Goal: Task Accomplishment & Management: Manage account settings

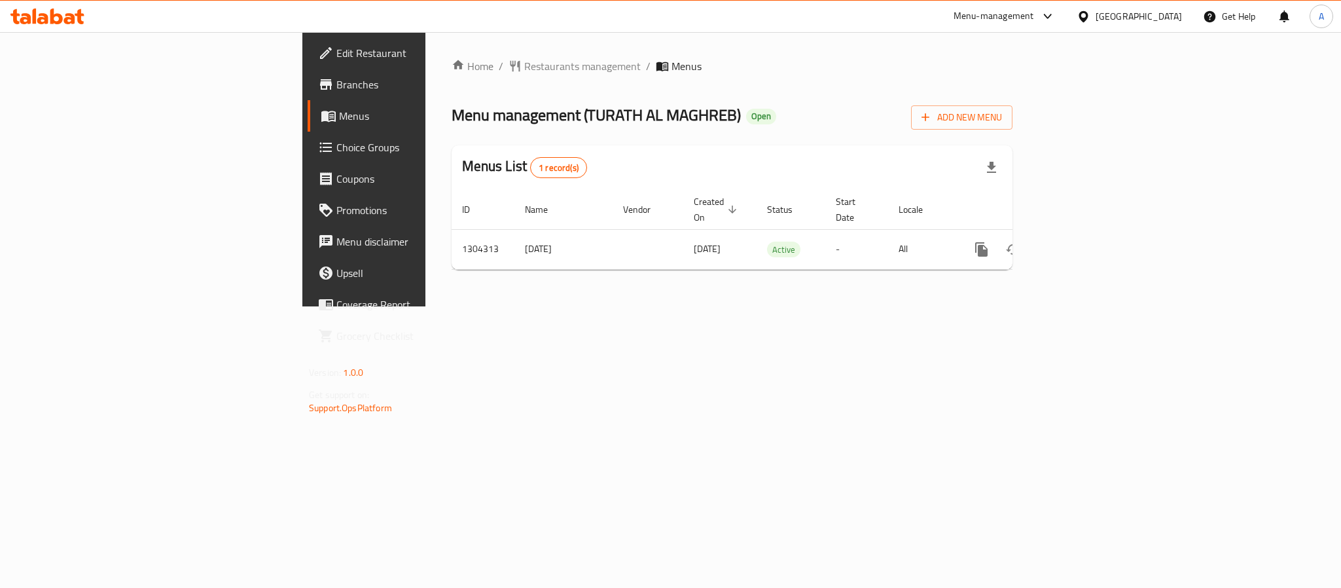
click at [1143, 20] on div "[GEOGRAPHIC_DATA]" at bounding box center [1139, 16] width 86 height 14
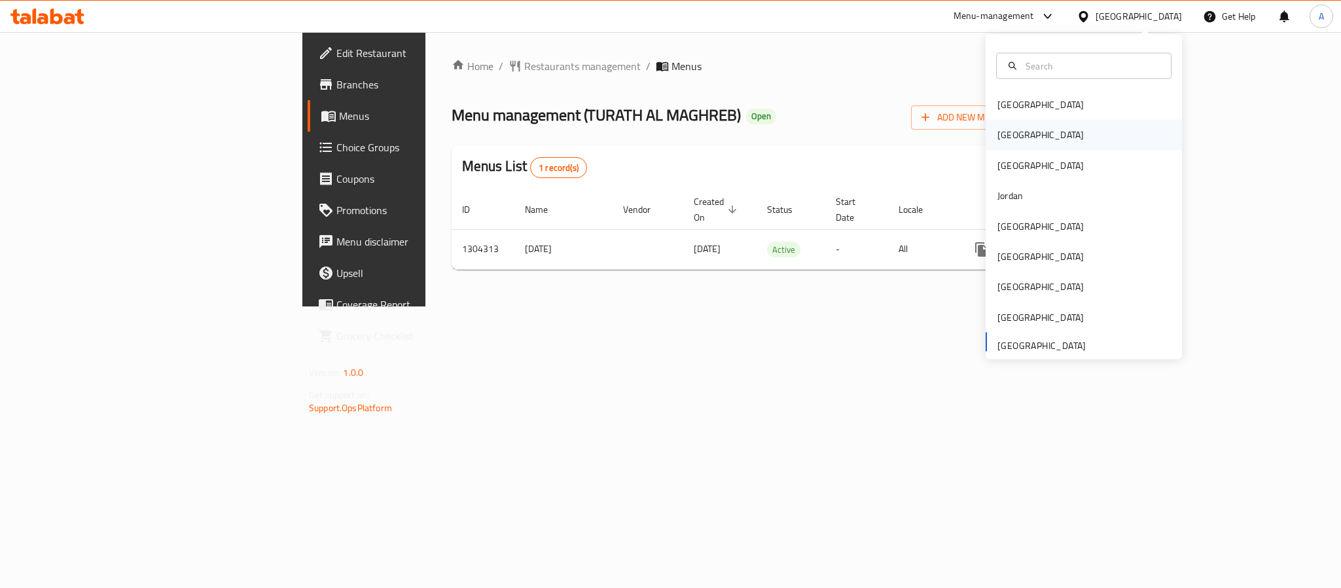
click at [1031, 147] on div "[GEOGRAPHIC_DATA]" at bounding box center [1084, 135] width 196 height 30
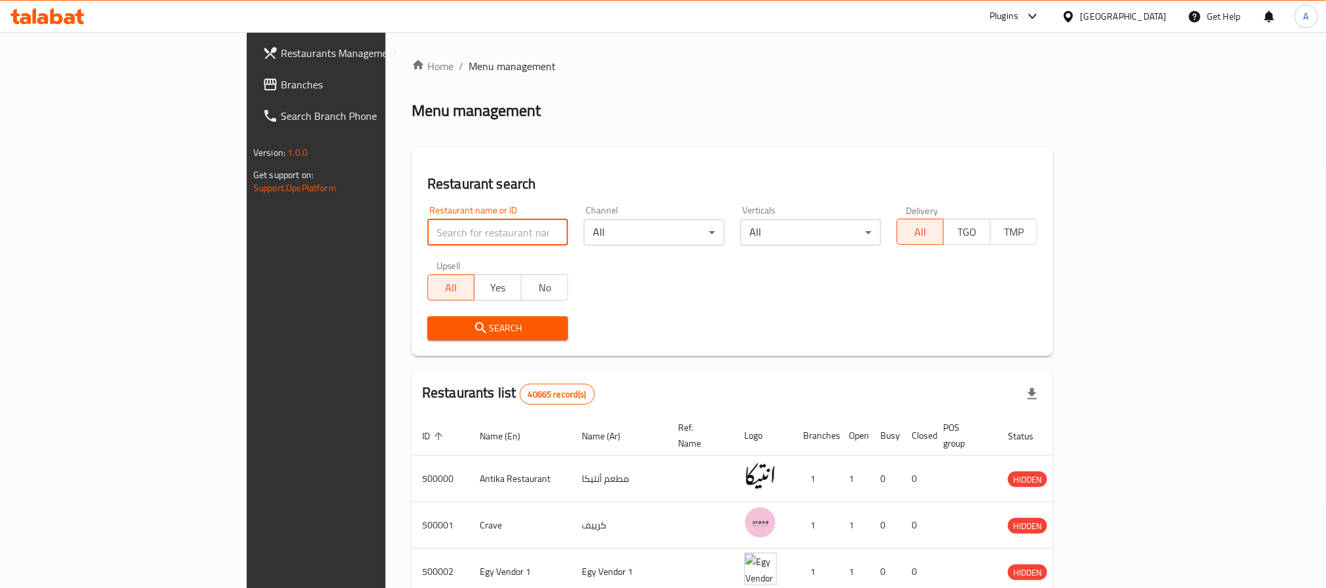
click at [427, 240] on input "search" at bounding box center [497, 232] width 141 height 26
paste input "702292"
type input "702292"
click button "Search" at bounding box center [497, 328] width 141 height 24
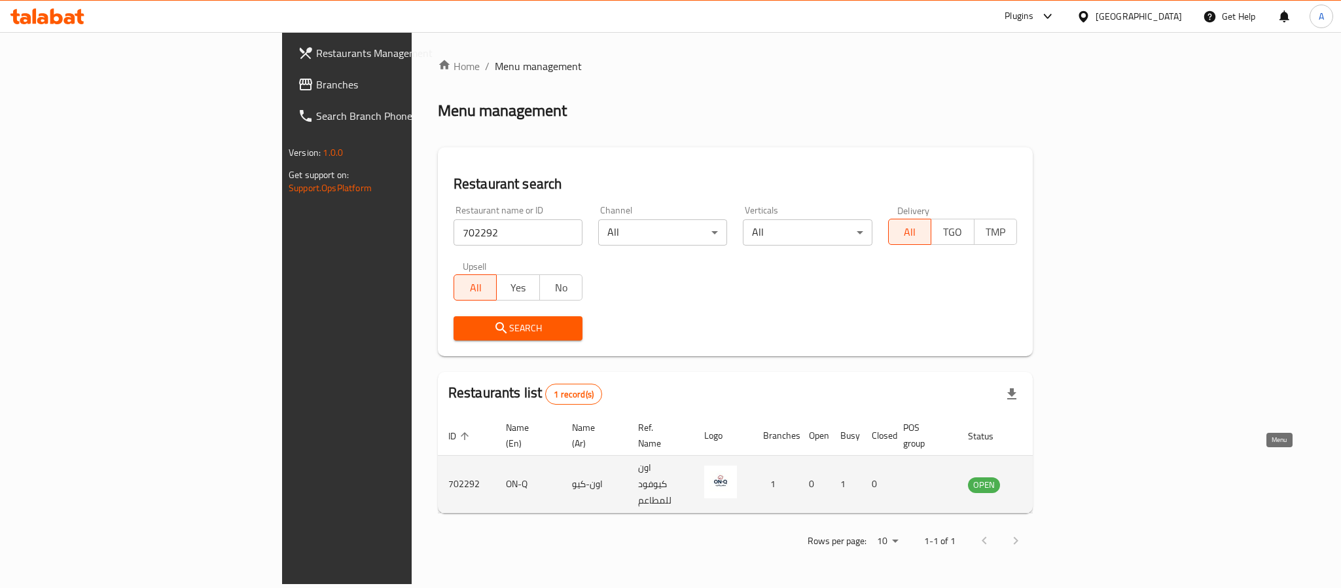
click at [1052, 479] on icon "enhanced table" at bounding box center [1044, 484] width 14 height 11
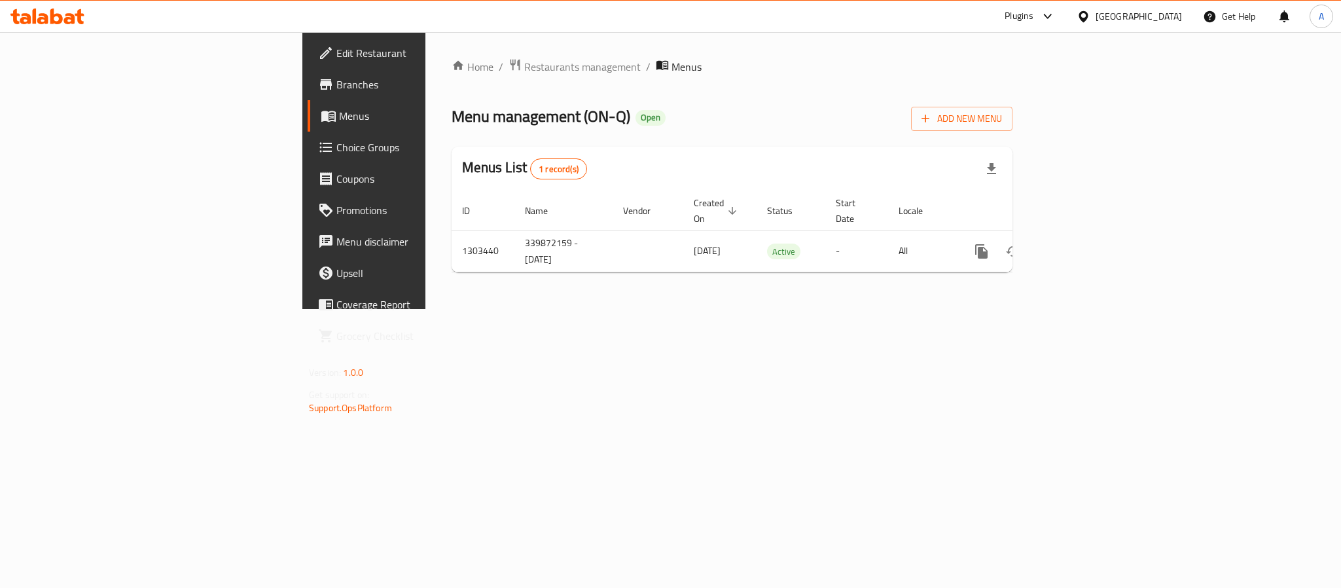
click at [308, 98] on link "Branches" at bounding box center [417, 84] width 219 height 31
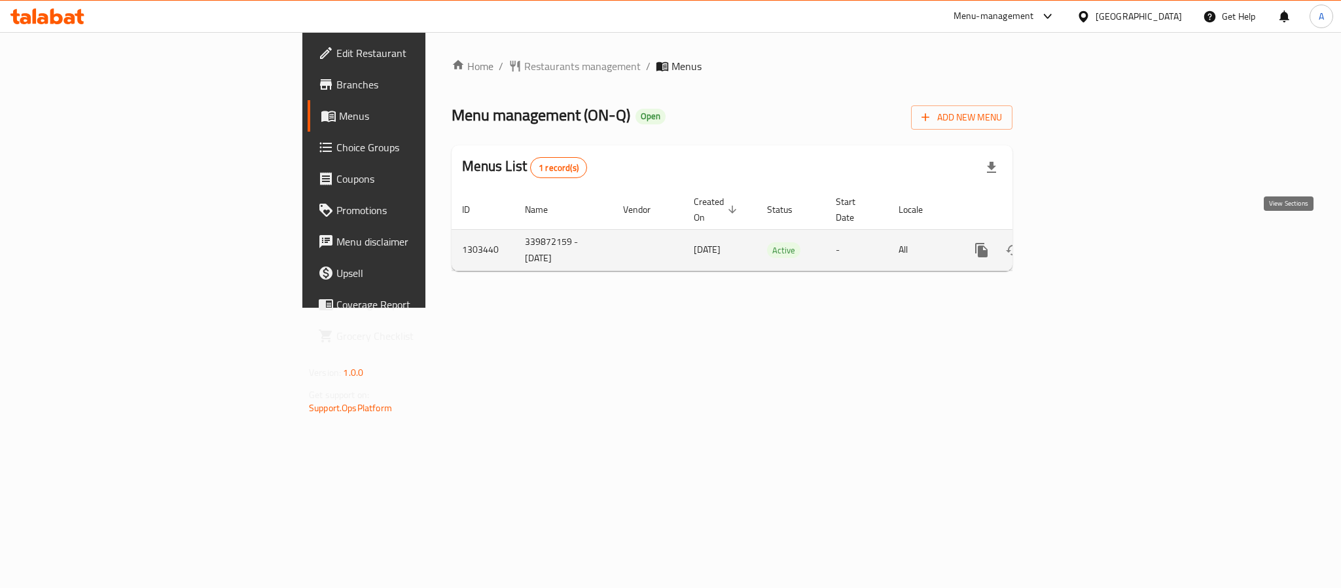
click at [1084, 242] on icon "enhanced table" at bounding box center [1076, 250] width 16 height 16
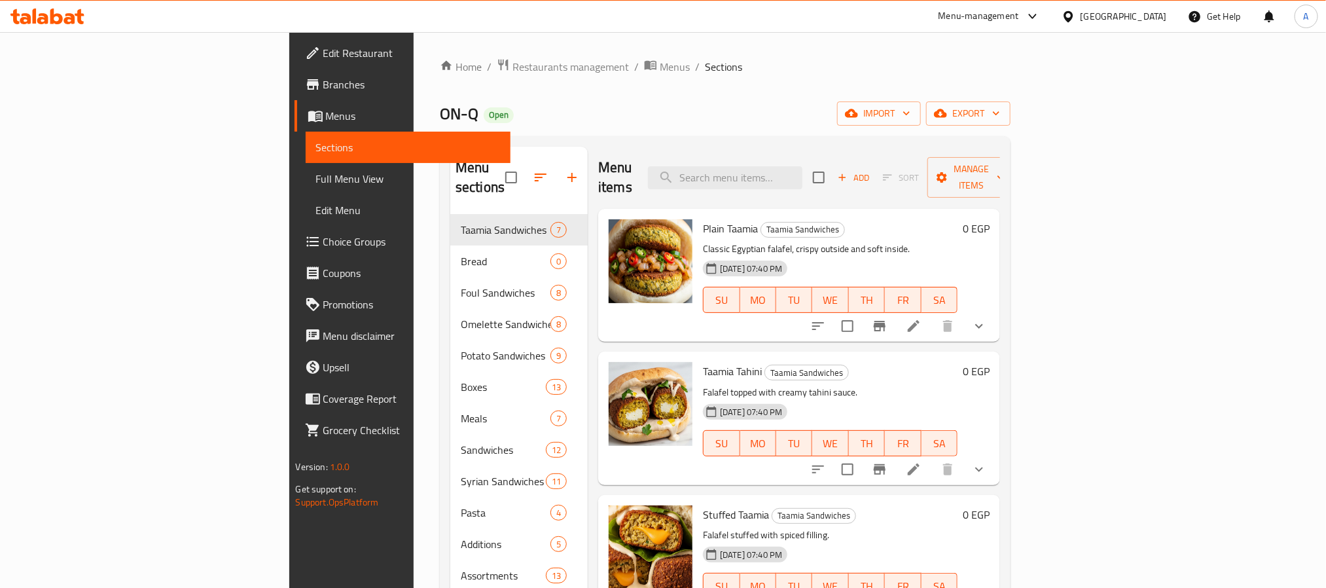
click at [306, 188] on link "Full Menu View" at bounding box center [408, 178] width 205 height 31
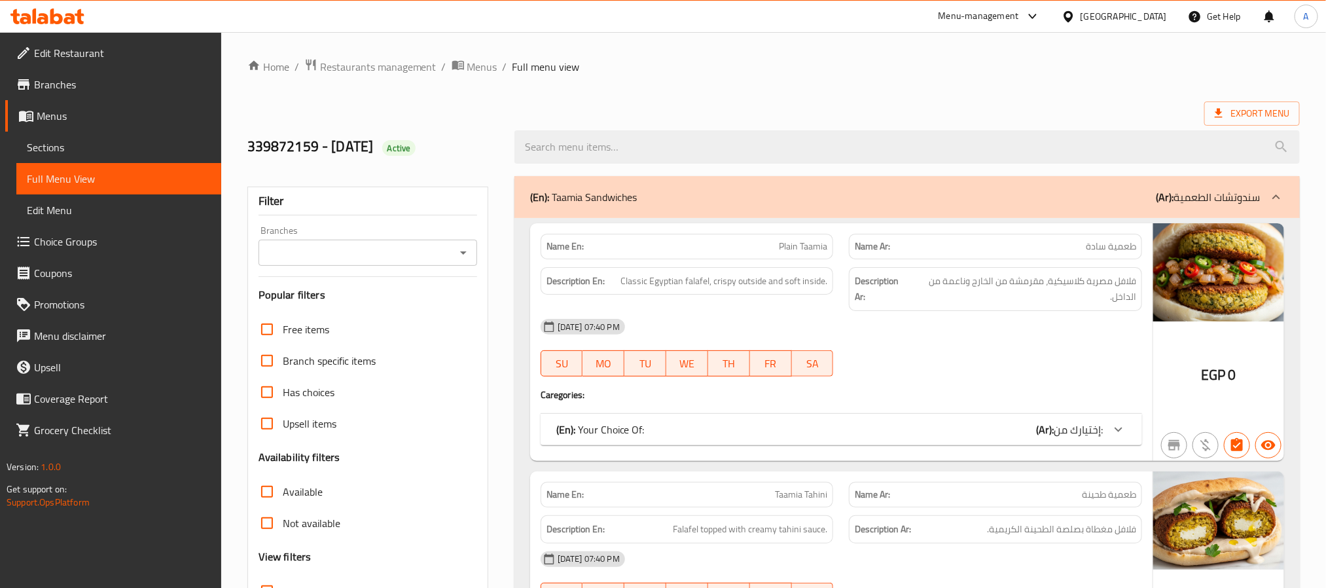
click at [336, 248] on input "Branches" at bounding box center [356, 252] width 189 height 18
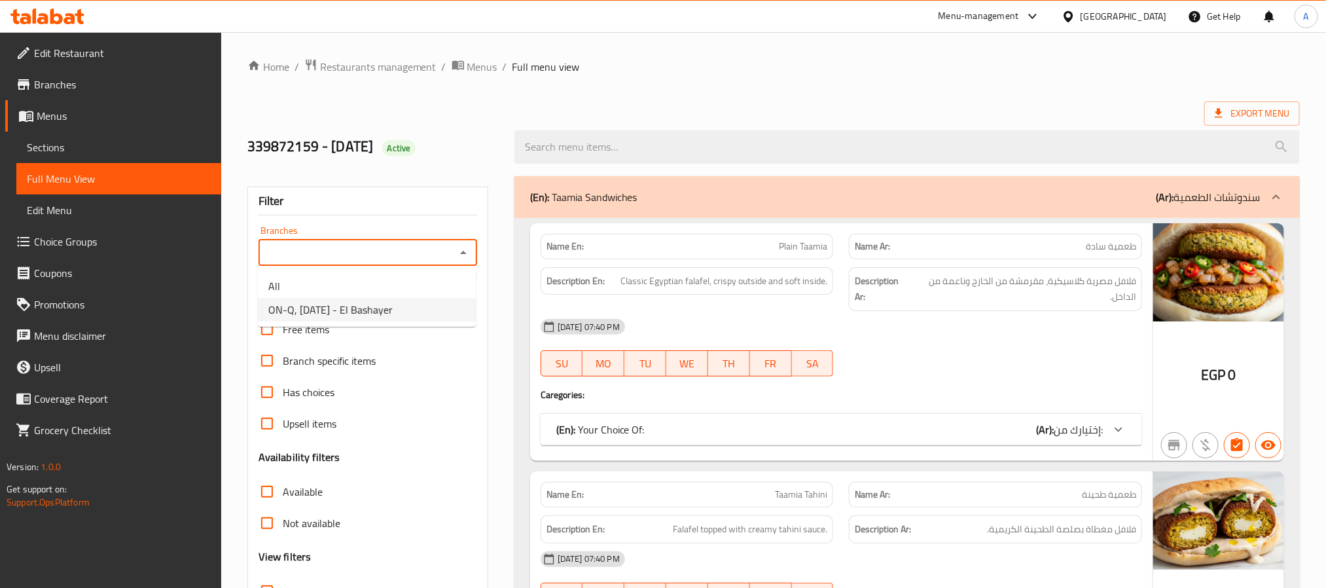
click at [332, 302] on span "ON-Q, 6th of October - El Bashayer" at bounding box center [330, 310] width 124 height 16
type input "ON-Q, 6th of October - El Bashayer"
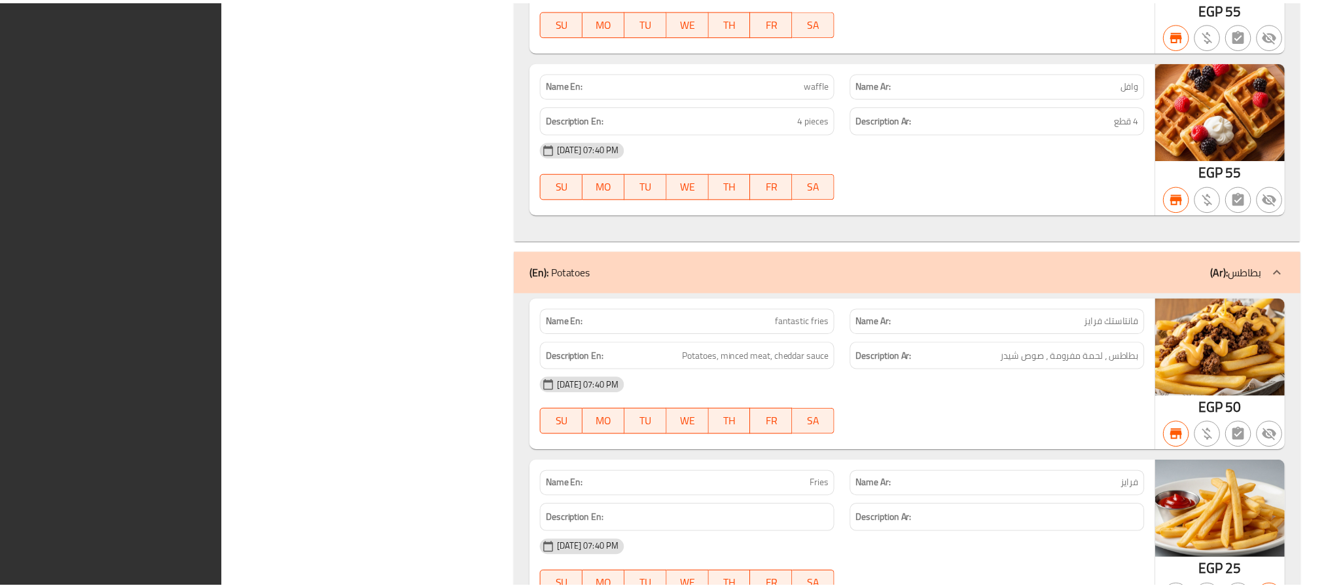
scroll to position [23784, 0]
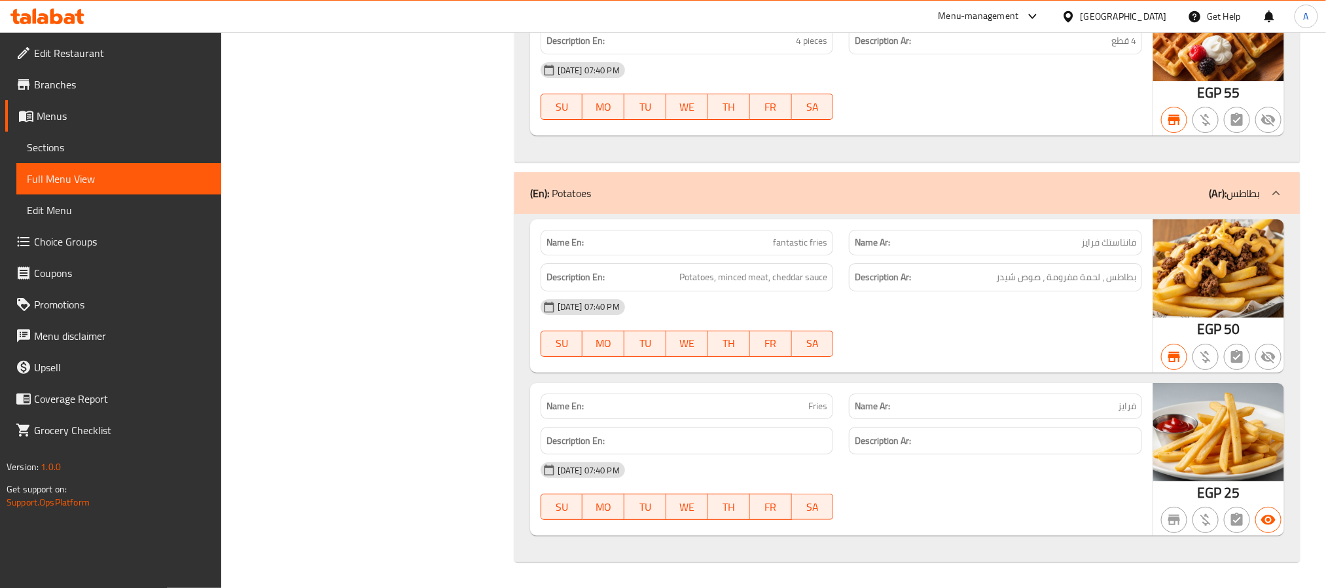
click at [56, 90] on span "Branches" at bounding box center [122, 85] width 177 height 16
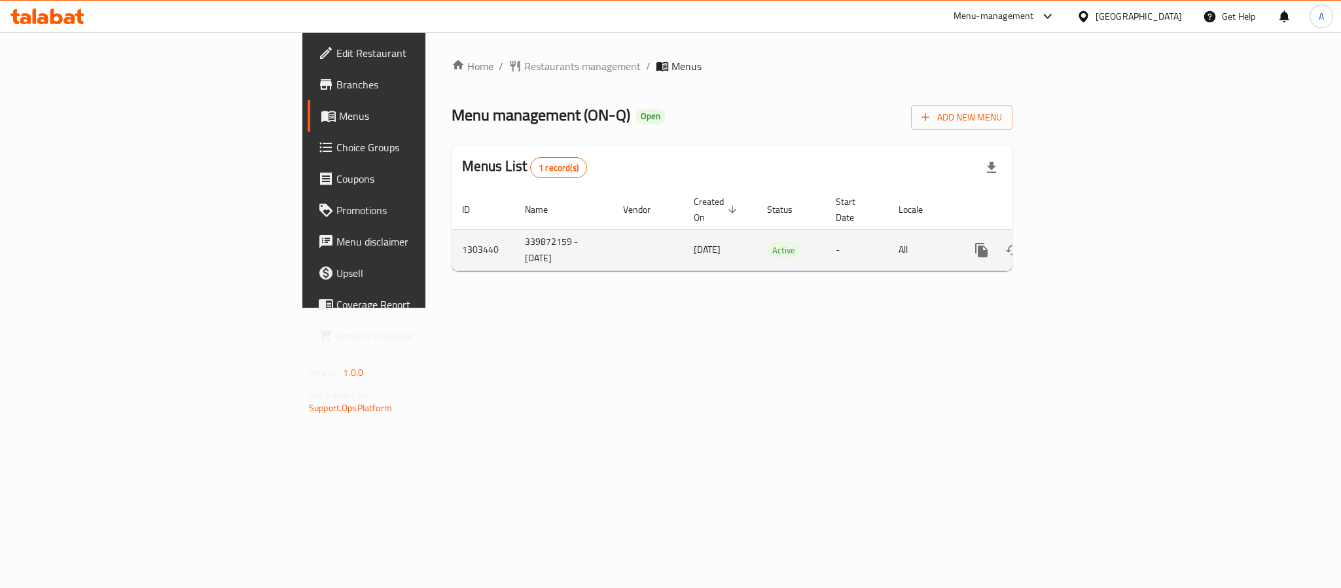
click at [1084, 242] on icon "enhanced table" at bounding box center [1076, 250] width 16 height 16
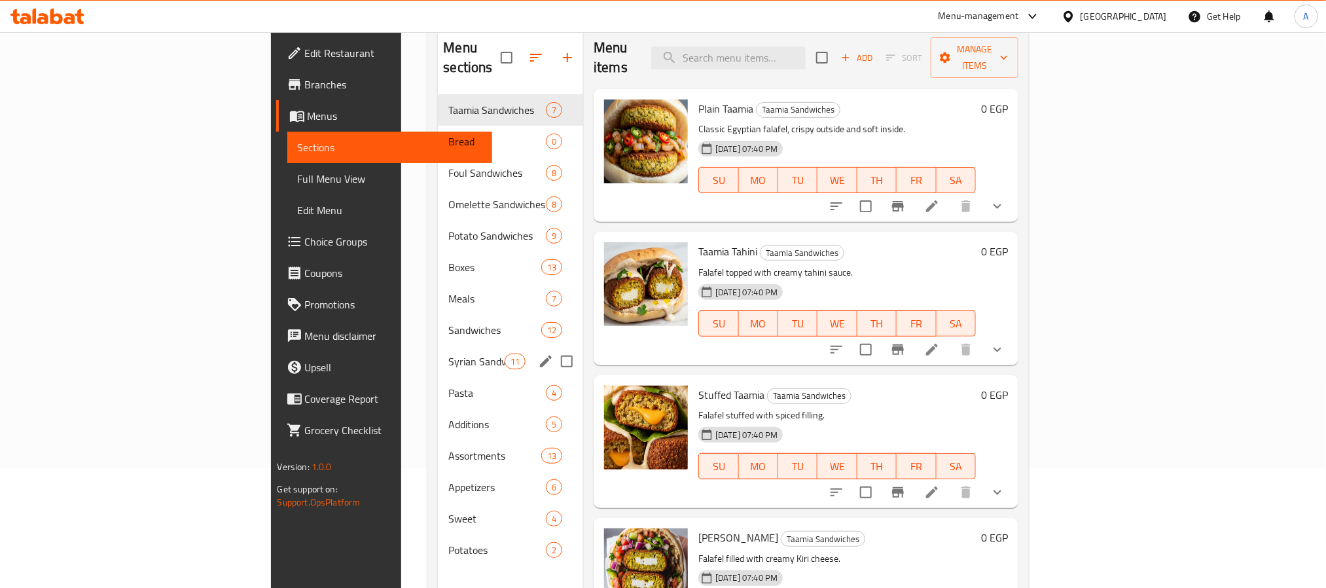
scroll to position [85, 0]
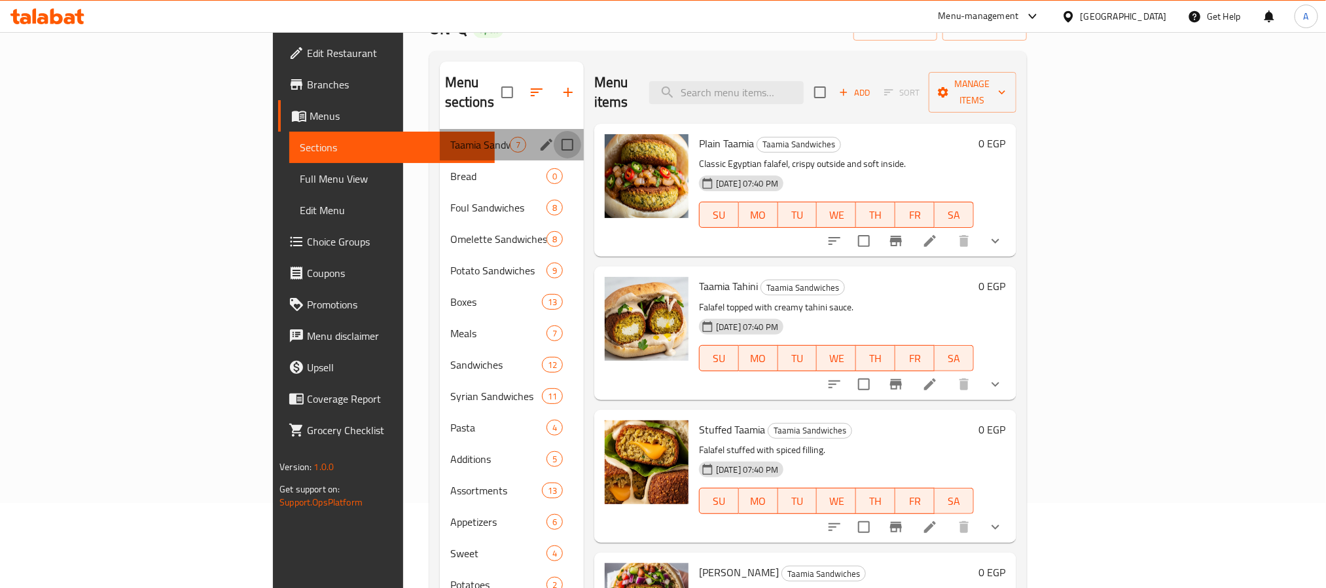
click at [554, 131] on input "Menu sections" at bounding box center [567, 144] width 27 height 27
checkbox input "false"
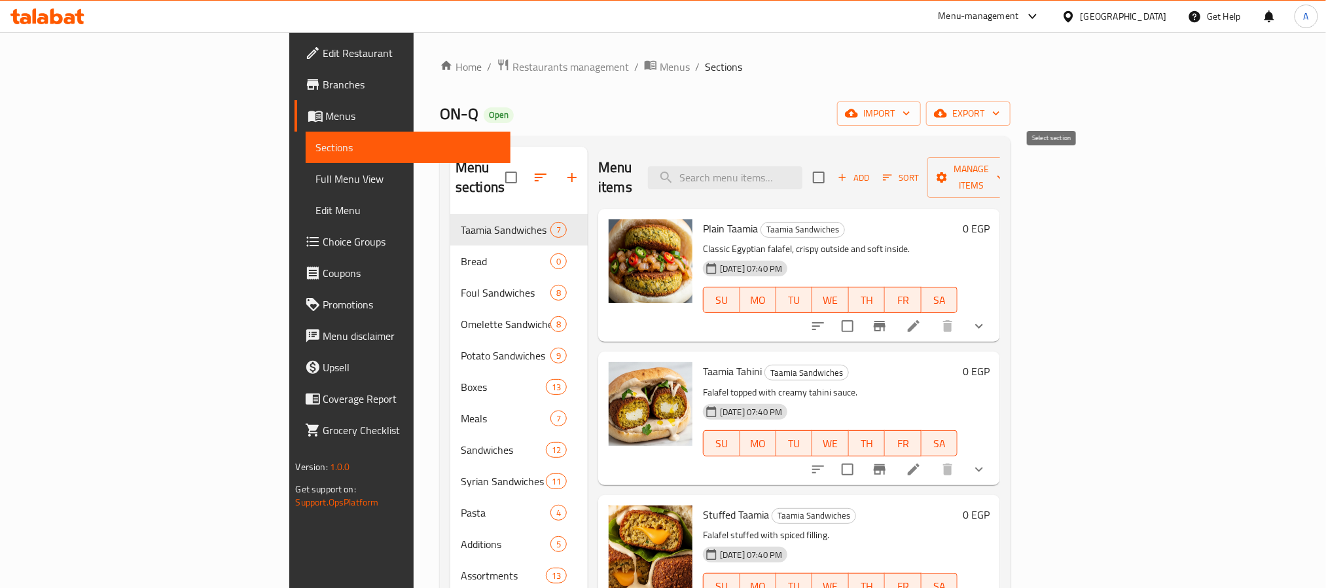
click at [832, 171] on input "checkbox" at bounding box center [818, 177] width 27 height 27
checkbox input "true"
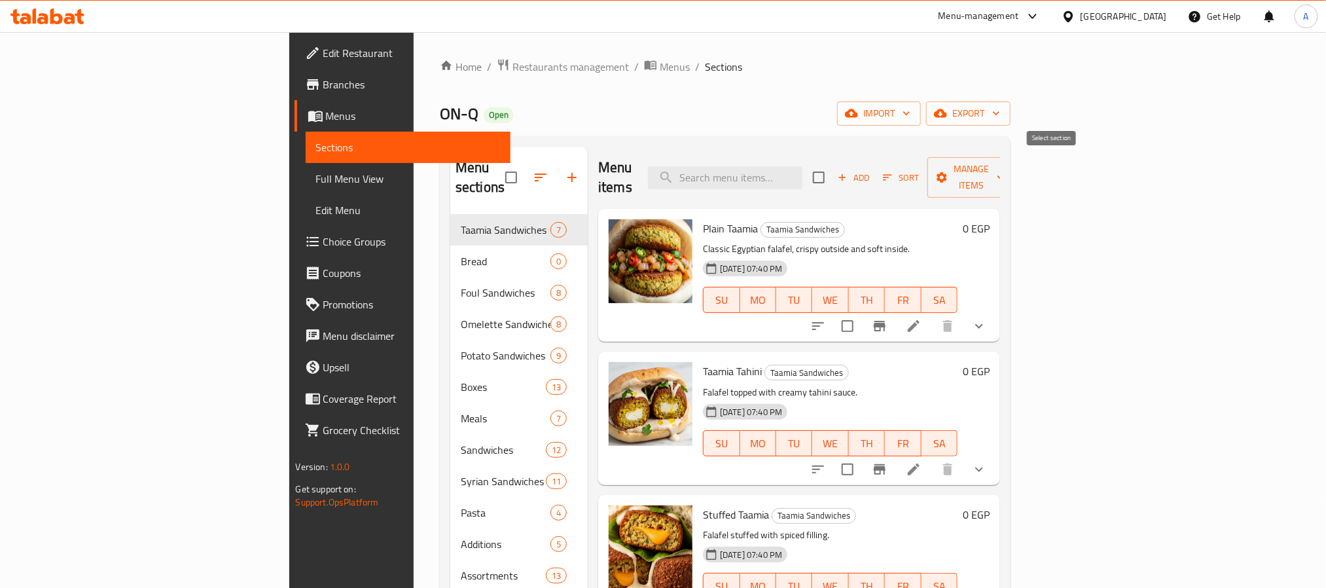
checkbox input "true"
click at [1005, 166] on span "Manage items" at bounding box center [971, 177] width 67 height 33
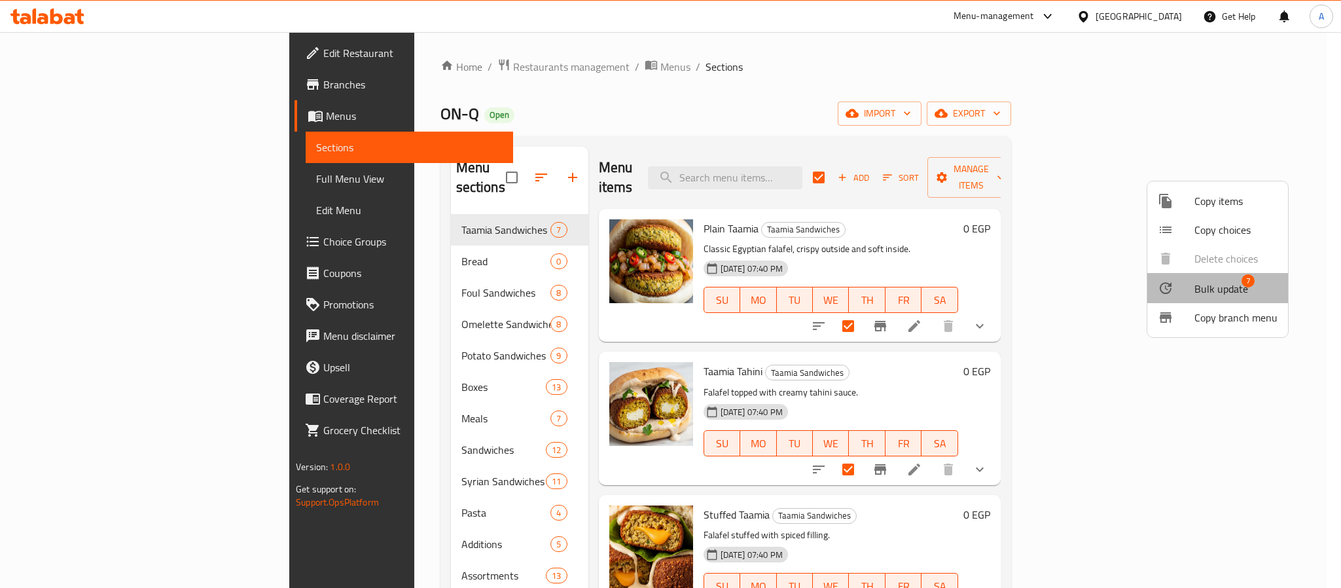
click at [1217, 287] on span "Bulk update" at bounding box center [1221, 289] width 54 height 16
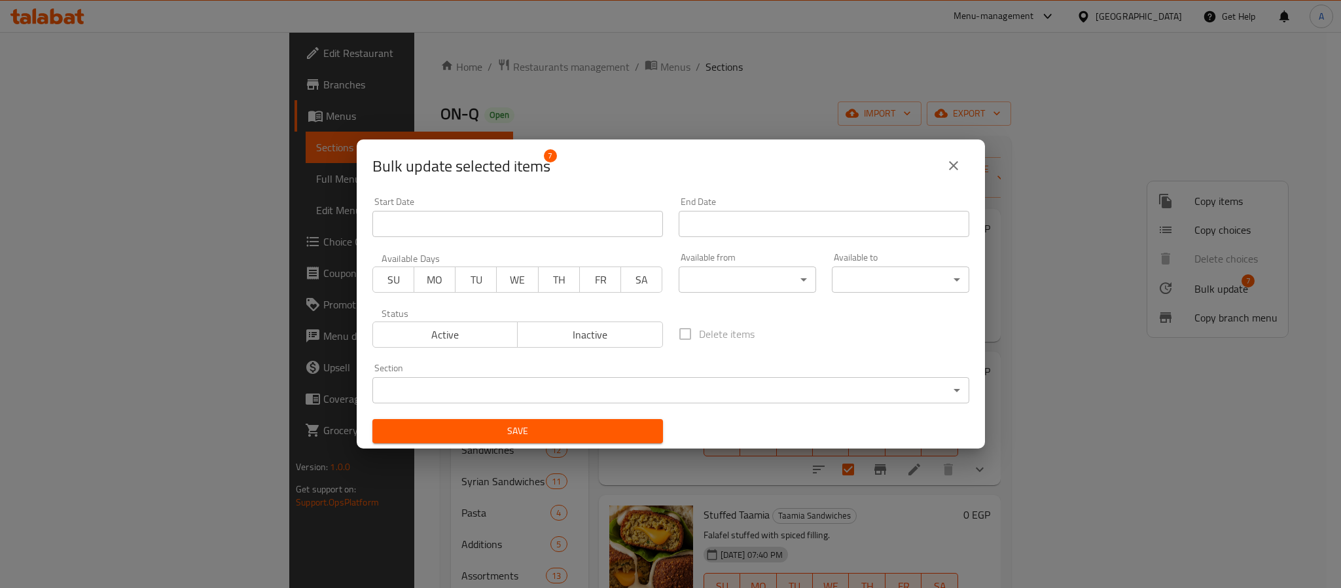
click at [726, 276] on body "​ Menu-management Egypt Get Help A Edit Restaurant Branches Menus Sections Full…" at bounding box center [670, 310] width 1341 height 556
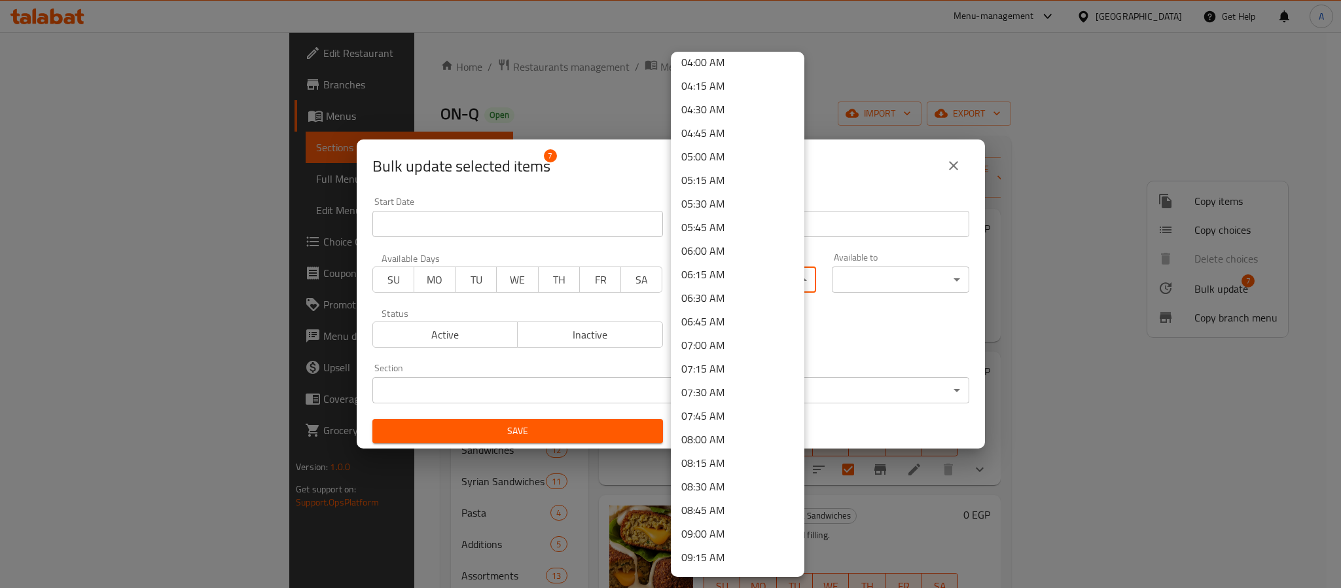
scroll to position [393, 0]
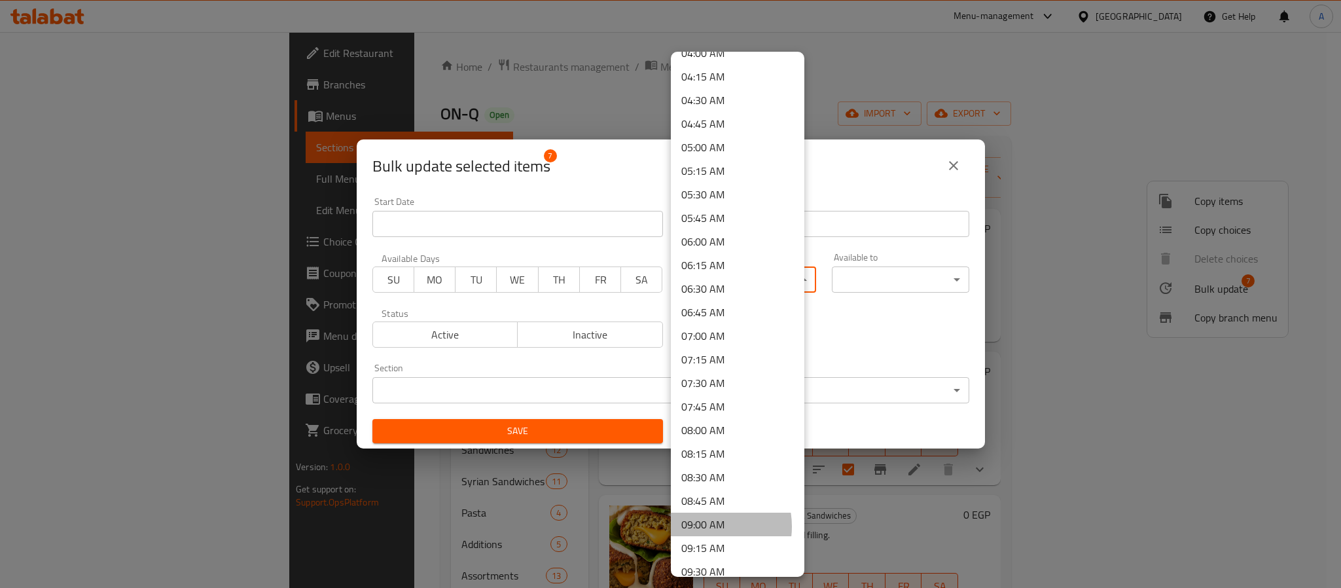
click at [703, 526] on li "09:00 AM" at bounding box center [738, 524] width 134 height 24
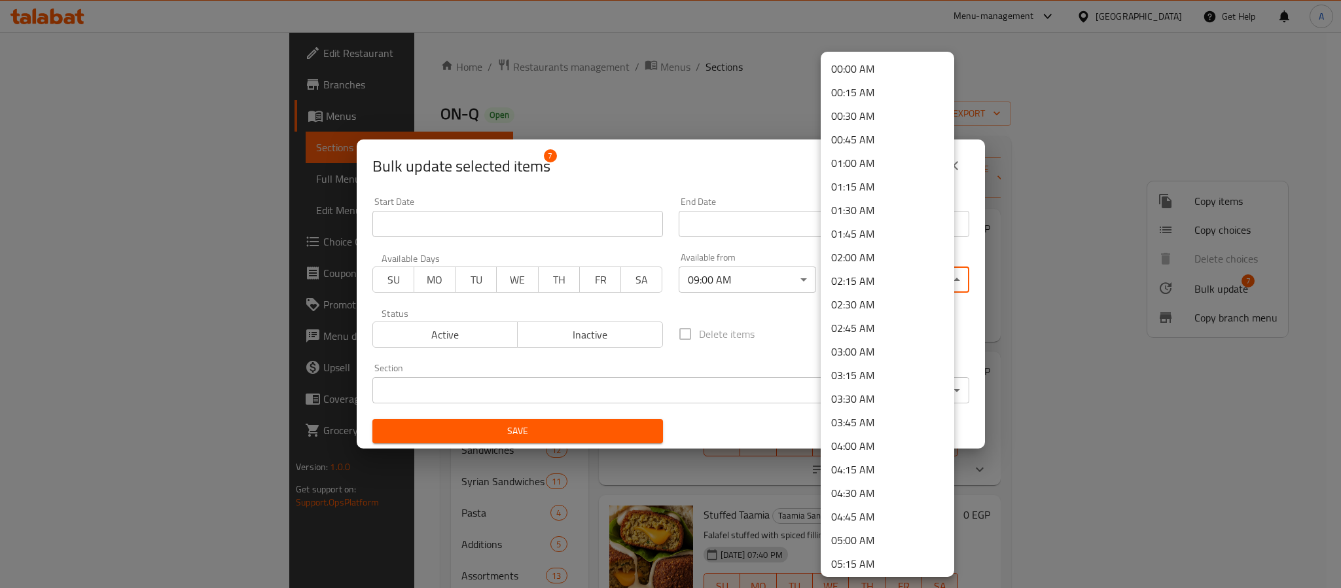
click at [853, 279] on body "​ Menu-management Egypt Get Help A Edit Restaurant Branches Menus Sections Full…" at bounding box center [670, 310] width 1341 height 556
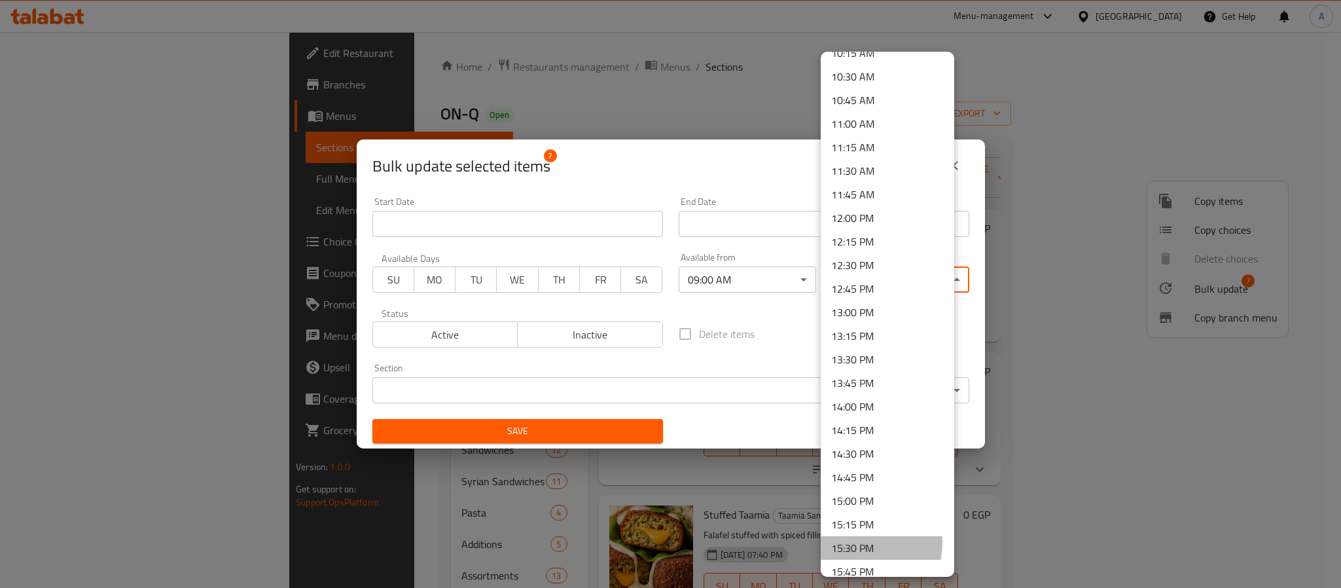
click at [862, 543] on li "15:30 PM" at bounding box center [888, 548] width 134 height 24
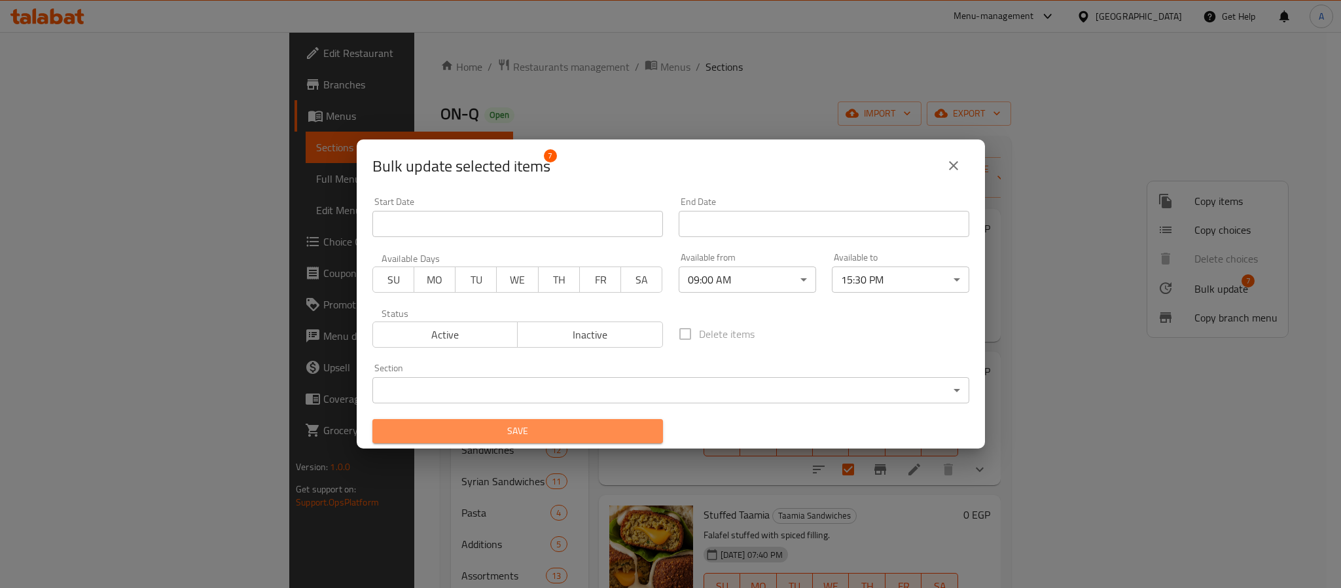
click at [605, 436] on span "Save" at bounding box center [518, 431] width 270 height 16
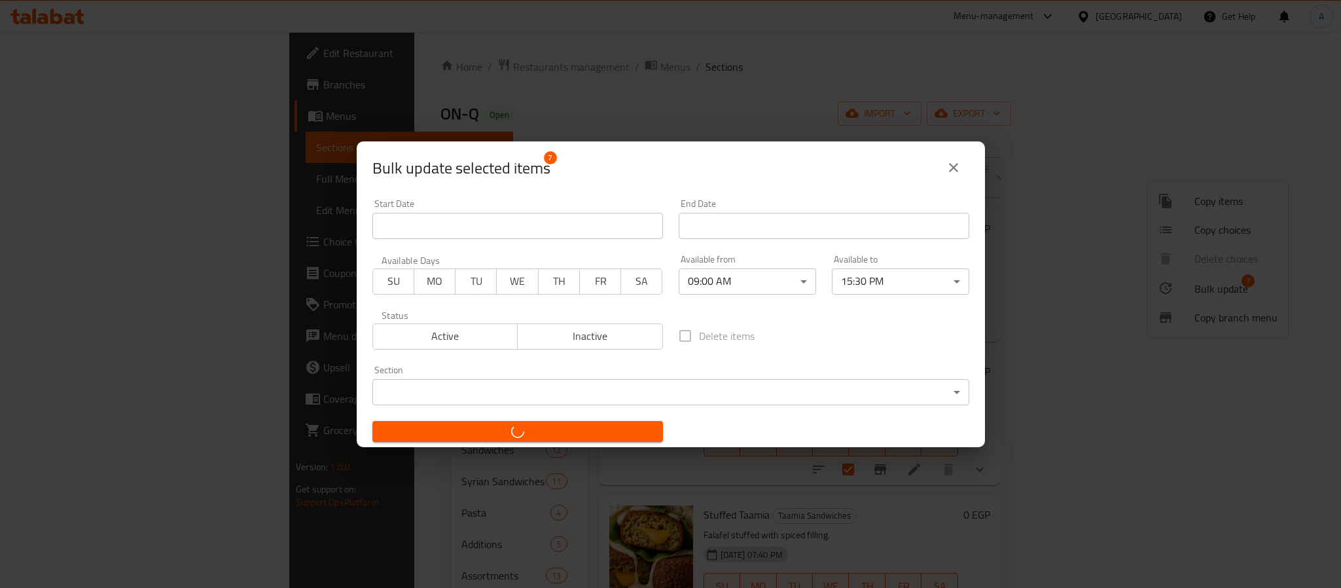
checkbox input "false"
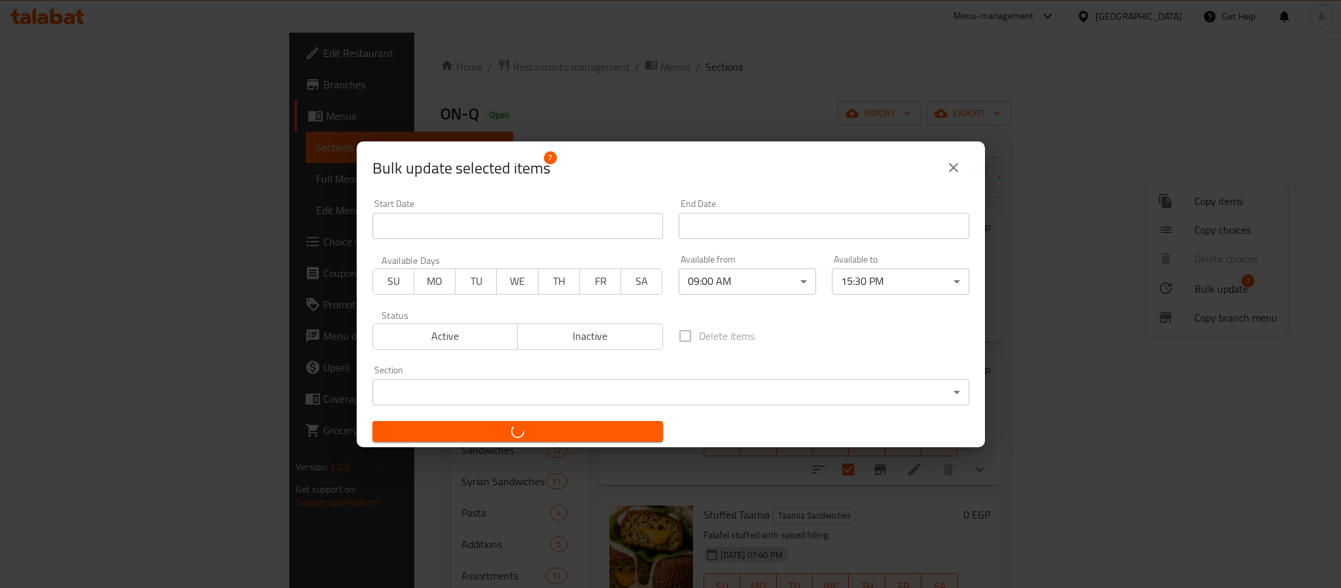
checkbox input "false"
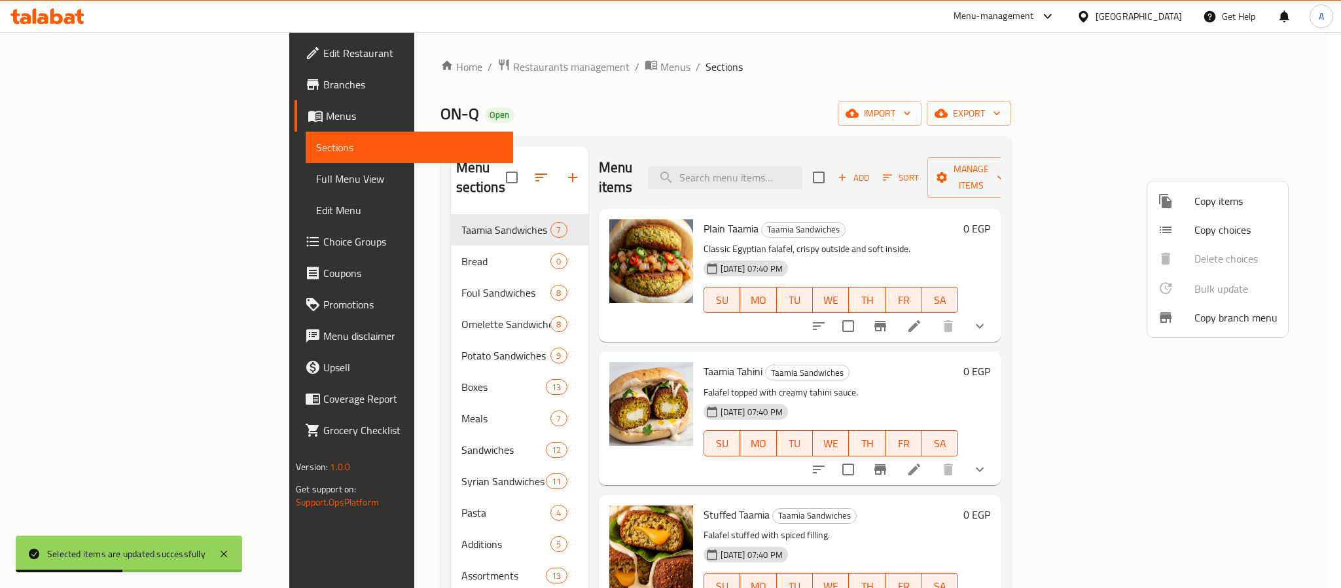
click at [334, 265] on div at bounding box center [670, 294] width 1341 height 588
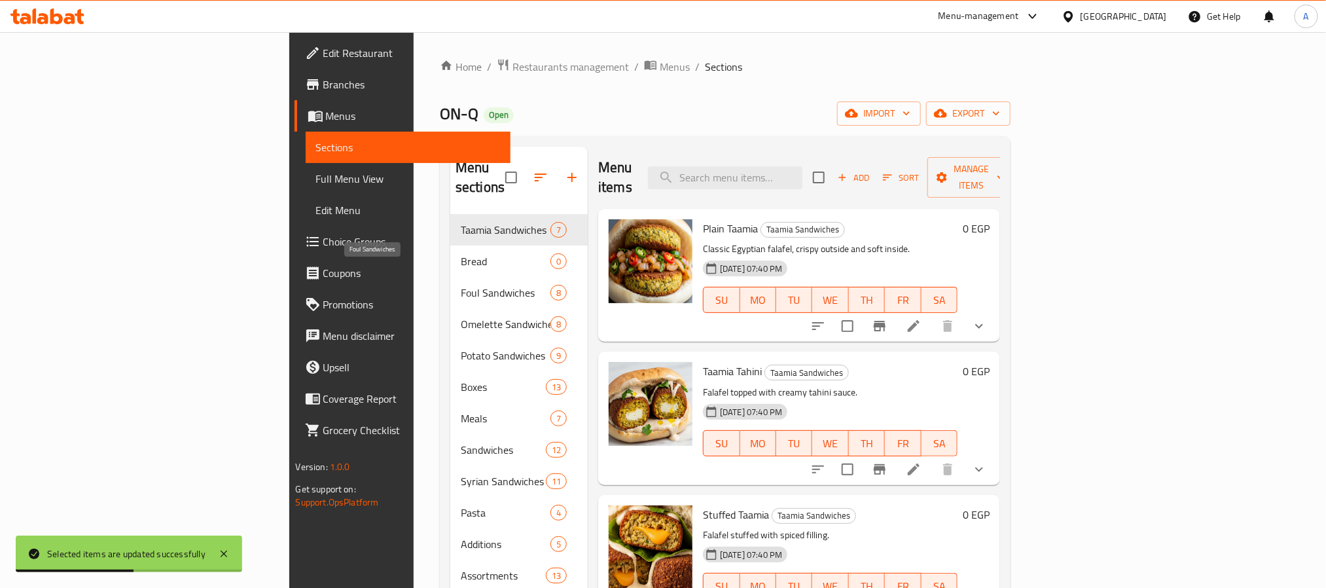
click at [461, 285] on span "Foul Sandwiches" at bounding box center [506, 293] width 90 height 16
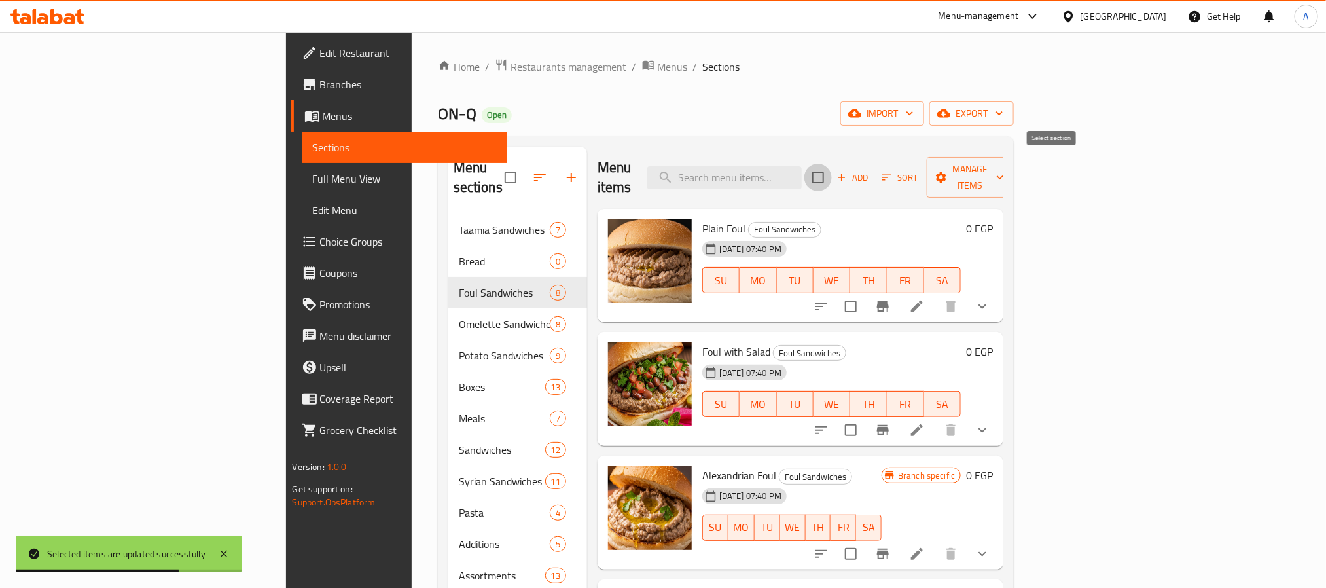
click at [832, 166] on input "checkbox" at bounding box center [817, 177] width 27 height 27
checkbox input "true"
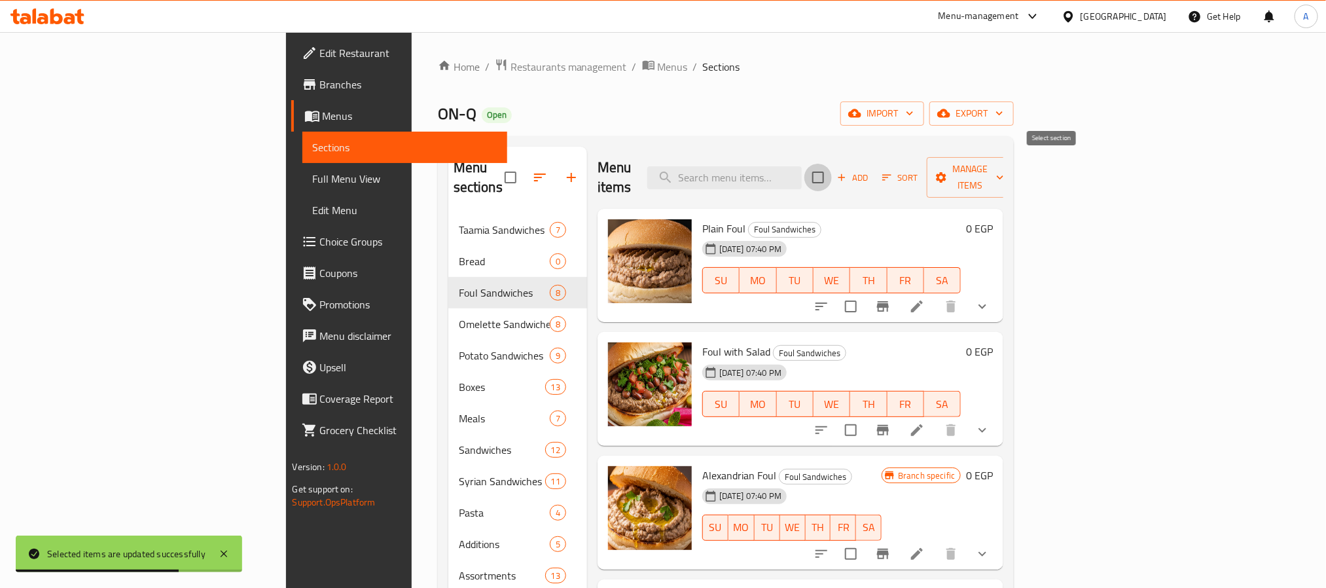
checkbox input "true"
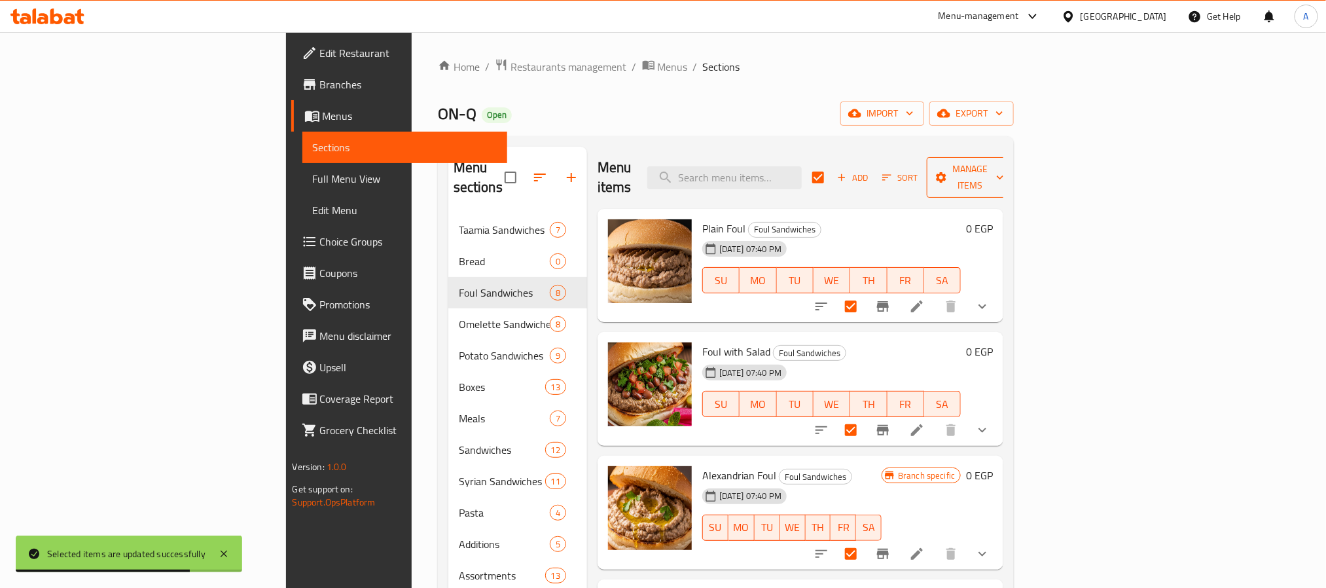
click at [948, 171] on icon "button" at bounding box center [941, 177] width 13 height 13
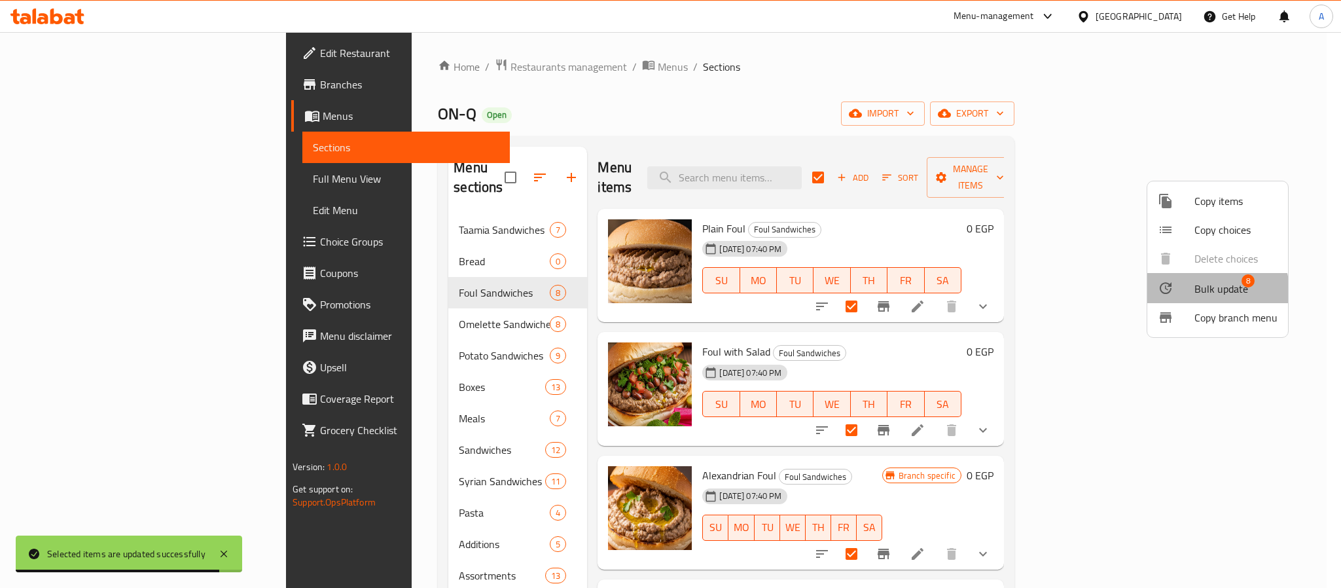
click at [1210, 291] on span "Bulk update" at bounding box center [1221, 289] width 54 height 16
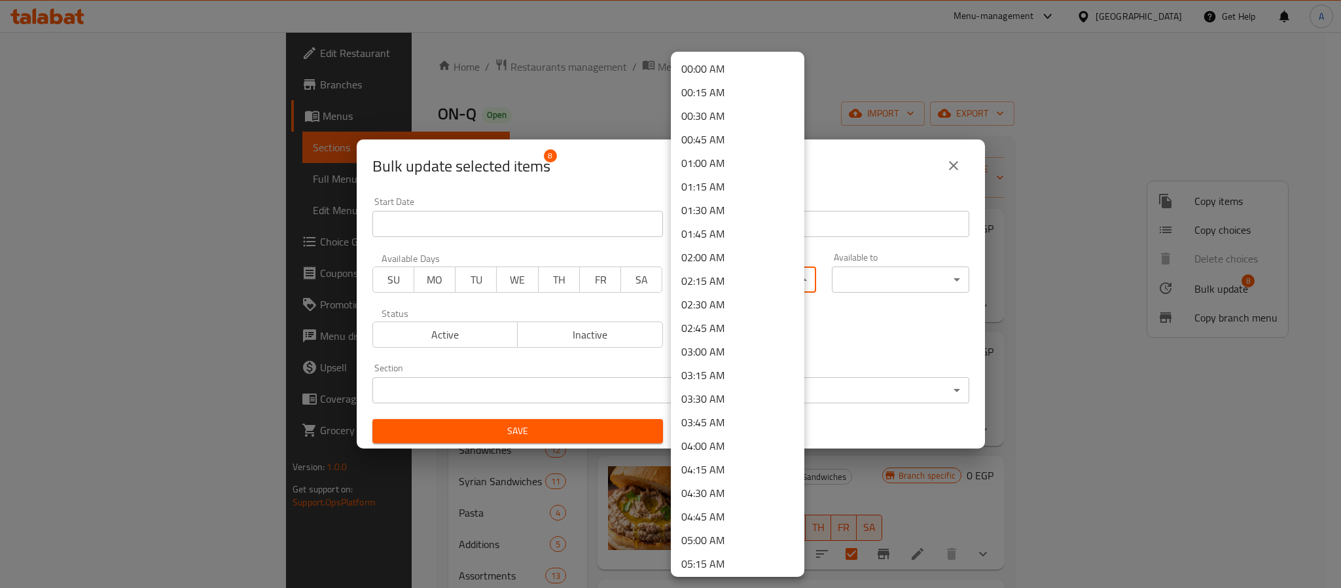
click at [721, 277] on body "​ Menu-management Egypt Get Help A Edit Restaurant Branches Menus Sections Full…" at bounding box center [670, 310] width 1341 height 556
click at [719, 418] on li "09:00 AM" at bounding box center [738, 426] width 134 height 24
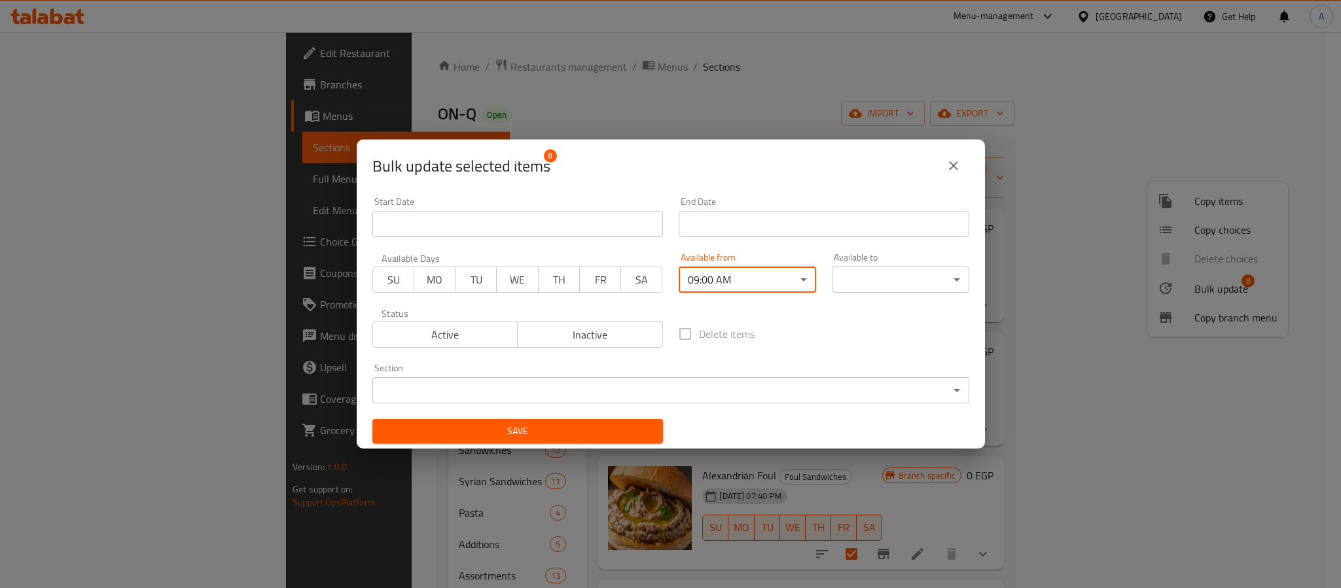
click at [887, 277] on body "​ Menu-management Egypt Get Help A Edit Restaurant Branches Menus Sections Full…" at bounding box center [670, 310] width 1341 height 556
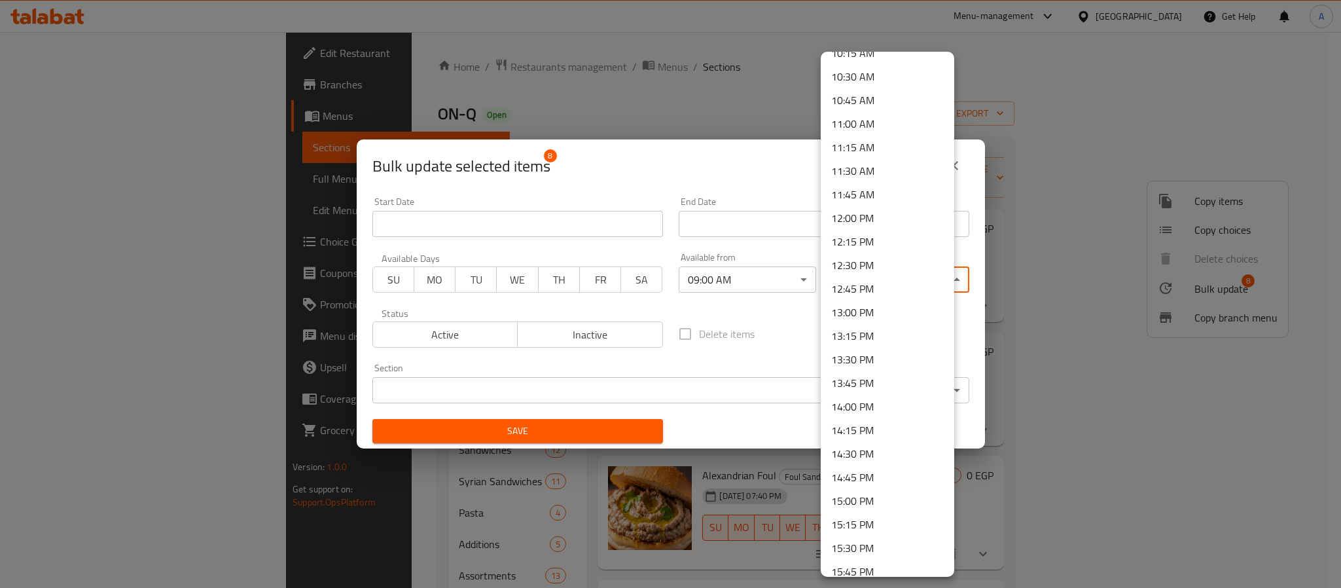
scroll to position [1080, 0]
click at [868, 452] on li "15:30 PM" at bounding box center [888, 450] width 134 height 24
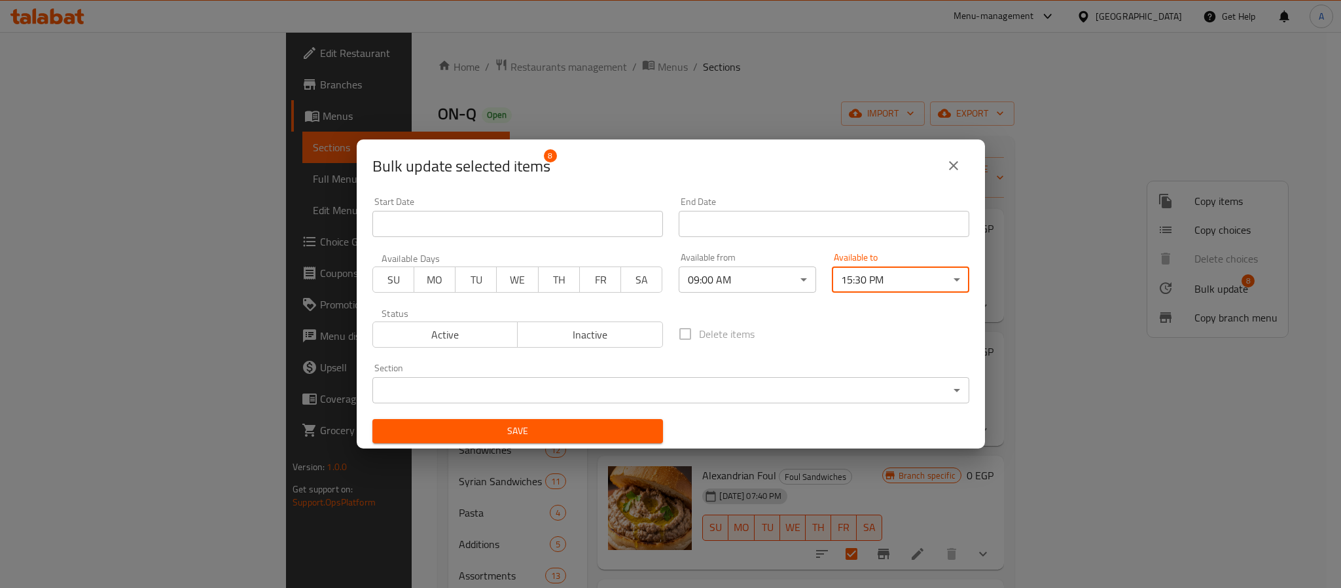
click at [605, 421] on button "Save" at bounding box center [517, 431] width 291 height 24
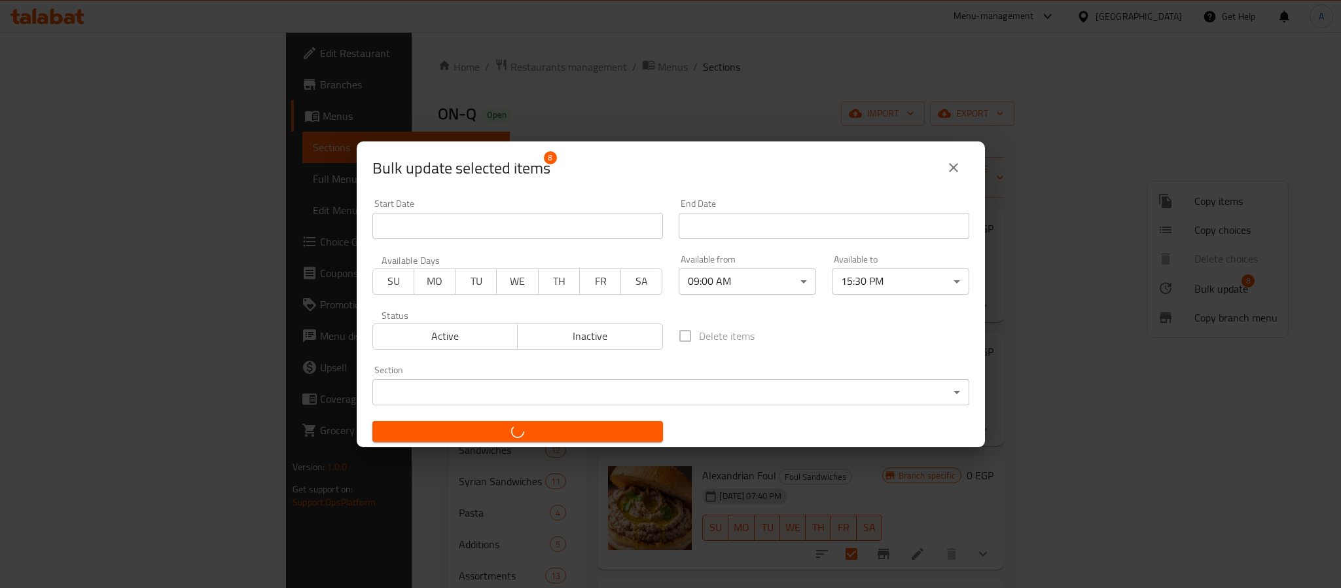
checkbox input "false"
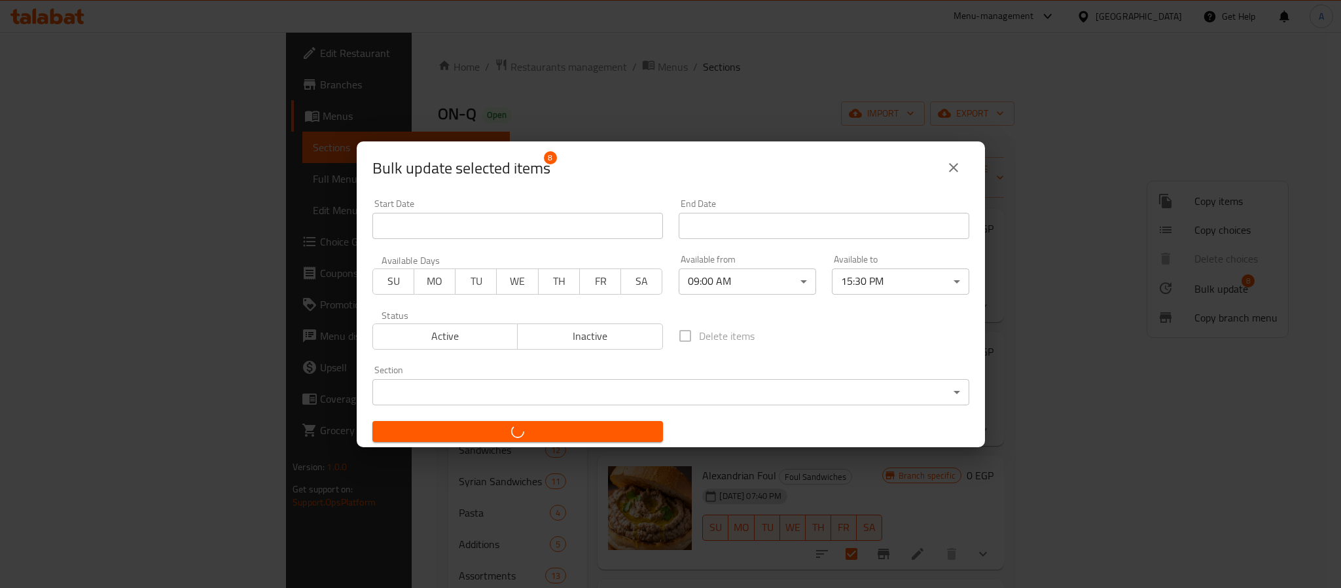
checkbox input "false"
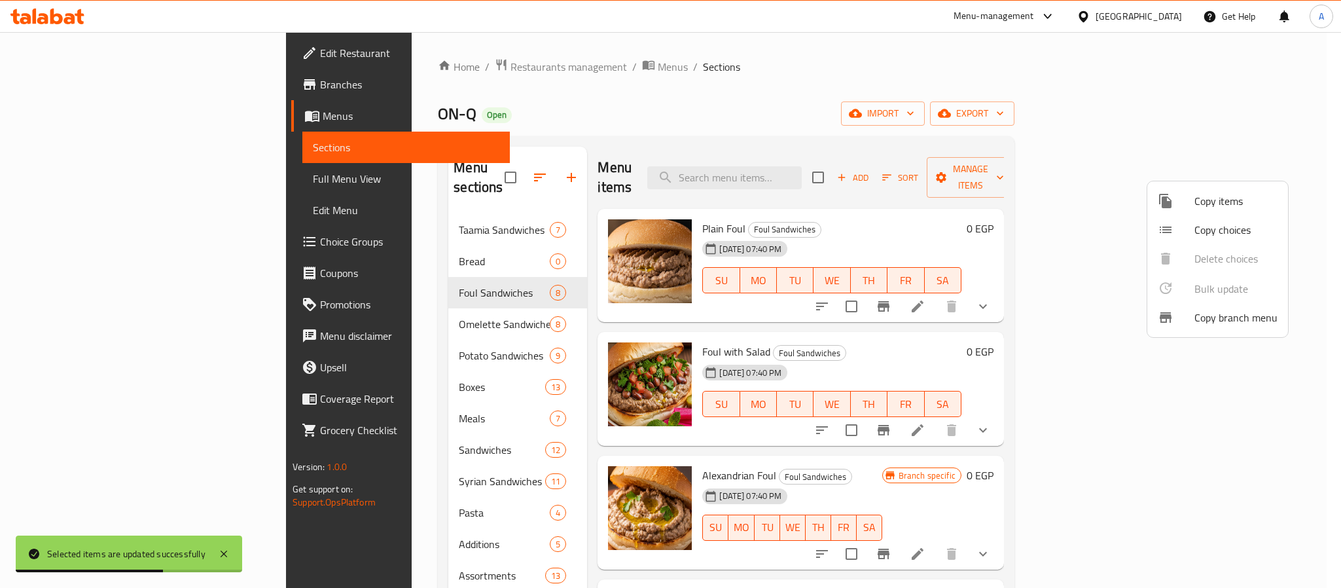
click at [340, 274] on div at bounding box center [670, 294] width 1341 height 588
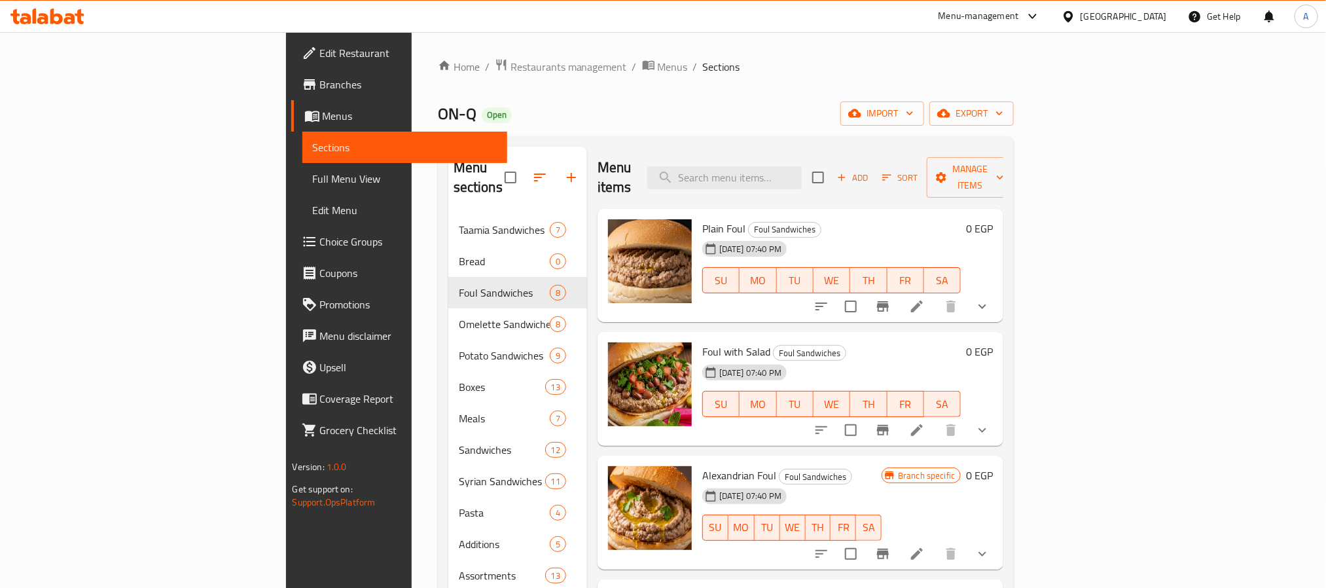
click at [850, 416] on div "Foul with Salad Foul Sandwiches 29-07-2025 07:40 PM SU MO TU WE TH FR SA" at bounding box center [832, 388] width 270 height 103
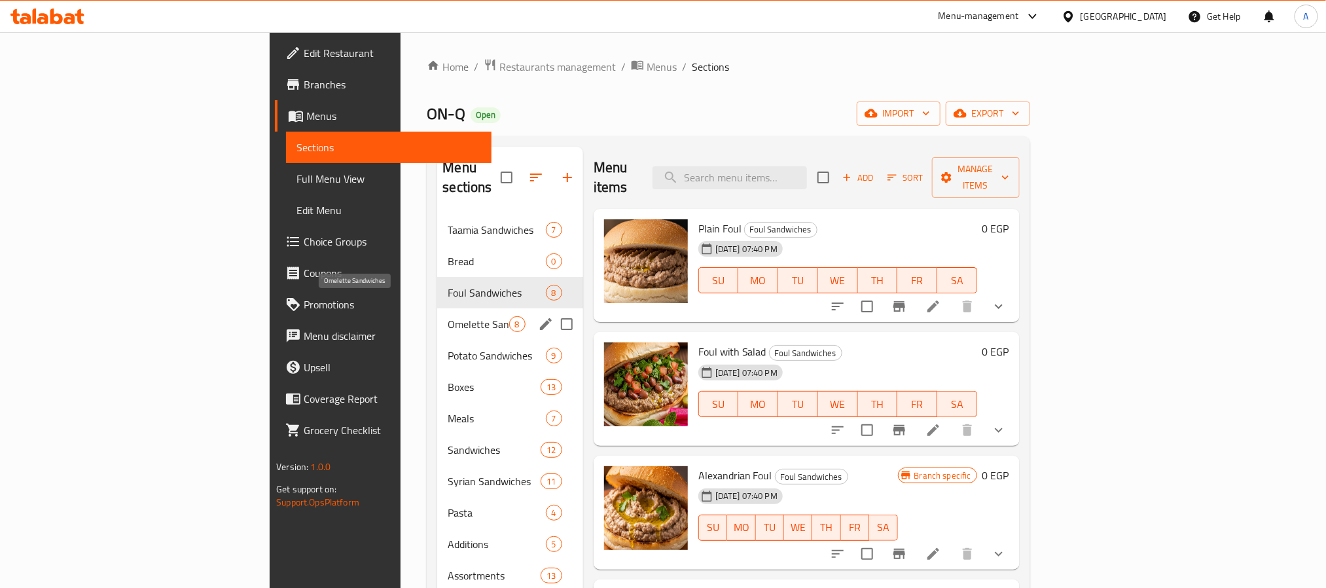
click at [448, 316] on span "Omelette Sandwiches" at bounding box center [478, 324] width 61 height 16
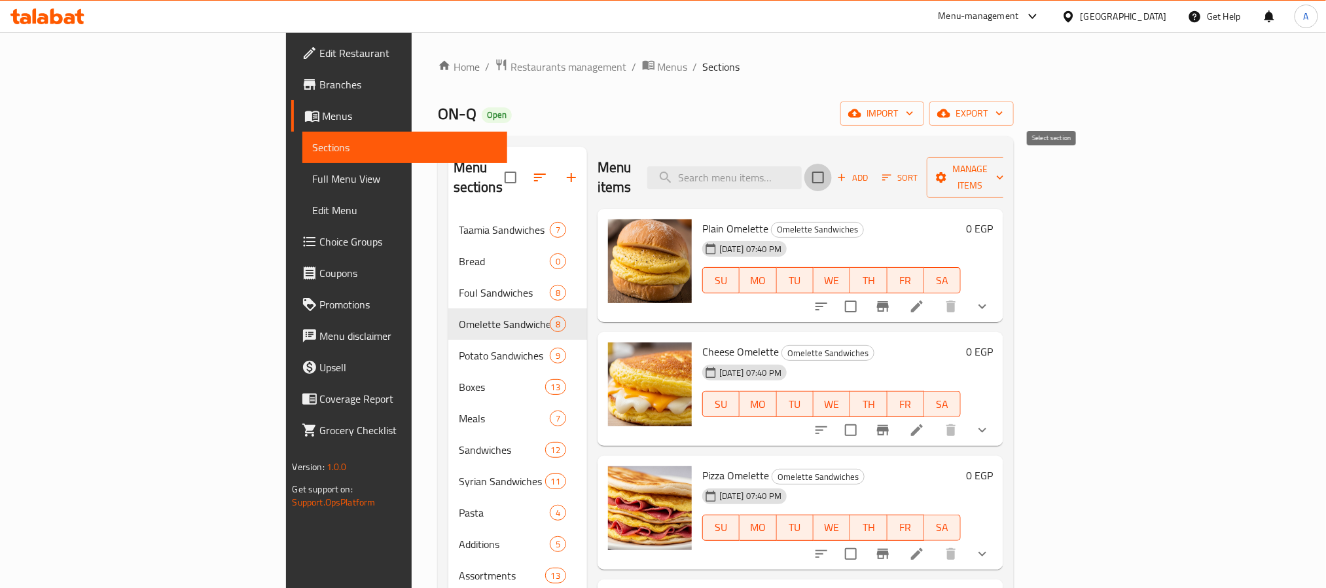
click at [832, 177] on input "checkbox" at bounding box center [817, 177] width 27 height 27
checkbox input "true"
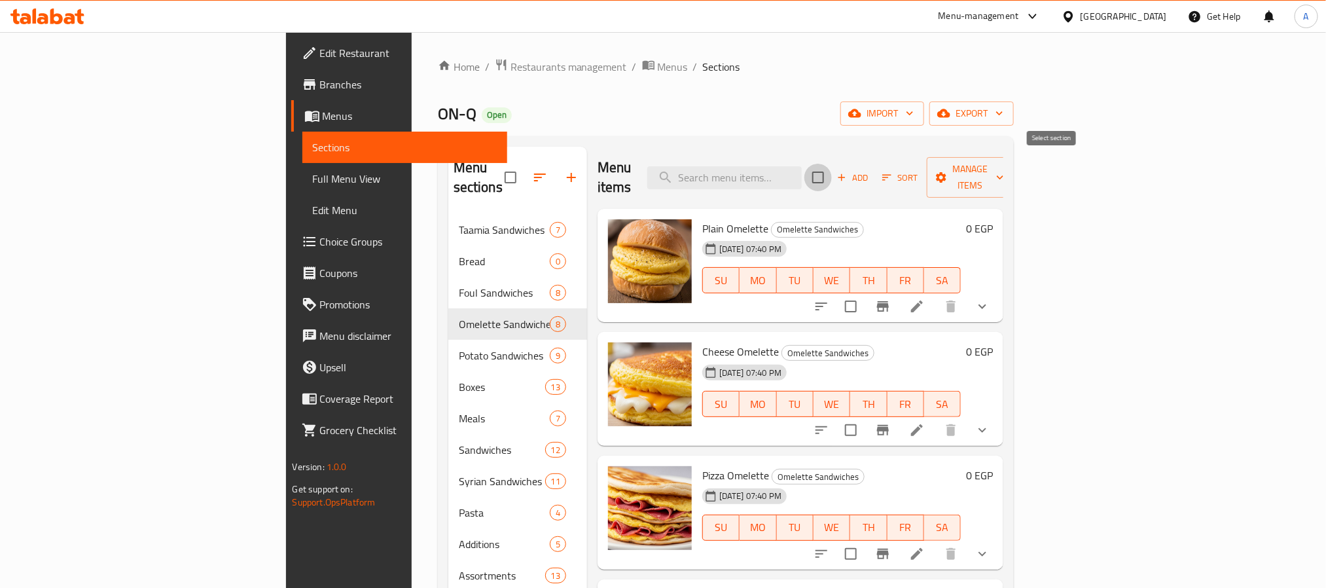
checkbox input "true"
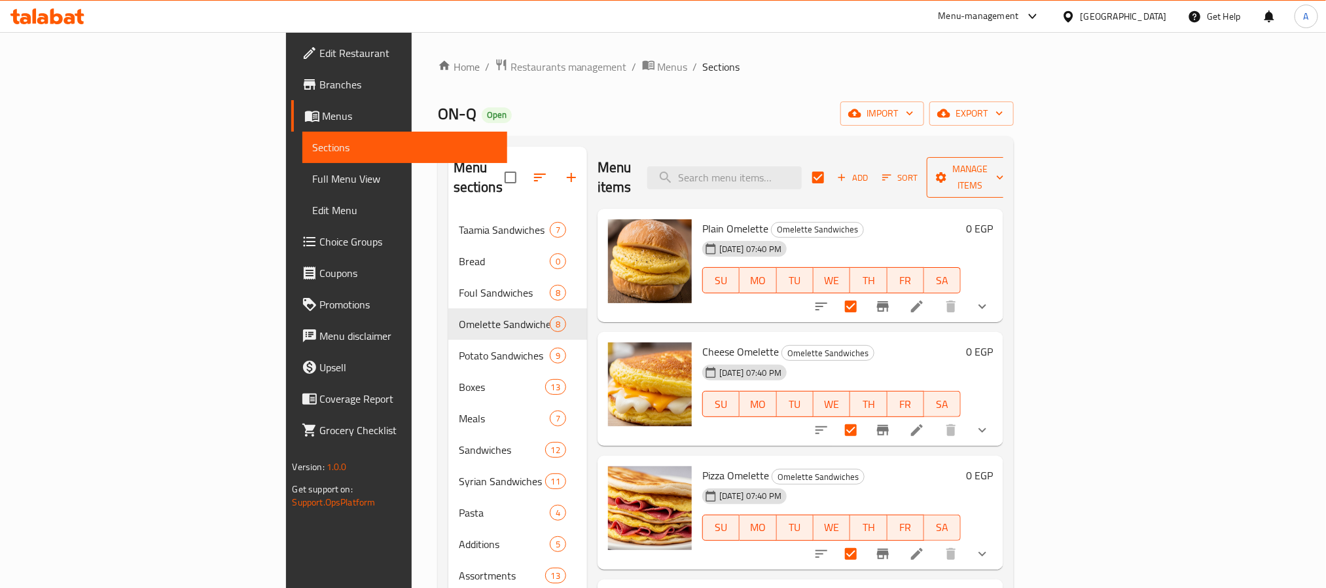
click at [1004, 171] on span "Manage items" at bounding box center [970, 177] width 67 height 33
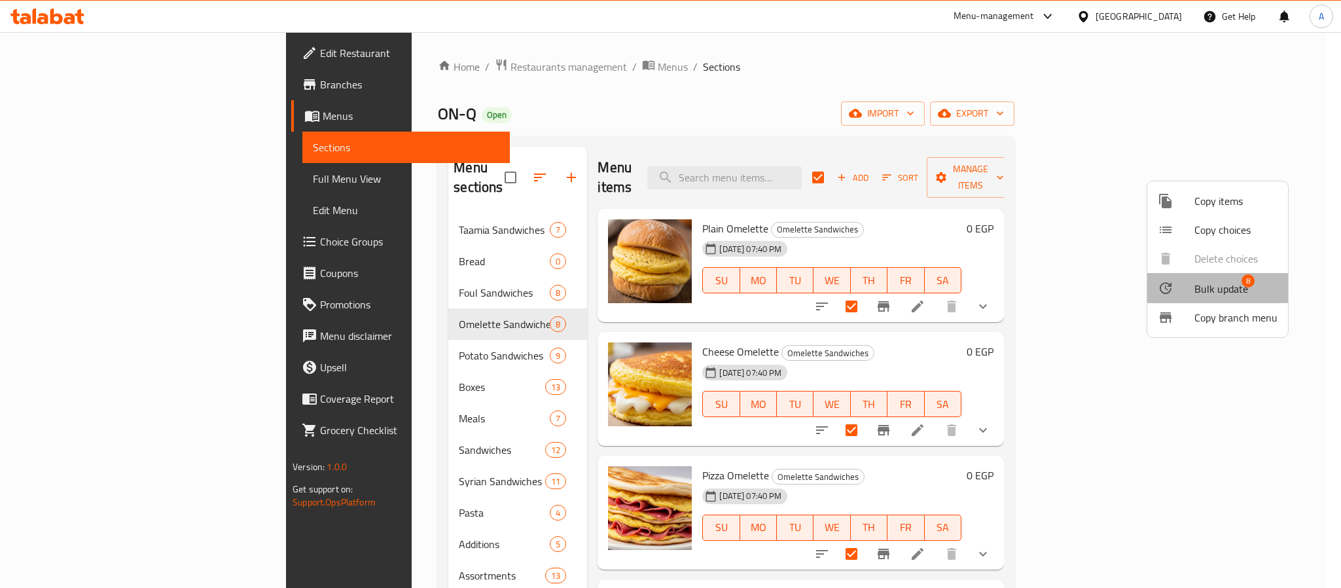
click at [1208, 281] on span "Bulk update" at bounding box center [1221, 289] width 54 height 16
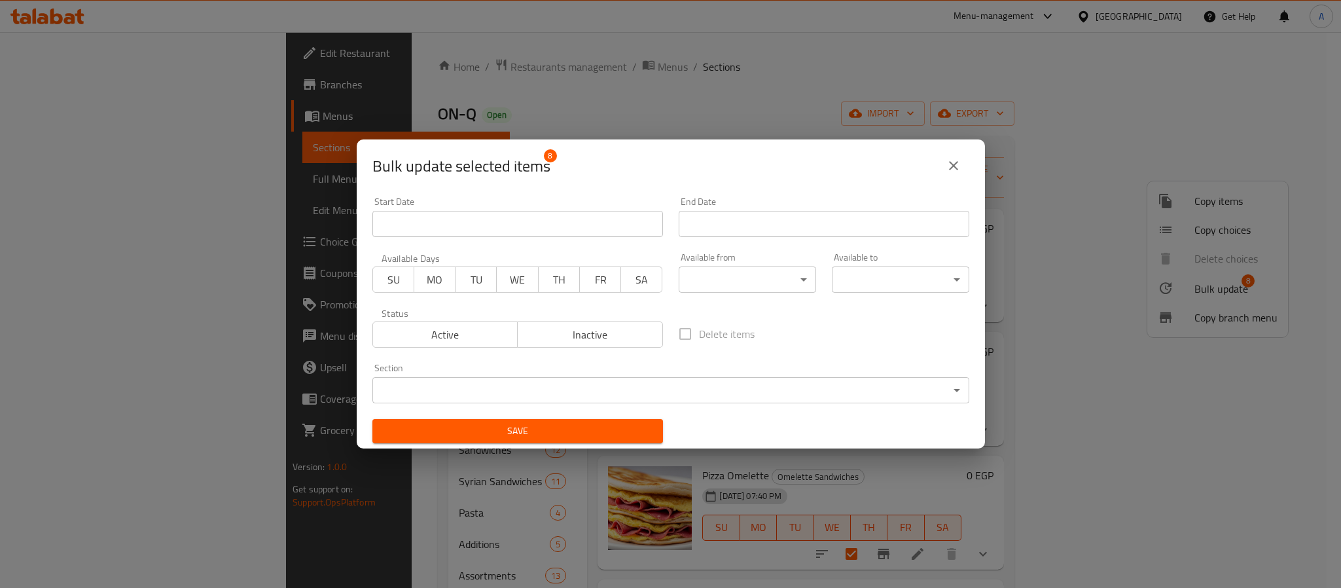
click at [723, 272] on body "​ Menu-management Egypt Get Help A Edit Restaurant Branches Menus Sections Full…" at bounding box center [670, 310] width 1341 height 556
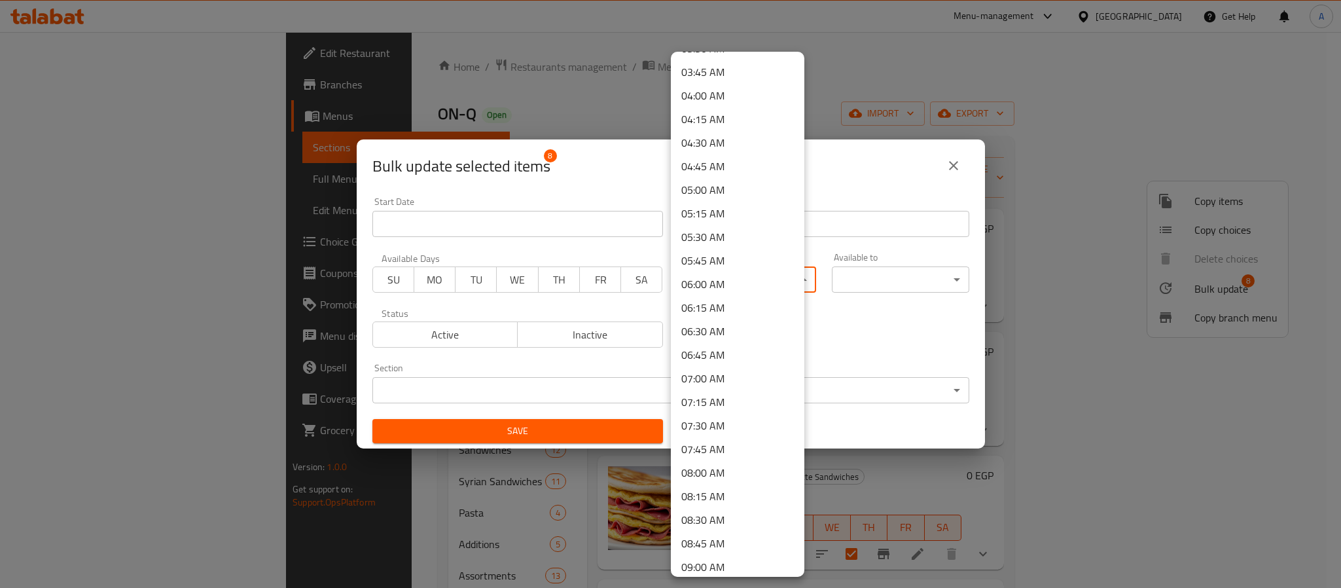
scroll to position [589, 0]
click at [715, 328] on li "09:00 AM" at bounding box center [738, 328] width 134 height 24
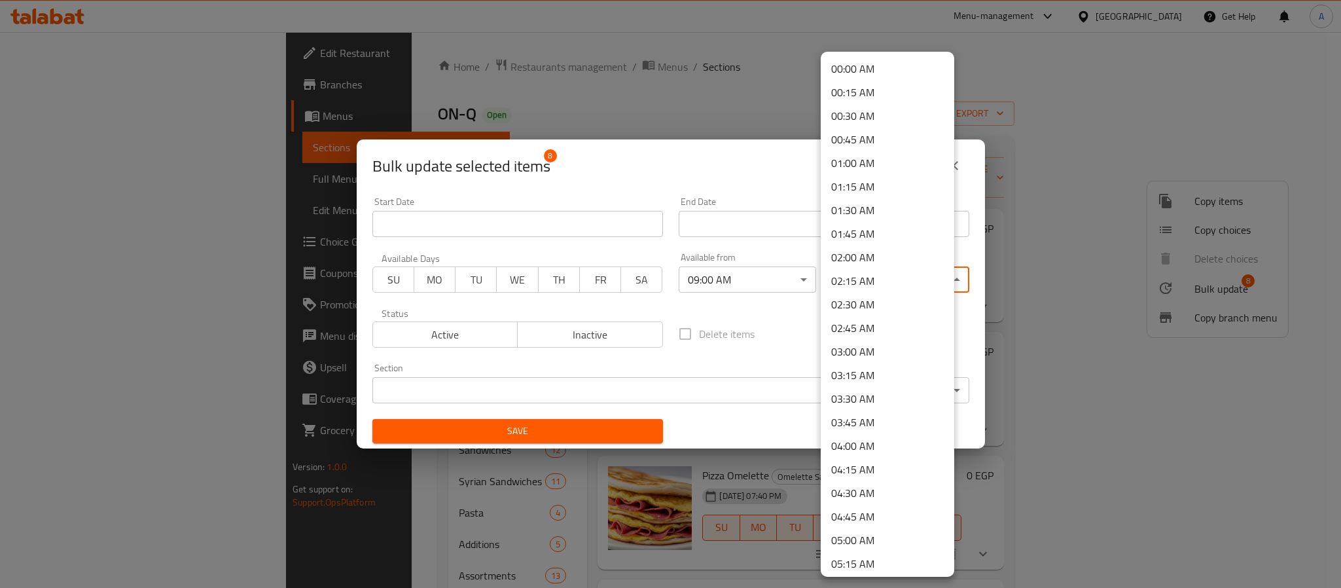
click at [861, 277] on body "​ Menu-management Egypt Get Help A Edit Restaurant Branches Menus Sections Full…" at bounding box center [670, 310] width 1341 height 556
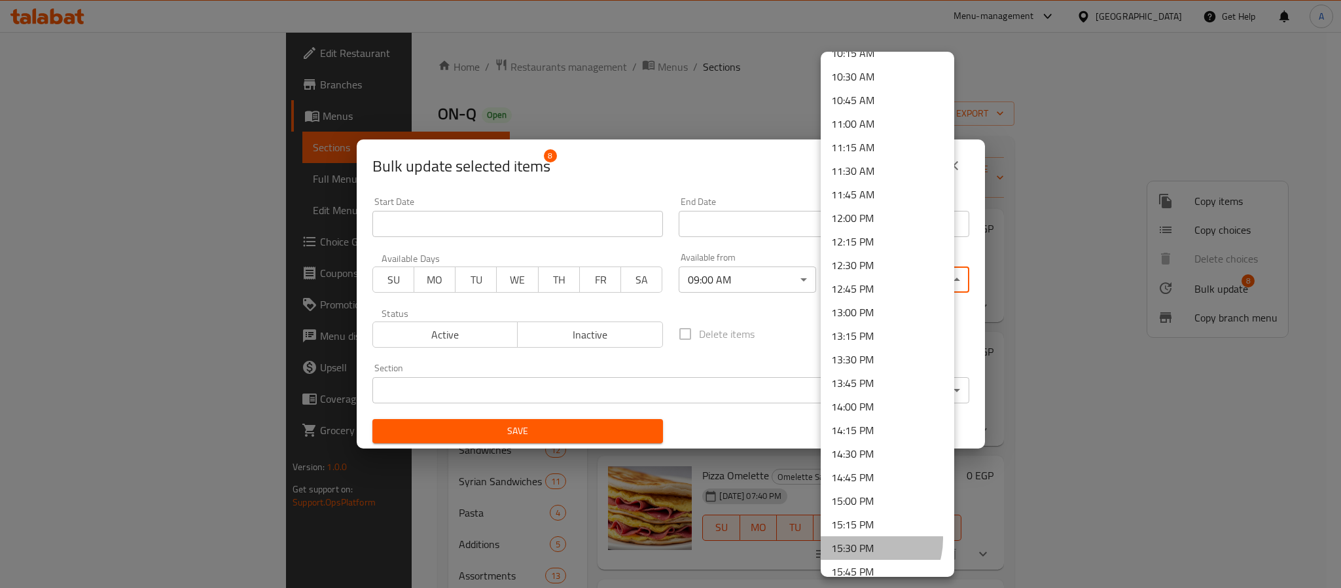
click at [859, 539] on li "15:30 PM" at bounding box center [888, 548] width 134 height 24
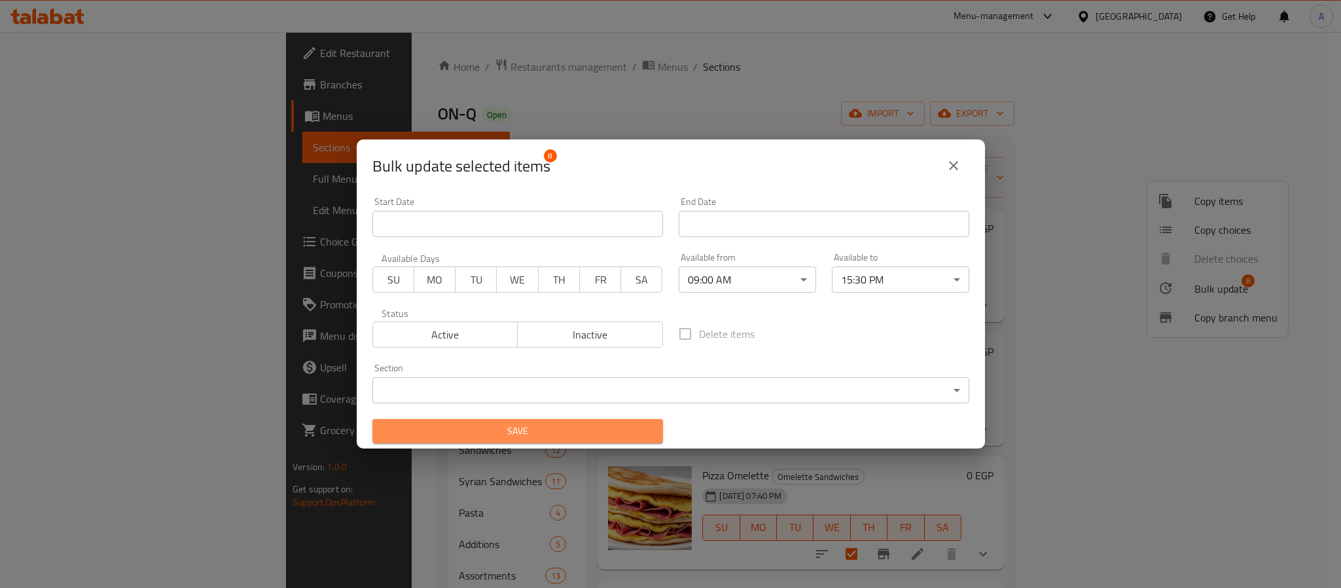
click at [634, 420] on button "Save" at bounding box center [517, 431] width 291 height 24
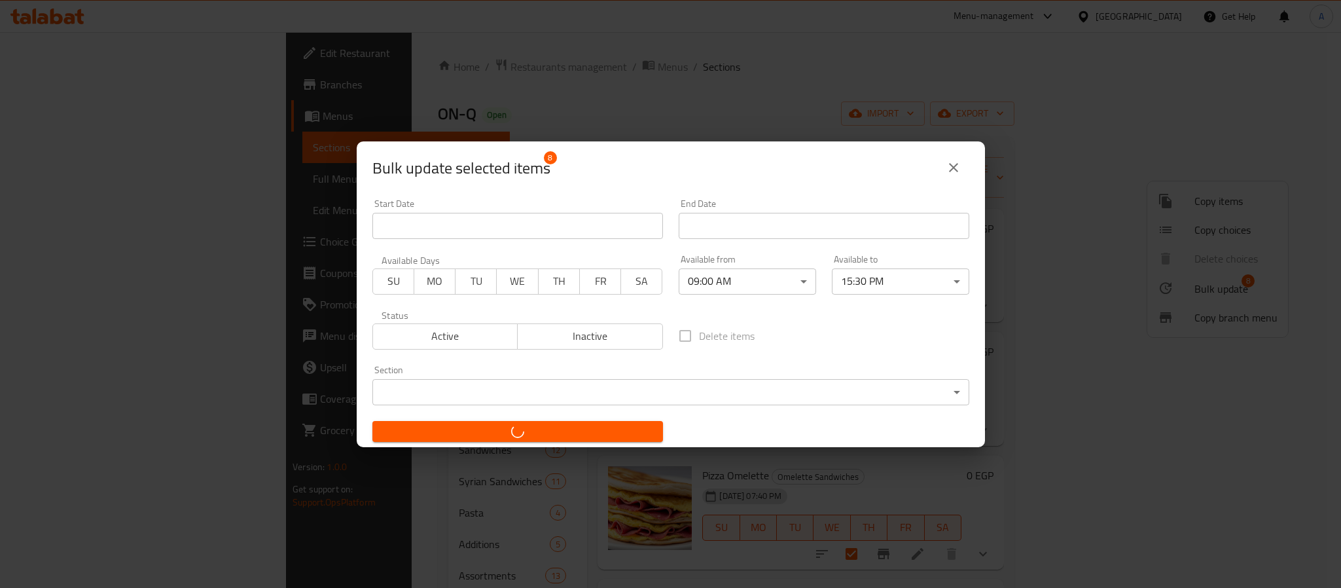
checkbox input "false"
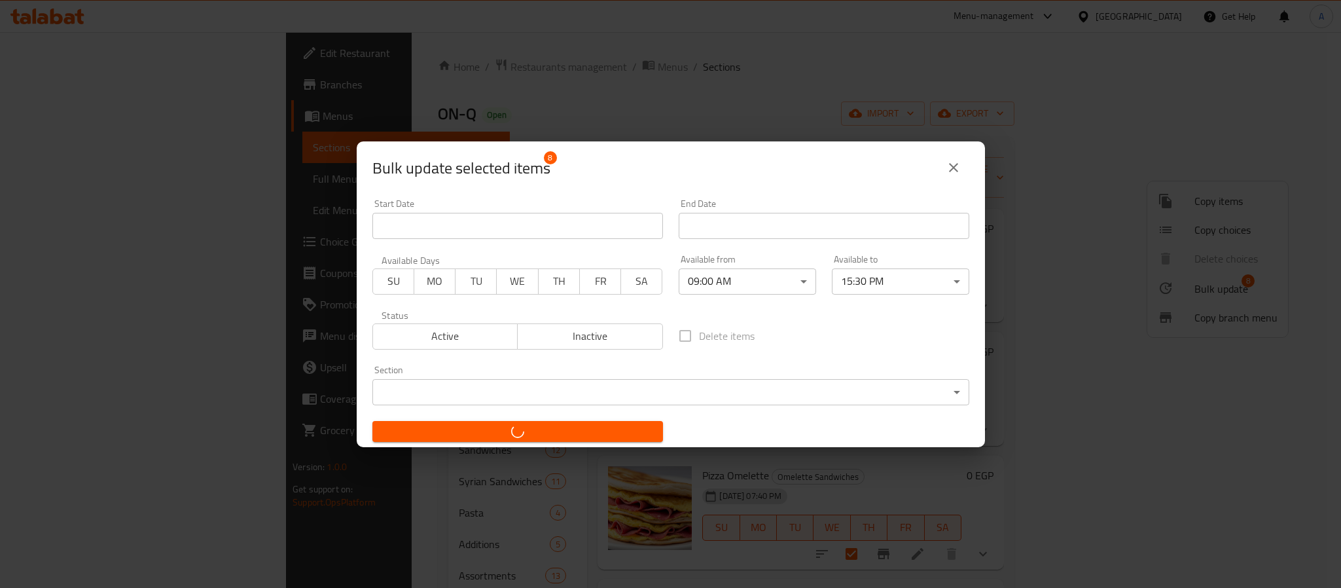
checkbox input "false"
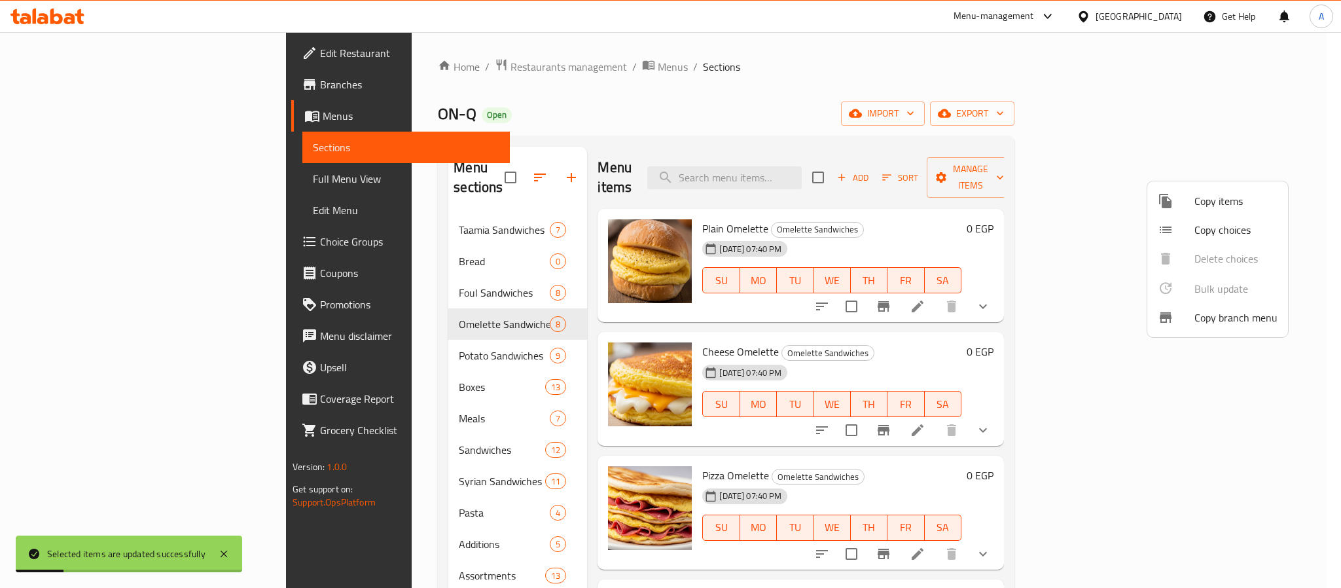
click at [349, 342] on div at bounding box center [670, 294] width 1341 height 588
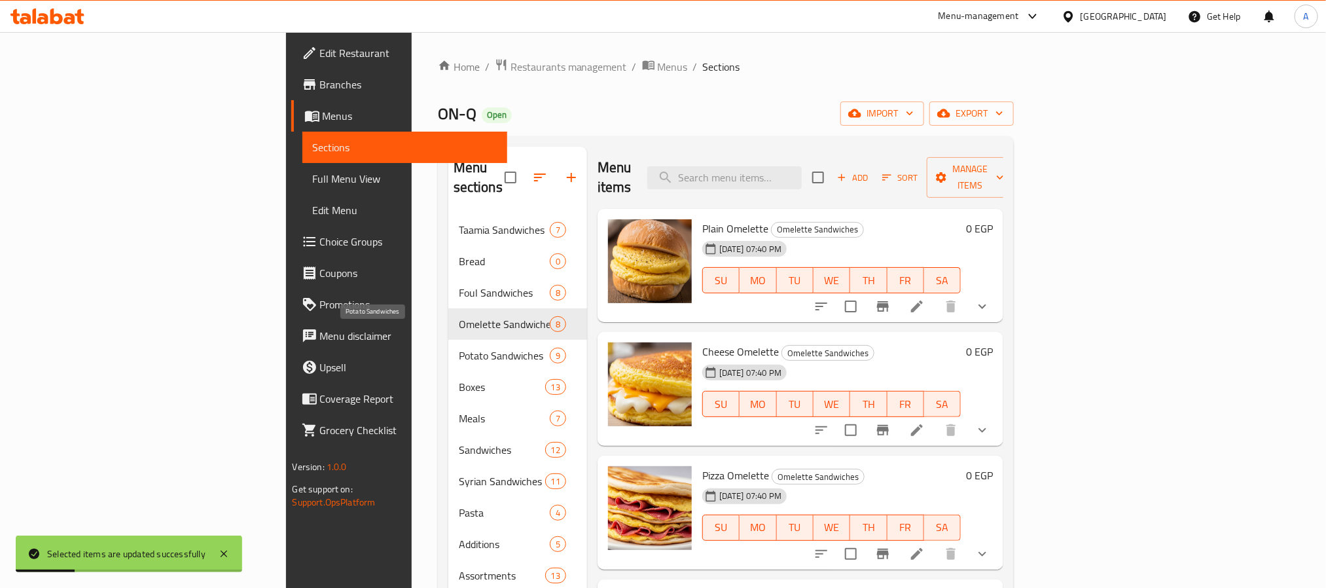
click at [459, 348] on span "Potato Sandwiches" at bounding box center [504, 356] width 91 height 16
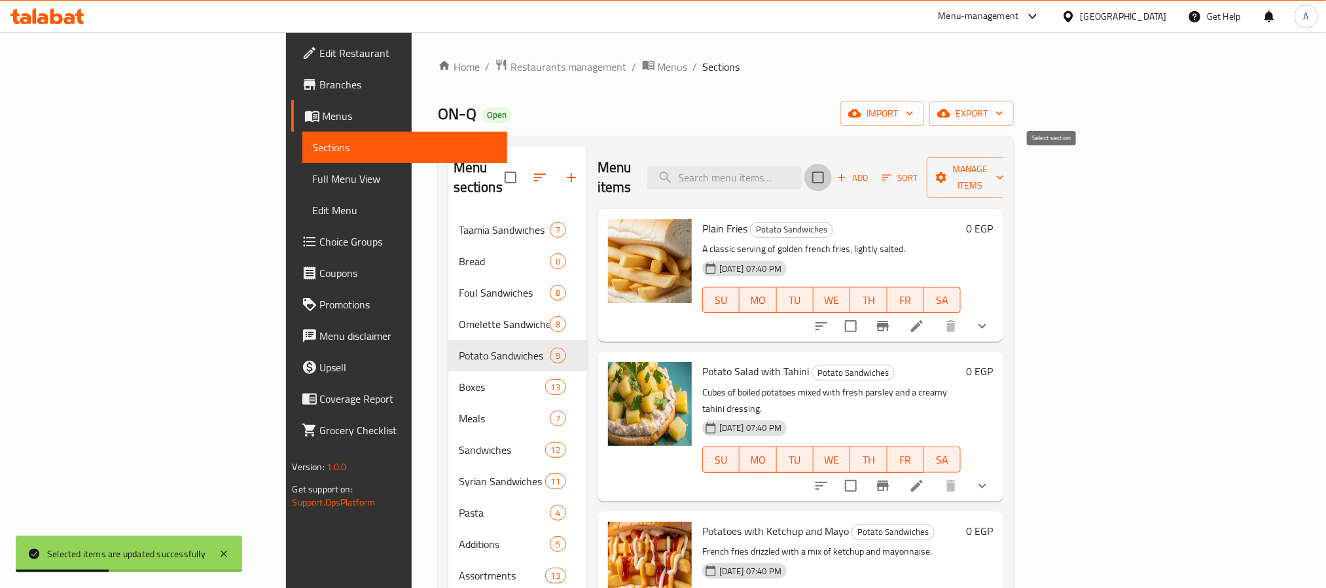
click at [832, 177] on input "checkbox" at bounding box center [817, 177] width 27 height 27
checkbox input "true"
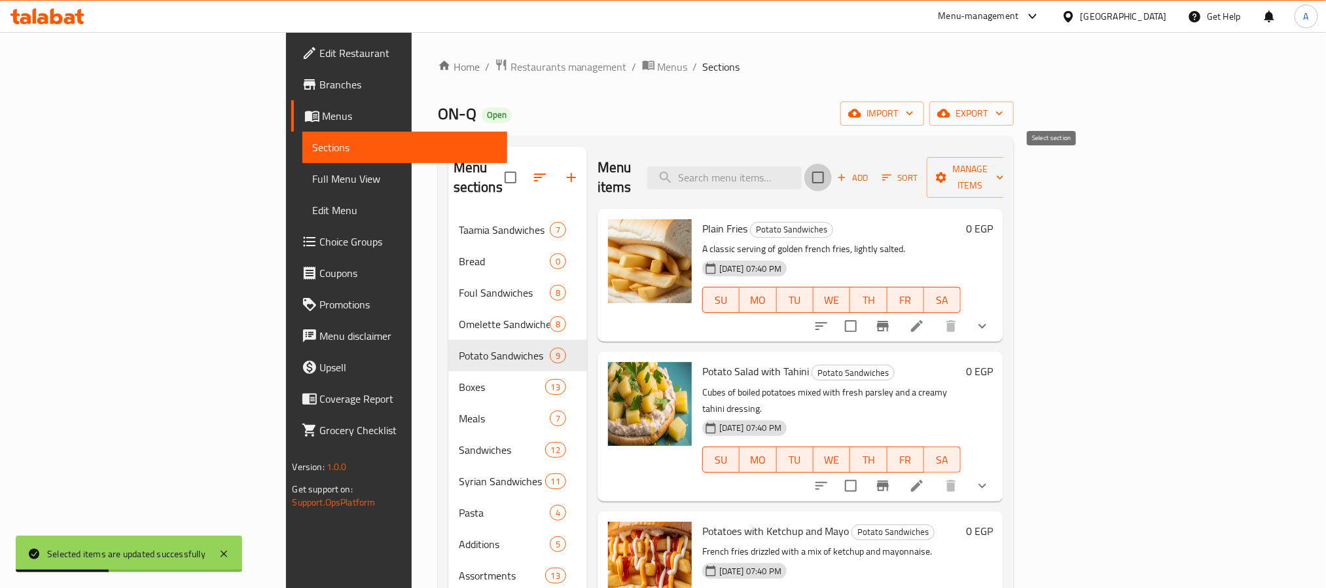
checkbox input "true"
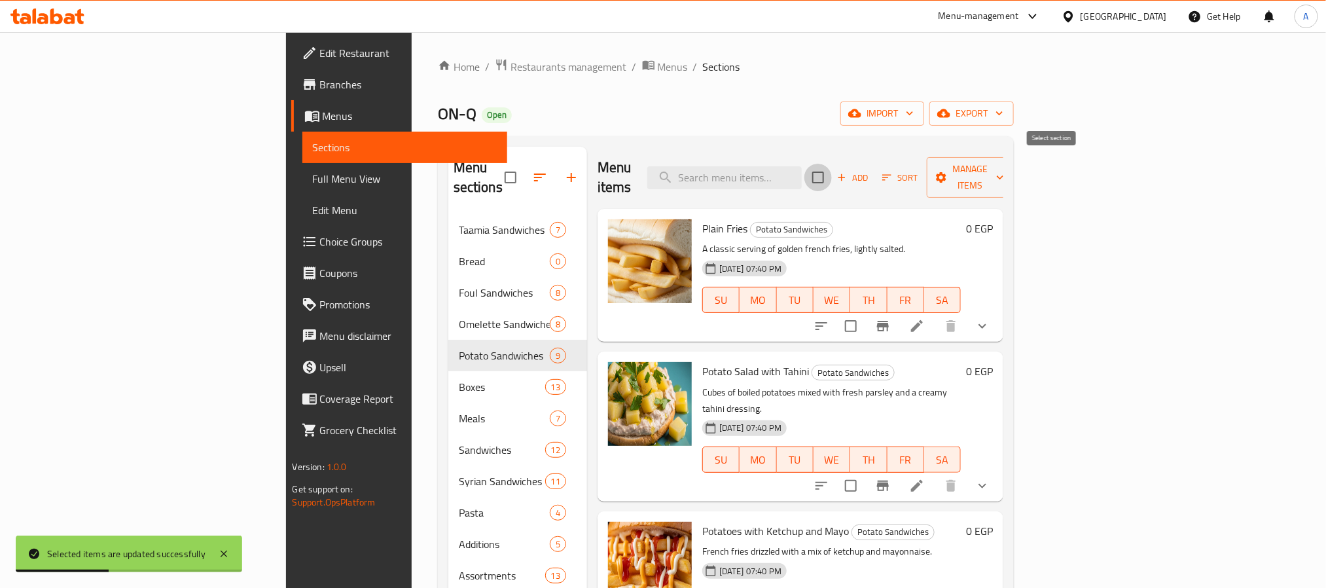
checkbox input "true"
click at [1004, 165] on span "Manage items" at bounding box center [970, 177] width 67 height 33
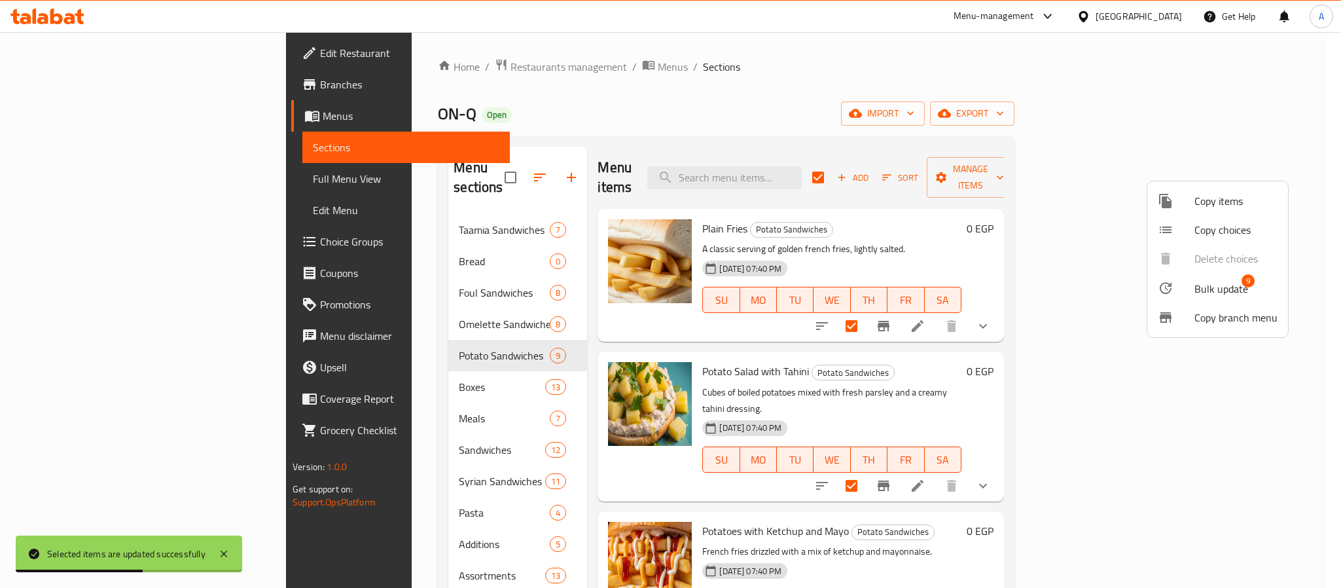
click at [1228, 283] on span "Bulk update" at bounding box center [1221, 289] width 54 height 16
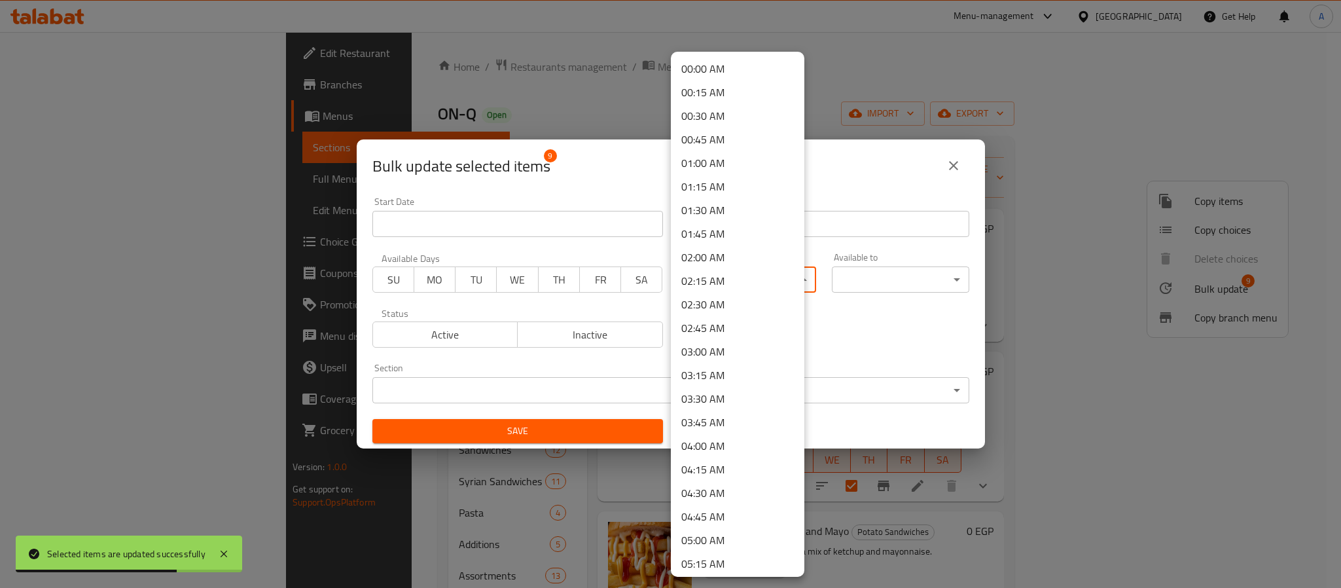
click at [741, 272] on body "Selected items are updated successfully ​ Menu-management Egypt Get Help A Edit…" at bounding box center [670, 310] width 1341 height 556
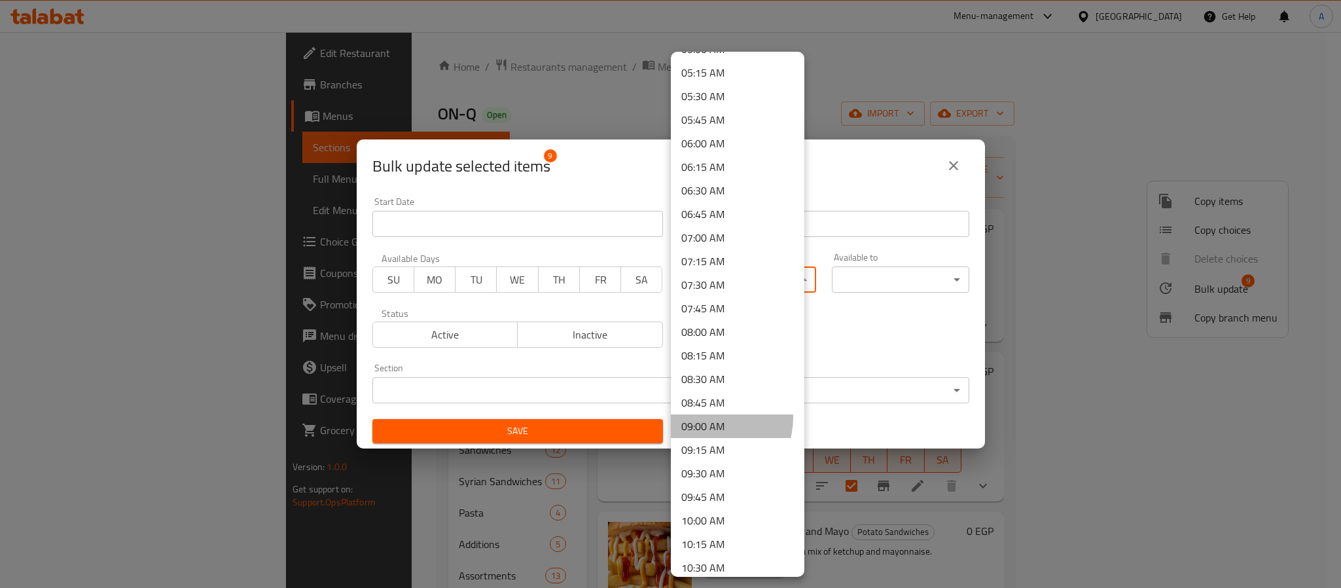
click at [717, 418] on li "09:00 AM" at bounding box center [738, 426] width 134 height 24
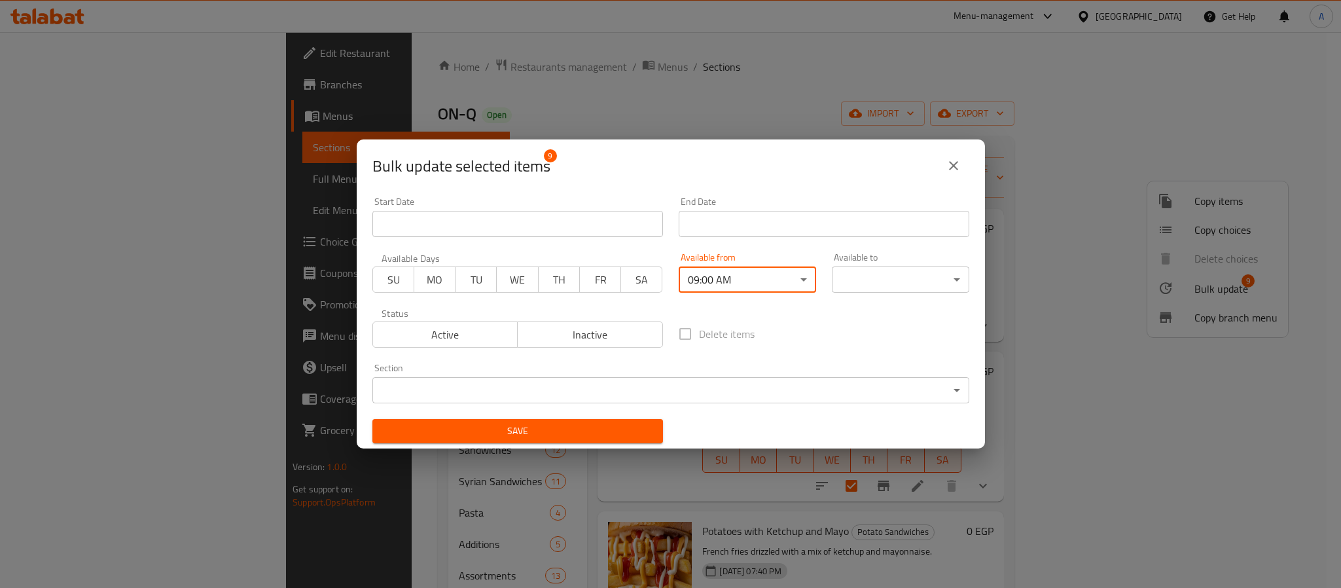
click at [880, 273] on body "​ Menu-management Egypt Get Help A Edit Restaurant Branches Menus Sections Full…" at bounding box center [670, 310] width 1341 height 556
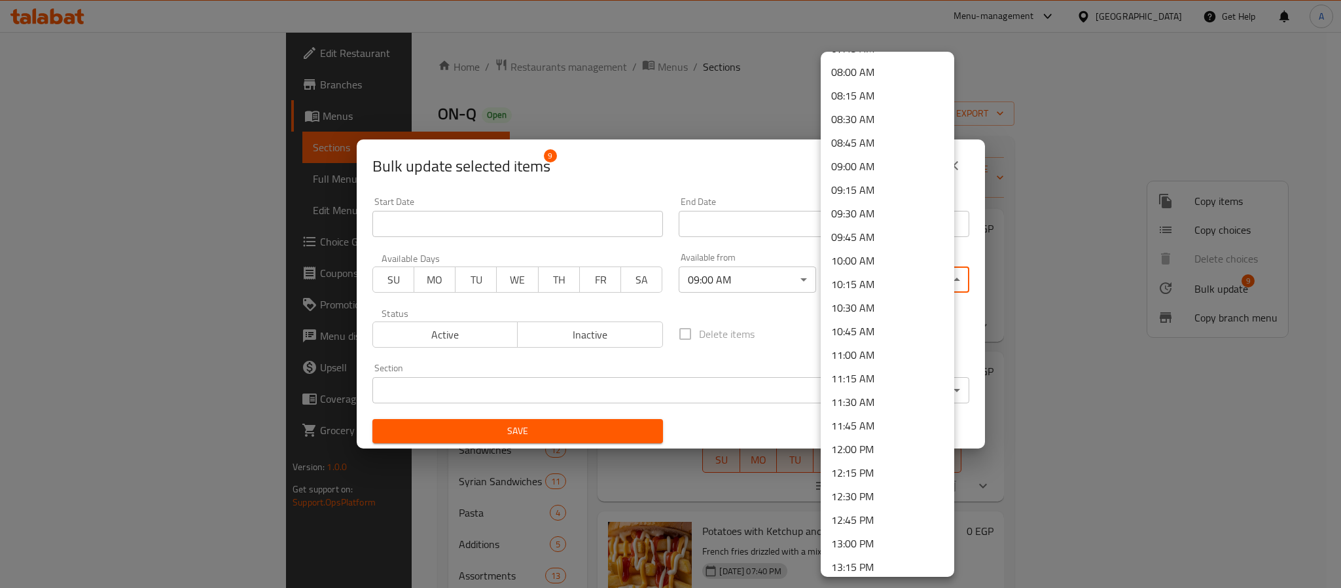
scroll to position [1178, 0]
click at [864, 348] on li "15:30 PM" at bounding box center [888, 352] width 134 height 24
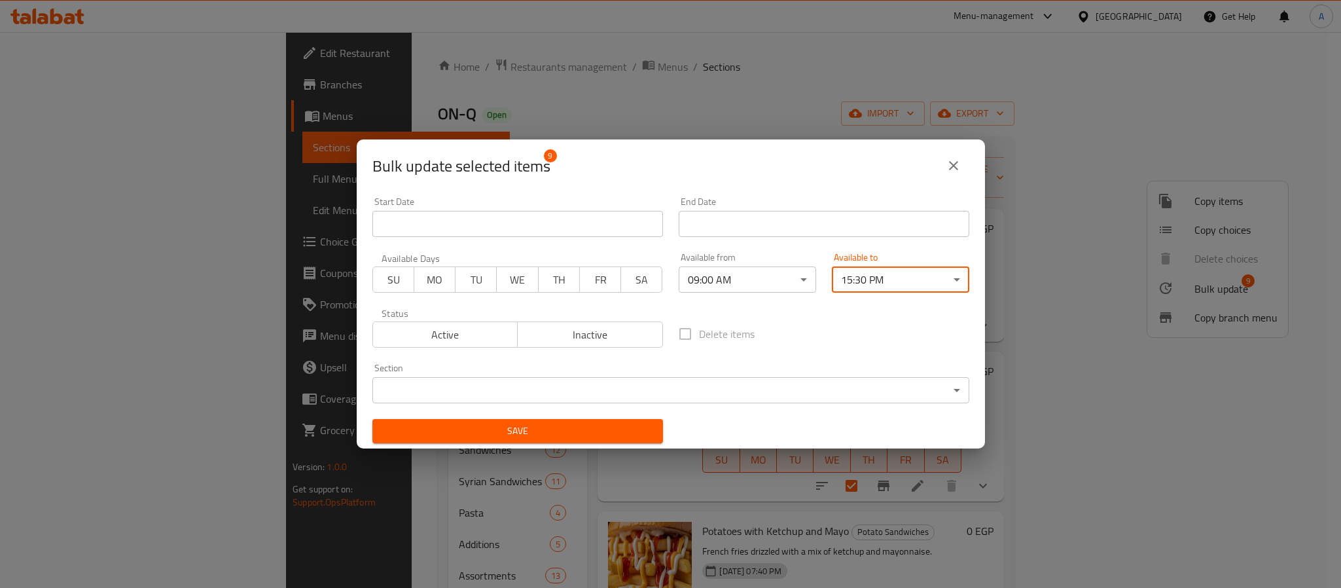
click at [585, 433] on span "Save" at bounding box center [518, 431] width 270 height 16
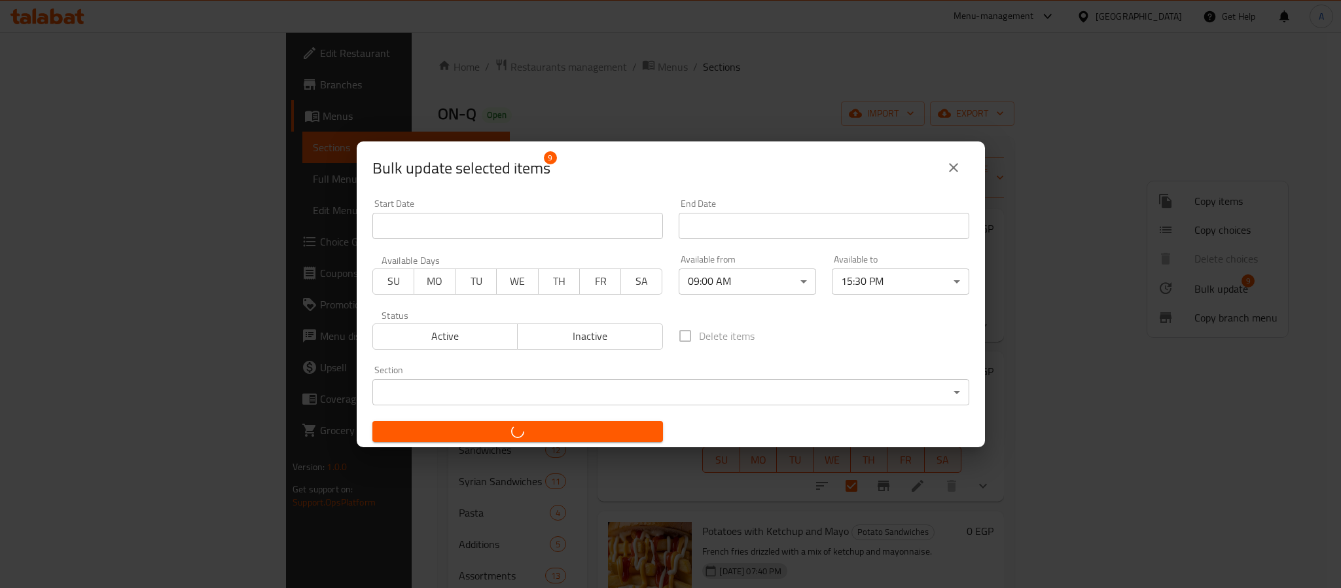
checkbox input "false"
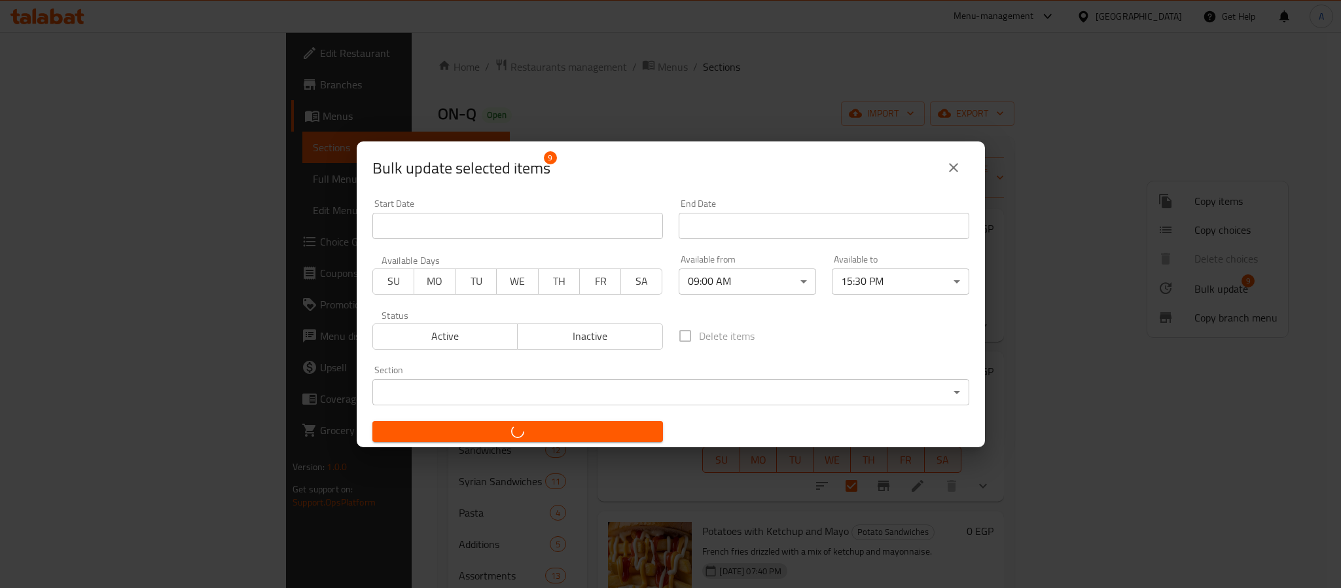
checkbox input "false"
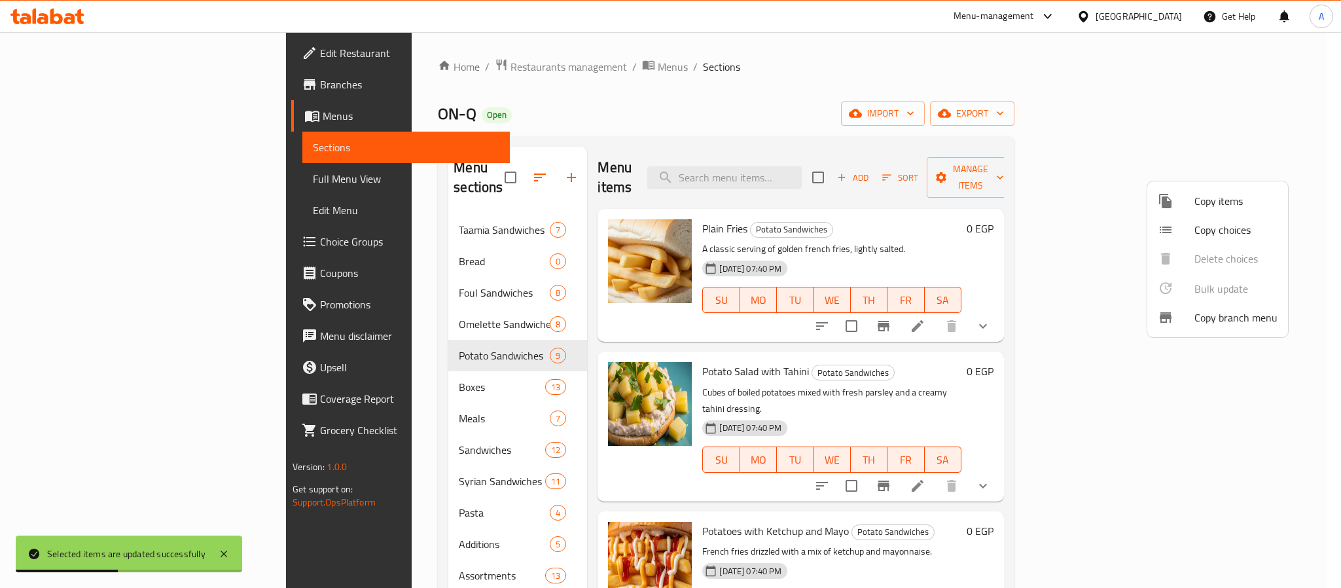
click at [325, 361] on div at bounding box center [670, 294] width 1341 height 588
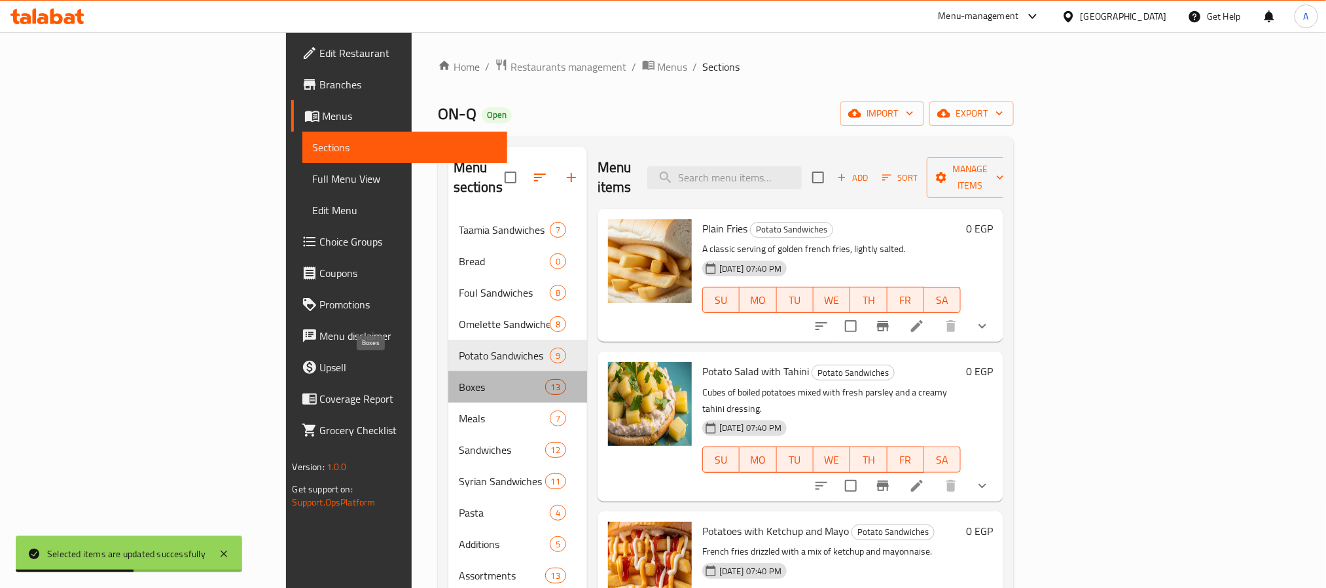
click at [459, 379] on span "Boxes" at bounding box center [502, 387] width 86 height 16
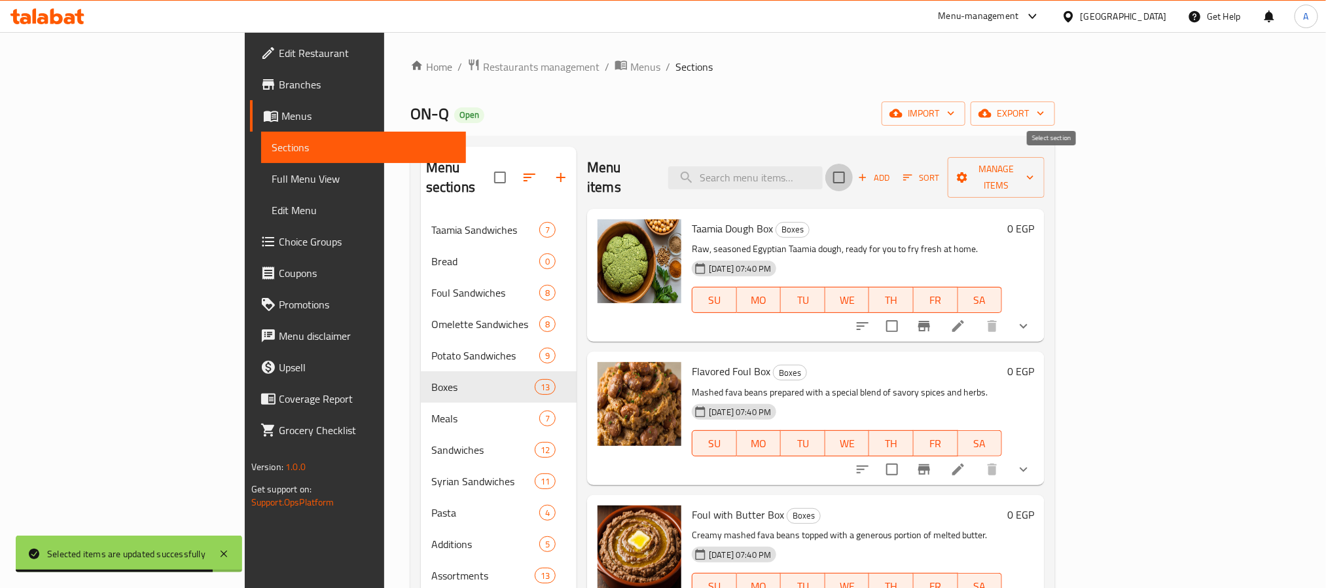
click at [853, 168] on input "checkbox" at bounding box center [838, 177] width 27 height 27
checkbox input "true"
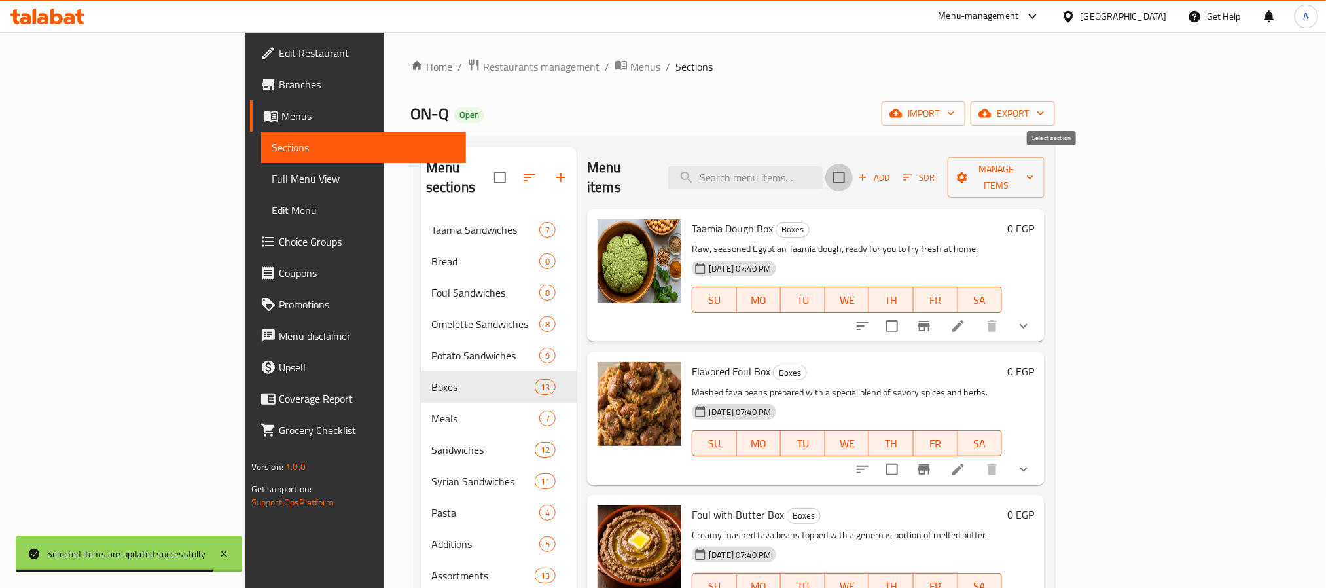
checkbox input "true"
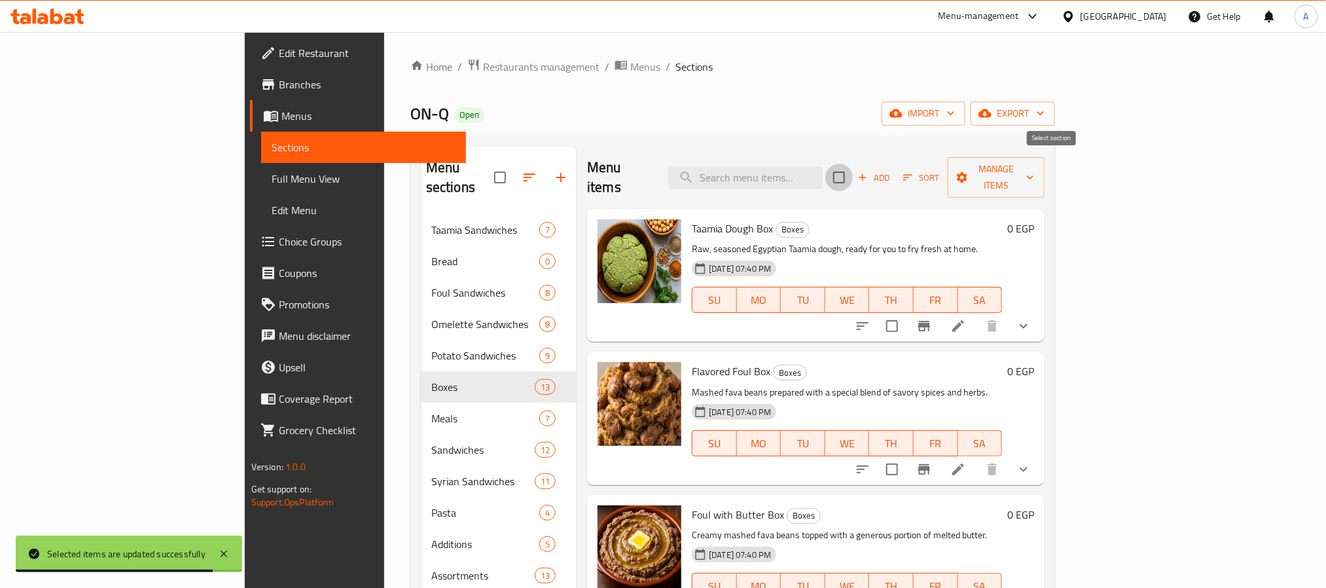
checkbox input "true"
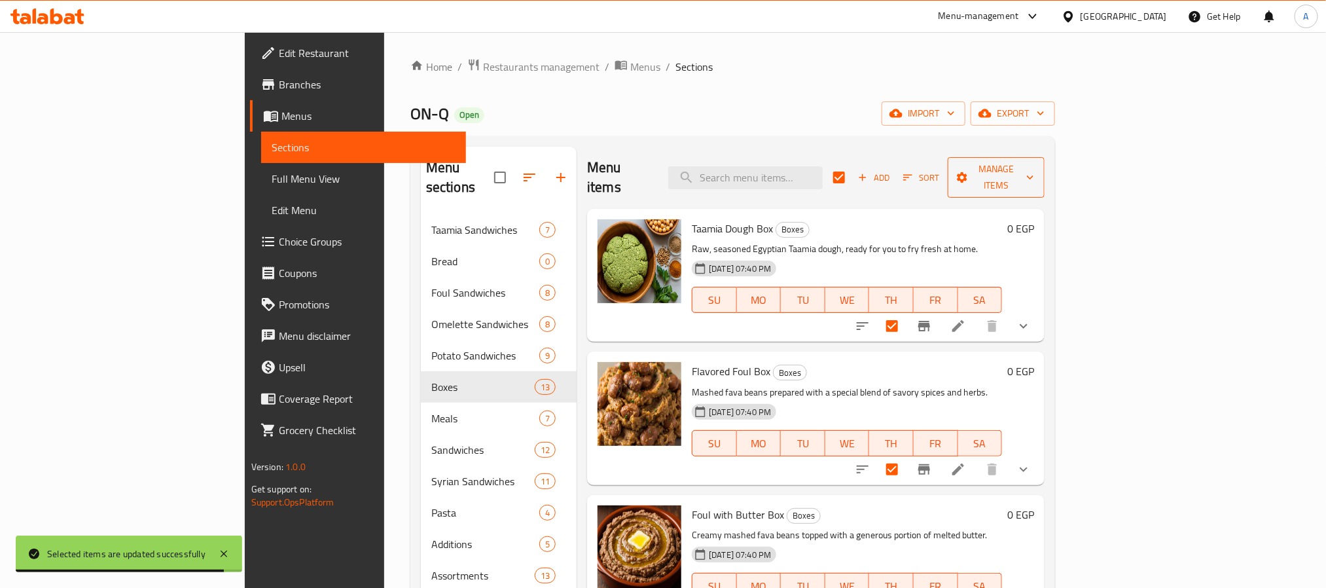
click at [1034, 168] on span "Manage items" at bounding box center [996, 177] width 76 height 33
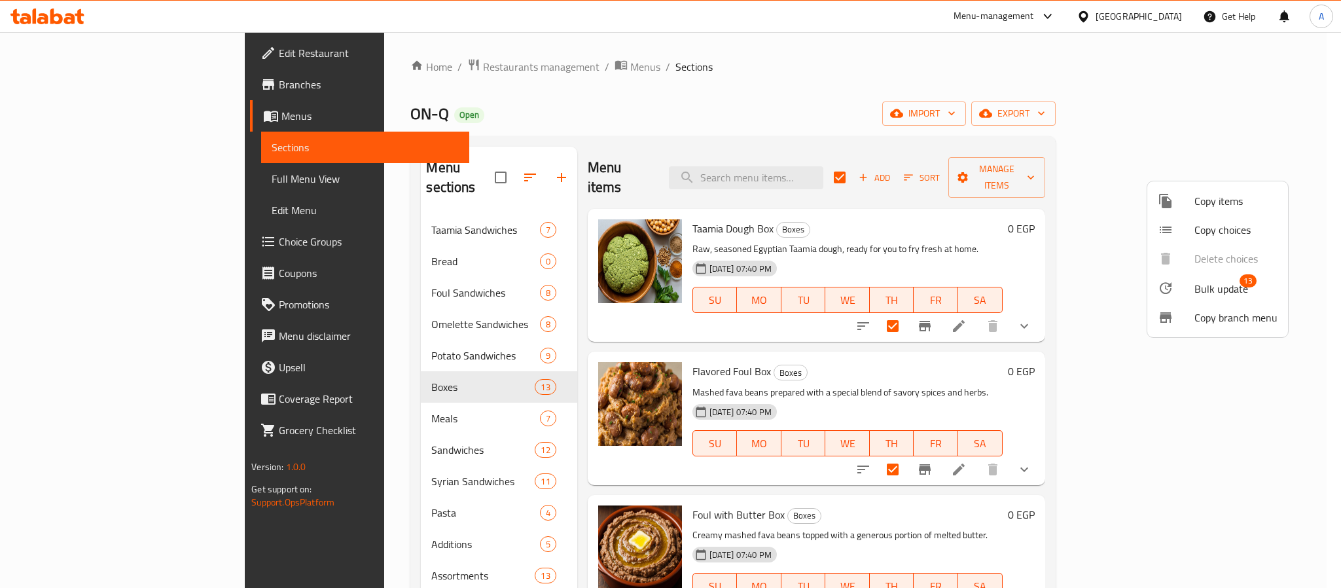
click at [1218, 287] on span "Bulk update" at bounding box center [1221, 289] width 54 height 16
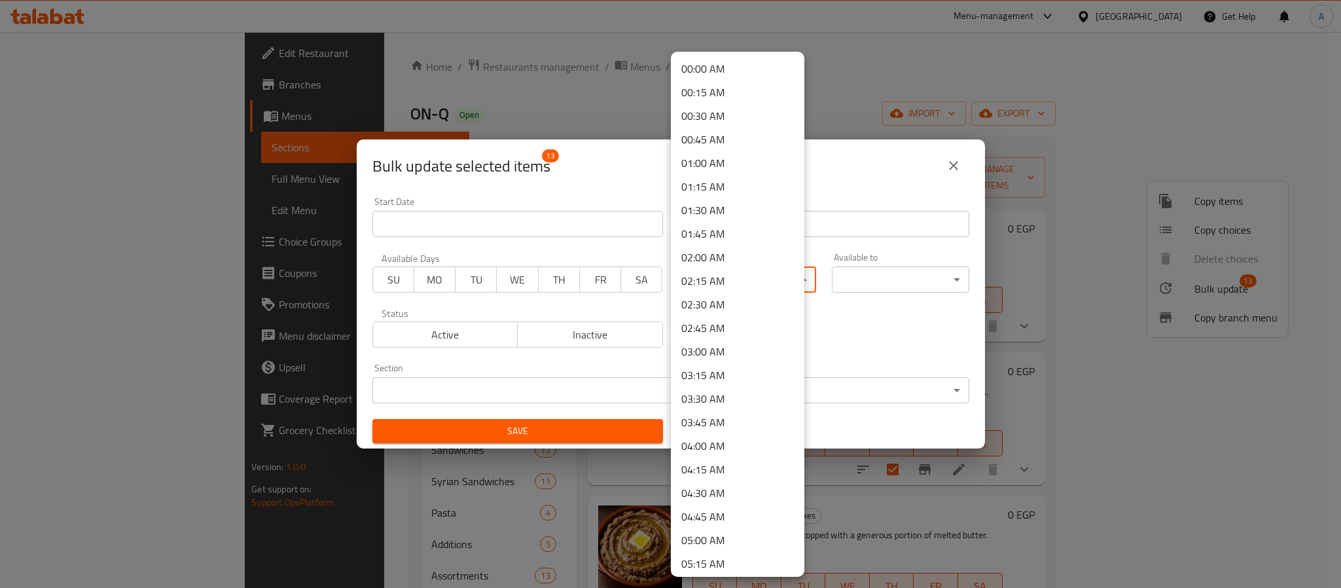
click at [691, 279] on body "​ Menu-management Egypt Get Help A Edit Restaurant Branches Menus Sections Full…" at bounding box center [670, 310] width 1341 height 556
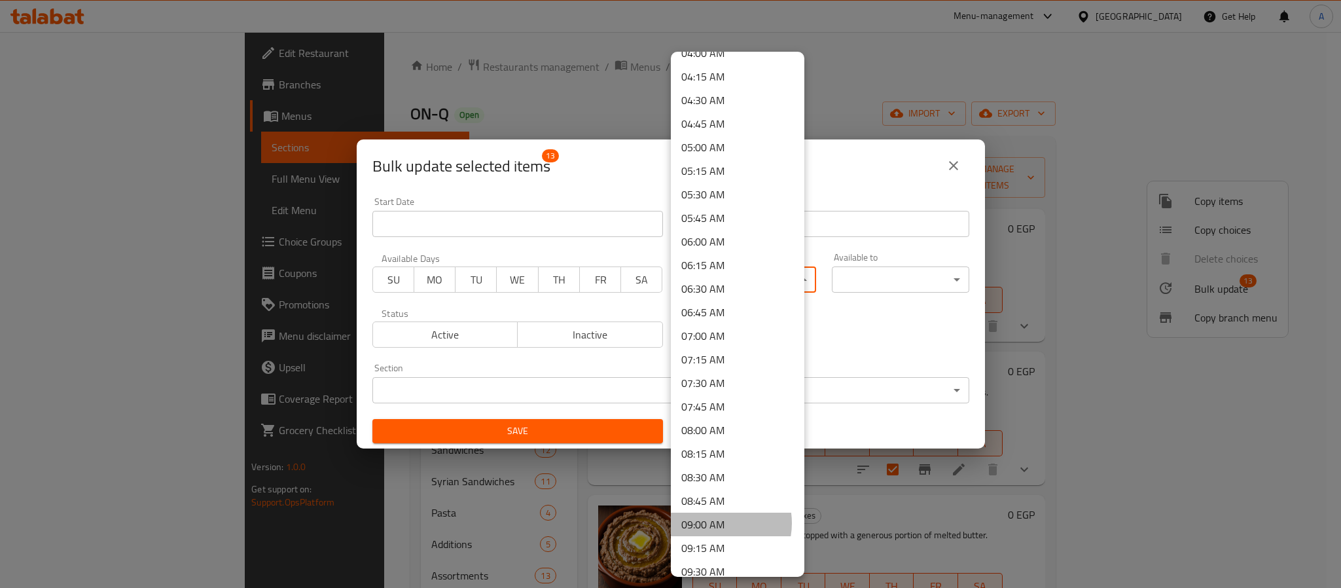
click at [715, 523] on li "09:00 AM" at bounding box center [738, 524] width 134 height 24
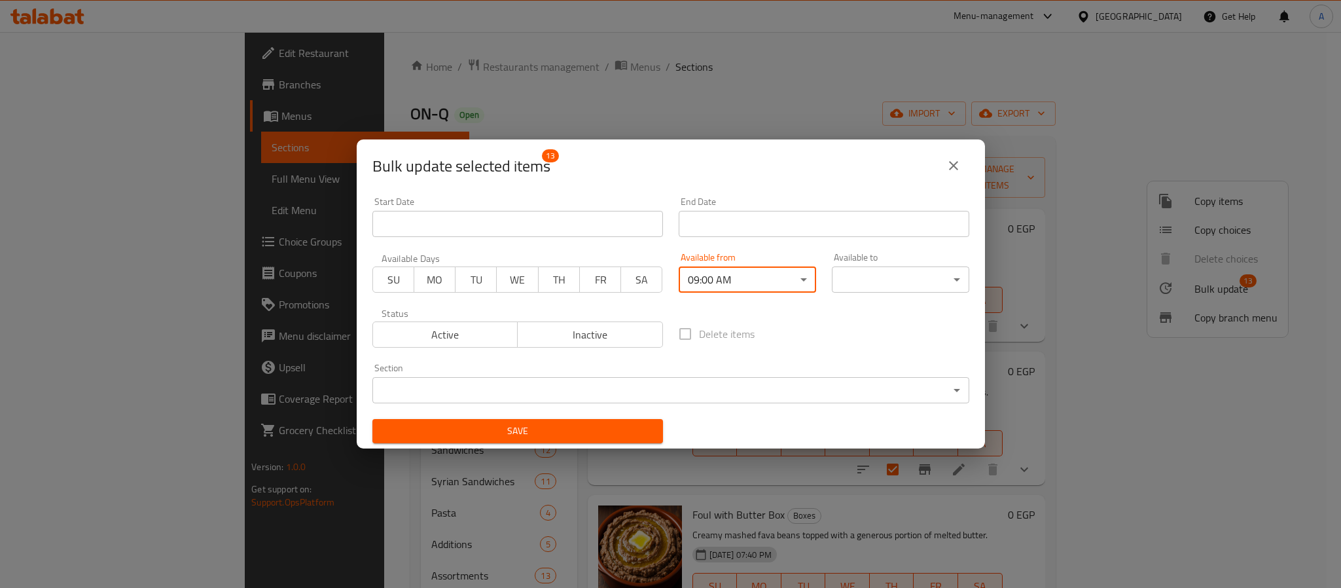
click at [835, 265] on div "Available to ​ ​" at bounding box center [900, 273] width 137 height 40
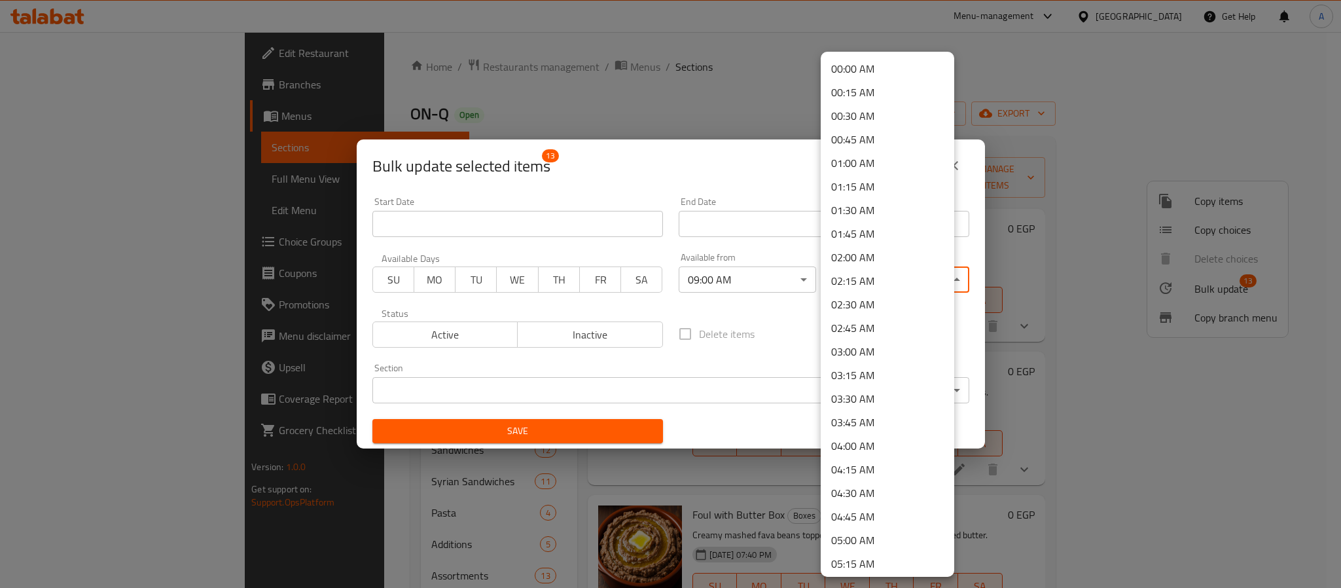
click at [846, 271] on body "​ Menu-management Egypt Get Help A Edit Restaurant Branches Menus Sections Full…" at bounding box center [670, 310] width 1341 height 556
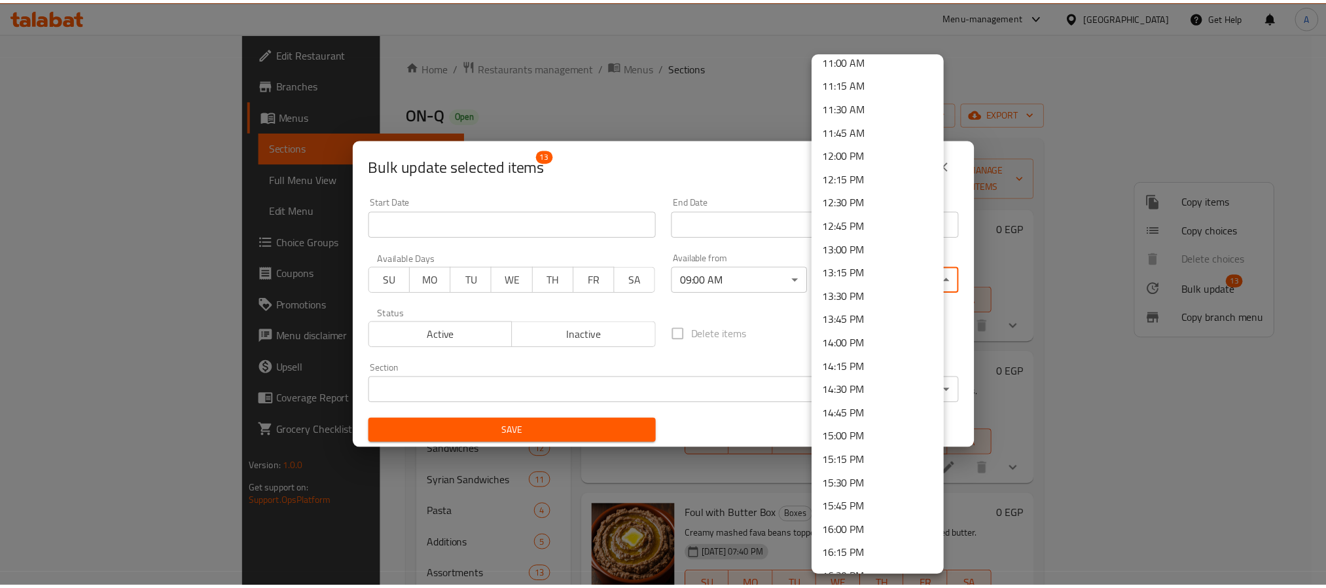
scroll to position [1080, 0]
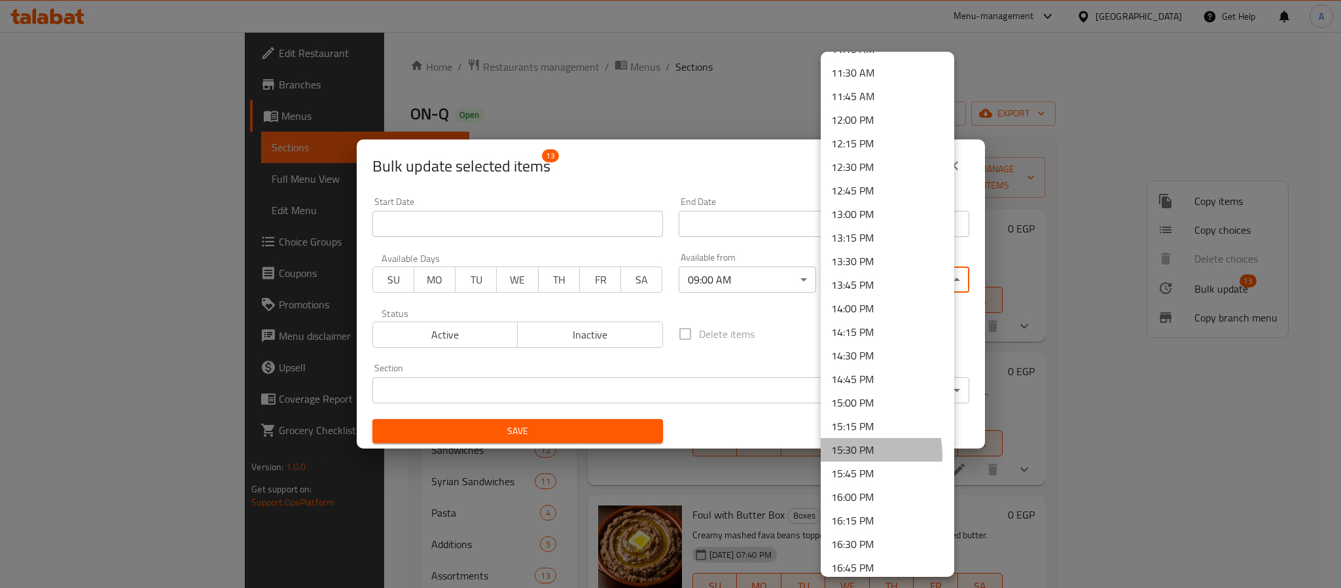
click at [856, 454] on li "15:30 PM" at bounding box center [888, 450] width 134 height 24
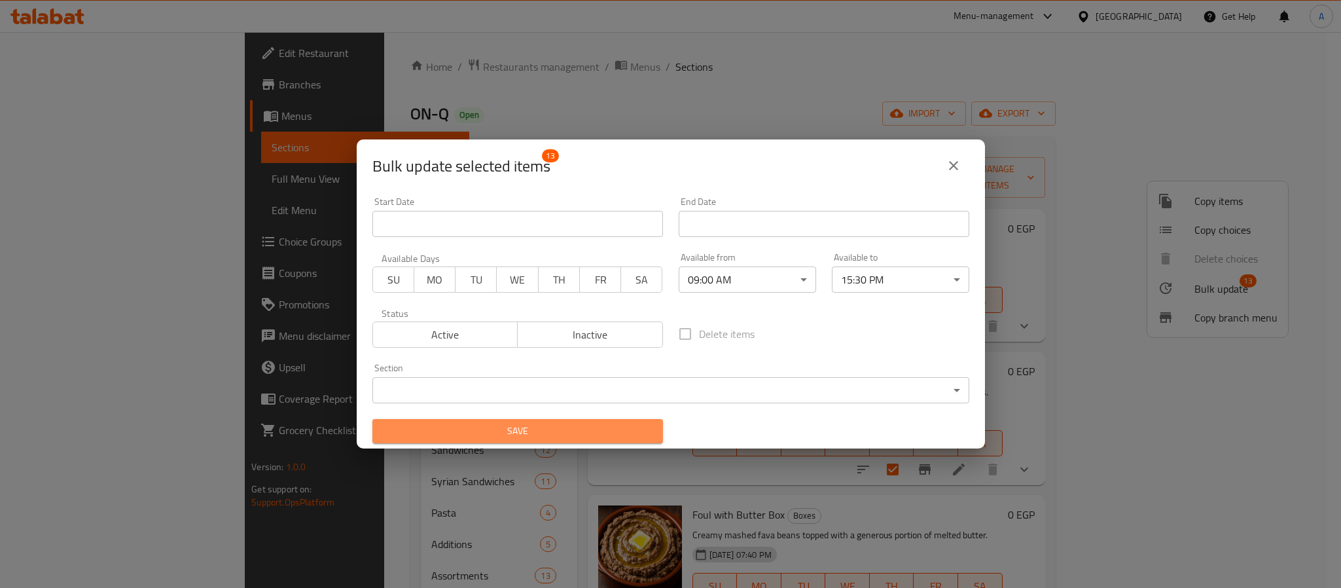
click at [569, 423] on span "Save" at bounding box center [518, 431] width 270 height 16
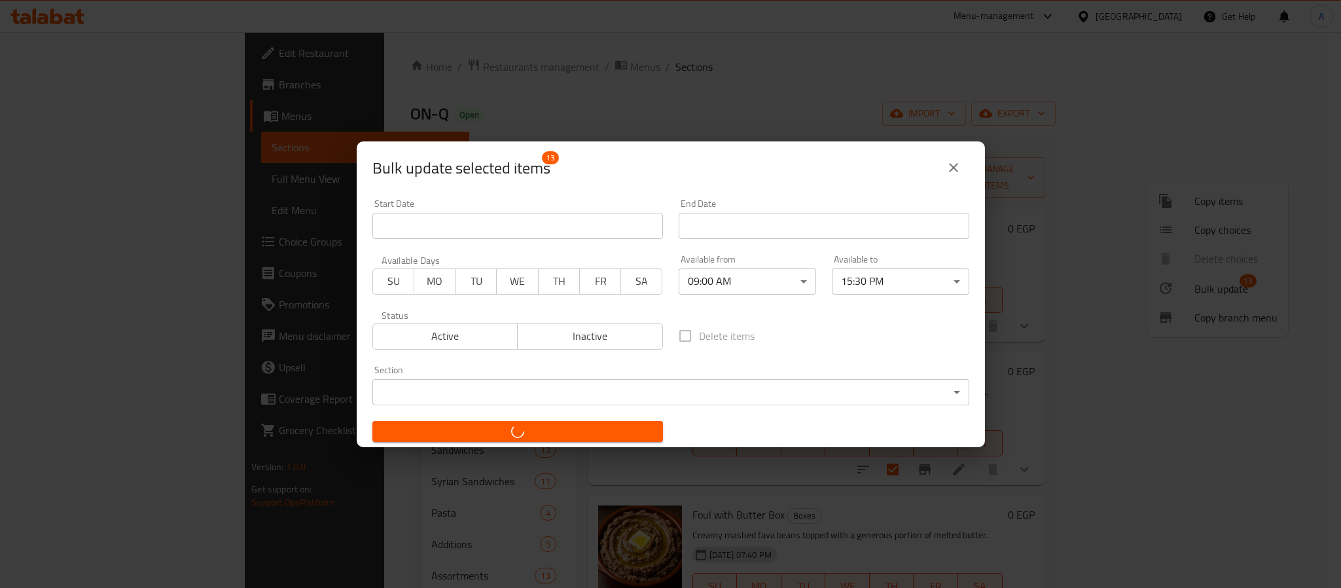
checkbox input "false"
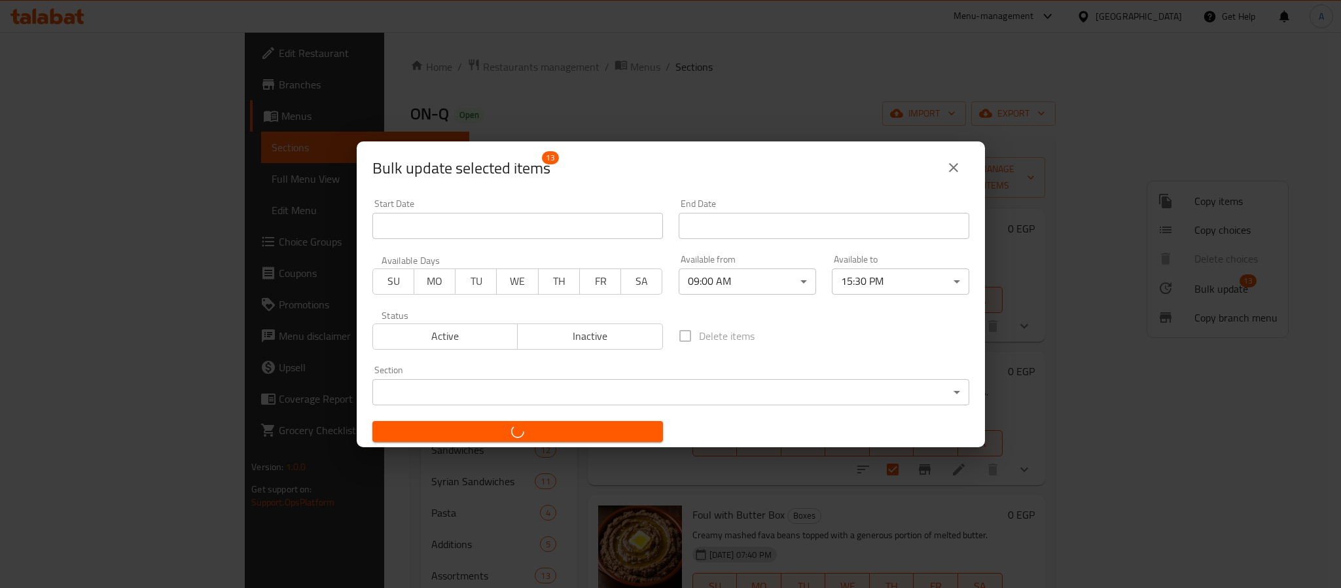
checkbox input "false"
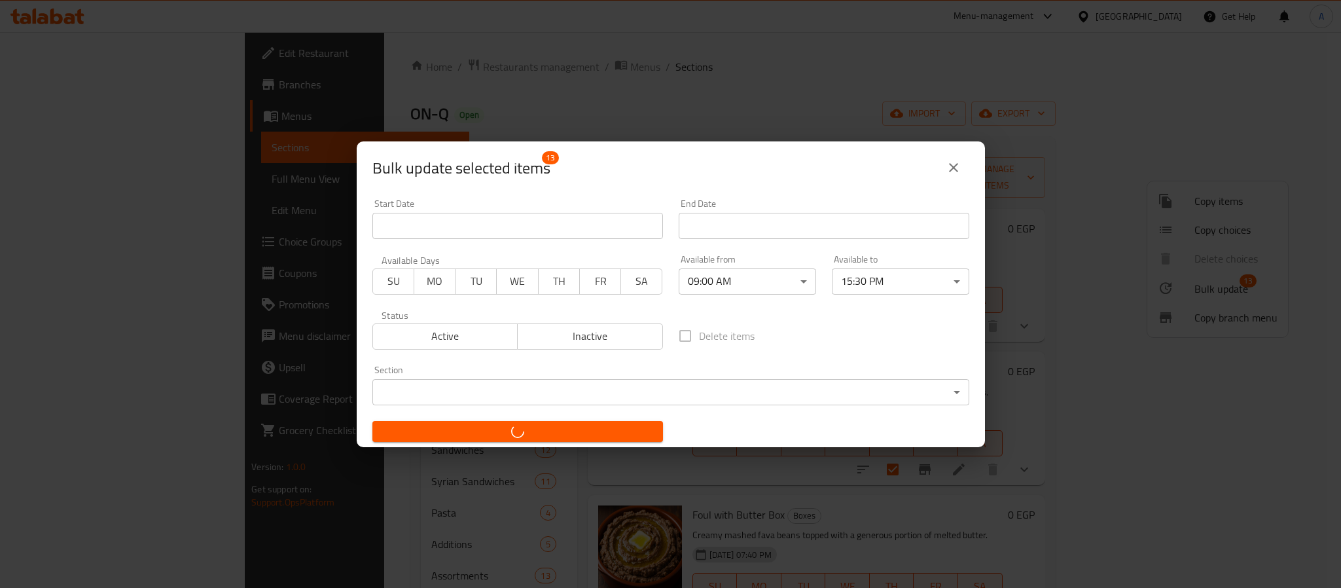
checkbox input "false"
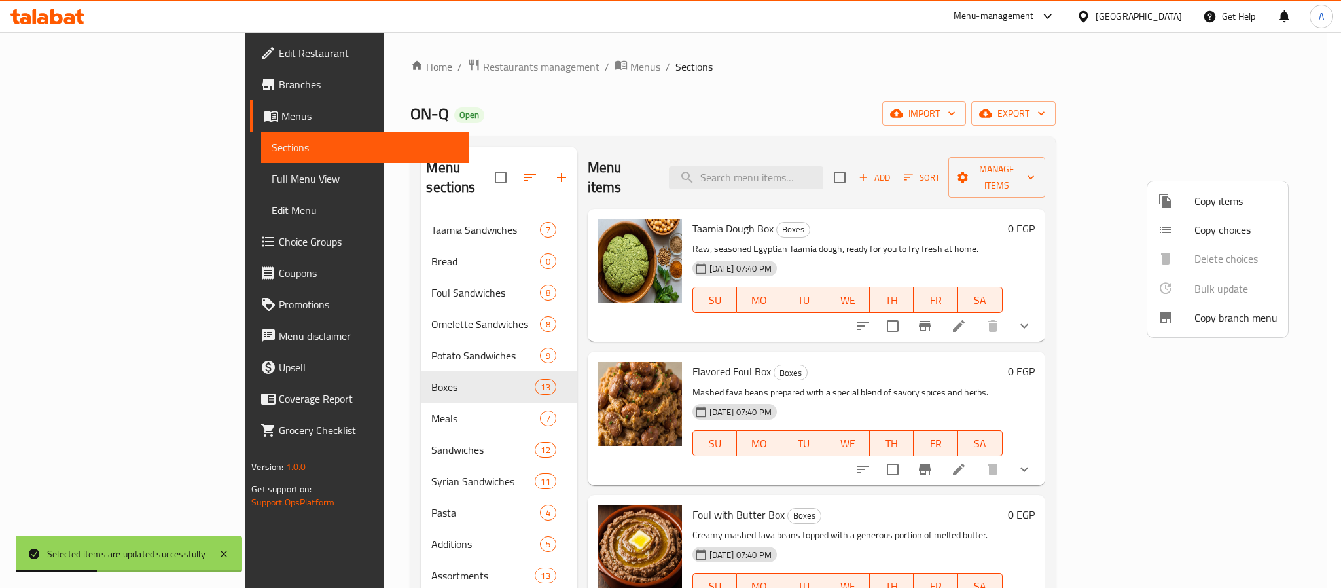
click at [327, 359] on div at bounding box center [670, 294] width 1341 height 588
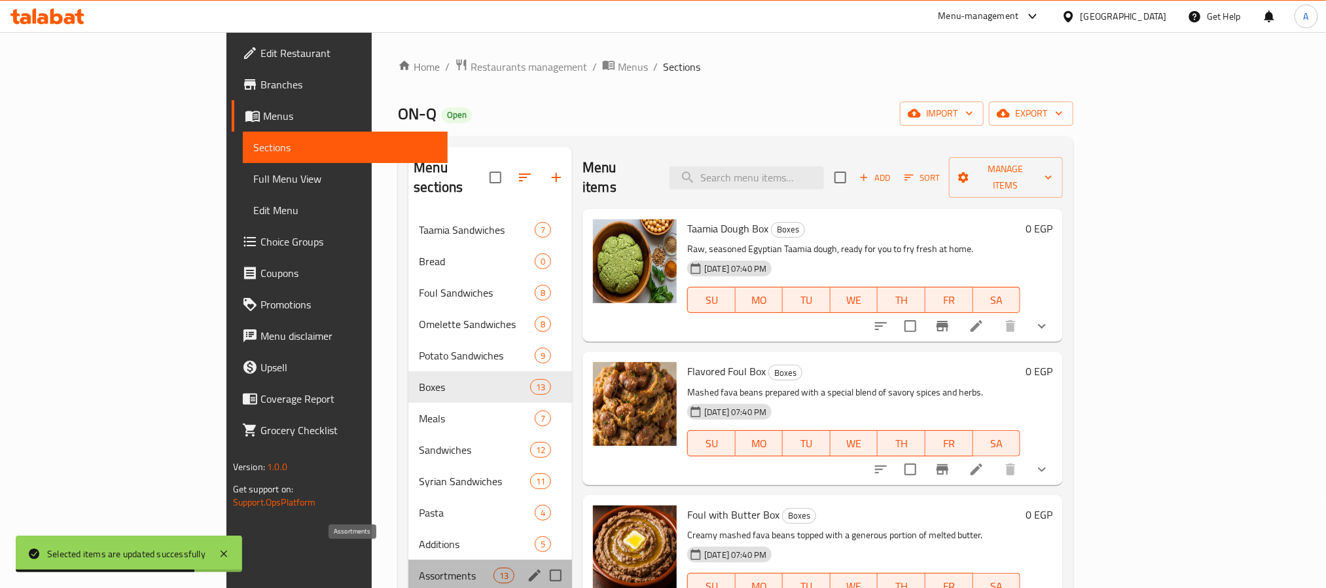
click at [419, 567] on span "Assortments" at bounding box center [456, 575] width 75 height 16
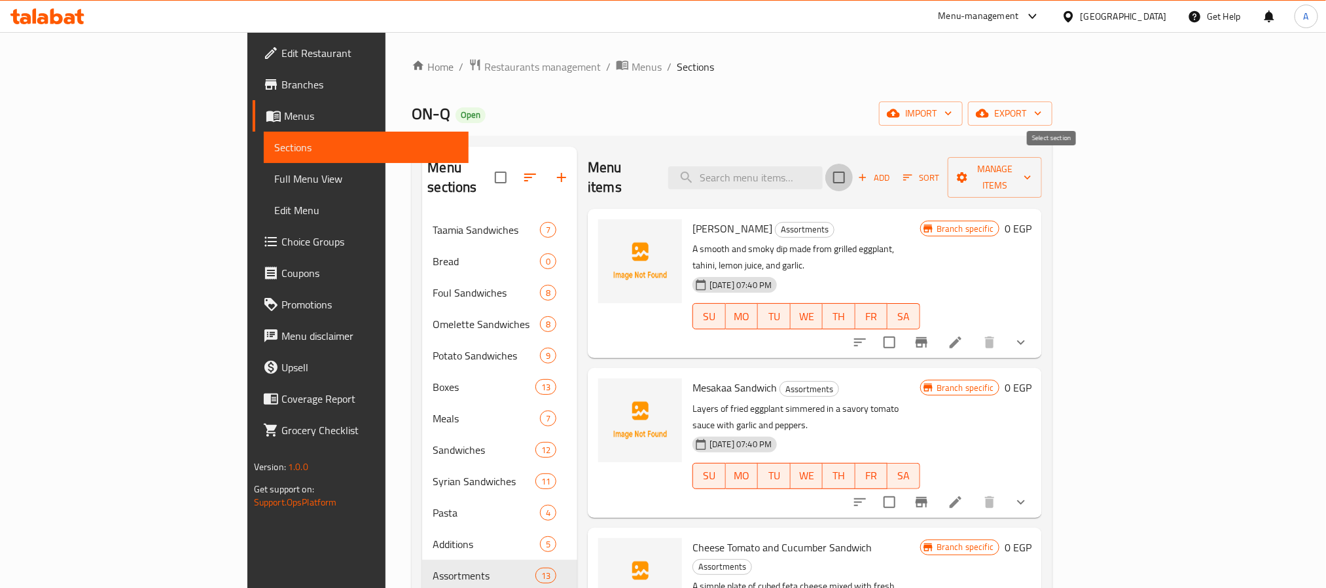
click at [853, 164] on input "checkbox" at bounding box center [838, 177] width 27 height 27
checkbox input "true"
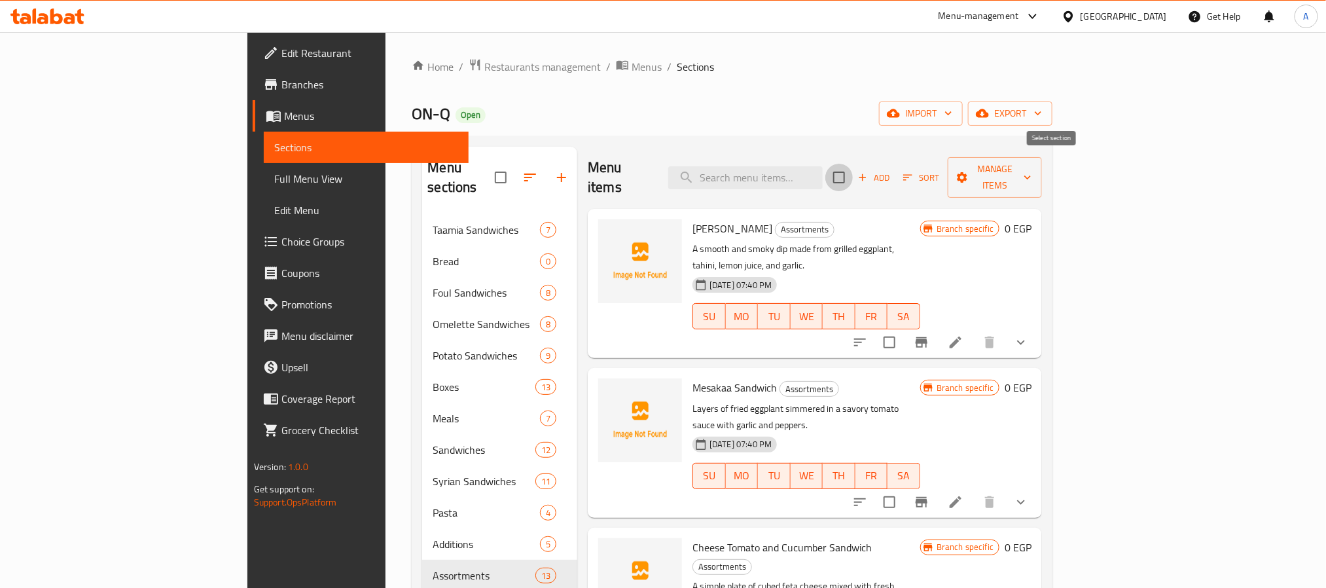
checkbox input "true"
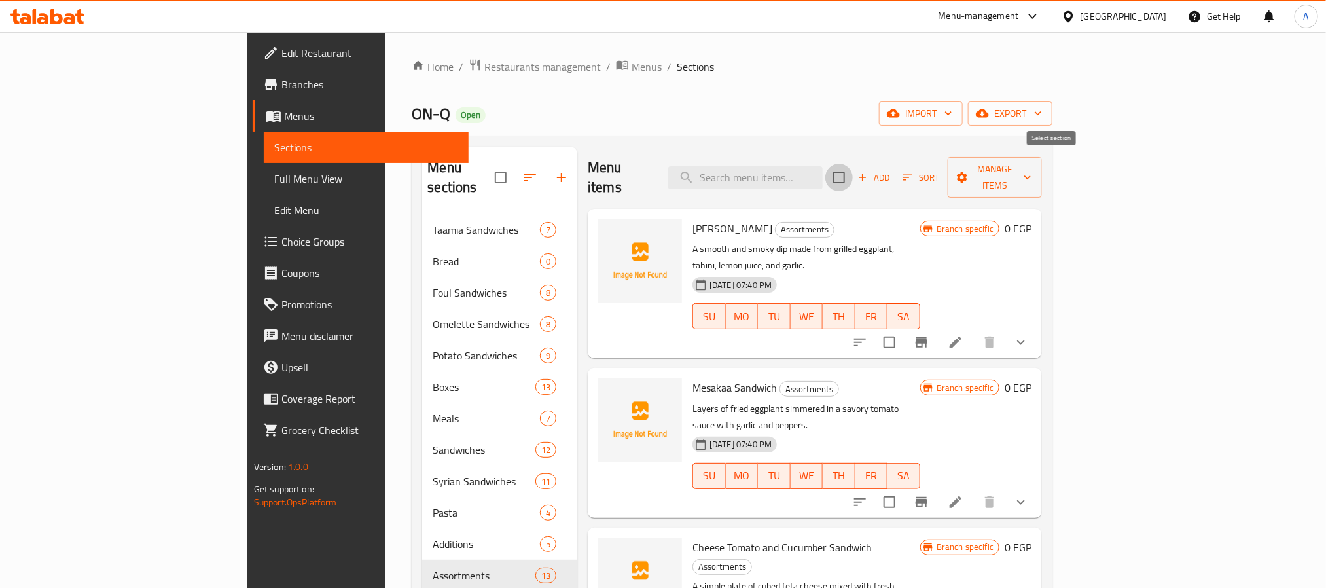
checkbox input "true"
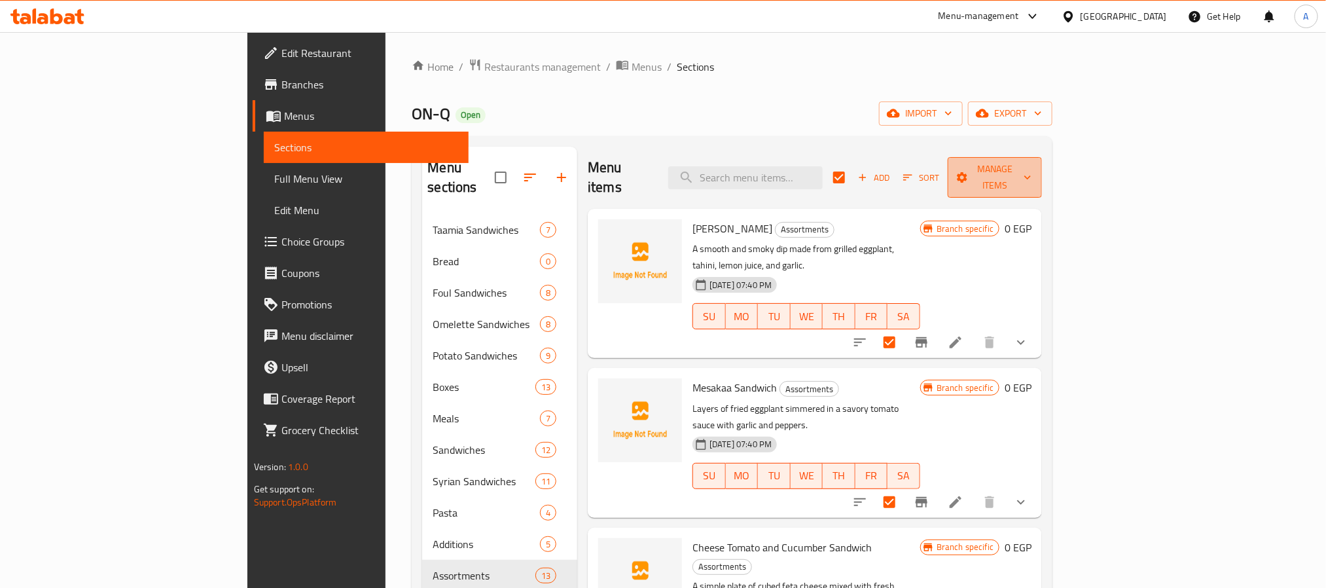
click at [1031, 168] on span "Manage items" at bounding box center [994, 177] width 73 height 33
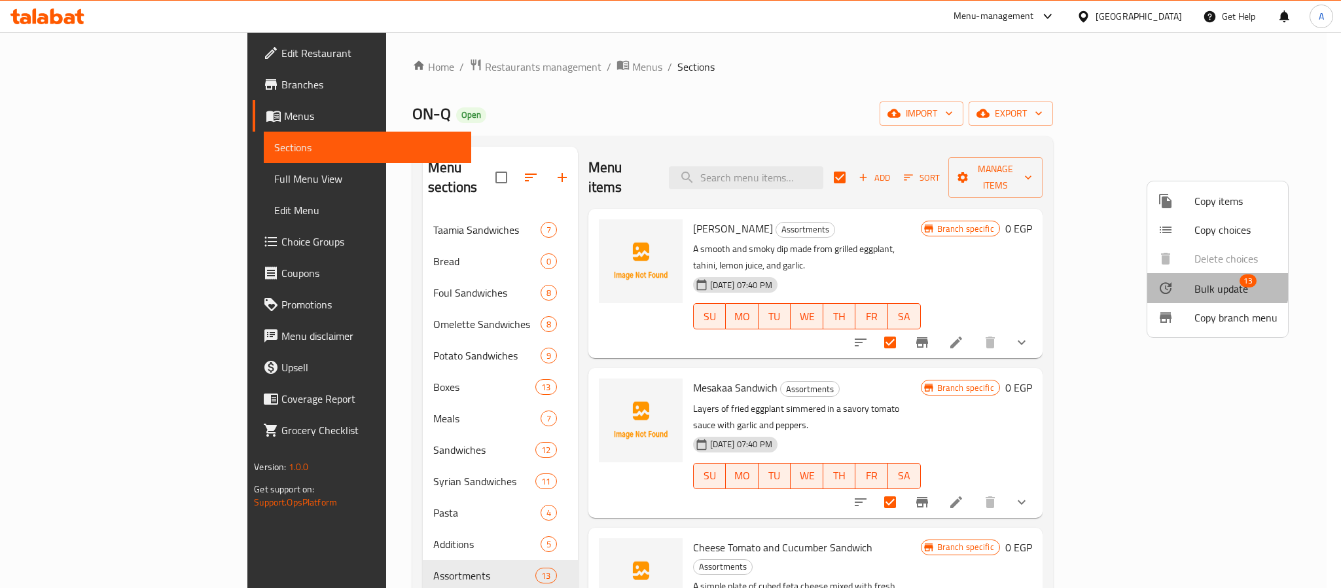
click at [1208, 285] on span "Bulk update" at bounding box center [1221, 289] width 54 height 16
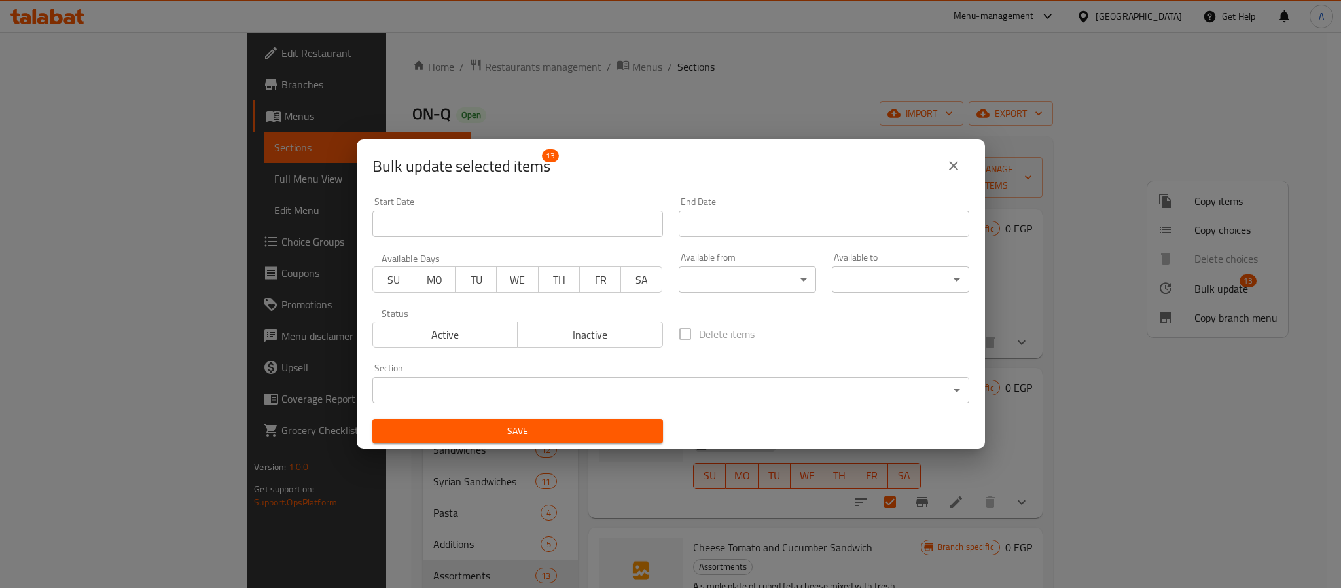
click at [741, 275] on body "​ Menu-management Egypt Get Help A Edit Restaurant Branches Menus Sections Full…" at bounding box center [670, 310] width 1341 height 556
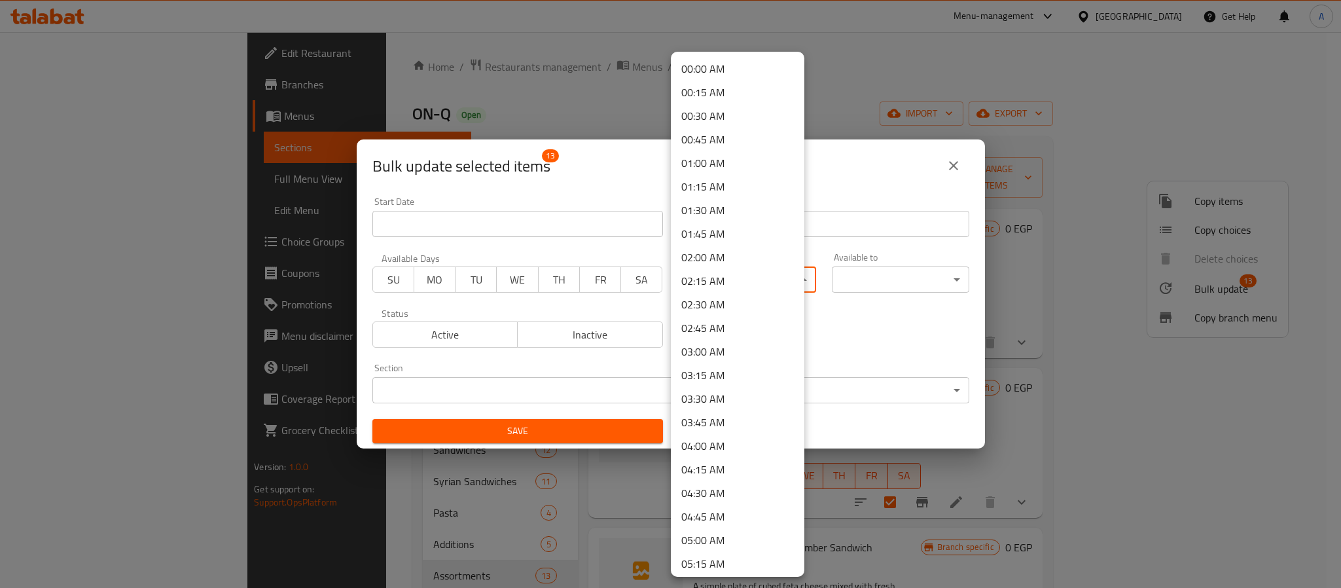
scroll to position [687, 0]
click at [709, 234] on li "09:00 AM" at bounding box center [738, 230] width 134 height 24
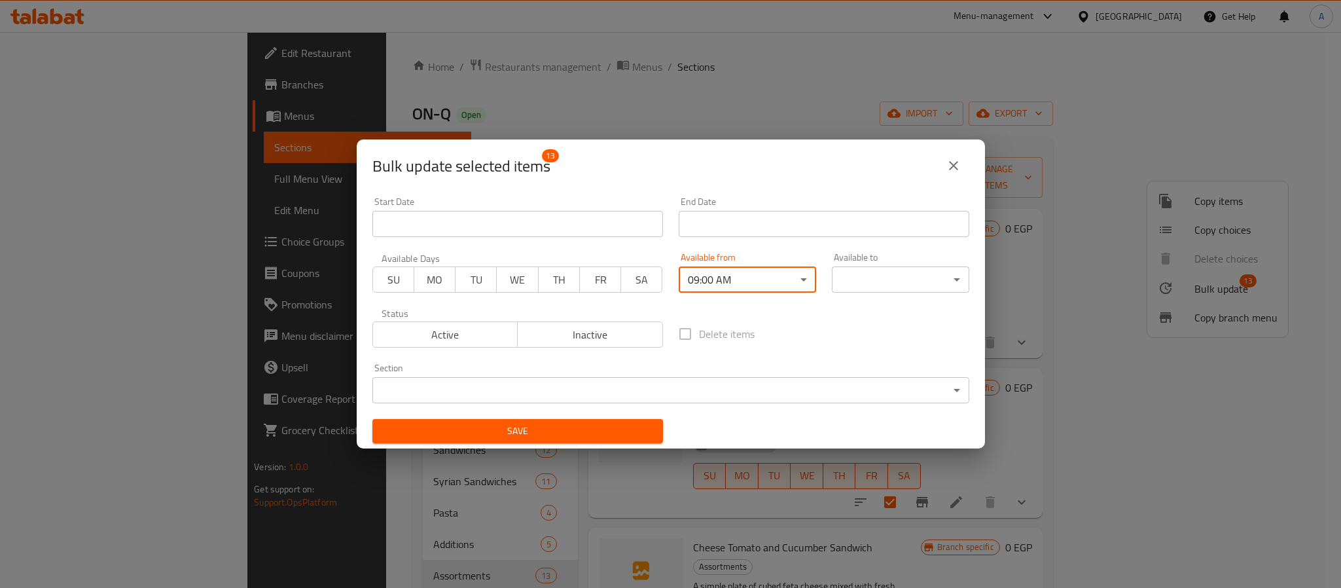
click at [882, 279] on body "​ Menu-management Egypt Get Help A Edit Restaurant Branches Menus Sections Full…" at bounding box center [670, 310] width 1341 height 556
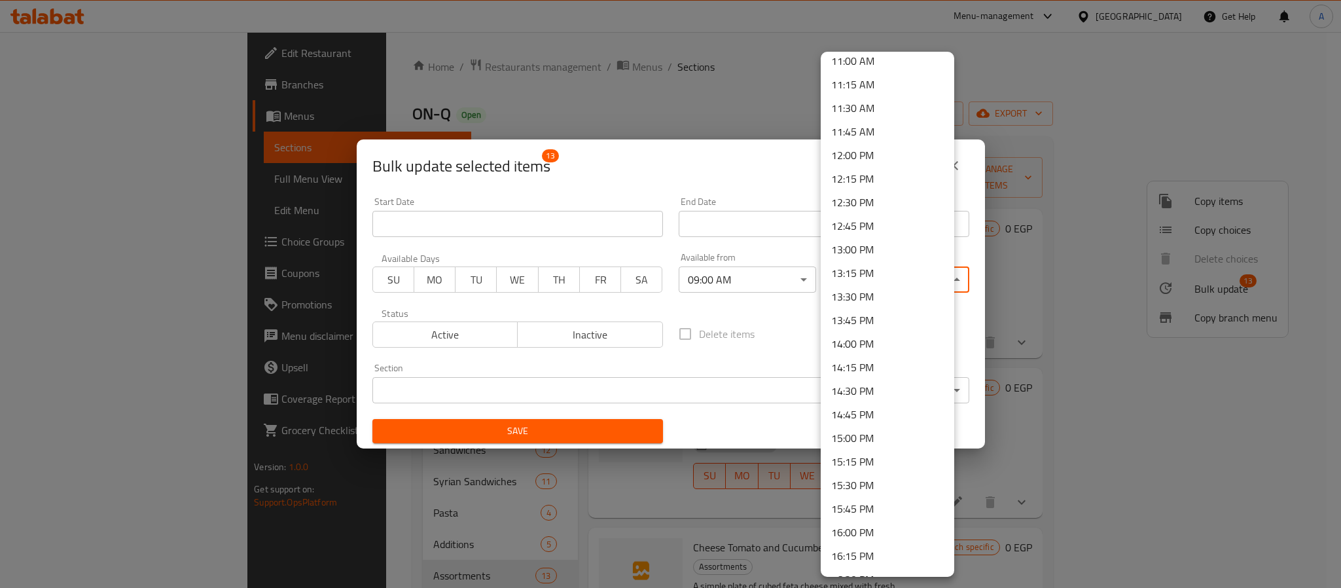
scroll to position [1080, 0]
click at [872, 448] on li "15:30 PM" at bounding box center [888, 450] width 134 height 24
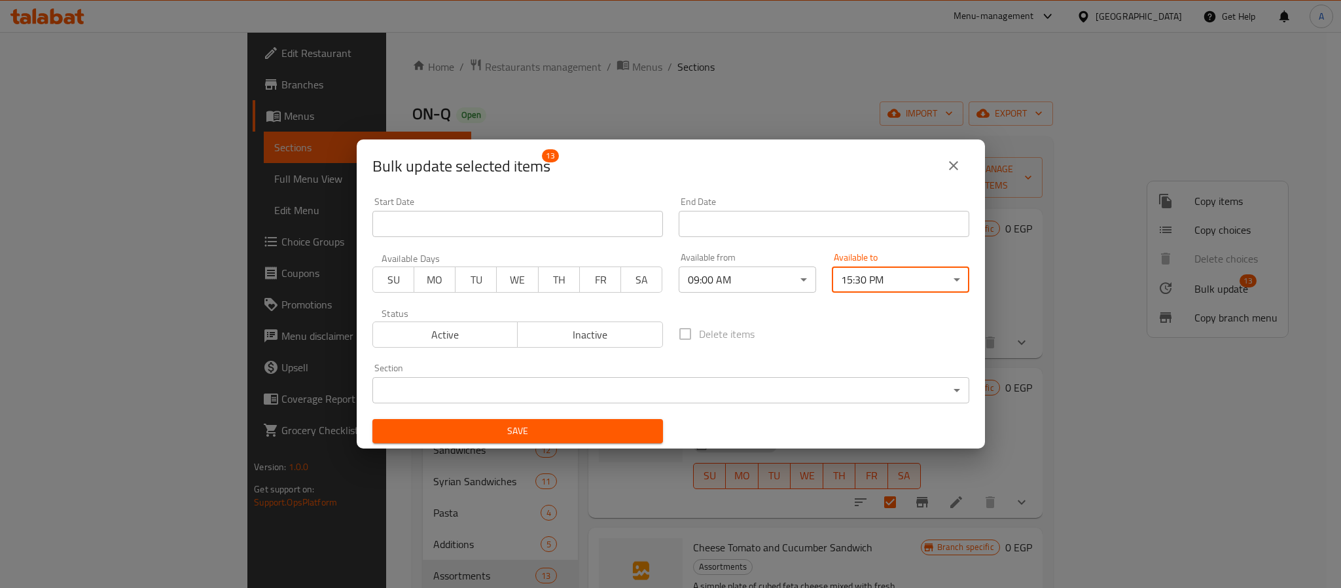
click at [630, 424] on span "Save" at bounding box center [518, 431] width 270 height 16
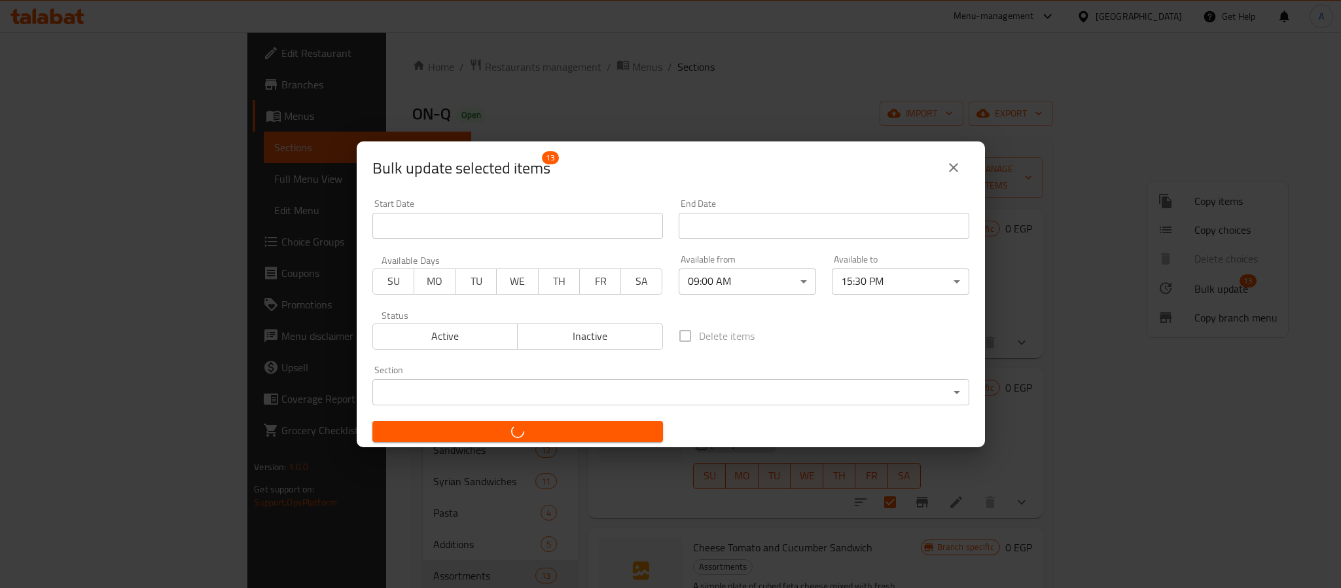
checkbox input "false"
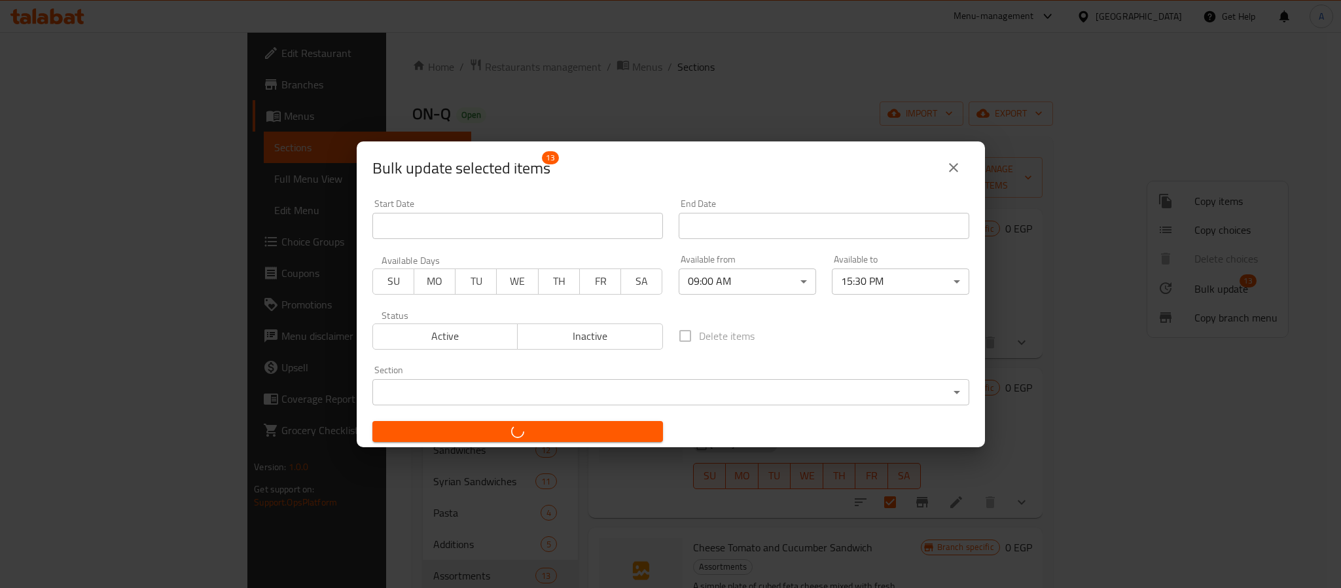
checkbox input "false"
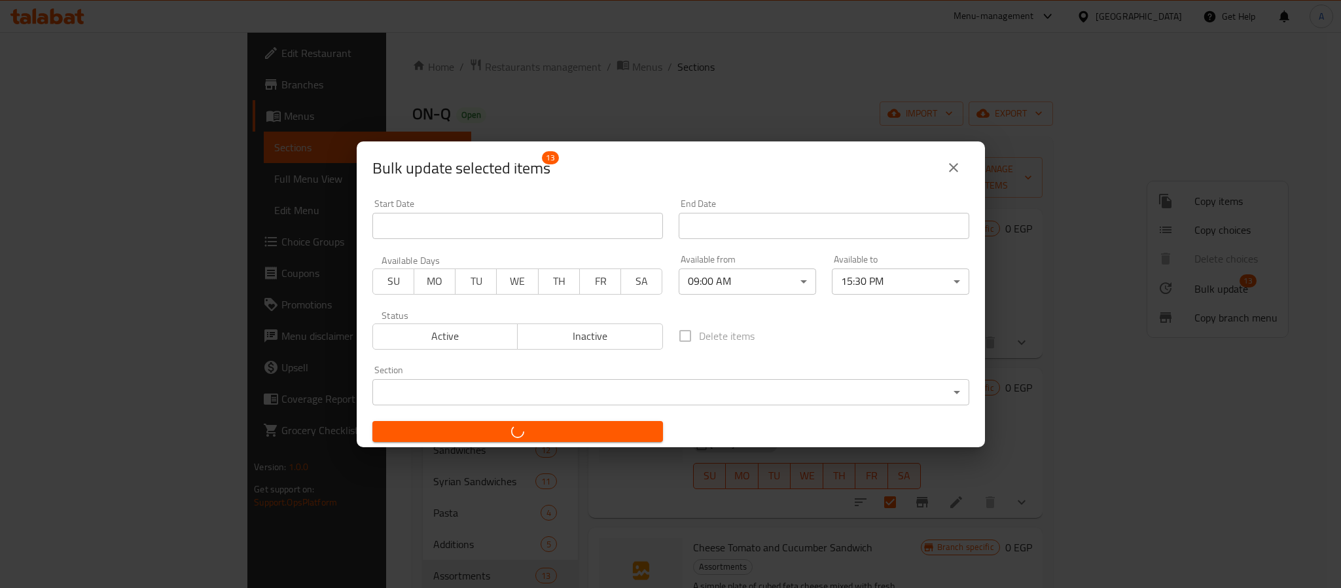
checkbox input "false"
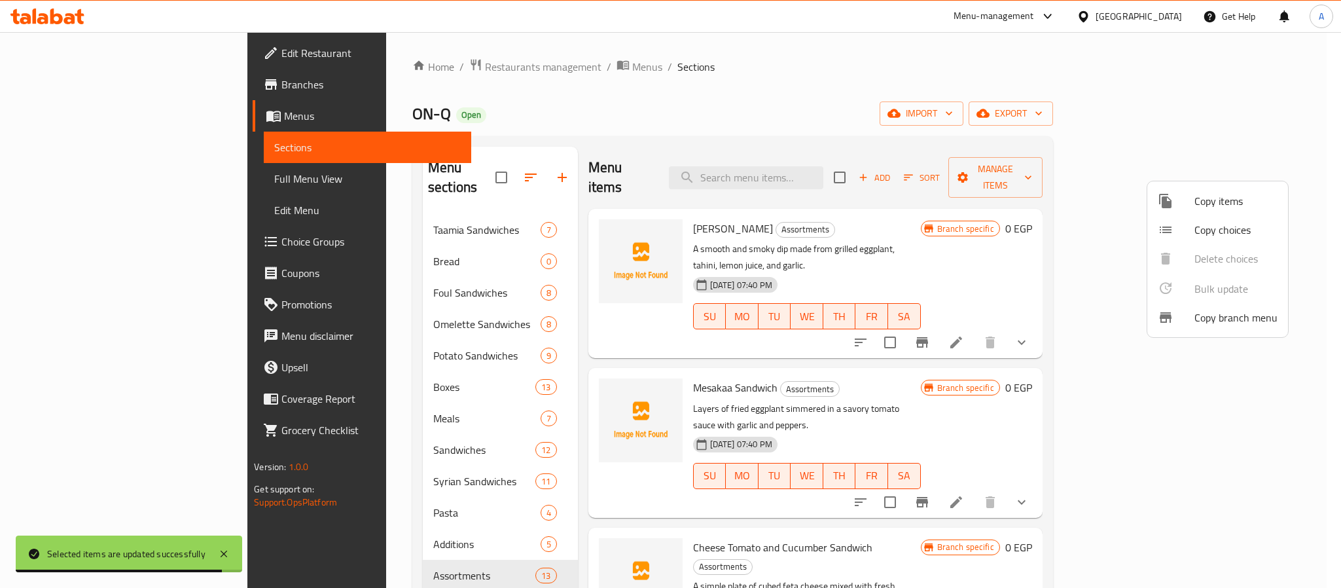
click at [285, 401] on div at bounding box center [670, 294] width 1341 height 588
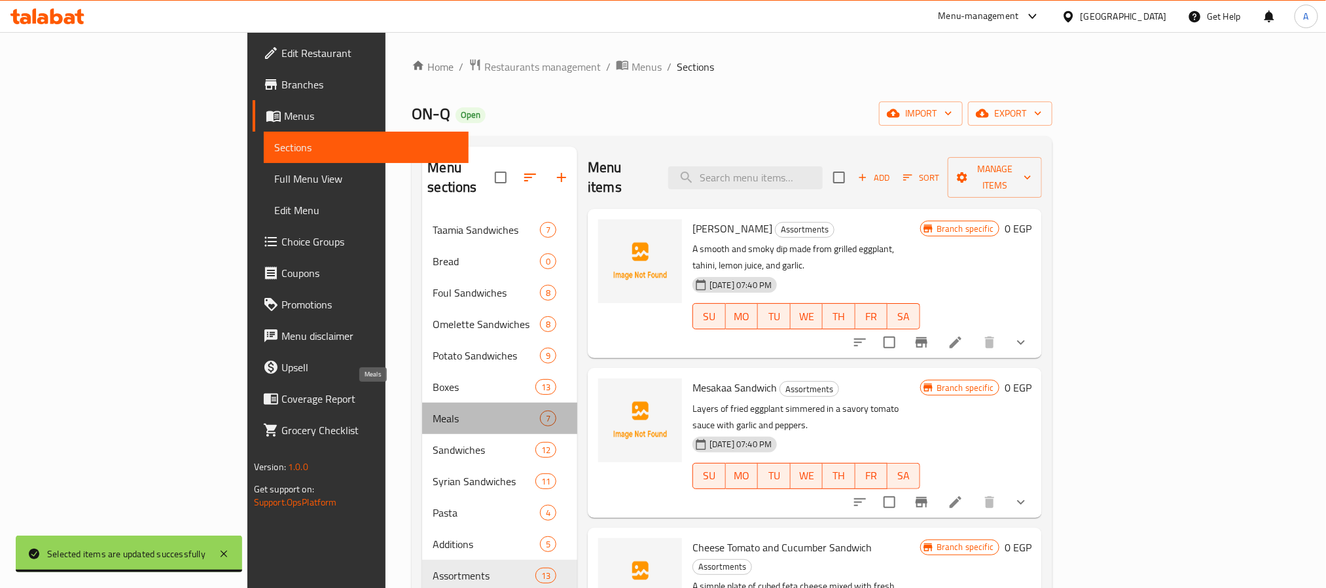
click at [433, 410] on span "Meals" at bounding box center [486, 418] width 107 height 16
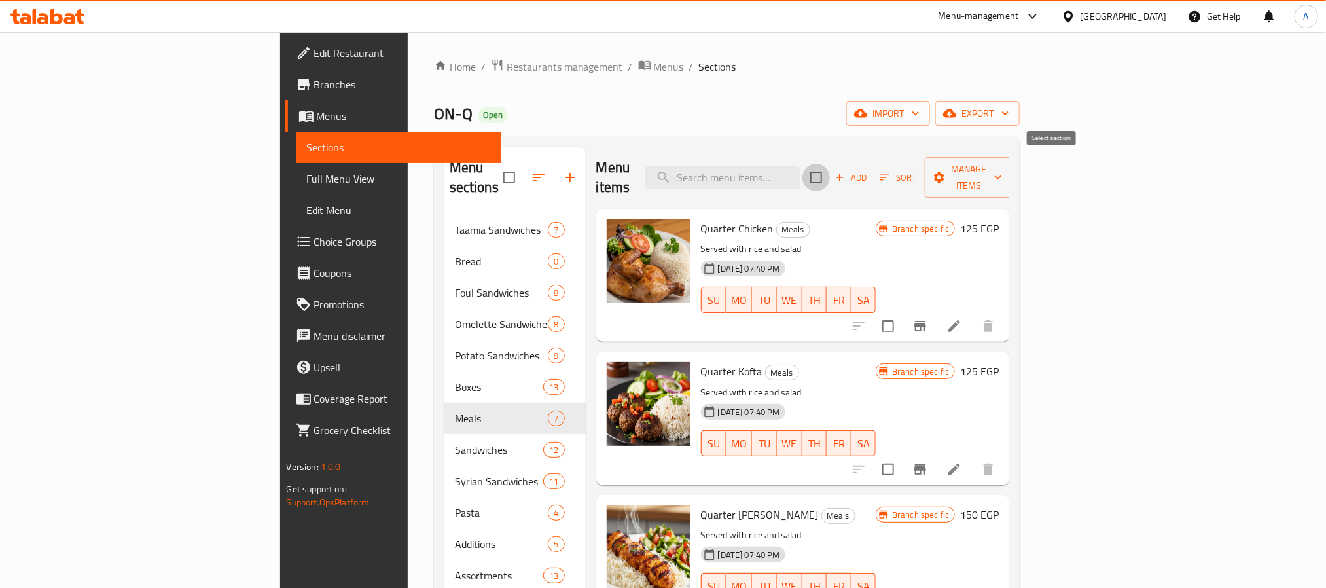
click at [830, 169] on input "checkbox" at bounding box center [815, 177] width 27 height 27
checkbox input "true"
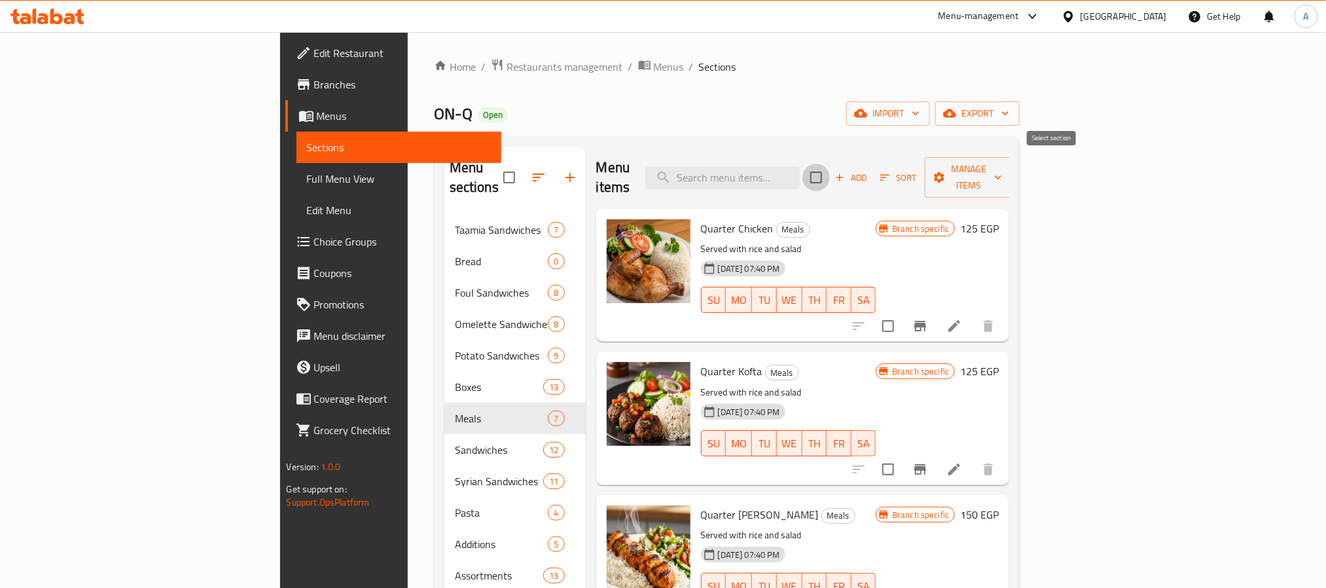
checkbox input "true"
click at [1002, 163] on span "Manage items" at bounding box center [968, 177] width 67 height 33
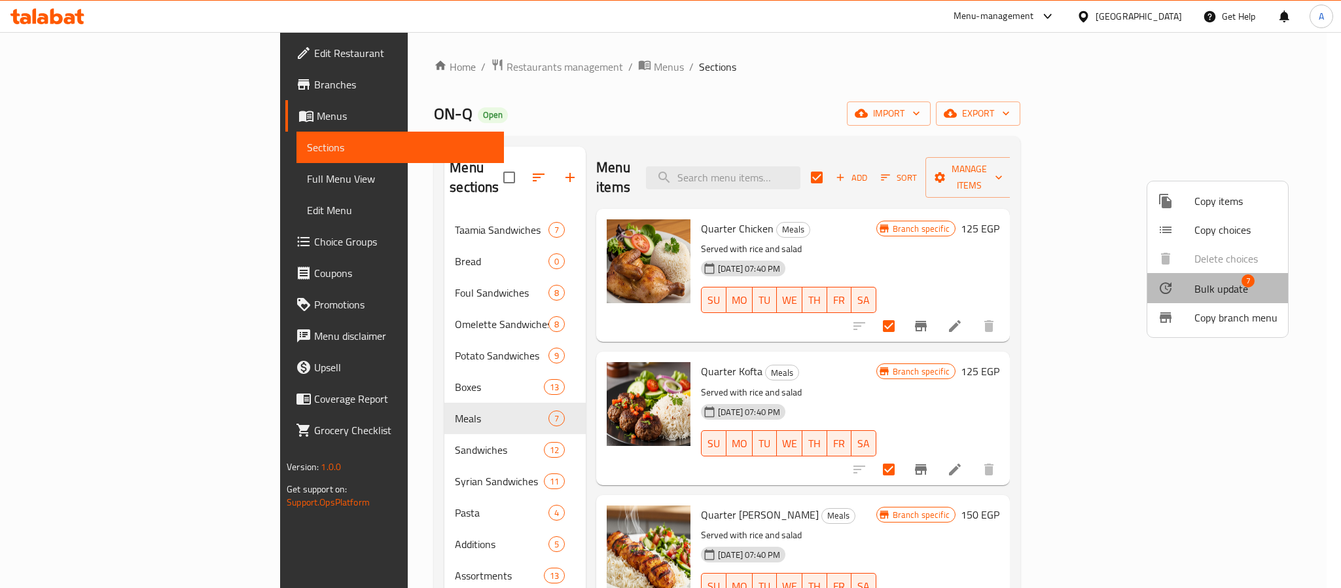
click at [1228, 291] on span "Bulk update" at bounding box center [1221, 289] width 54 height 16
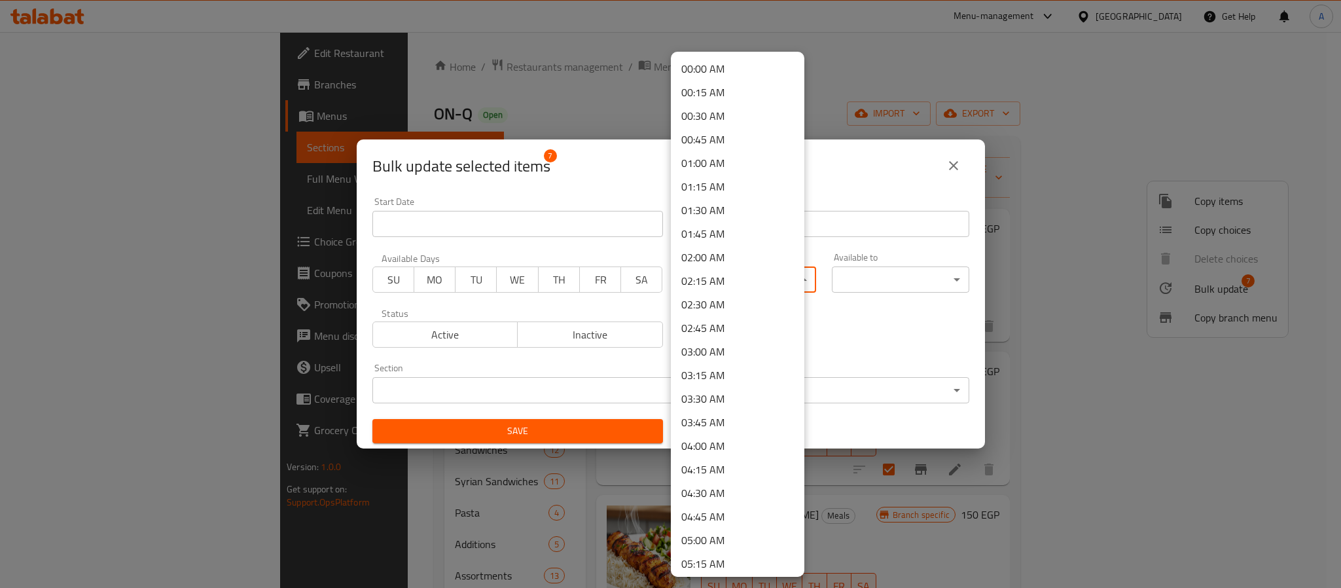
click at [780, 279] on body "​ Menu-management Egypt Get Help A Edit Restaurant Branches Menus Sections Full…" at bounding box center [670, 310] width 1341 height 556
click at [715, 493] on li "16:00 PM" at bounding box center [738, 497] width 134 height 24
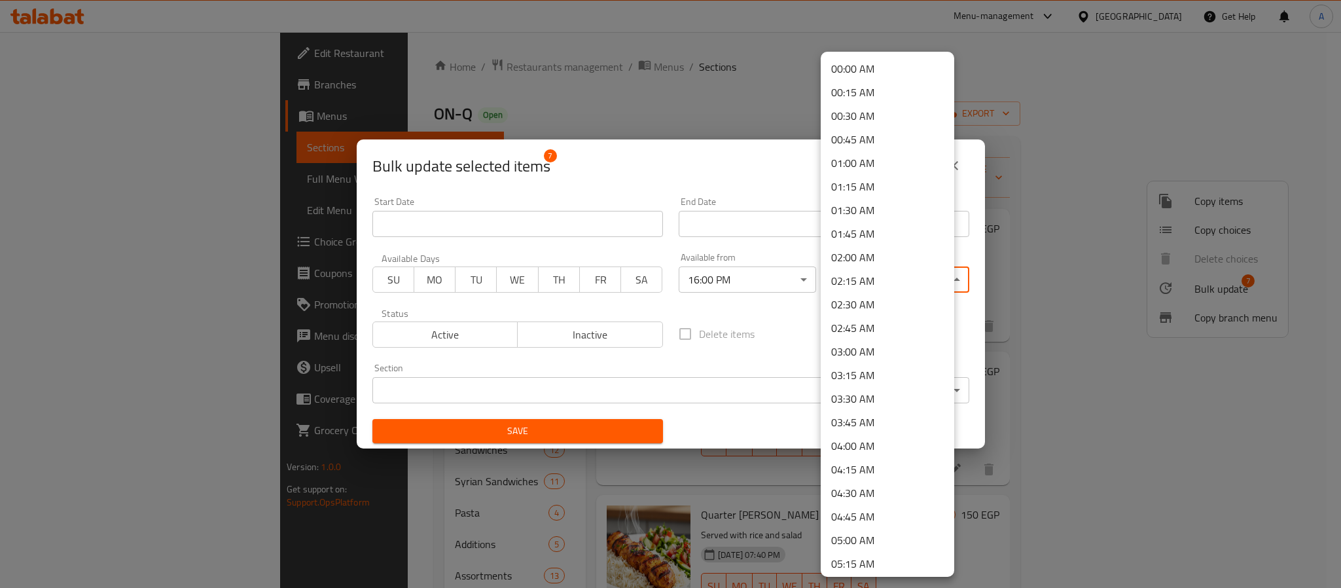
click at [868, 279] on body "​ Menu-management Egypt Get Help A Edit Restaurant Branches Menus Sections Full…" at bounding box center [670, 310] width 1341 height 556
click at [870, 556] on li "23:59 PM" at bounding box center [888, 561] width 134 height 24
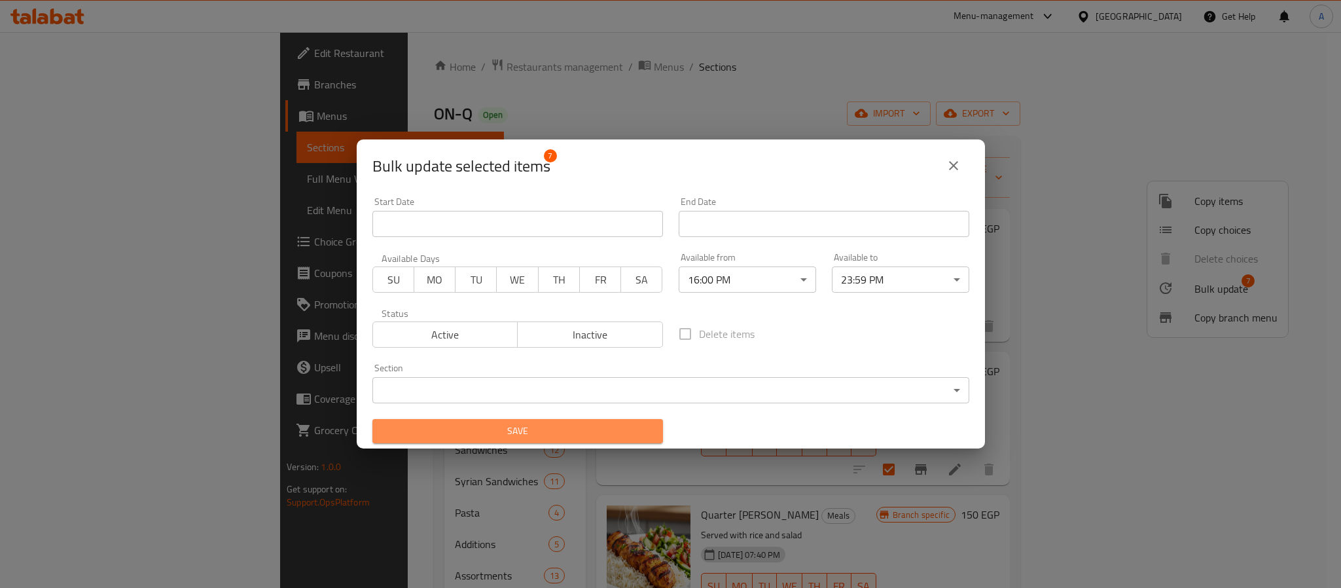
click at [623, 431] on span "Save" at bounding box center [518, 431] width 270 height 16
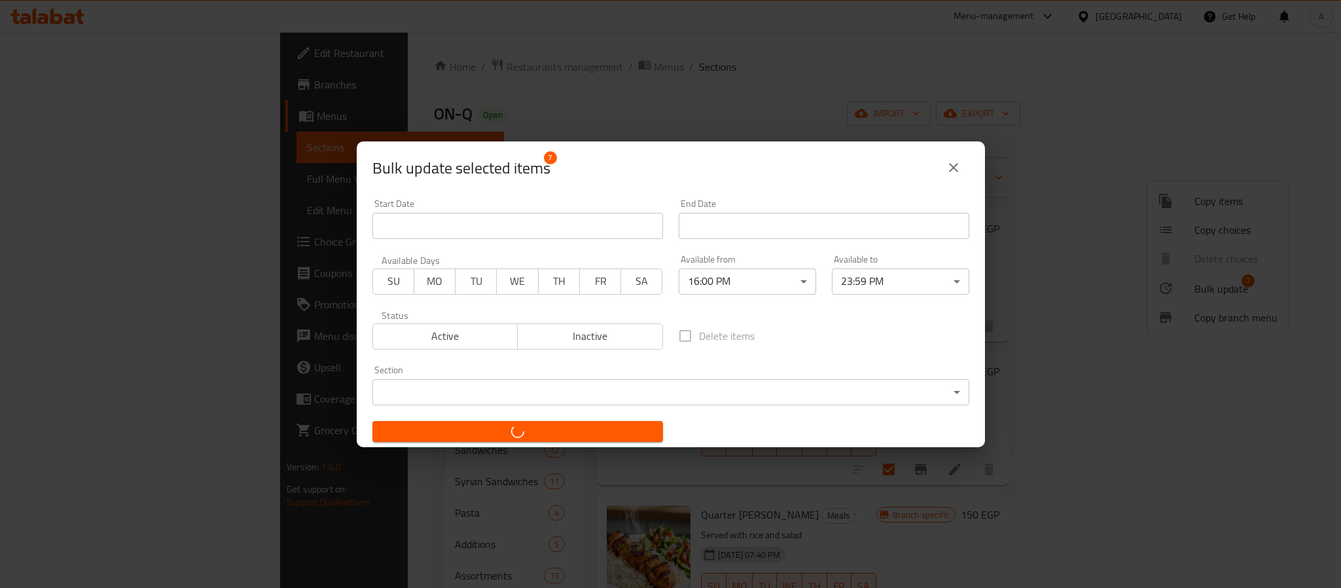
checkbox input "false"
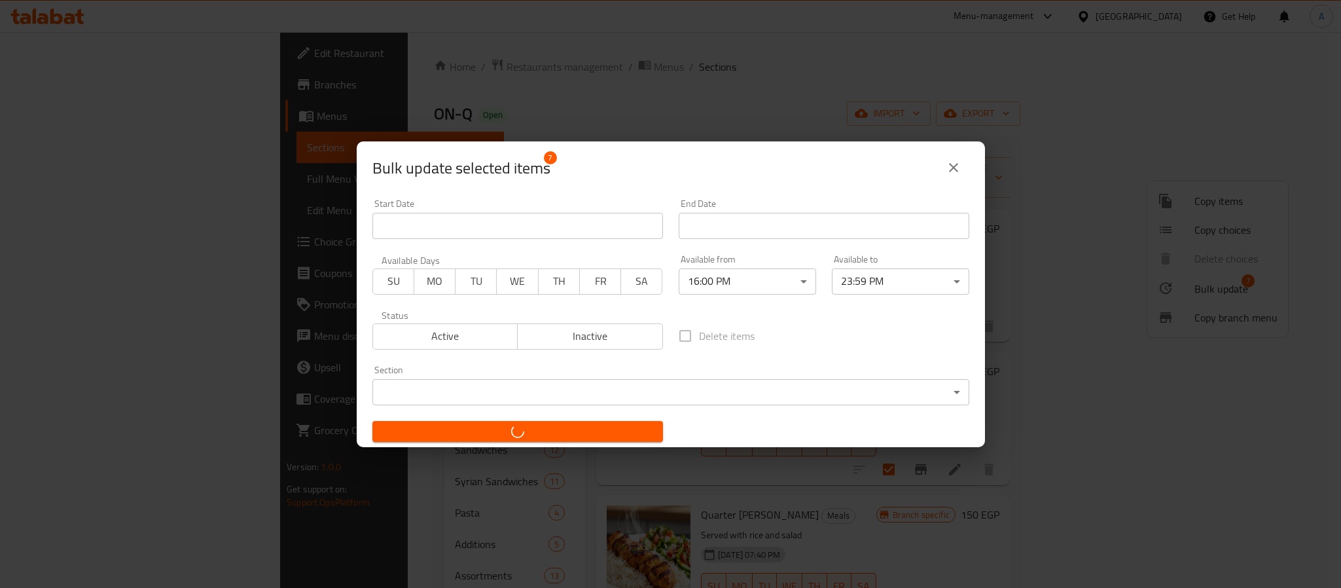
checkbox input "false"
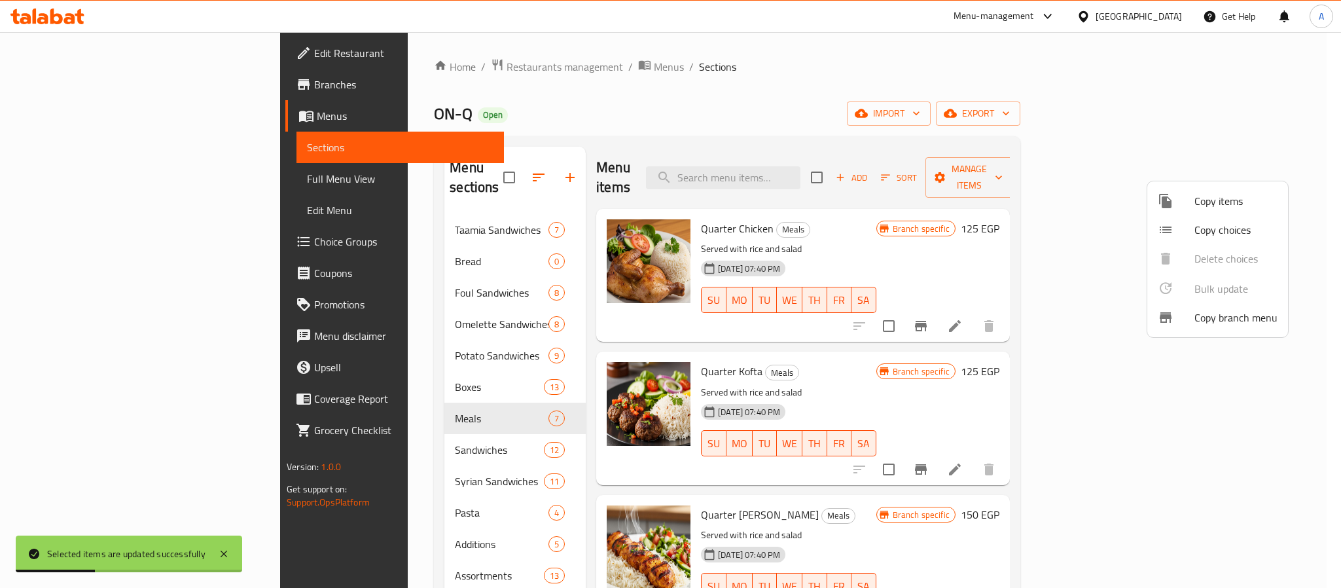
click at [319, 419] on div at bounding box center [670, 294] width 1341 height 588
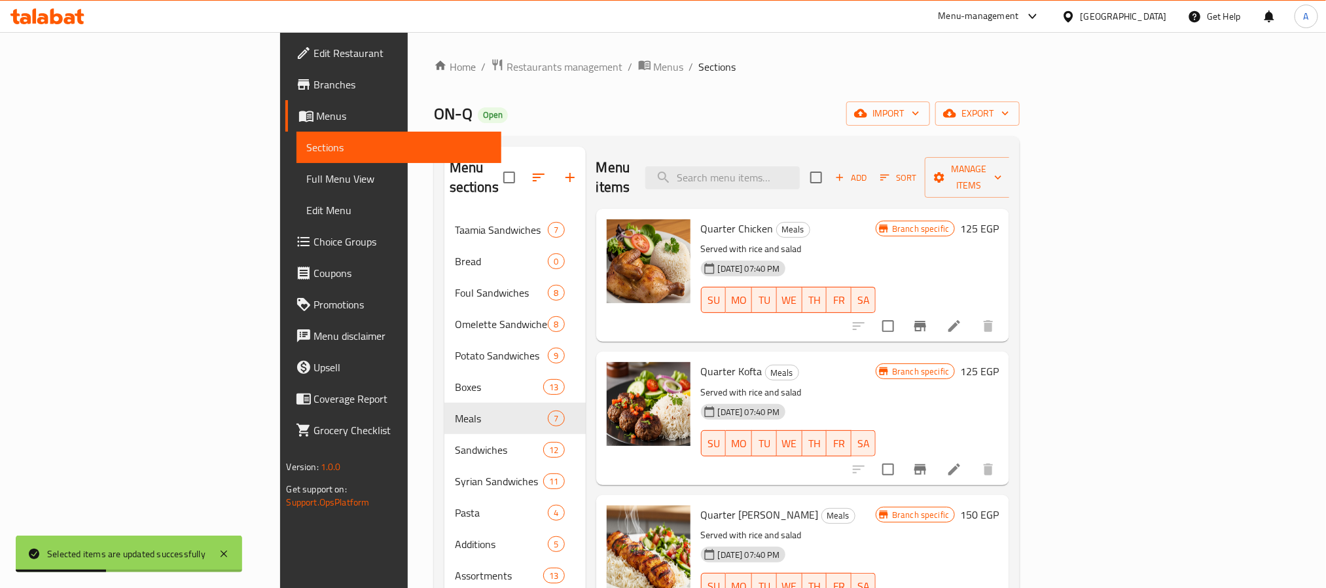
click at [455, 442] on span "Sandwiches" at bounding box center [499, 450] width 89 height 16
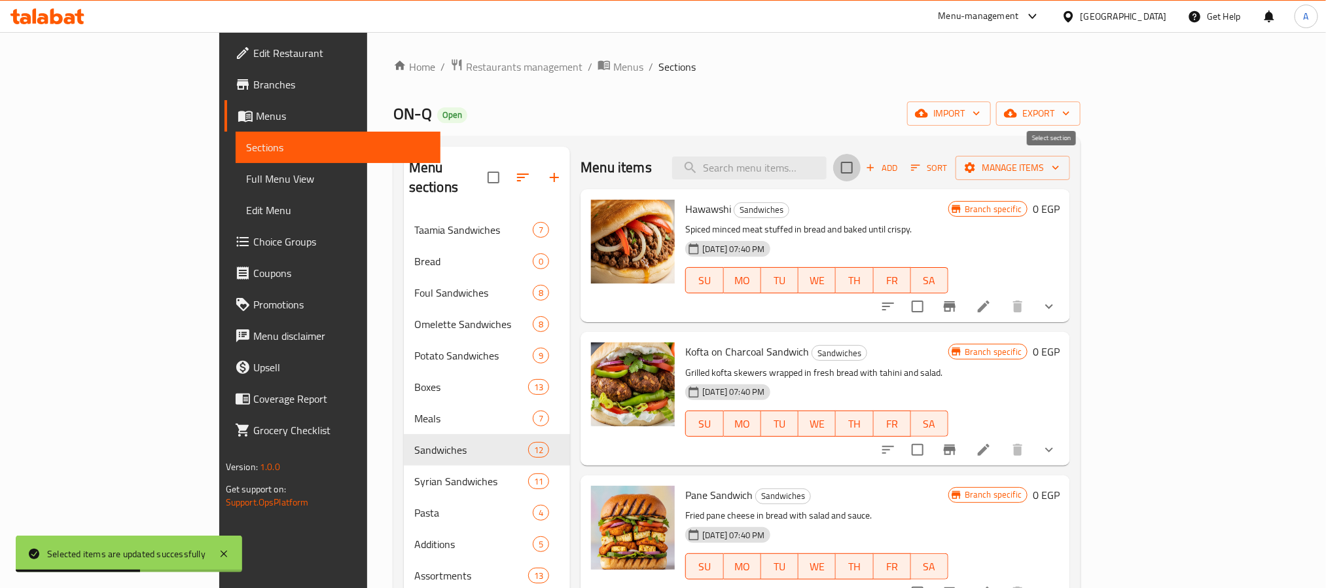
click at [861, 175] on input "checkbox" at bounding box center [846, 167] width 27 height 27
checkbox input "true"
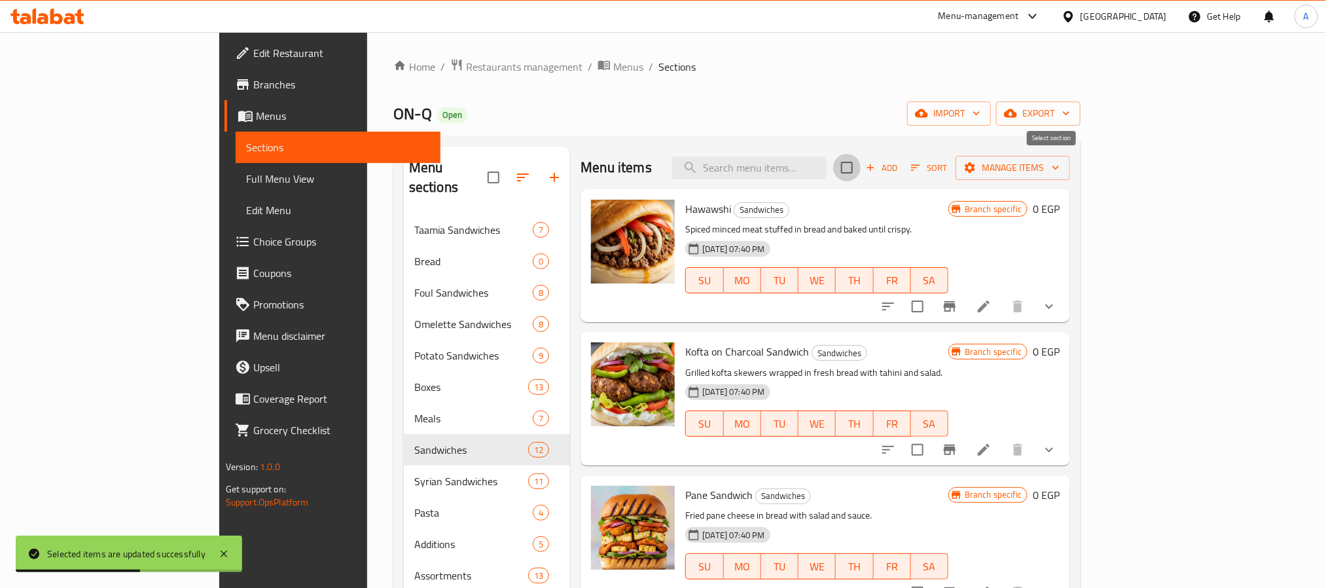
checkbox input "true"
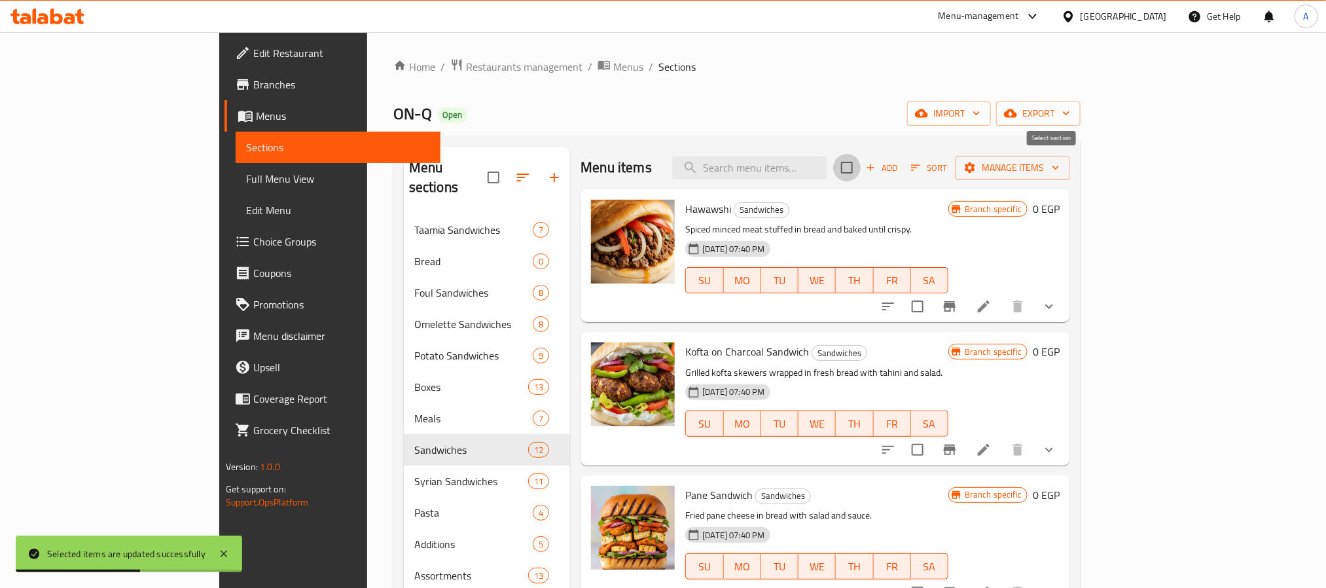
checkbox input "true"
click at [1060, 170] on span "Manage items" at bounding box center [1013, 168] width 94 height 16
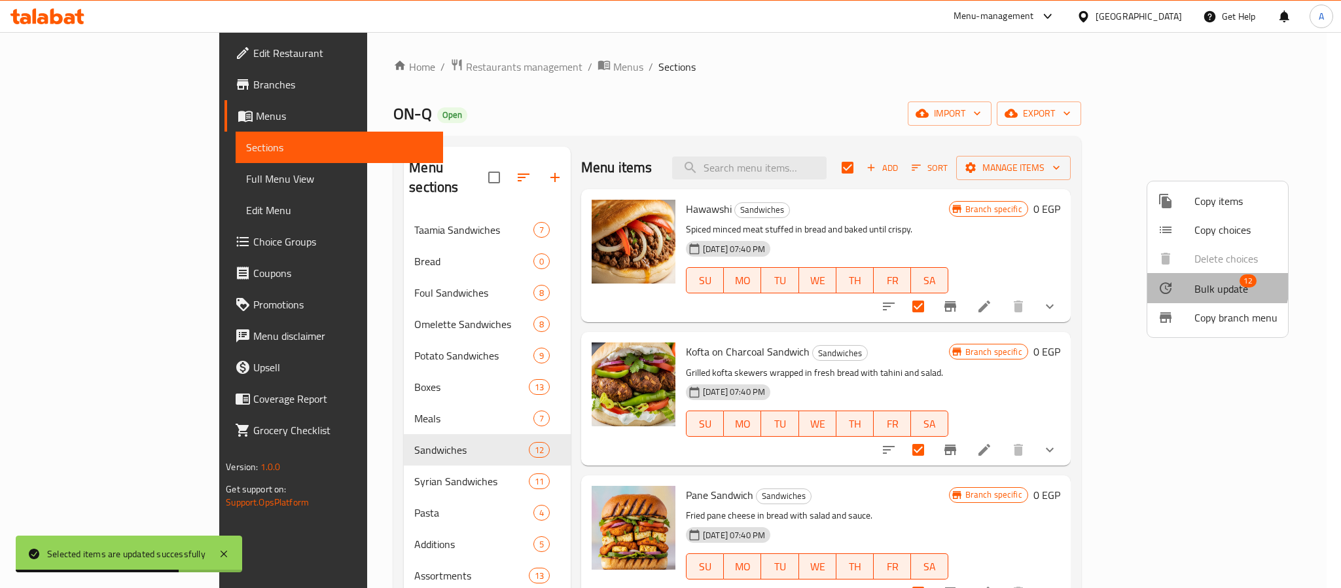
click at [1198, 283] on span "Bulk update" at bounding box center [1221, 289] width 54 height 16
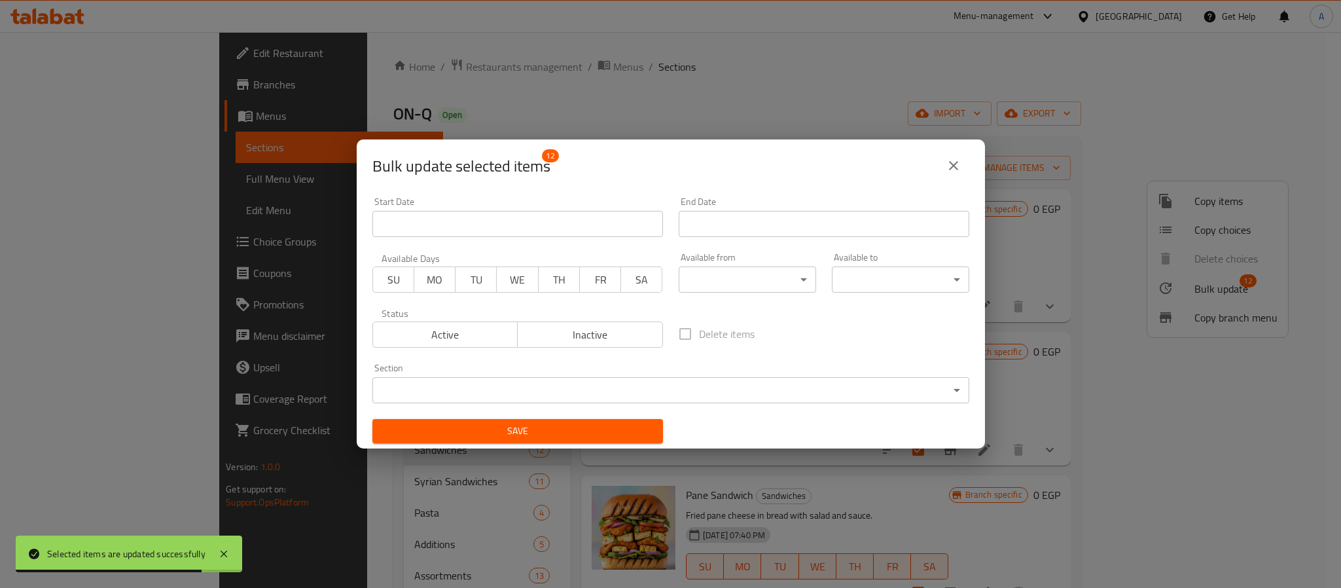
click at [766, 262] on div "Available from ​ ​" at bounding box center [747, 273] width 137 height 40
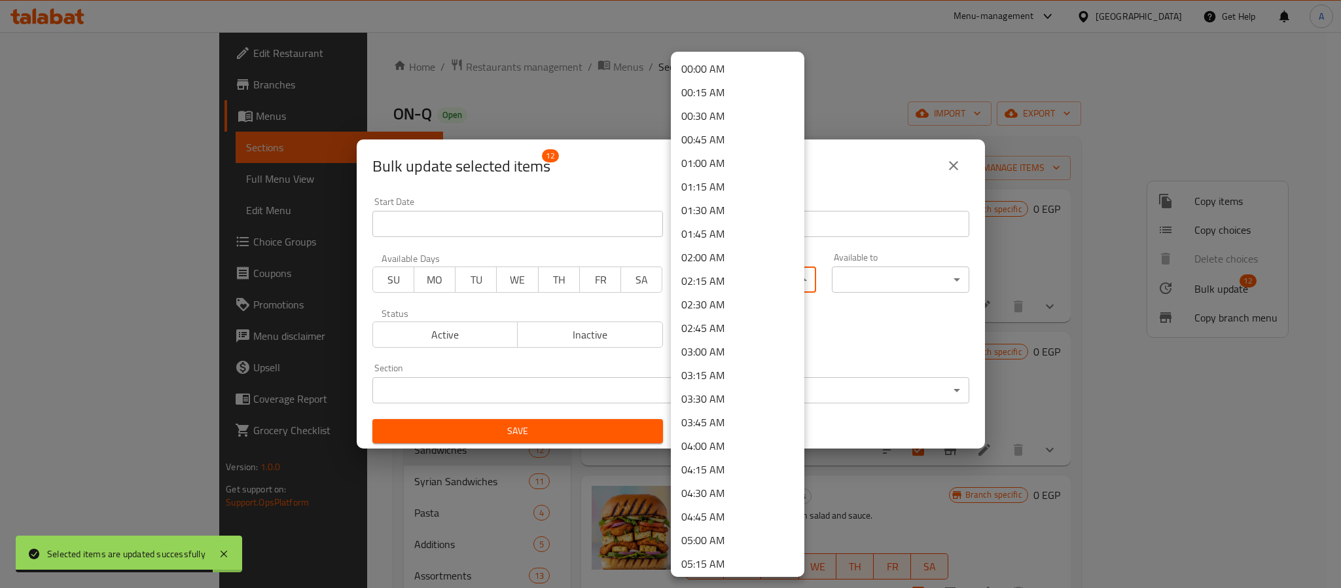
click at [764, 275] on body "Selected items are updated successfully ​ Menu-management Egypt Get Help A Edit…" at bounding box center [670, 310] width 1341 height 556
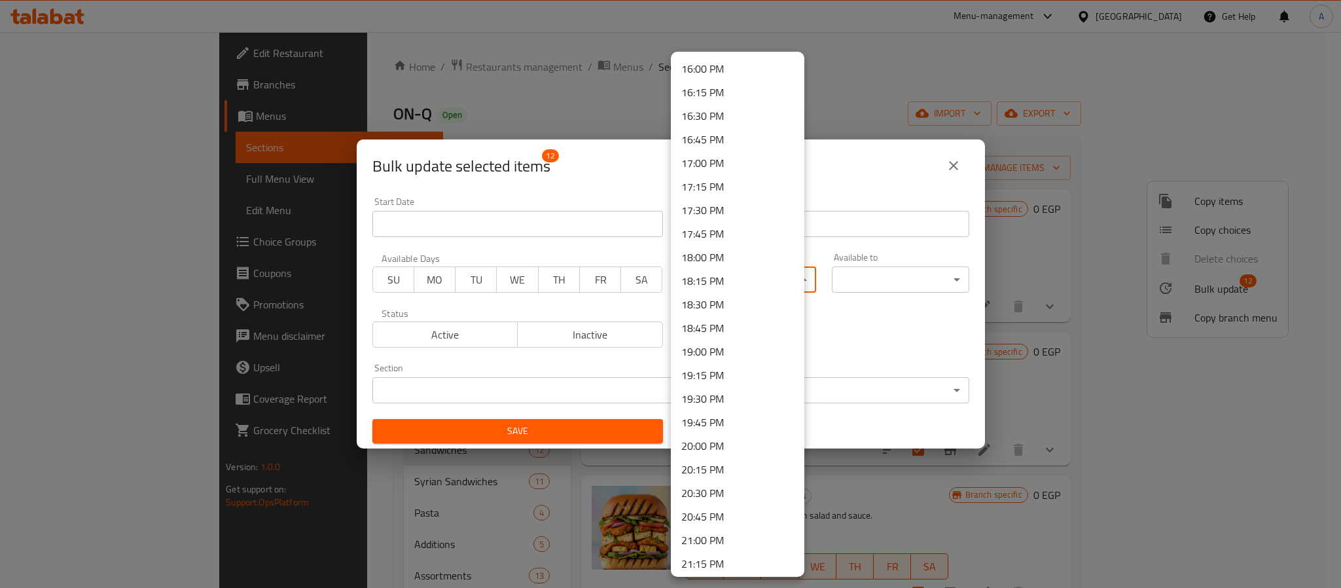
scroll to position [1475, 0]
click at [717, 100] on li "16:00 PM" at bounding box center [738, 102] width 134 height 24
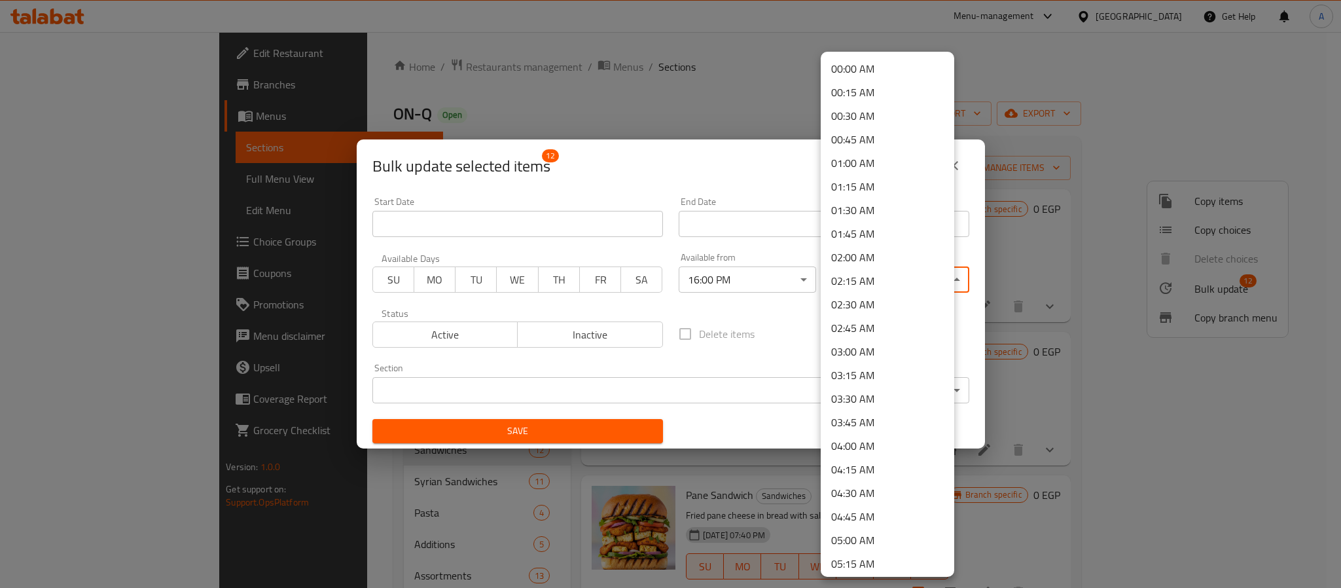
click at [876, 279] on body "​ Menu-management Egypt Get Help A Edit Restaurant Branches Menus Sections Full…" at bounding box center [670, 310] width 1341 height 556
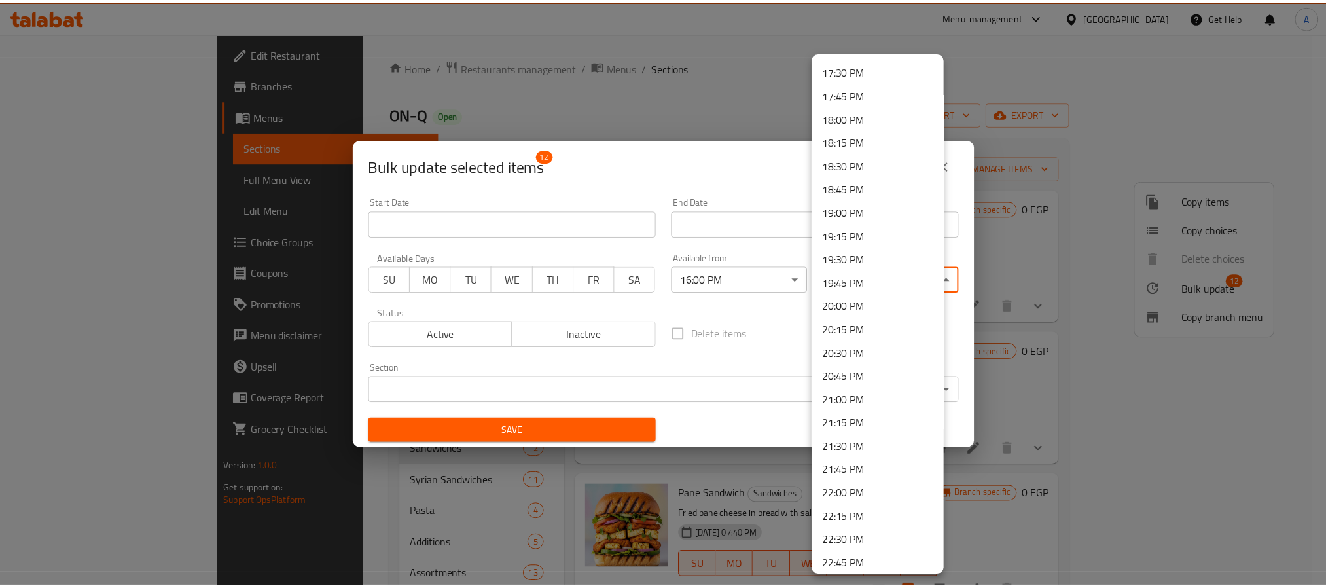
scroll to position [1770, 0]
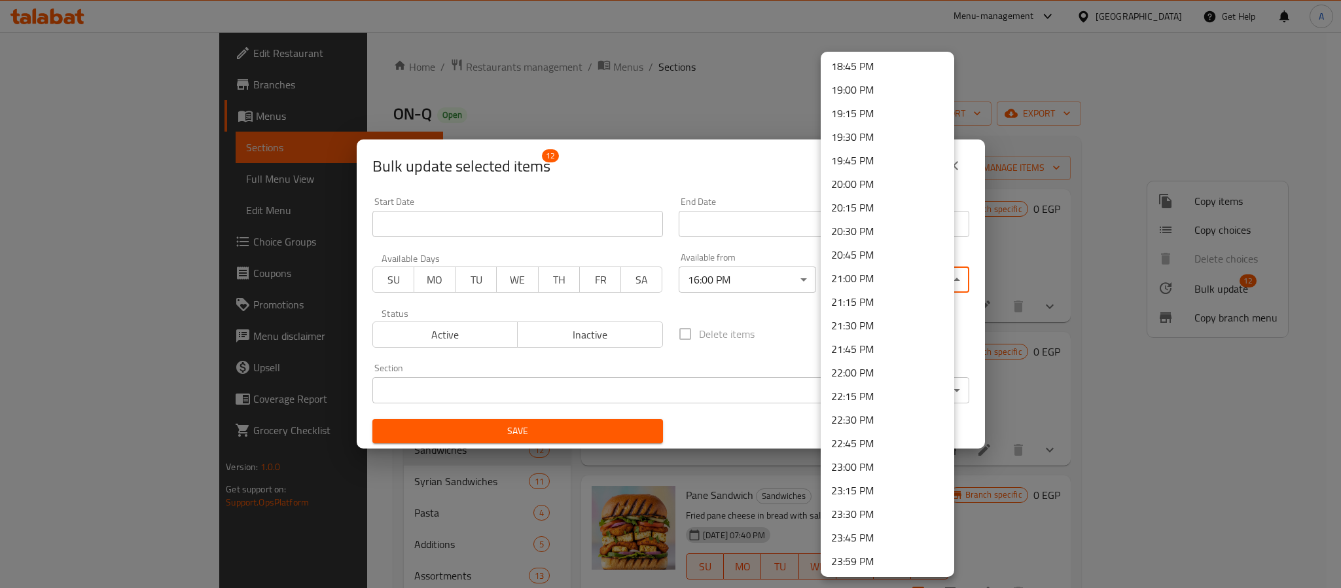
click at [880, 552] on li "23:59 PM" at bounding box center [888, 561] width 134 height 24
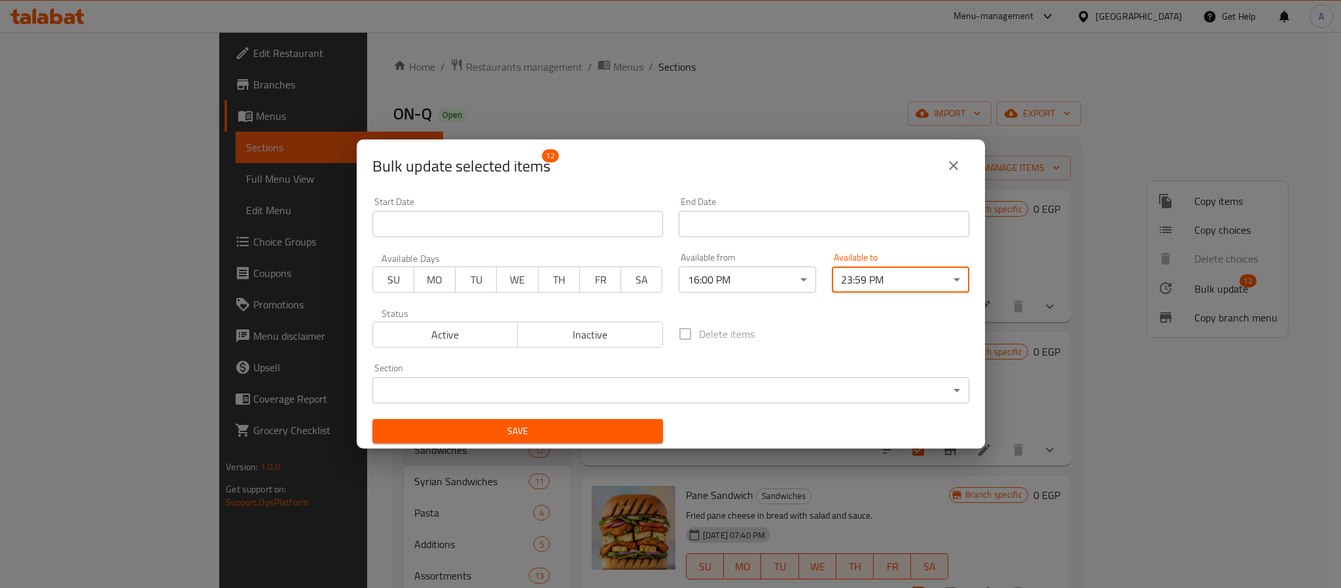
click at [637, 423] on span "Save" at bounding box center [518, 431] width 270 height 16
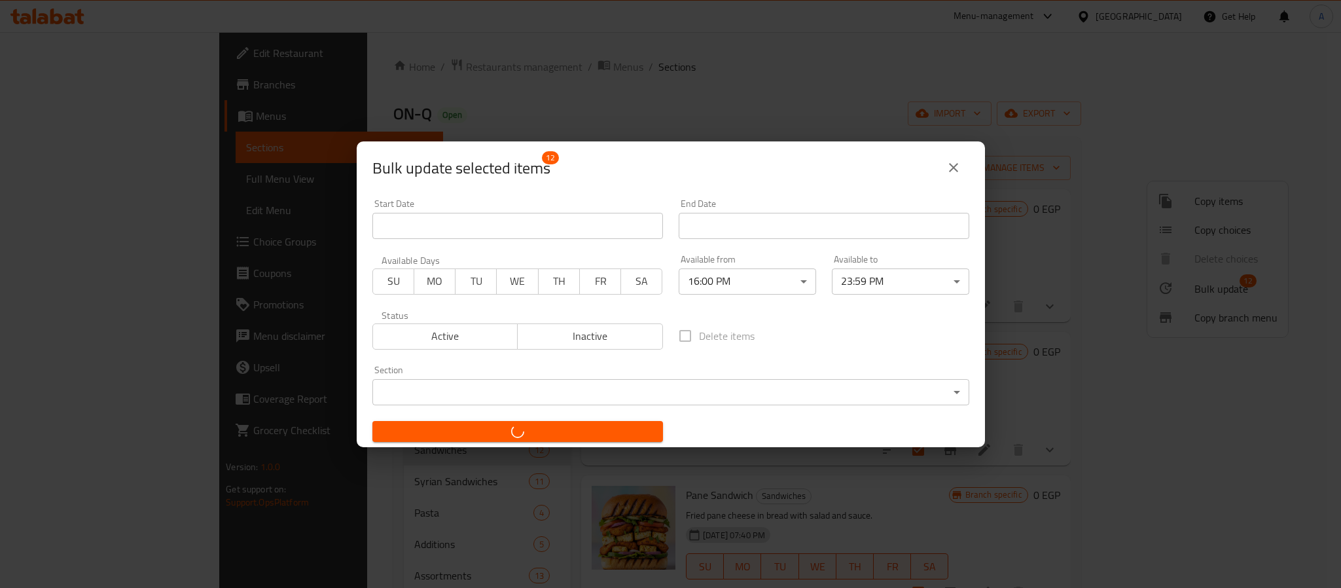
checkbox input "false"
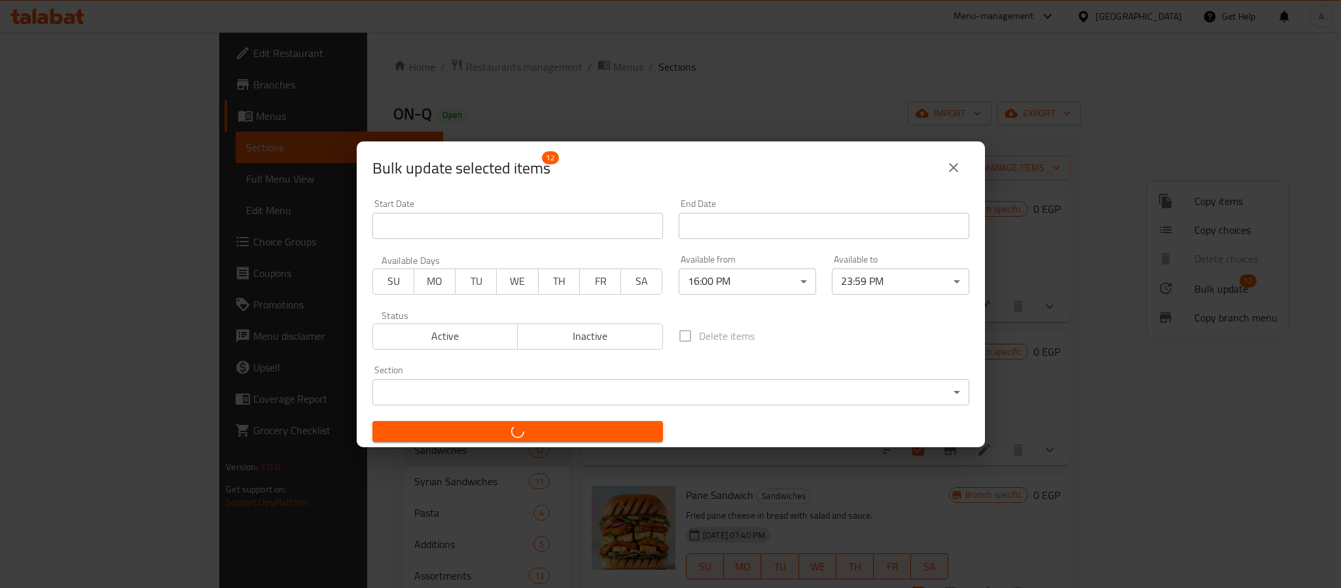
checkbox input "false"
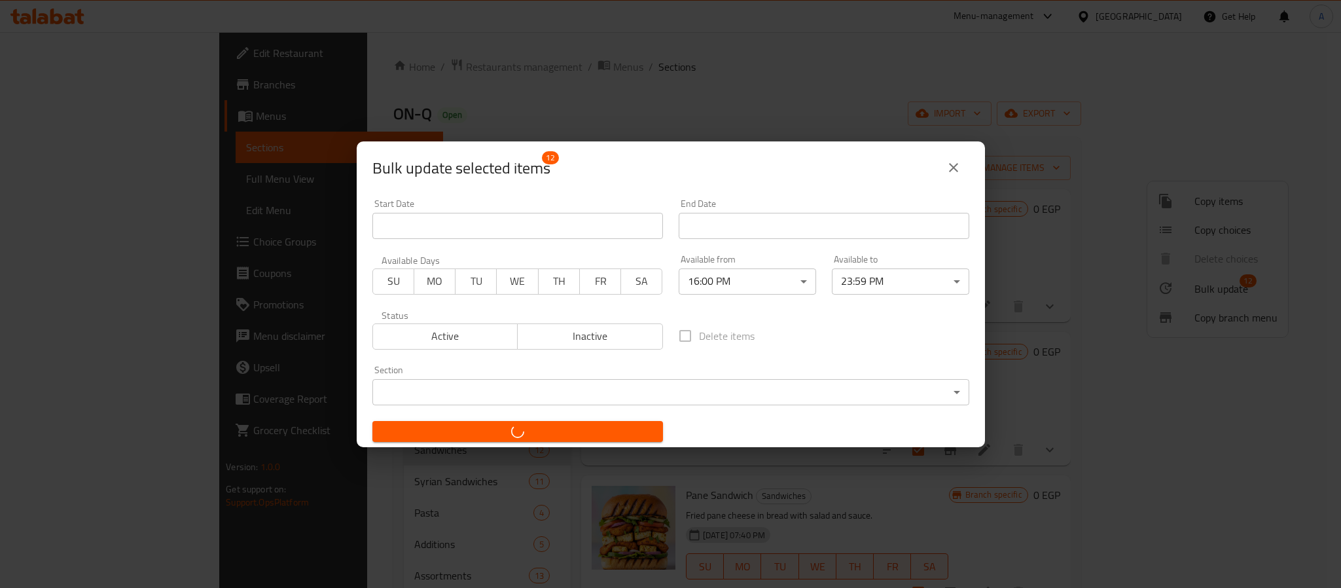
checkbox input "false"
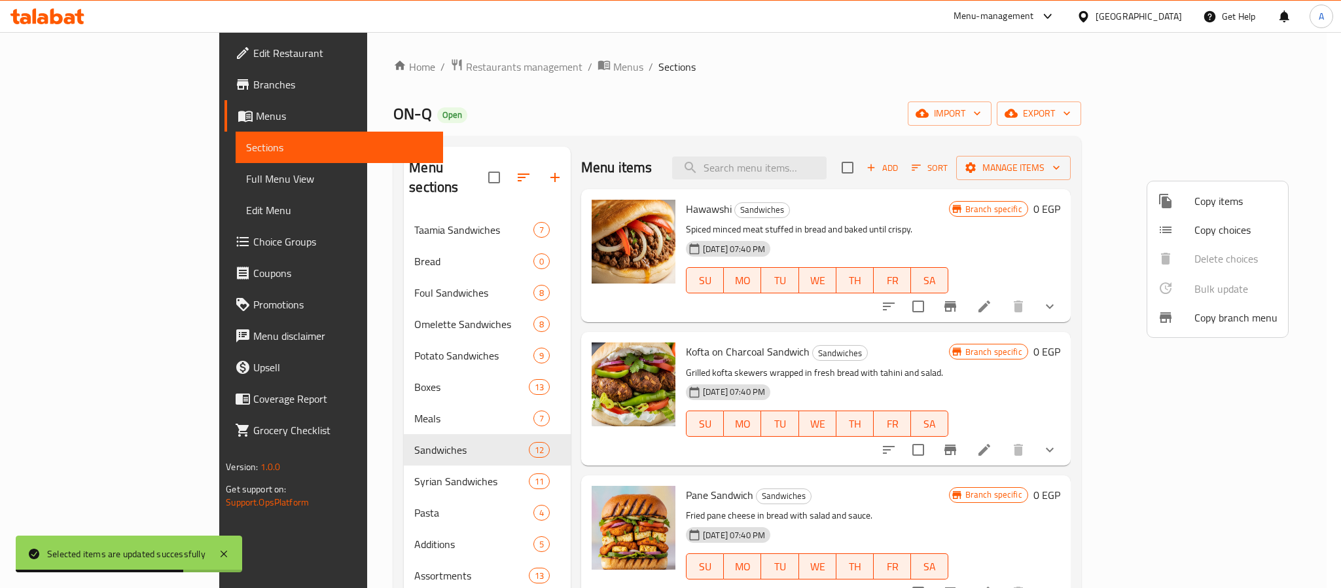
click at [799, 399] on div at bounding box center [670, 294] width 1341 height 588
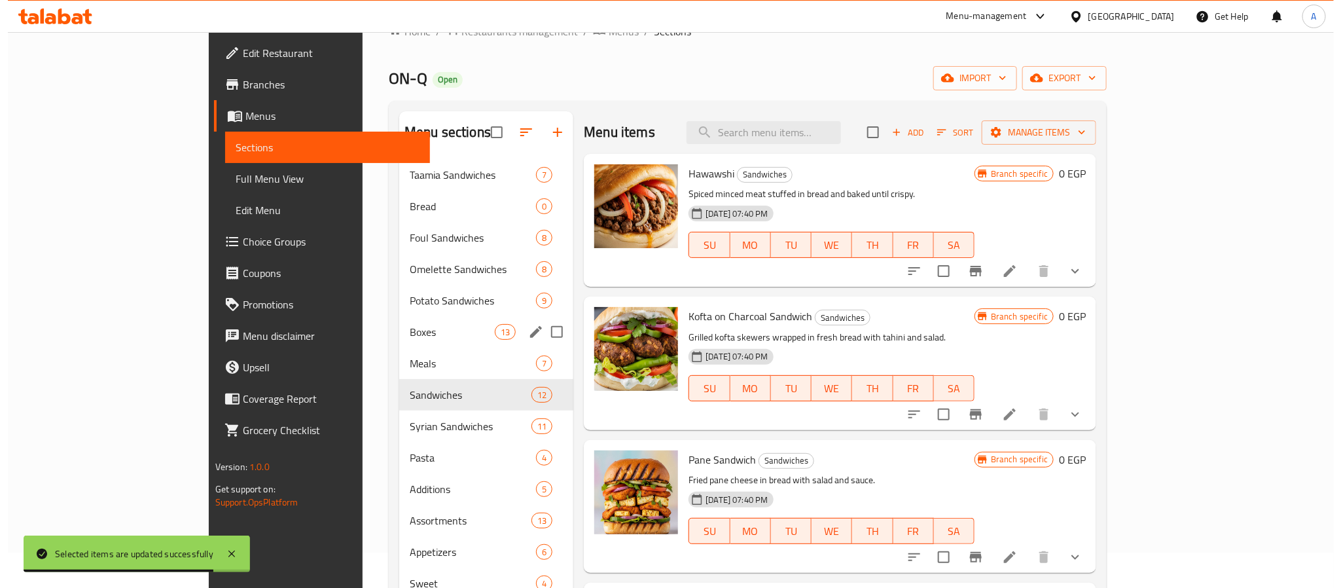
scroll to position [98, 0]
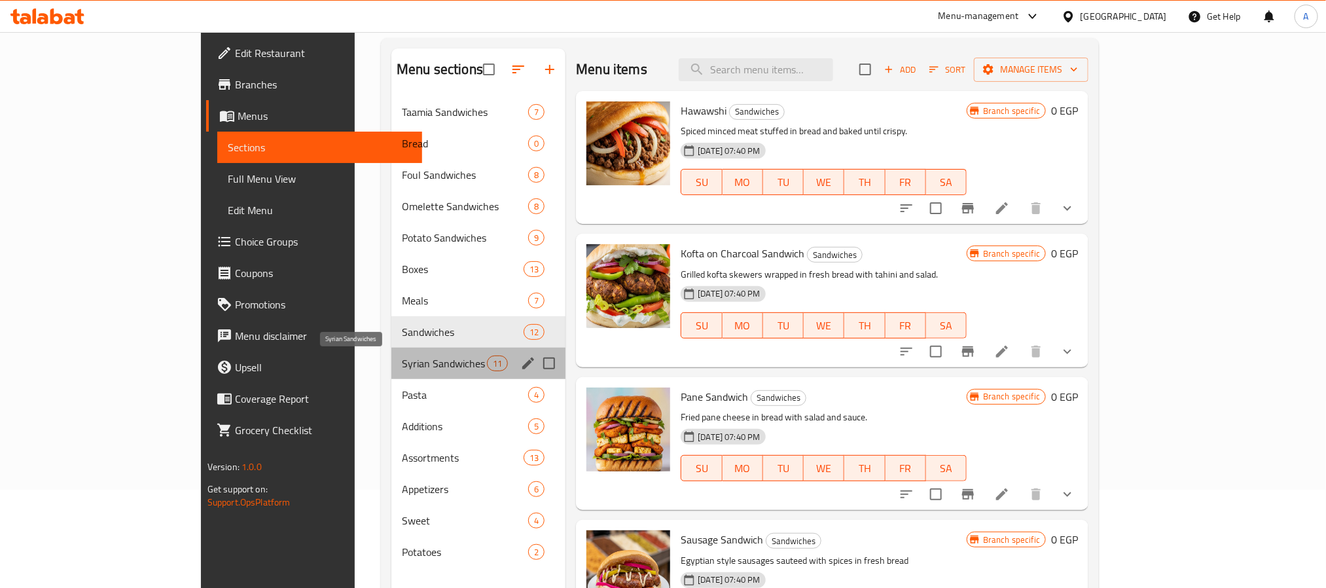
click at [402, 367] on span "Syrian Sandwiches" at bounding box center [444, 363] width 85 height 16
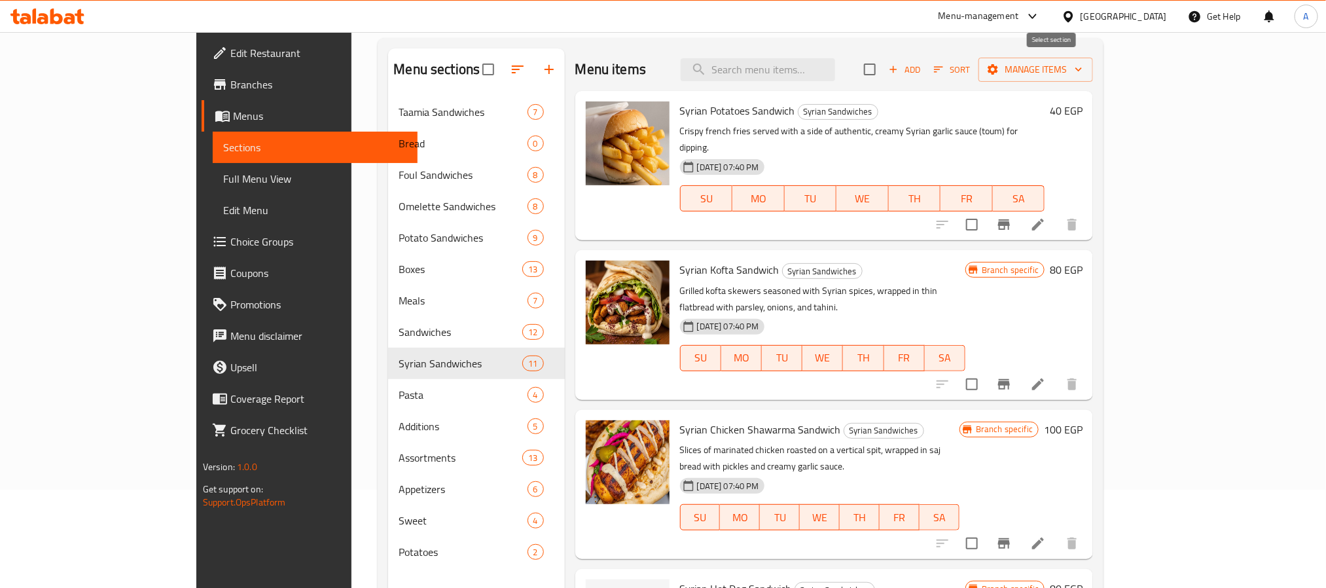
click at [884, 73] on input "checkbox" at bounding box center [869, 69] width 27 height 27
checkbox input "true"
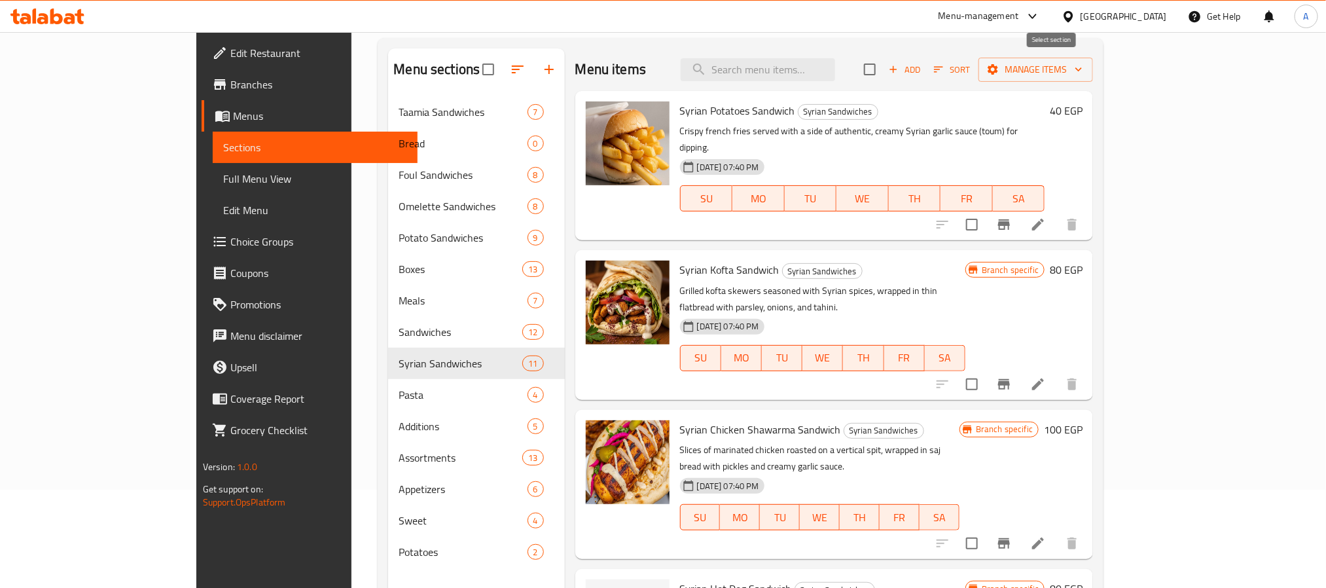
checkbox input "true"
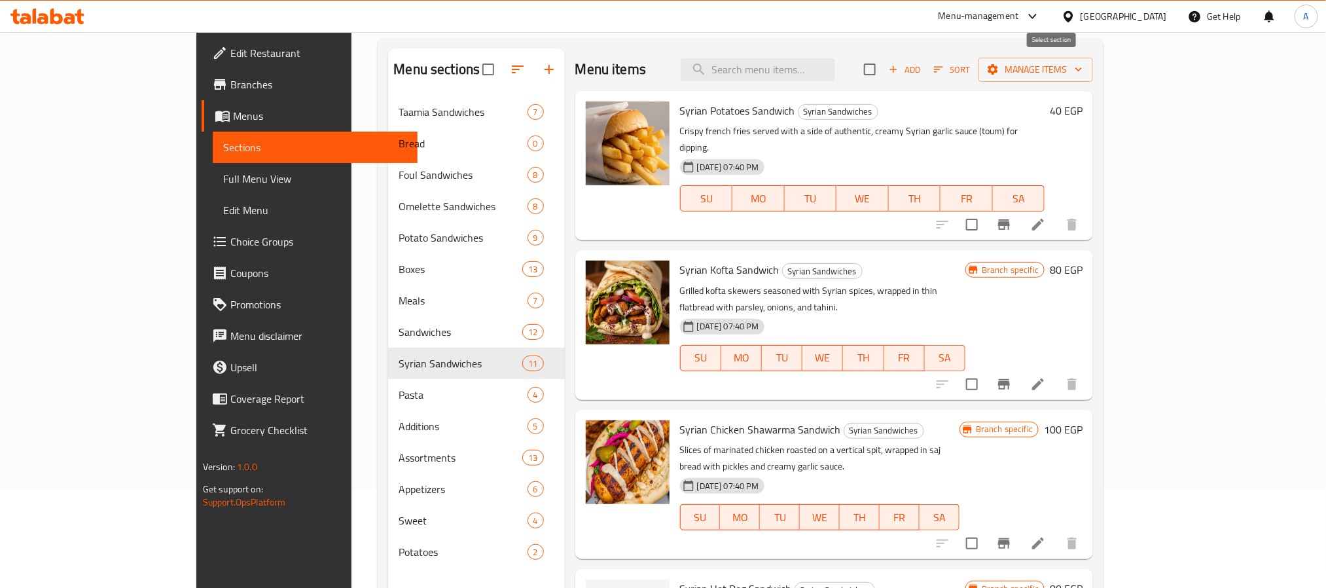
checkbox input "true"
click at [1083, 63] on span "Manage items" at bounding box center [1036, 70] width 94 height 16
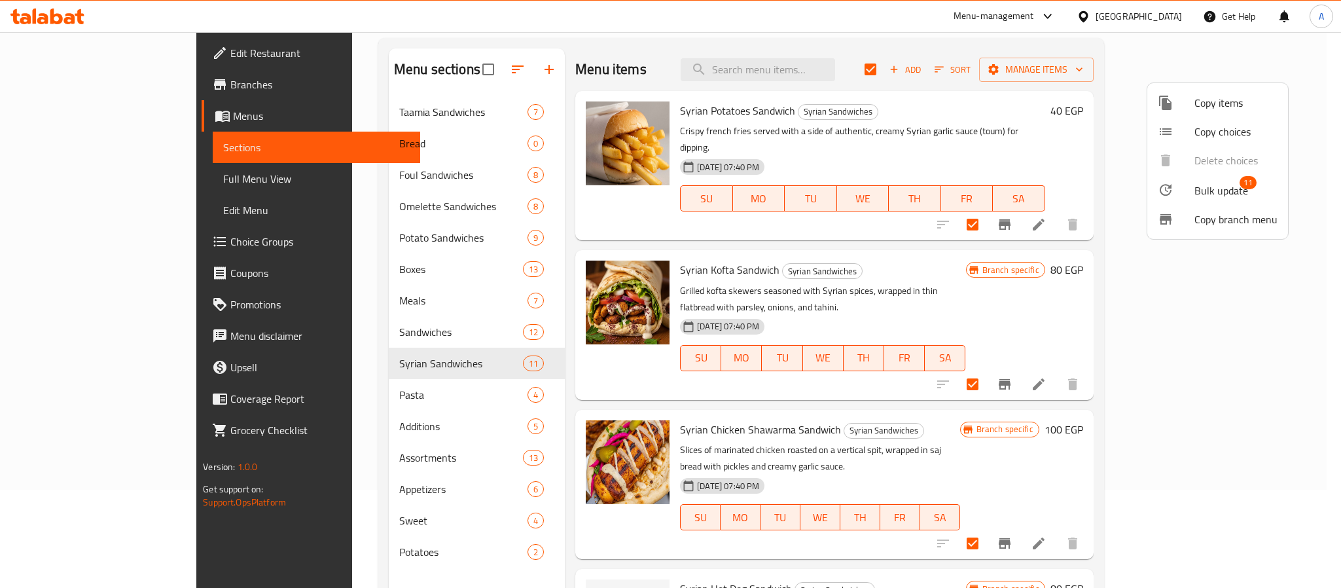
click at [1204, 183] on span "Bulk update" at bounding box center [1221, 191] width 54 height 16
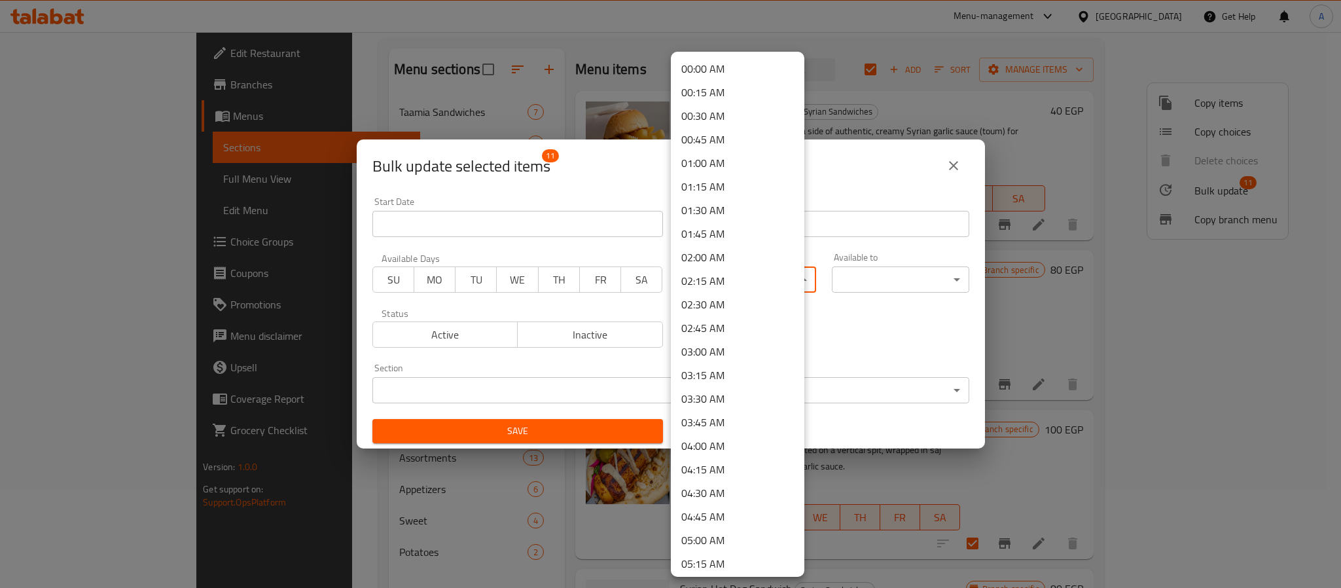
click at [711, 273] on body "​ Menu-management Egypt Get Help A Edit Restaurant Branches Menus Sections Full…" at bounding box center [670, 212] width 1341 height 556
click at [723, 497] on li "16:00 PM" at bounding box center [738, 497] width 134 height 24
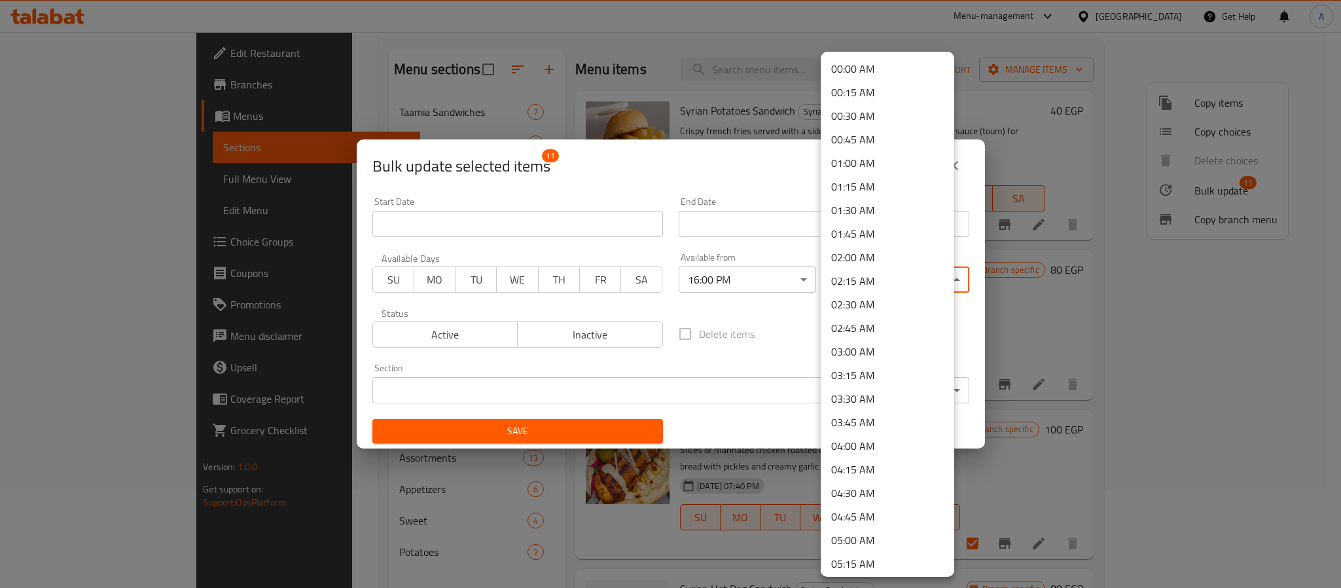
click at [878, 270] on body "​ Menu-management Egypt Get Help A Edit Restaurant Branches Menus Sections Full…" at bounding box center [670, 212] width 1341 height 556
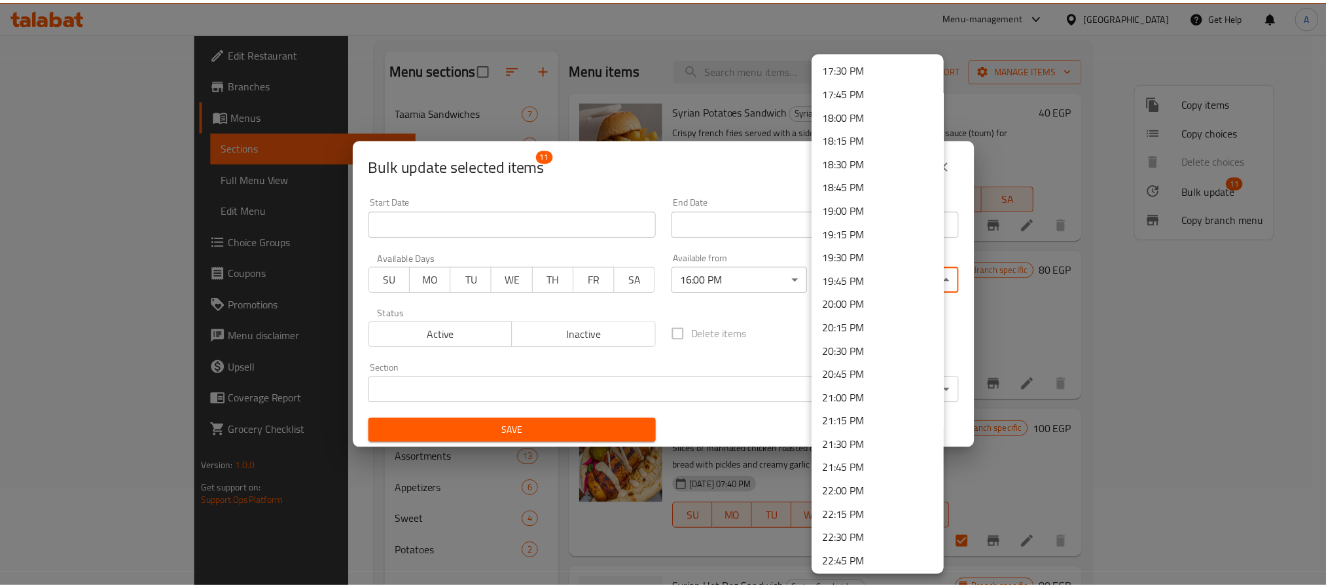
scroll to position [1770, 0]
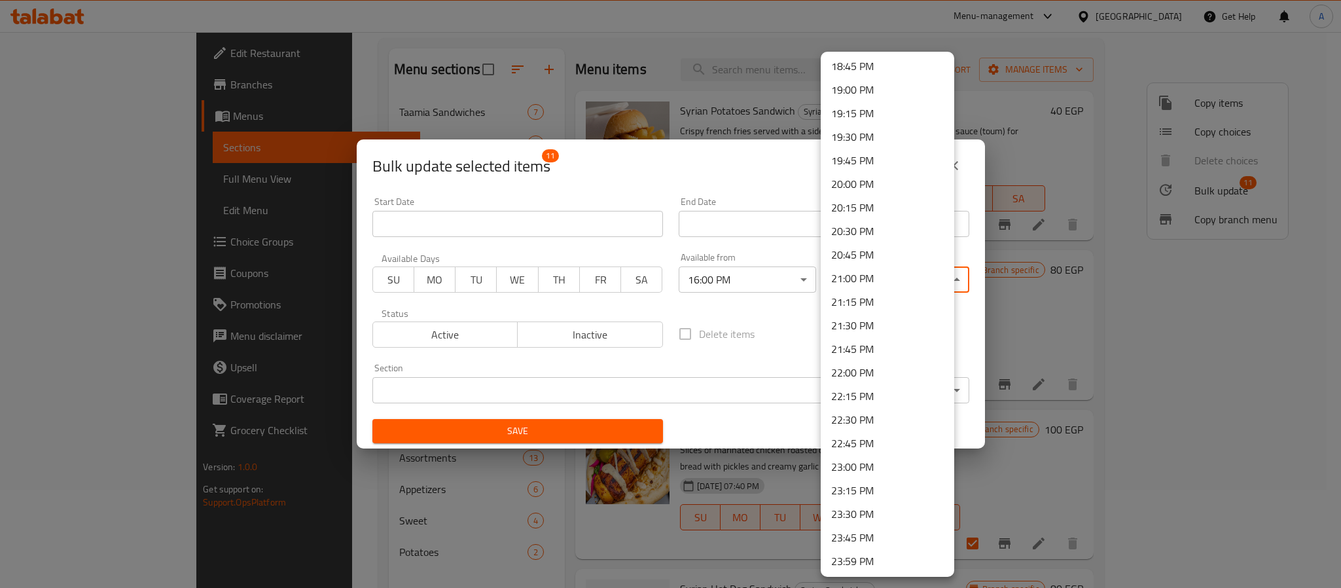
click at [859, 558] on li "23:59 PM" at bounding box center [888, 561] width 134 height 24
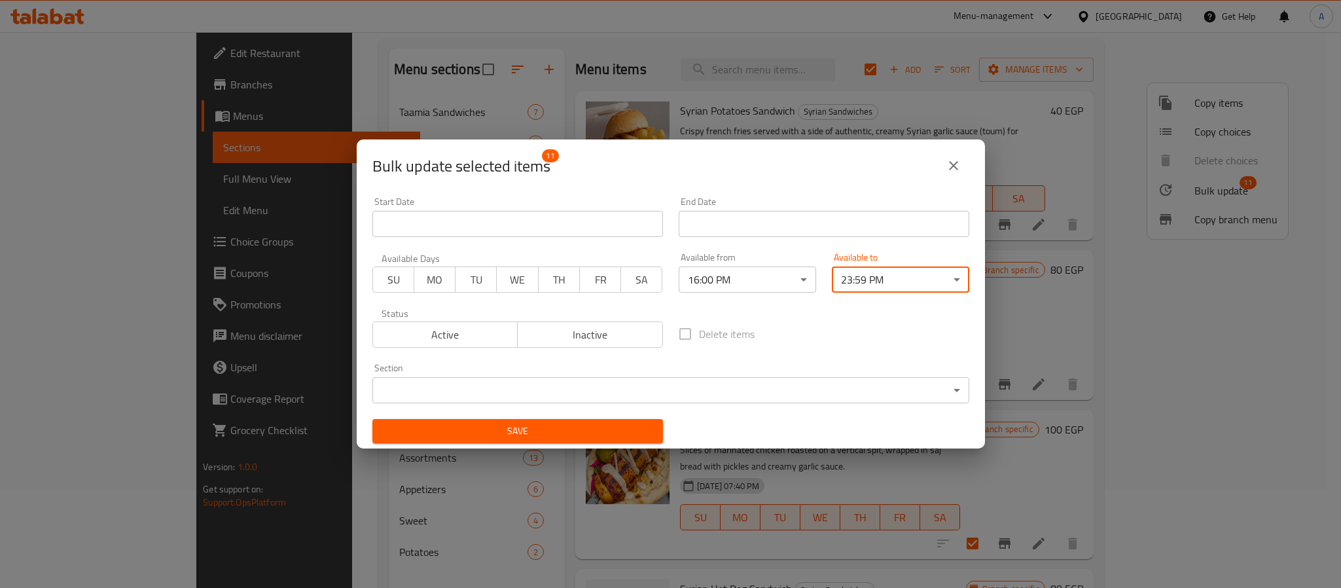
click at [618, 431] on span "Save" at bounding box center [518, 431] width 270 height 16
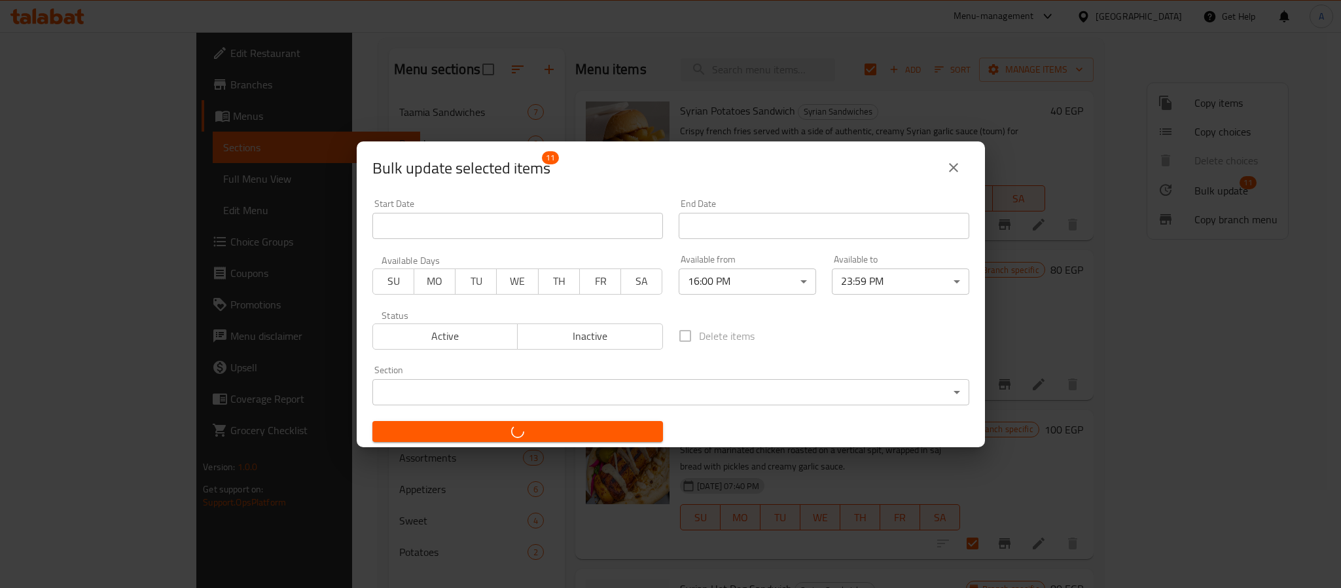
checkbox input "false"
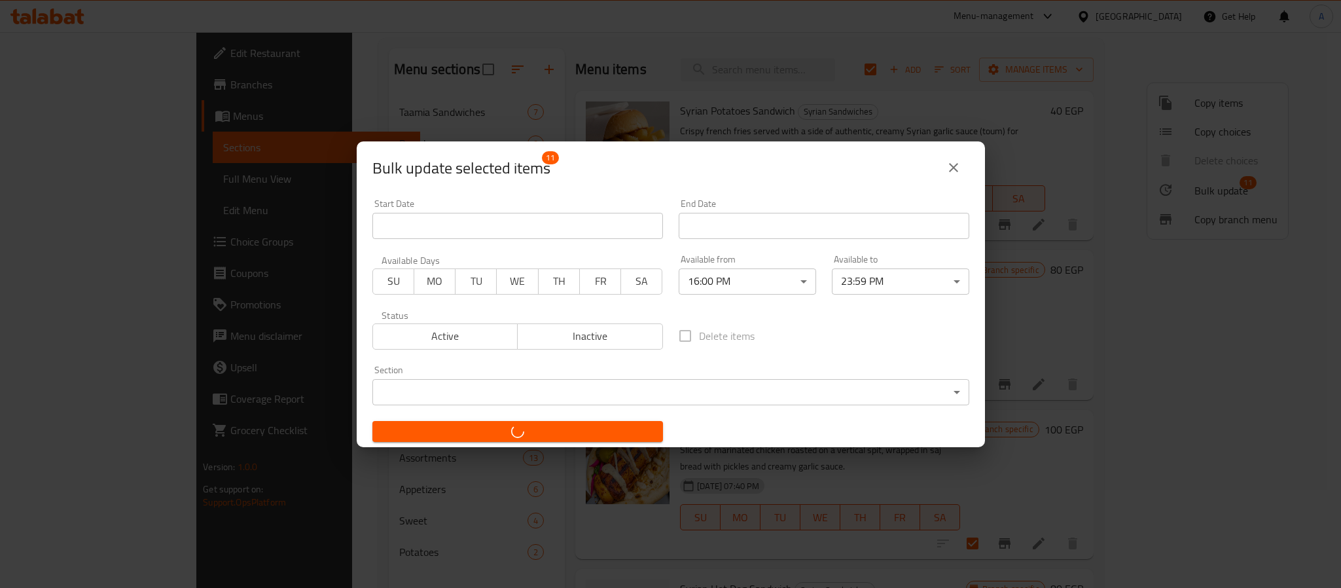
checkbox input "false"
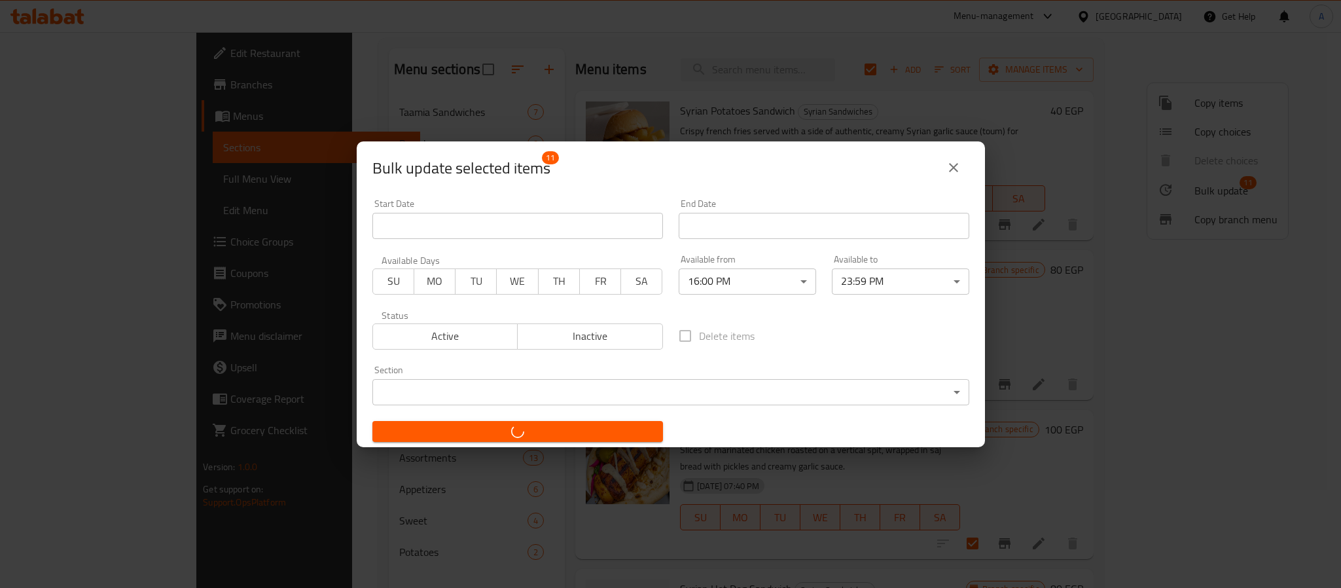
checkbox input "false"
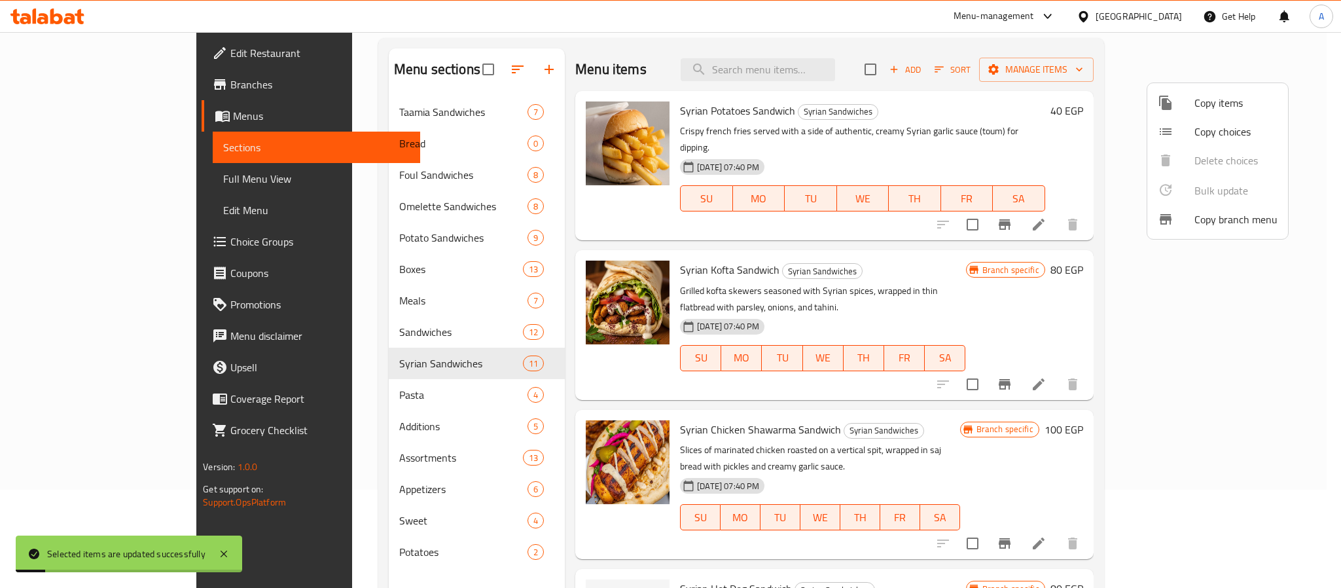
click at [976, 257] on div at bounding box center [670, 294] width 1341 height 588
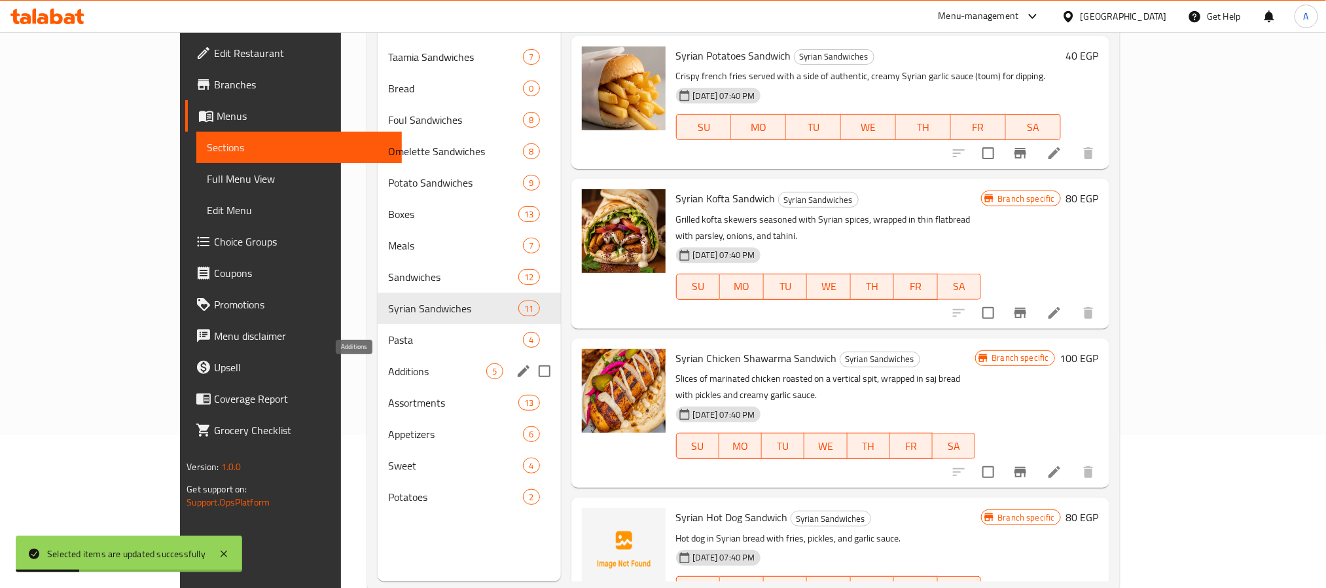
scroll to position [183, 0]
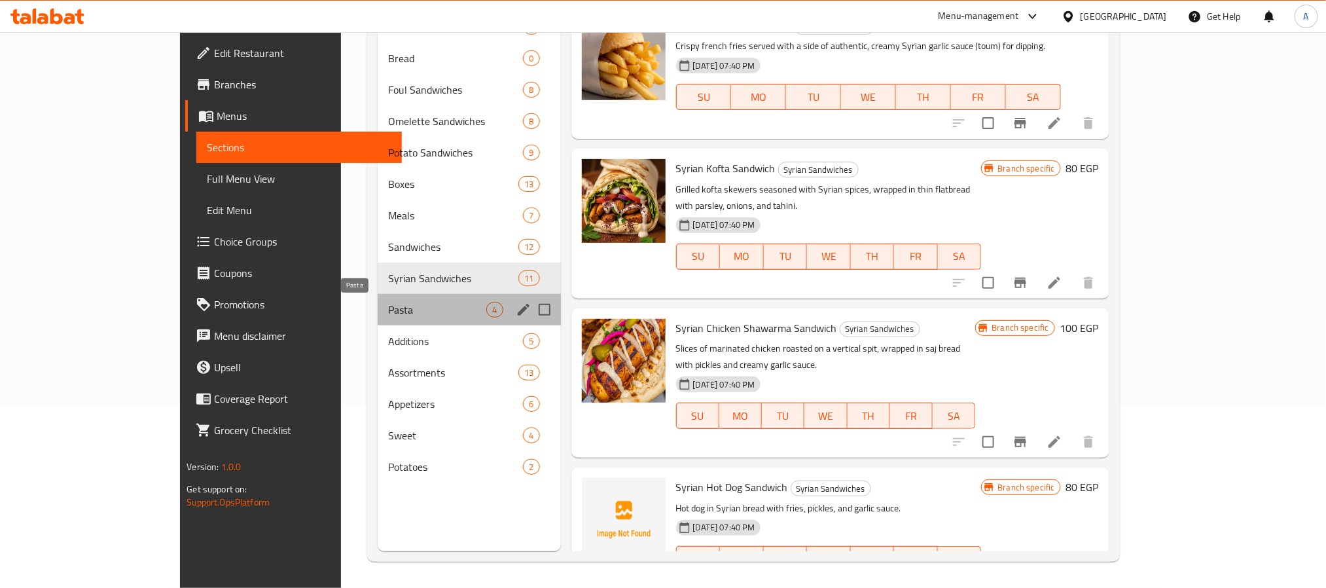
click at [388, 308] on span "Pasta" at bounding box center [437, 310] width 98 height 16
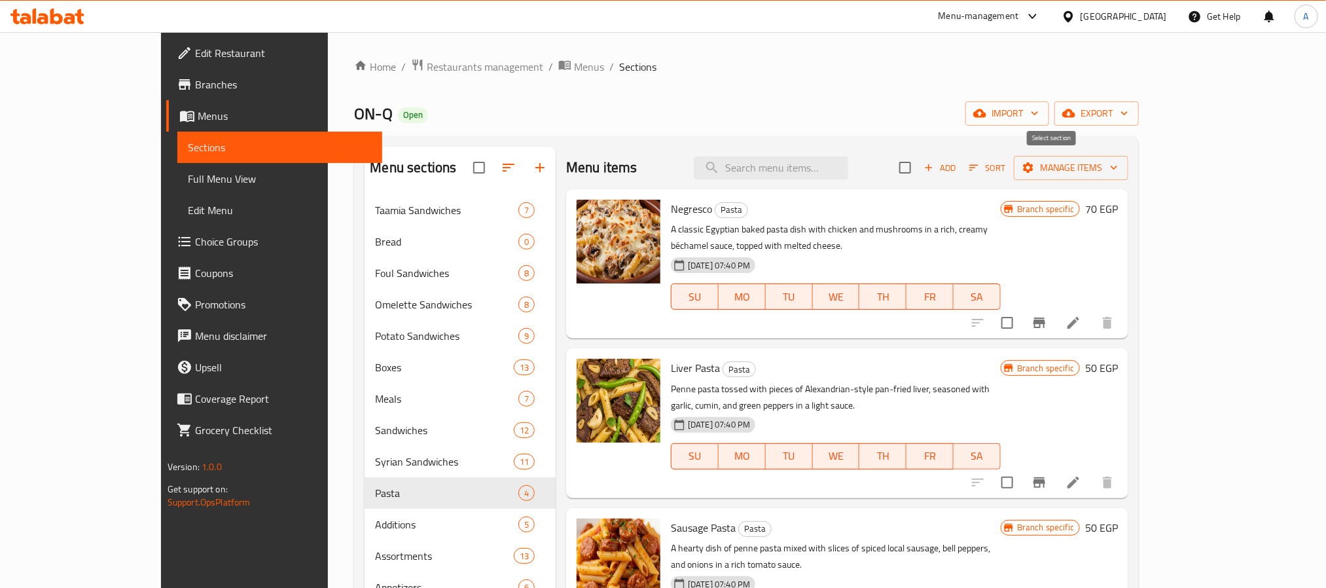
click at [919, 169] on input "checkbox" at bounding box center [904, 167] width 27 height 27
checkbox input "true"
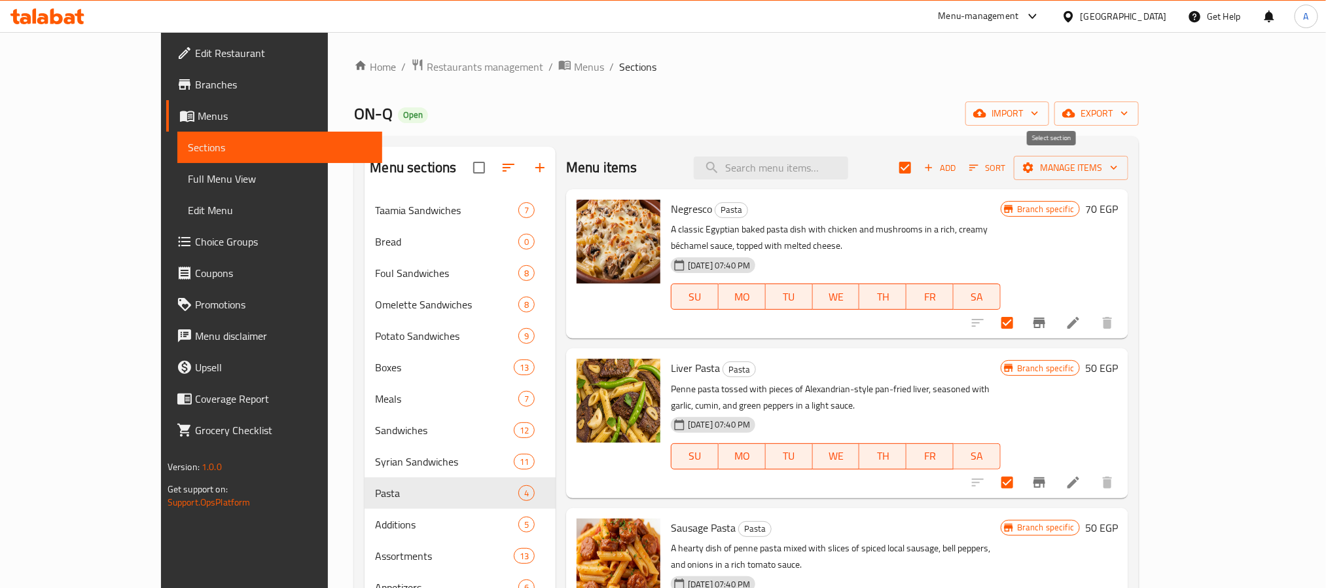
checkbox input "true"
click at [1035, 164] on icon "button" at bounding box center [1028, 167] width 13 height 13
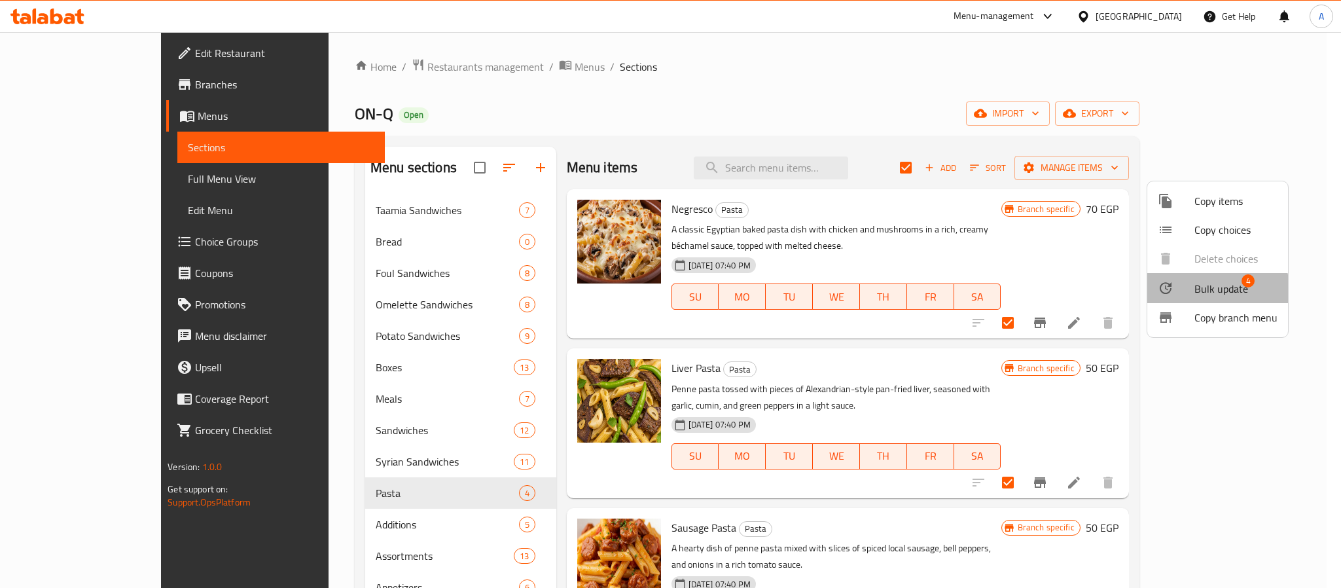
click at [1200, 293] on span "Bulk update" at bounding box center [1221, 289] width 54 height 16
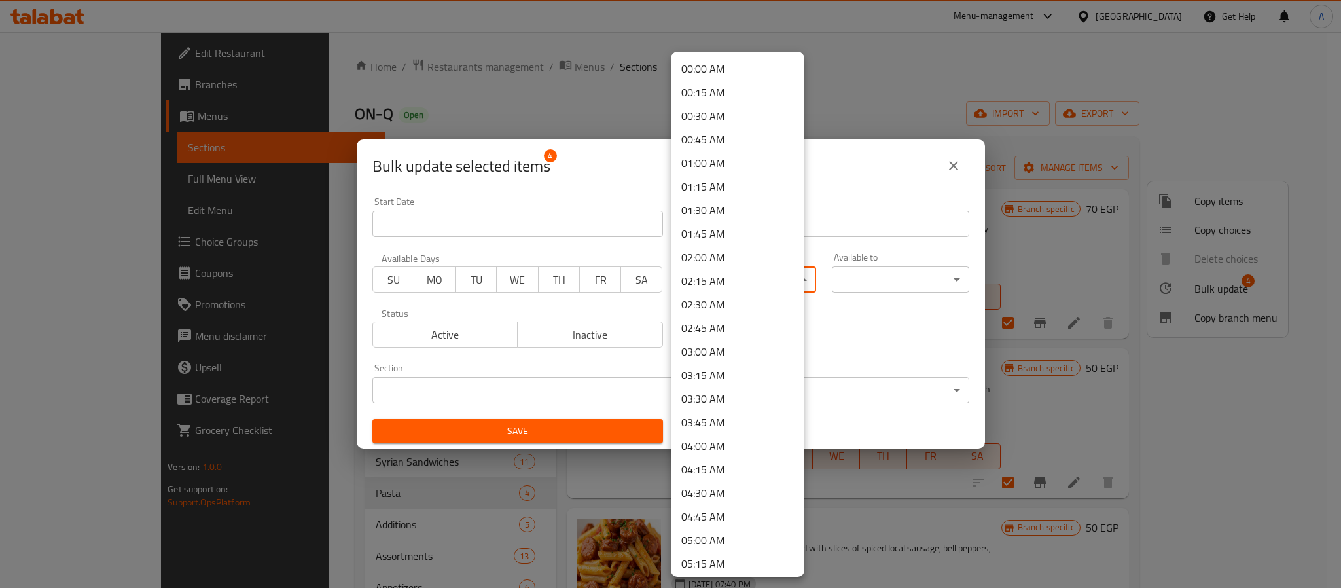
click at [762, 279] on body "​ Menu-management Egypt Get Help A Edit Restaurant Branches Menus Sections Full…" at bounding box center [670, 310] width 1341 height 556
click at [719, 491] on li "16:00 PM" at bounding box center [738, 497] width 134 height 24
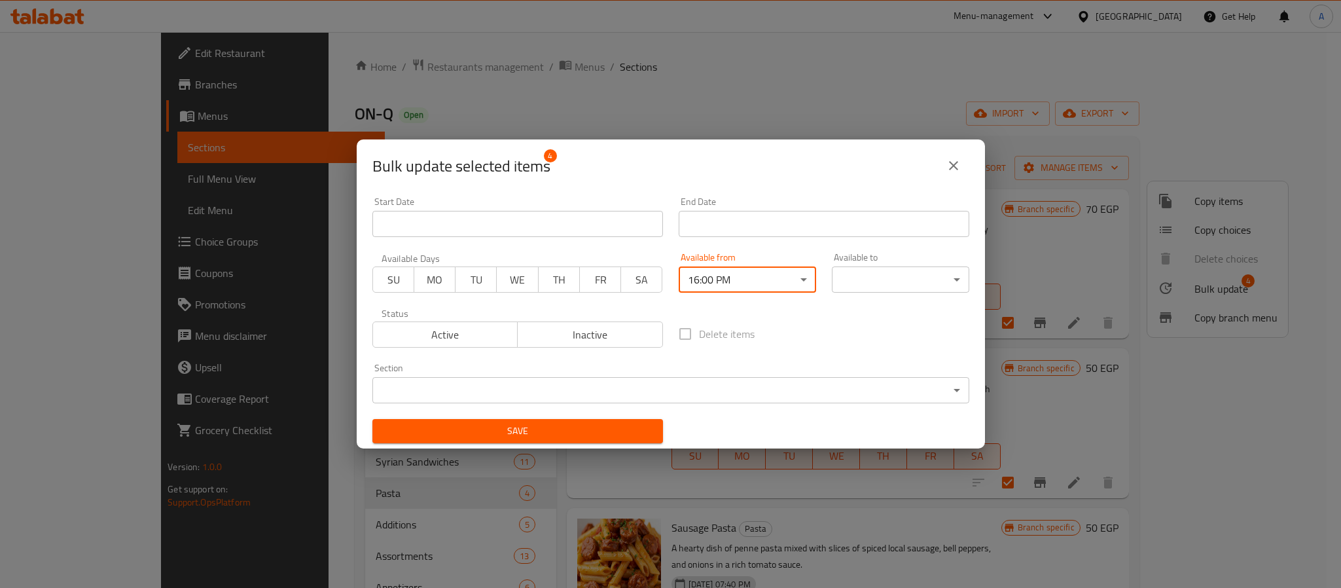
click at [870, 281] on body "​ Menu-management Egypt Get Help A Edit Restaurant Branches Menus Sections Full…" at bounding box center [670, 310] width 1341 height 556
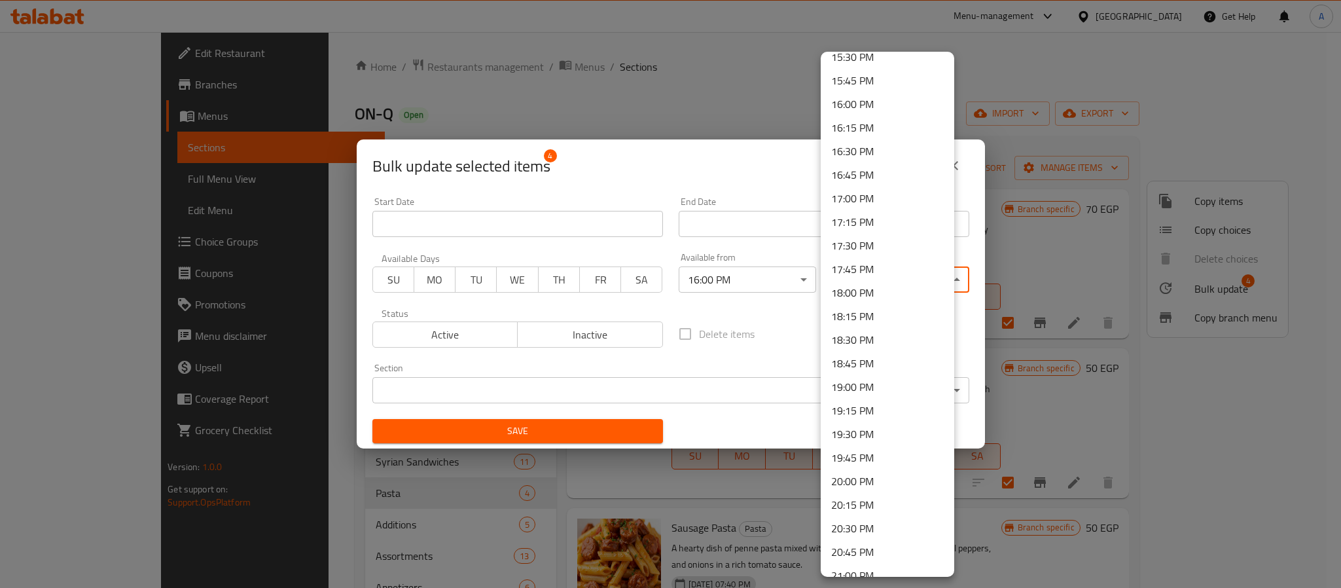
scroll to position [1770, 0]
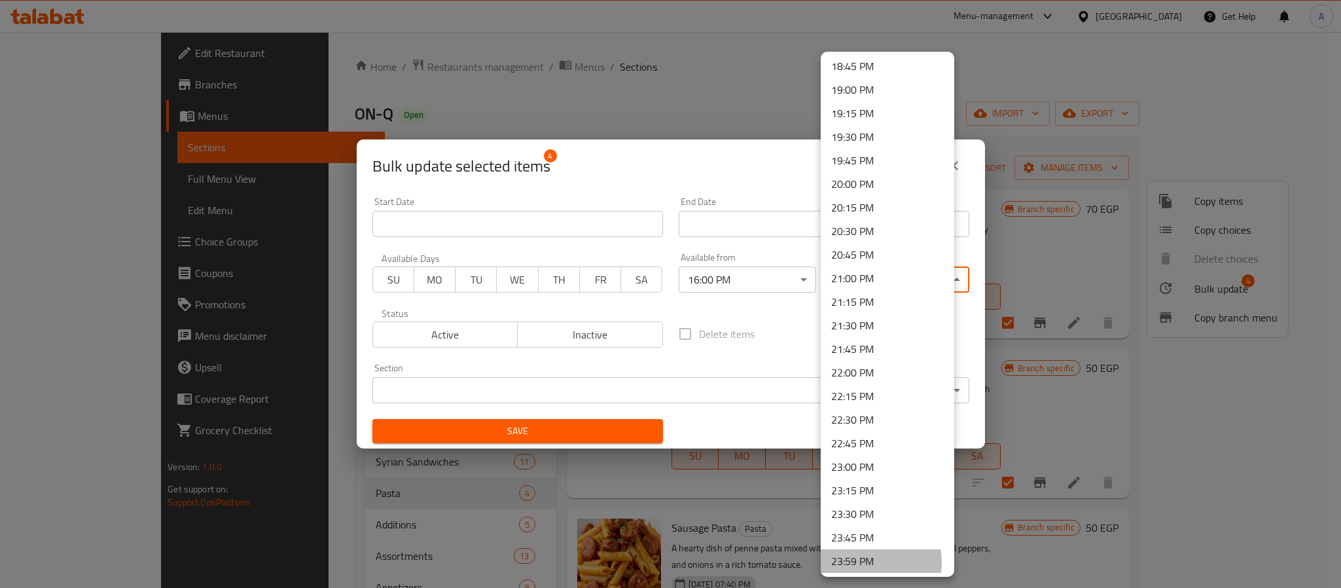
click at [856, 562] on li "23:59 PM" at bounding box center [888, 561] width 134 height 24
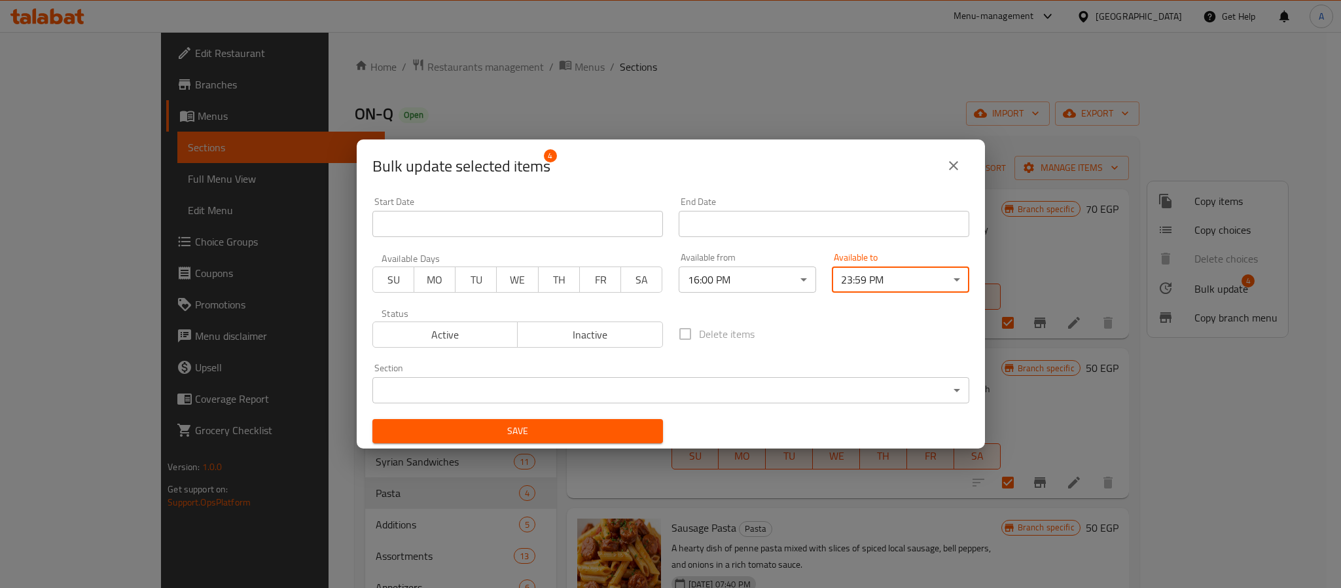
click at [558, 446] on div "Save" at bounding box center [518, 431] width 306 height 40
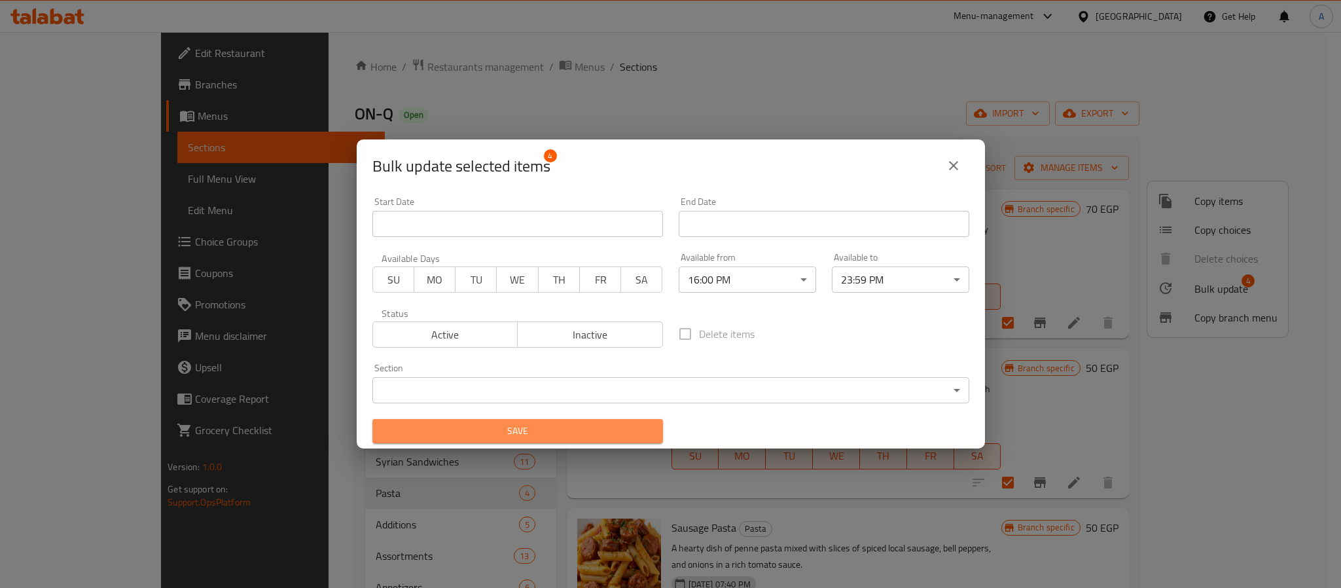
click at [560, 433] on span "Save" at bounding box center [518, 431] width 270 height 16
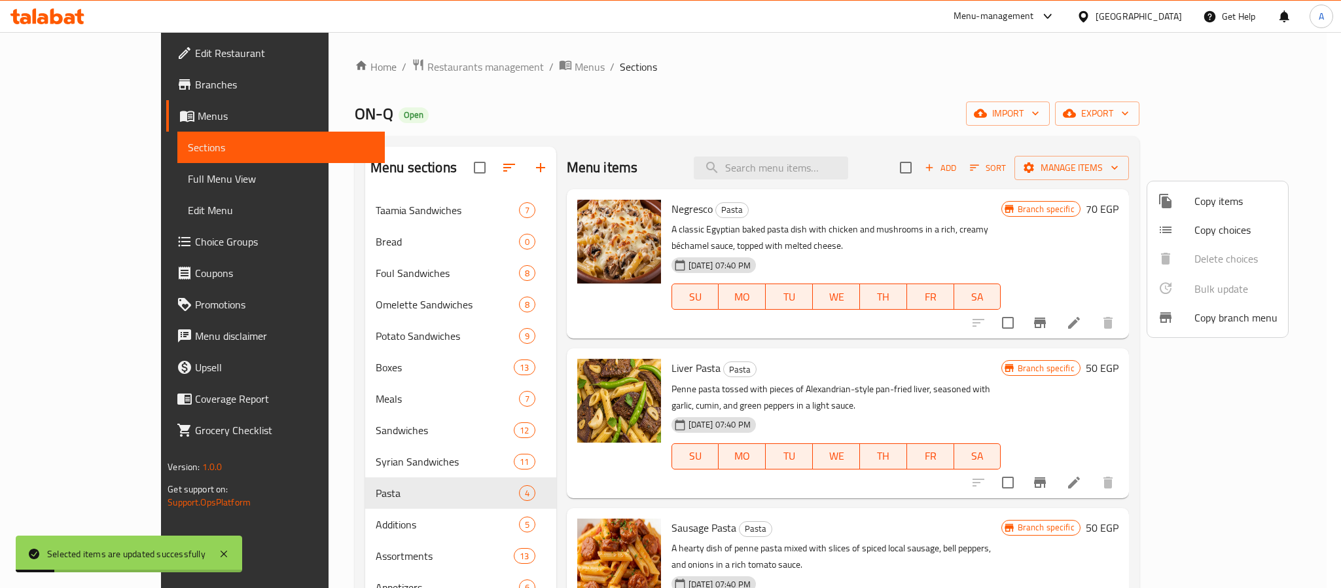
click at [815, 452] on div at bounding box center [670, 294] width 1341 height 588
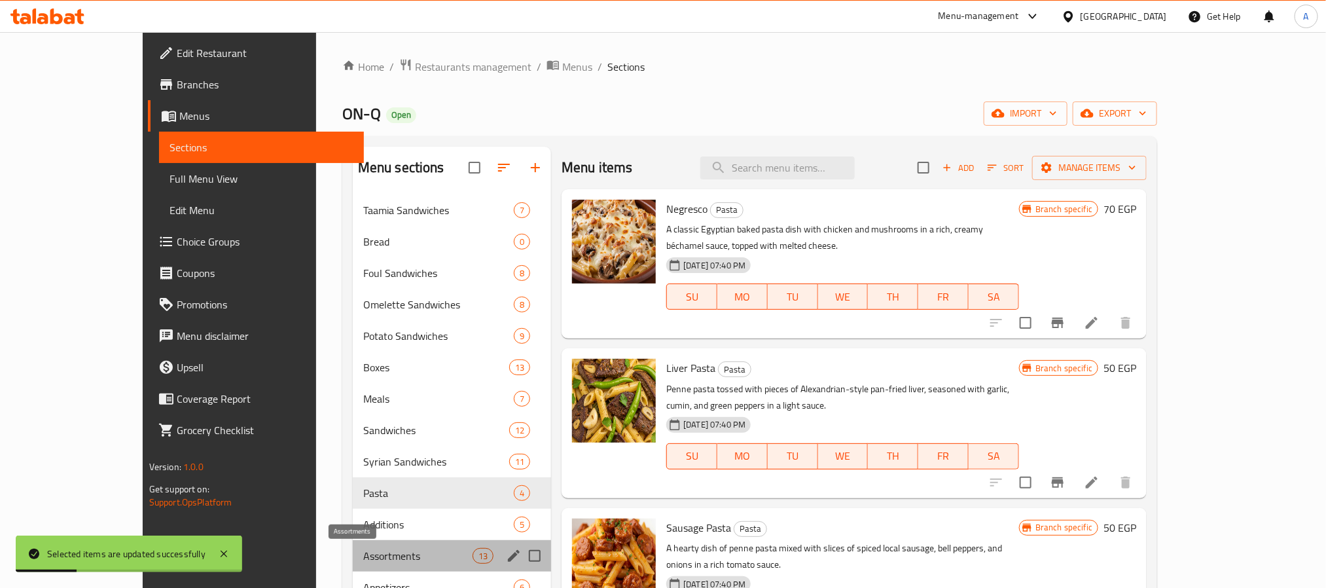
click at [377, 556] on span "Assortments" at bounding box center [417, 556] width 109 height 16
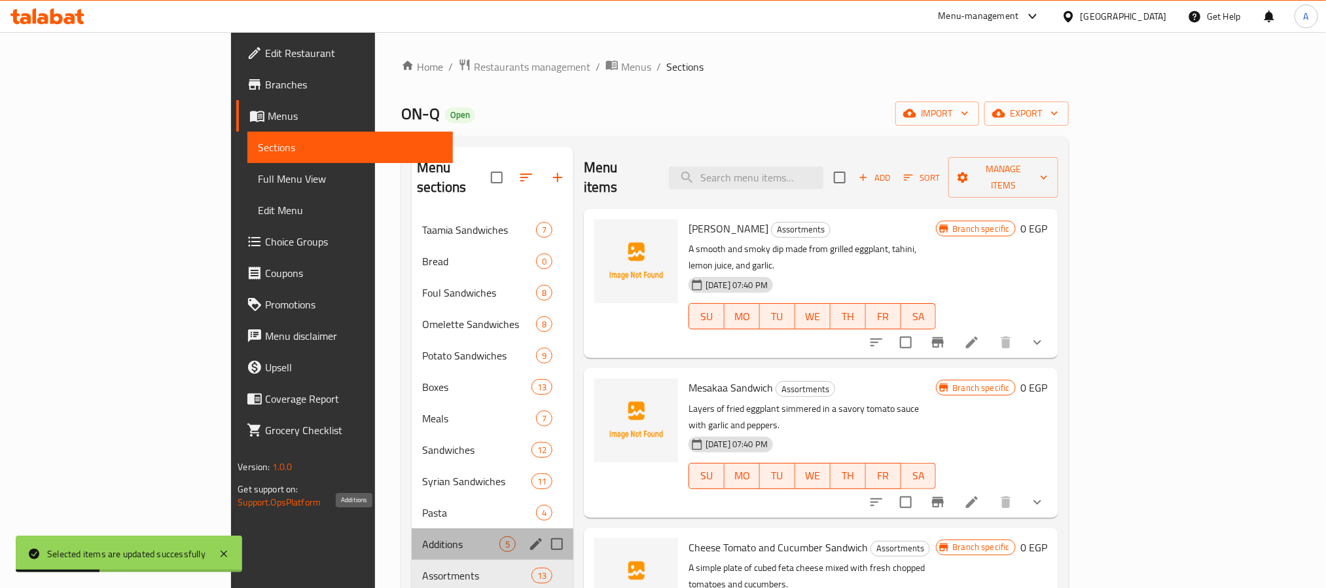
click at [422, 536] on span "Additions" at bounding box center [460, 544] width 77 height 16
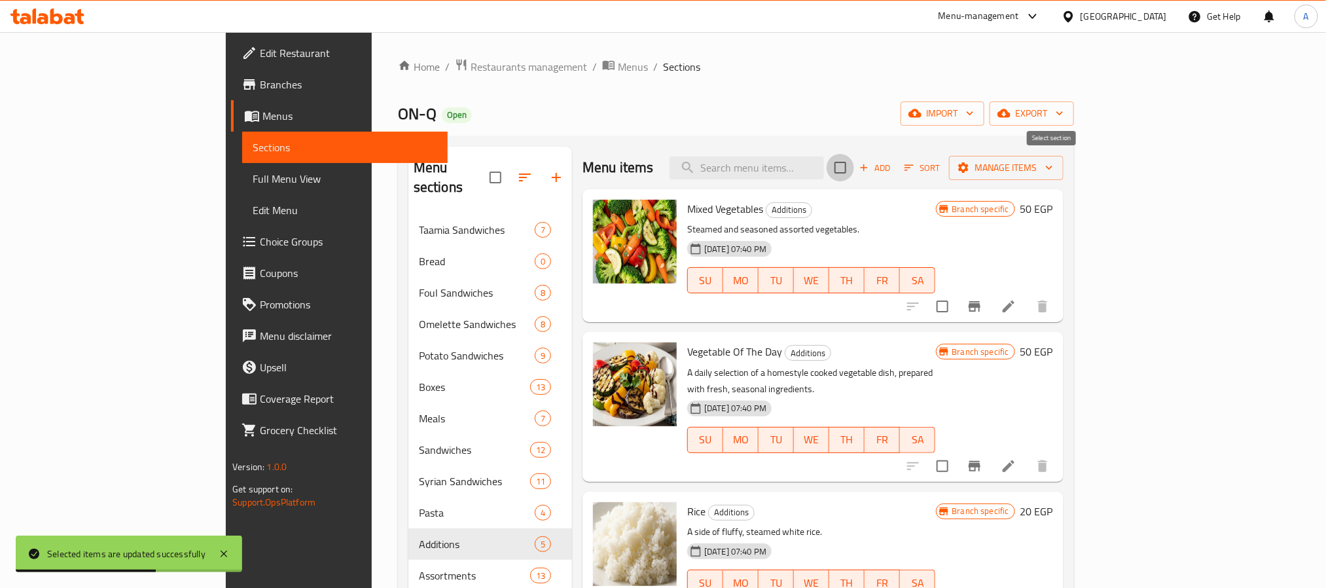
click at [854, 171] on input "checkbox" at bounding box center [840, 167] width 27 height 27
click at [1053, 173] on span "Manage items" at bounding box center [1006, 168] width 94 height 16
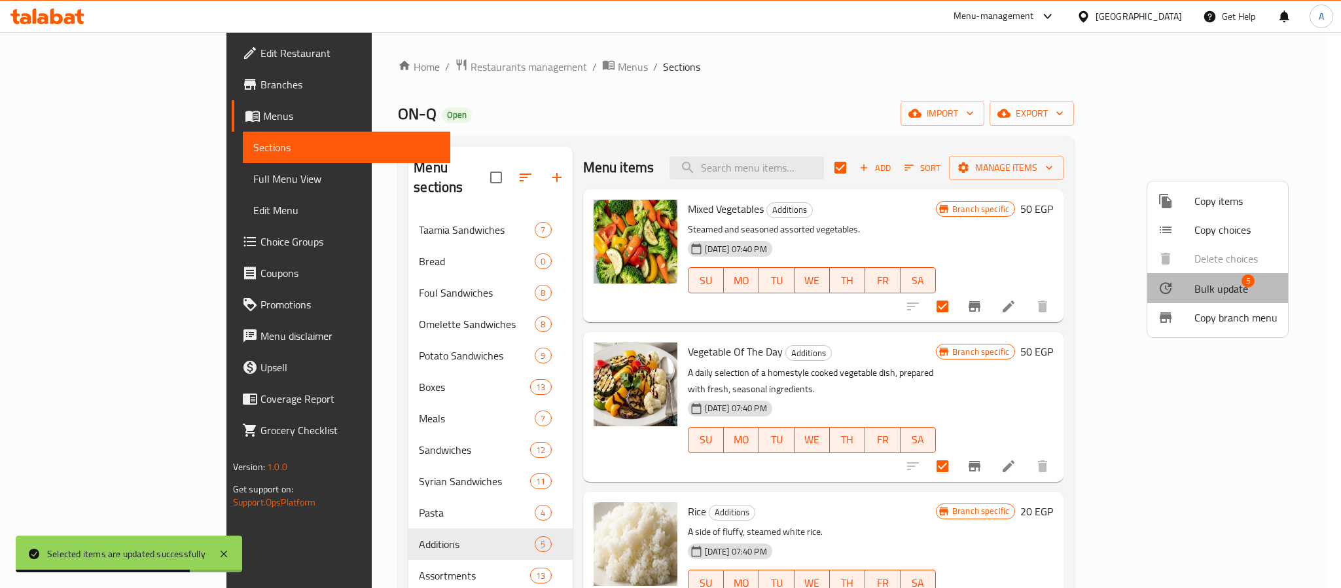
click at [1202, 283] on span "Bulk update" at bounding box center [1221, 289] width 54 height 16
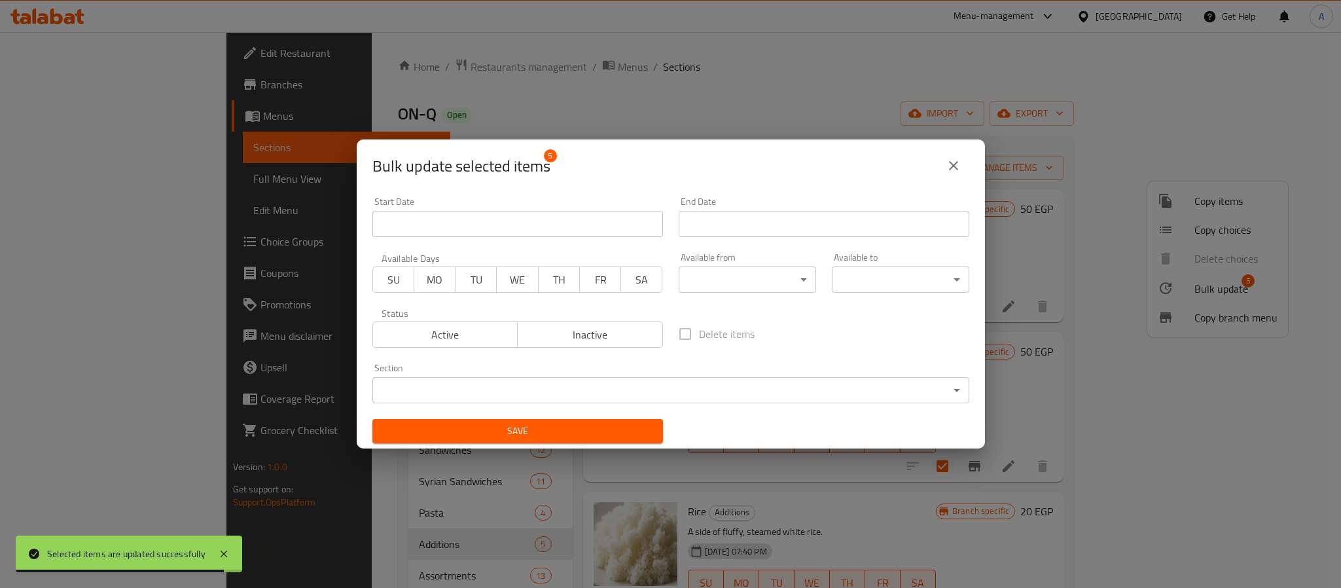
click at [717, 268] on body "Selected items are updated successfully ​ Menu-management Egypt Get Help A Edit…" at bounding box center [670, 310] width 1341 height 556
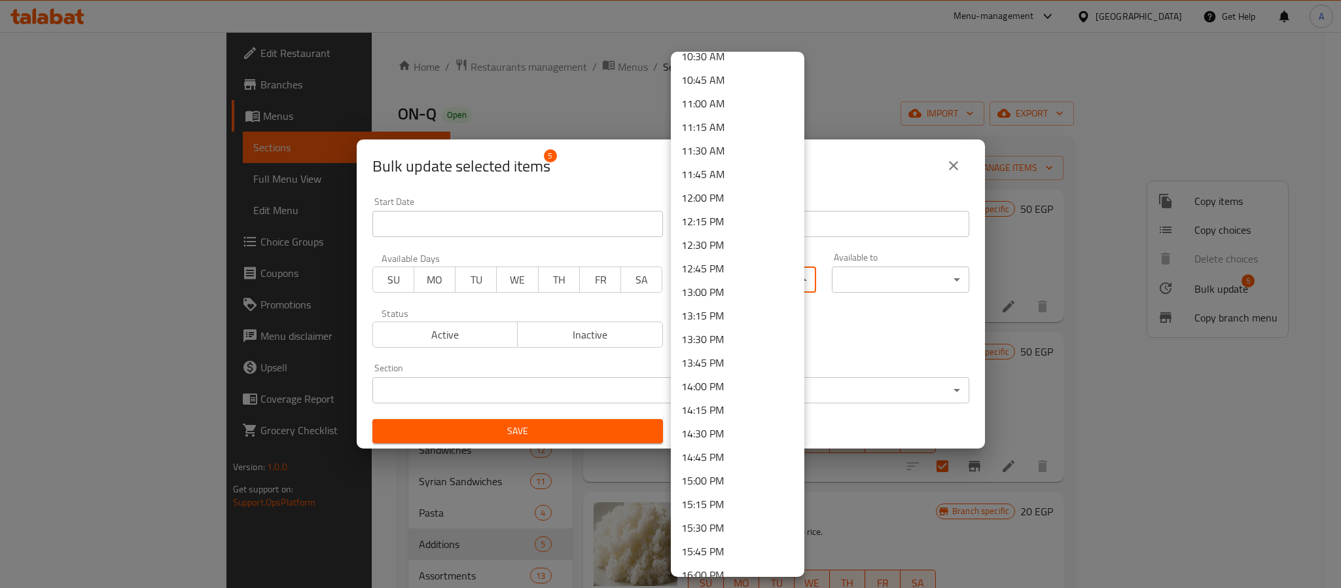
scroll to position [1080, 0]
click at [723, 489] on li "16:00 PM" at bounding box center [738, 497] width 134 height 24
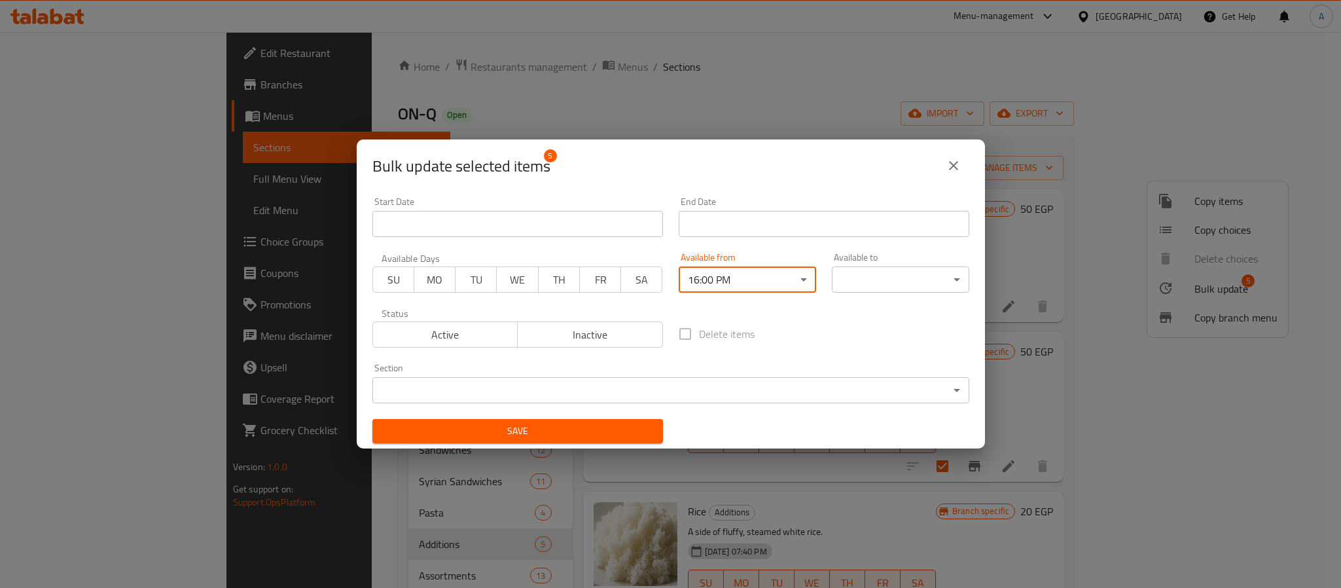
click at [845, 269] on body "​ Menu-management Egypt Get Help A Edit Restaurant Branches Menus Sections Full…" at bounding box center [670, 310] width 1341 height 556
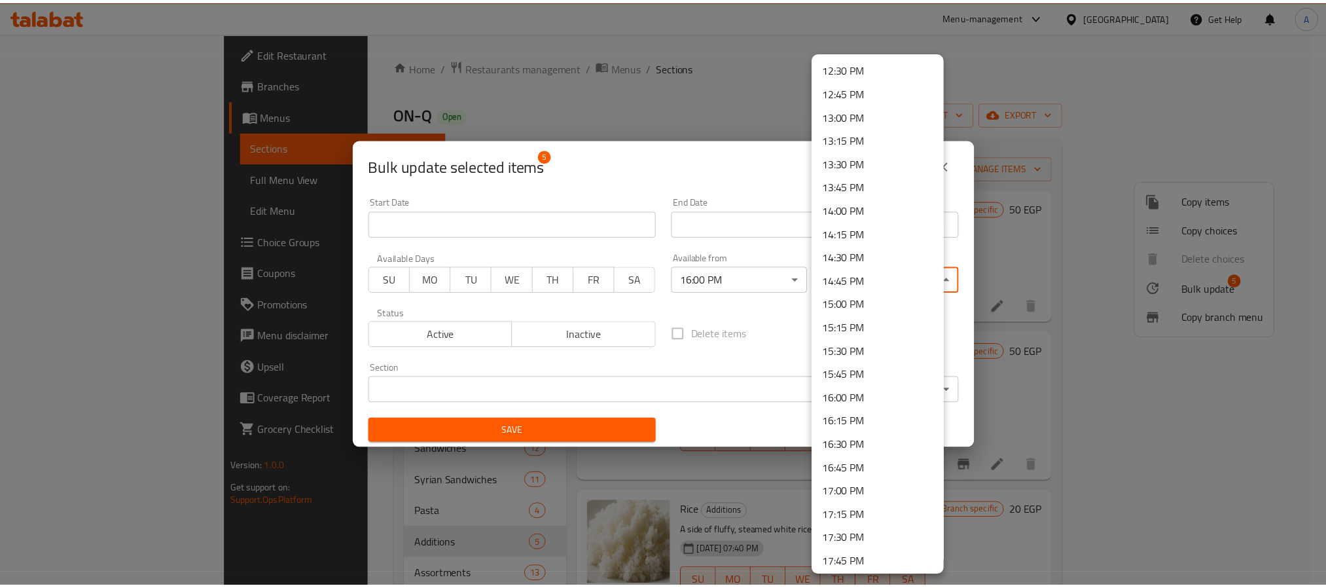
scroll to position [1770, 0]
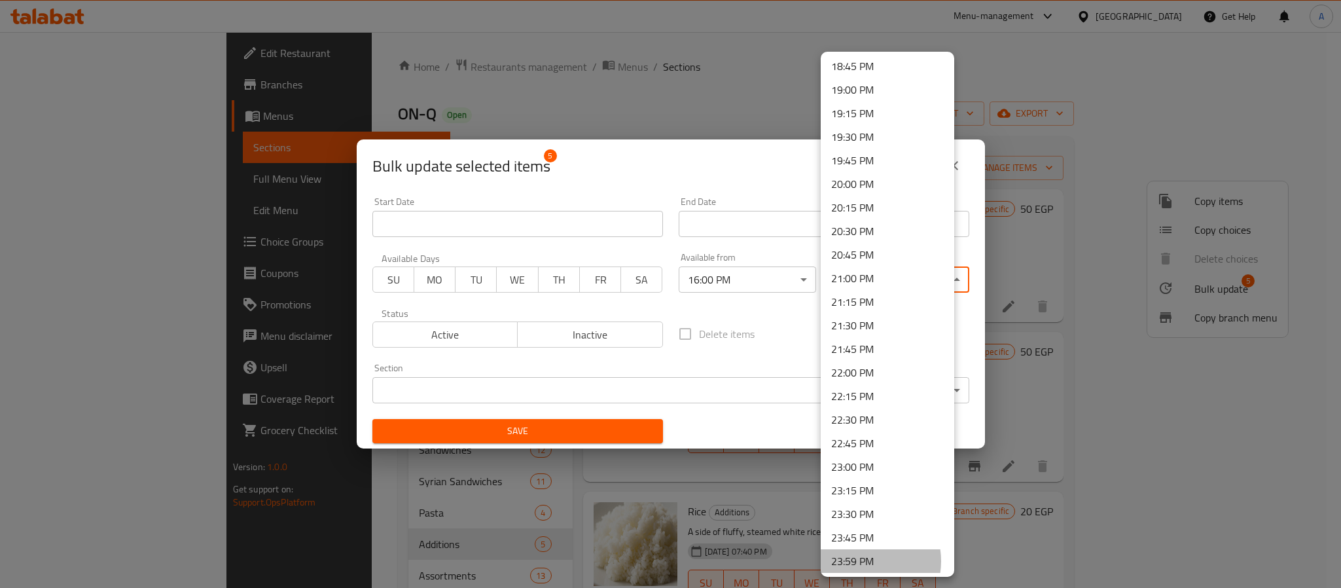
click at [857, 560] on li "23:59 PM" at bounding box center [888, 561] width 134 height 24
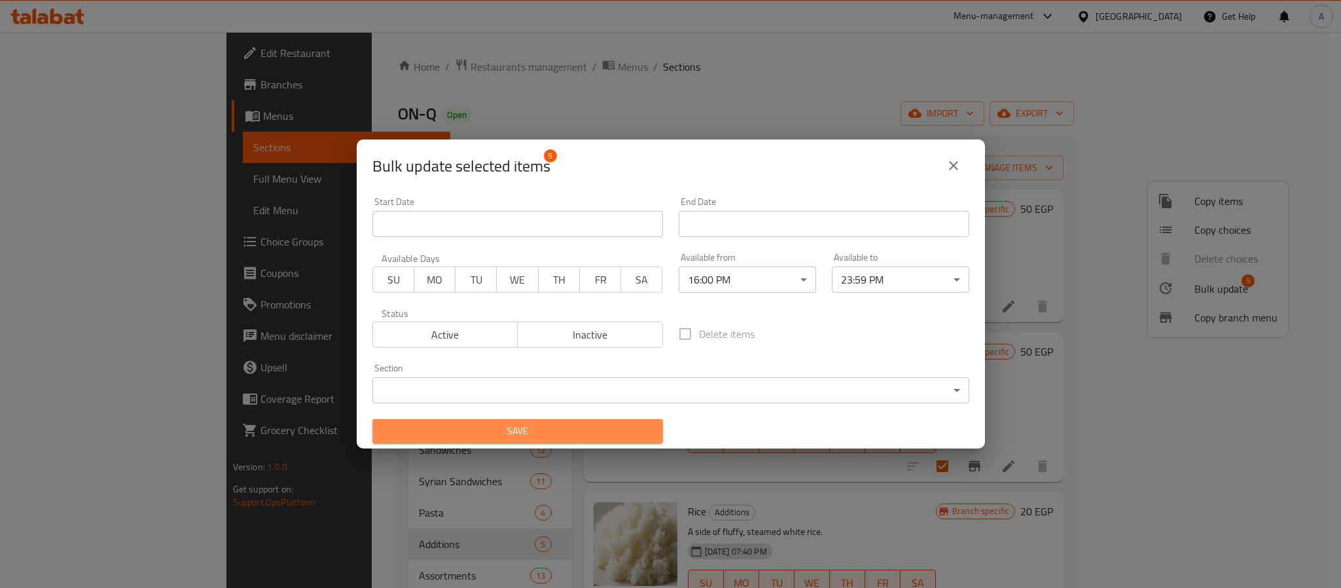
click at [621, 433] on span "Save" at bounding box center [518, 431] width 270 height 16
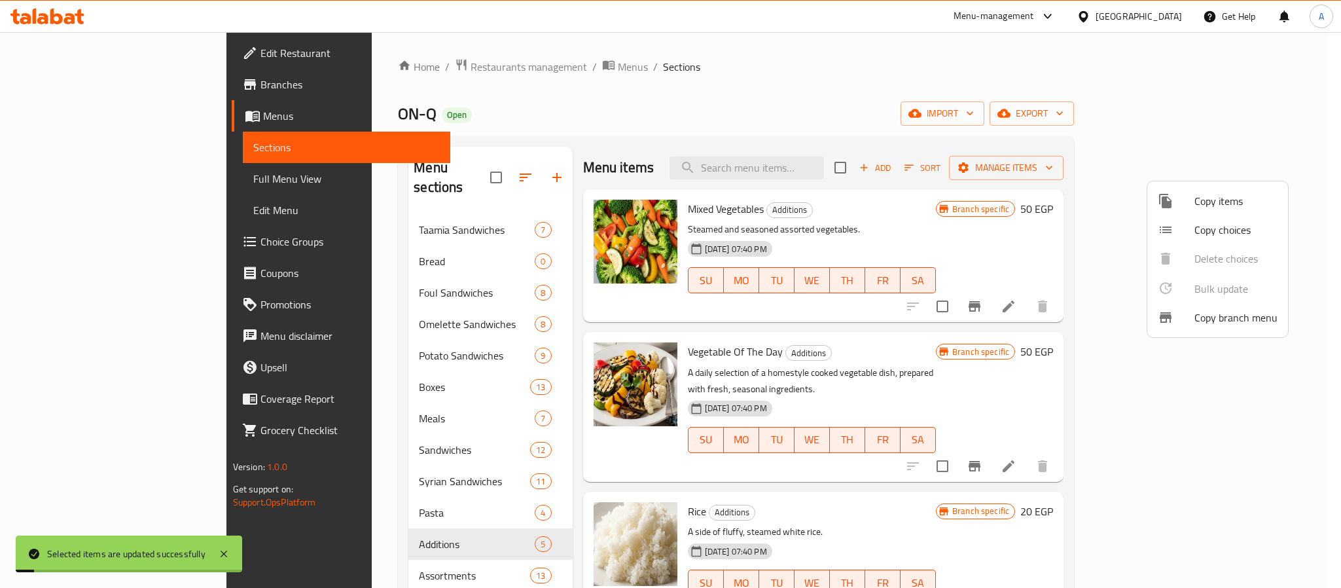
click at [872, 370] on div at bounding box center [670, 294] width 1341 height 588
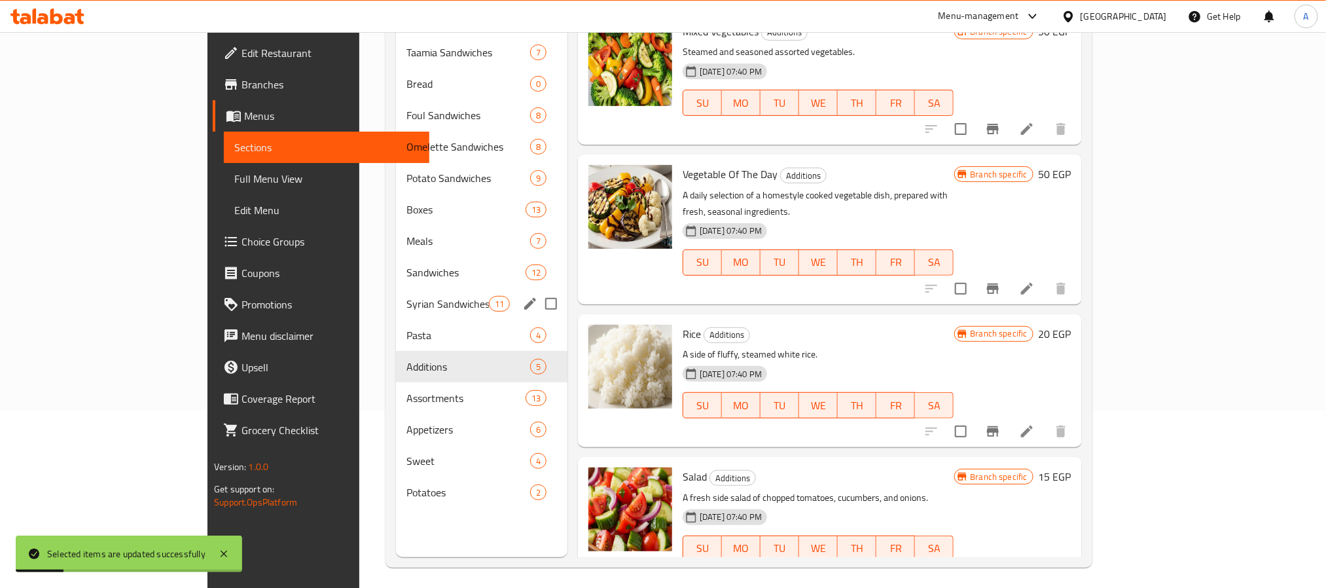
scroll to position [183, 0]
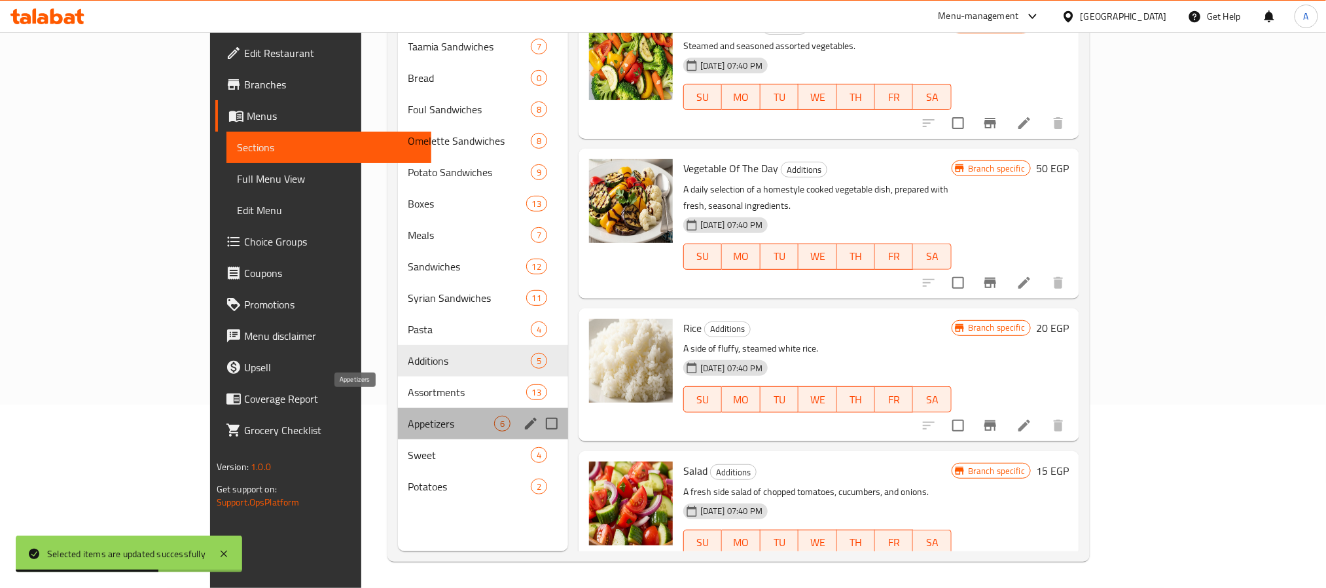
click at [408, 416] on span "Appetizers" at bounding box center [451, 424] width 86 height 16
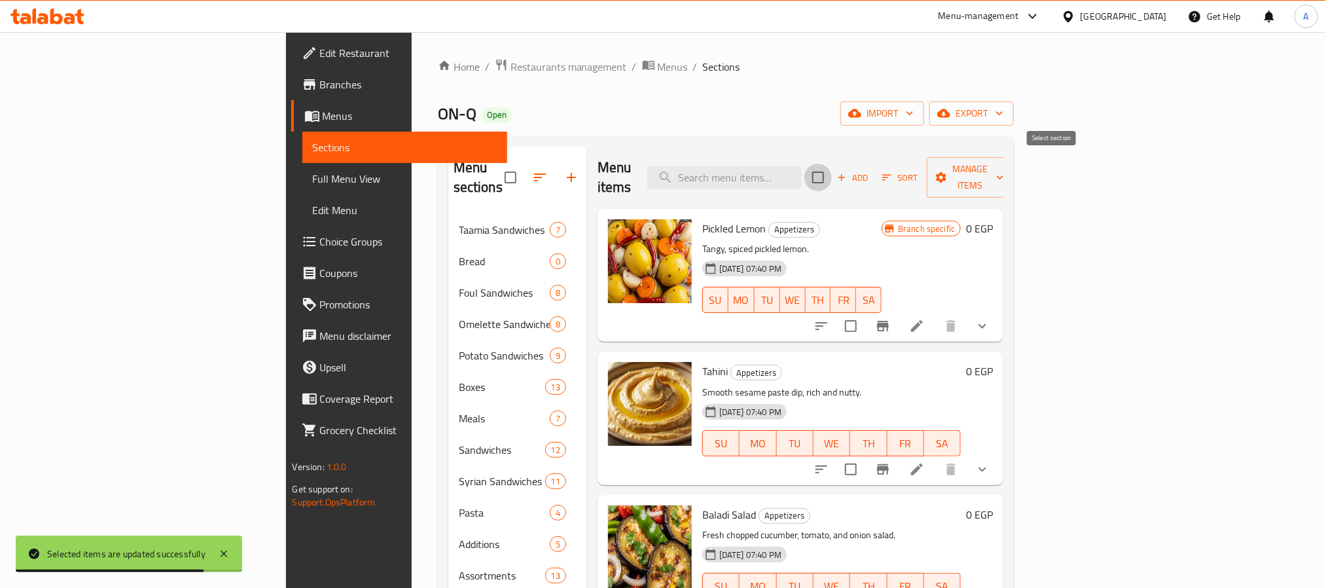
click at [832, 168] on input "checkbox" at bounding box center [817, 177] width 27 height 27
click at [1004, 162] on span "Manage items" at bounding box center [970, 177] width 67 height 33
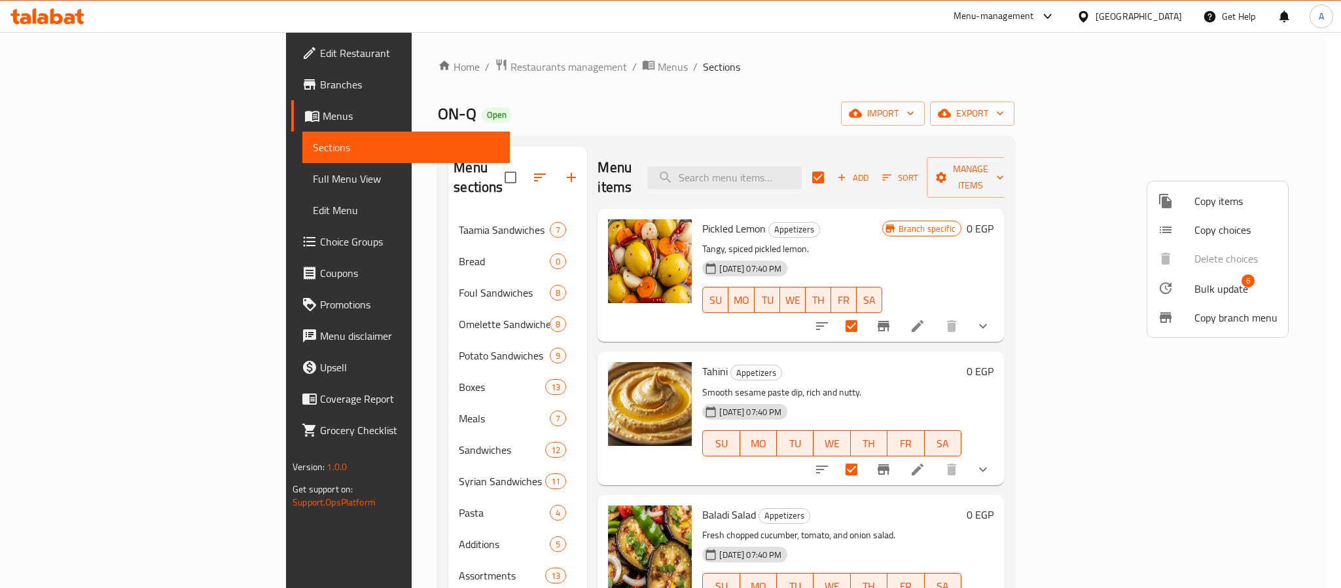
click at [1212, 295] on span "Bulk update" at bounding box center [1221, 289] width 54 height 16
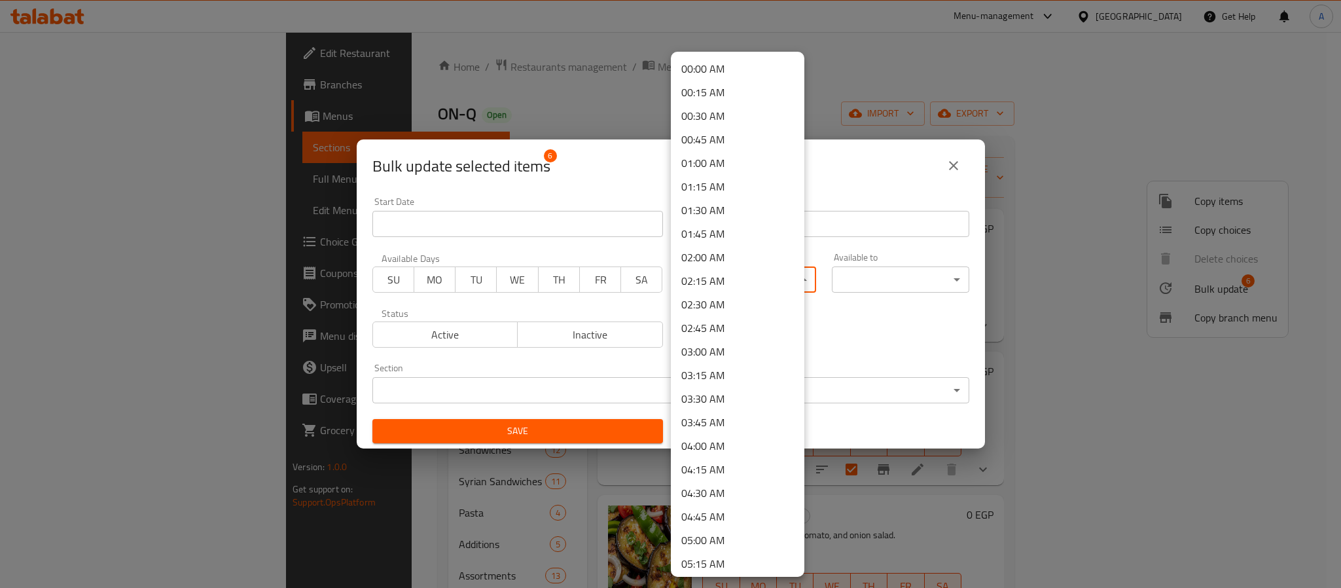
click at [678, 273] on body "​ Menu-management Egypt Get Help A Edit Restaurant Branches Menus Sections Full…" at bounding box center [670, 310] width 1341 height 556
click at [734, 499] on li "16:00 PM" at bounding box center [738, 497] width 134 height 24
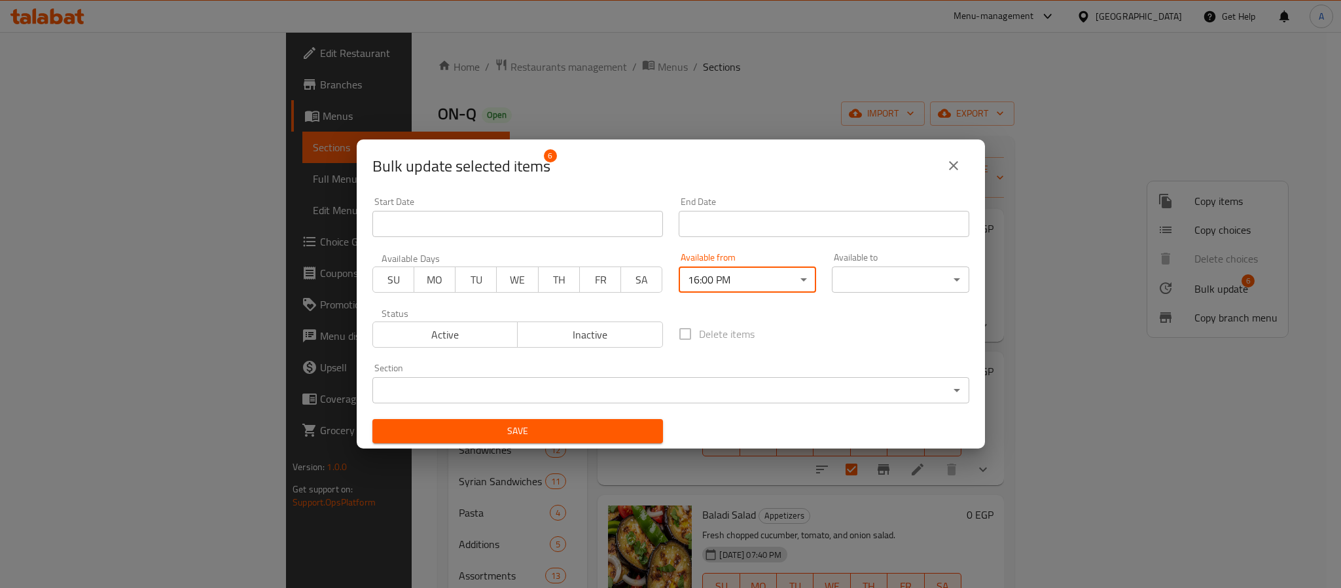
click at [882, 277] on body "​ Menu-management Egypt Get Help A Edit Restaurant Branches Menus Sections Full…" at bounding box center [670, 310] width 1341 height 556
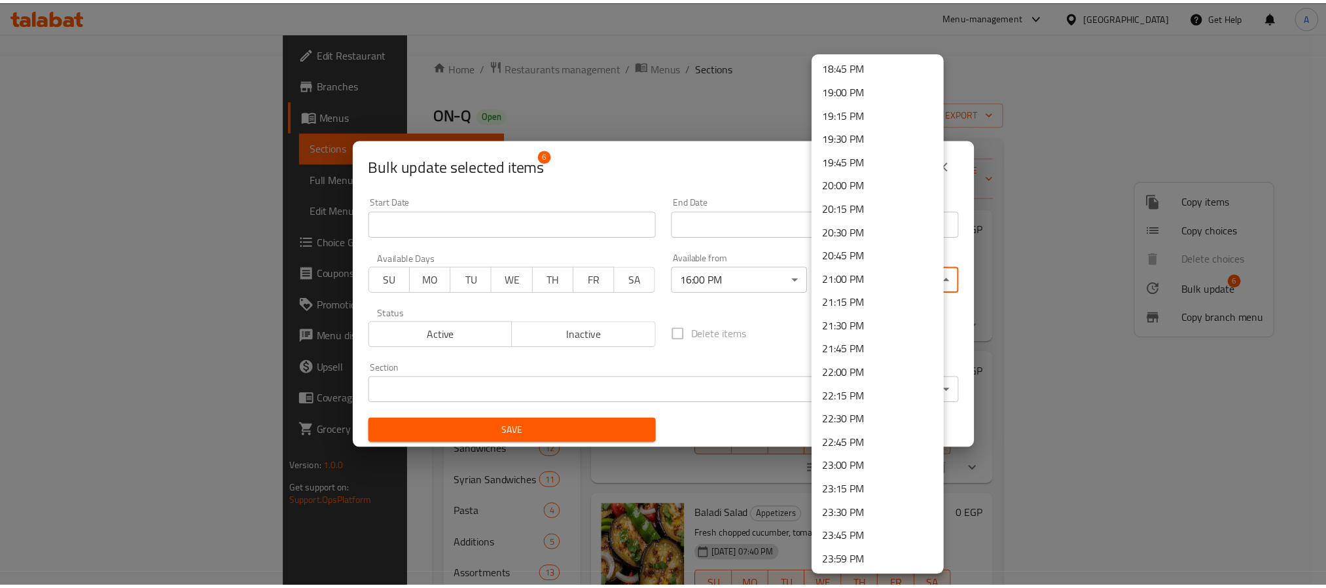
scroll to position [1770, 0]
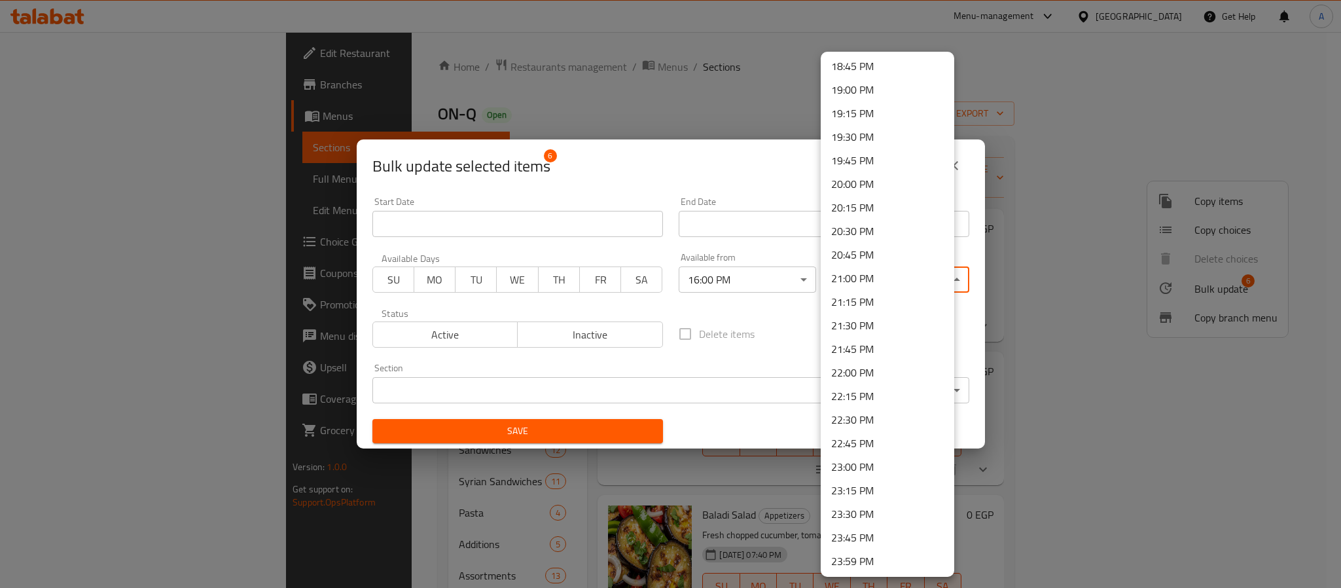
click at [874, 549] on li "23:59 PM" at bounding box center [888, 561] width 134 height 24
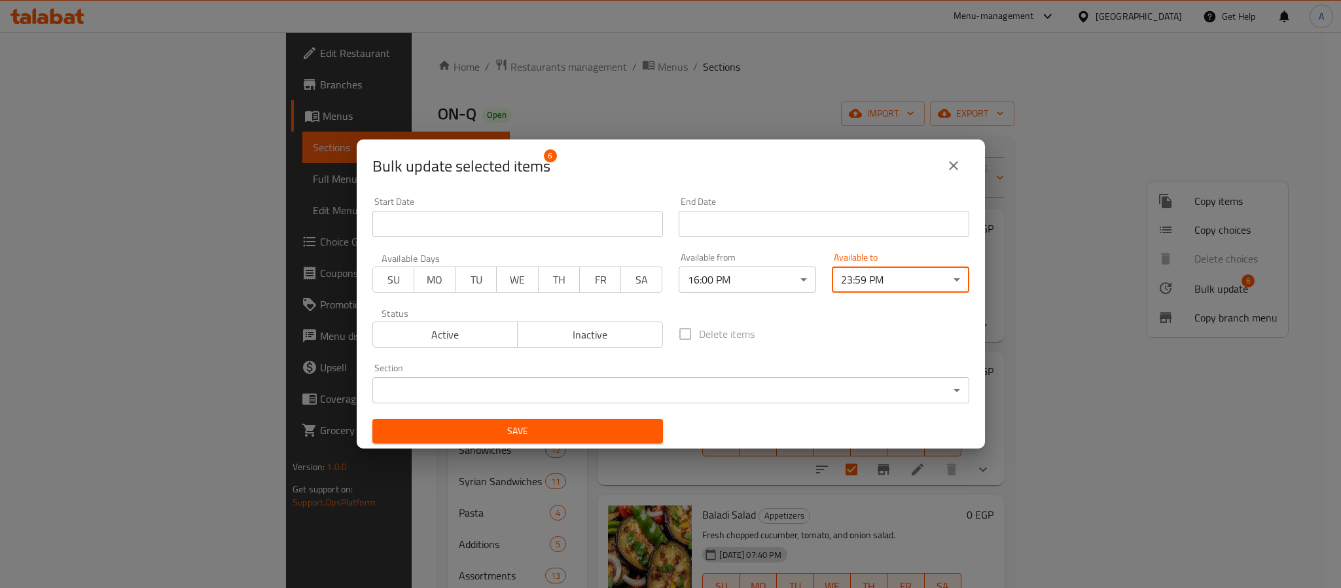
click at [630, 438] on span "Save" at bounding box center [518, 431] width 270 height 16
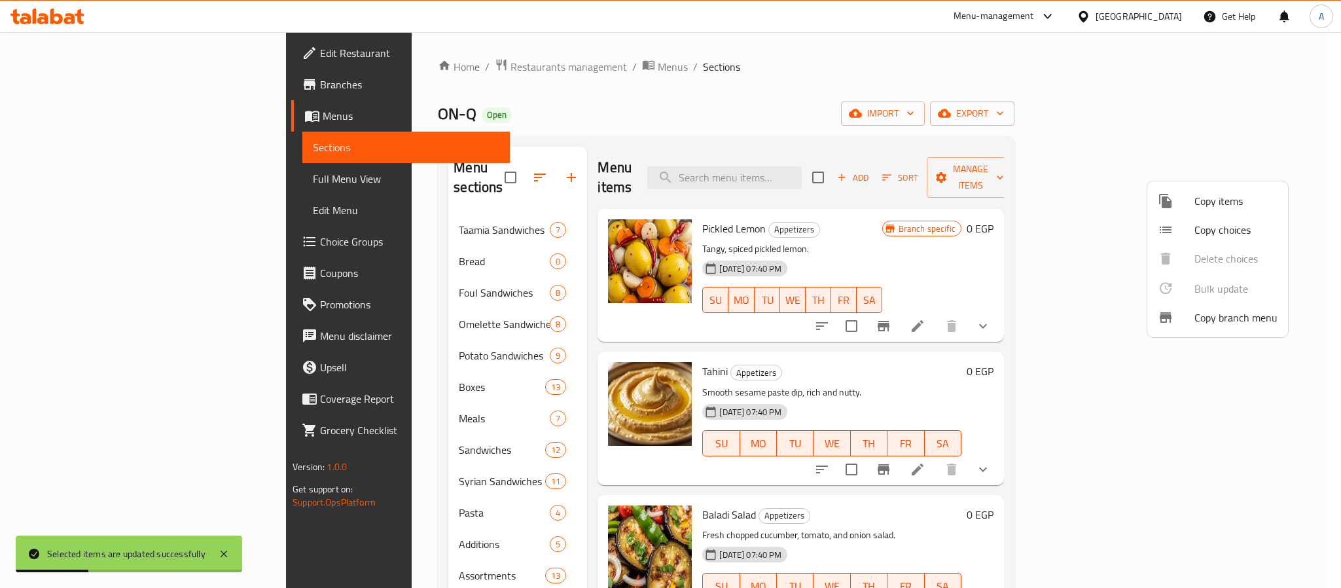
click at [753, 438] on div at bounding box center [670, 294] width 1341 height 588
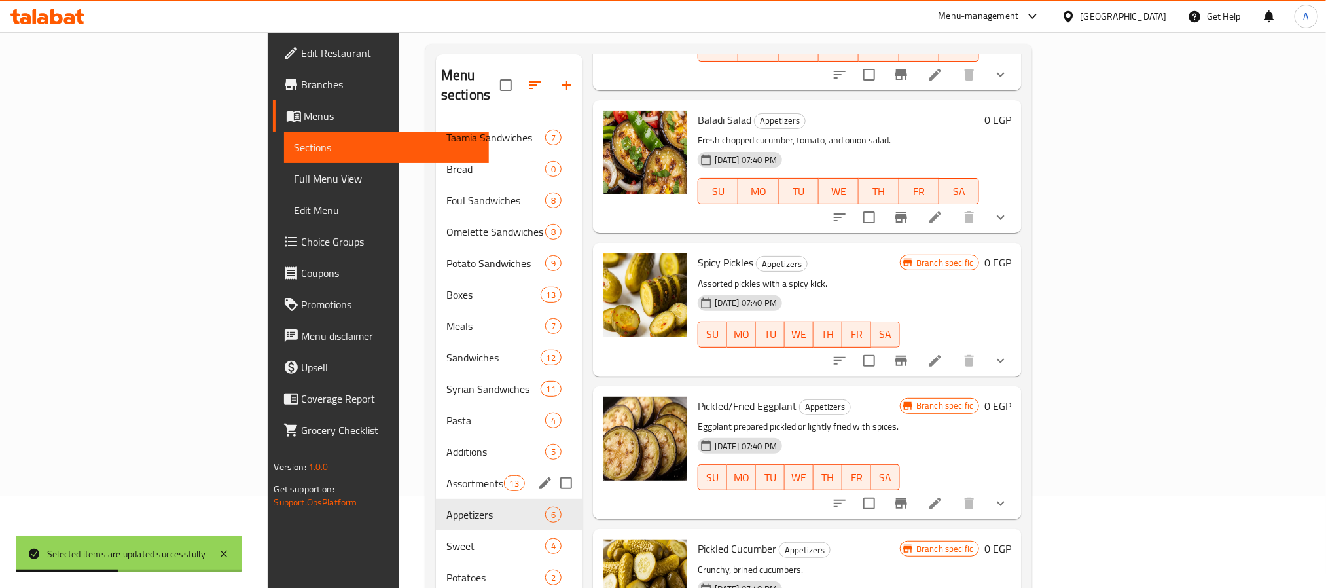
scroll to position [183, 0]
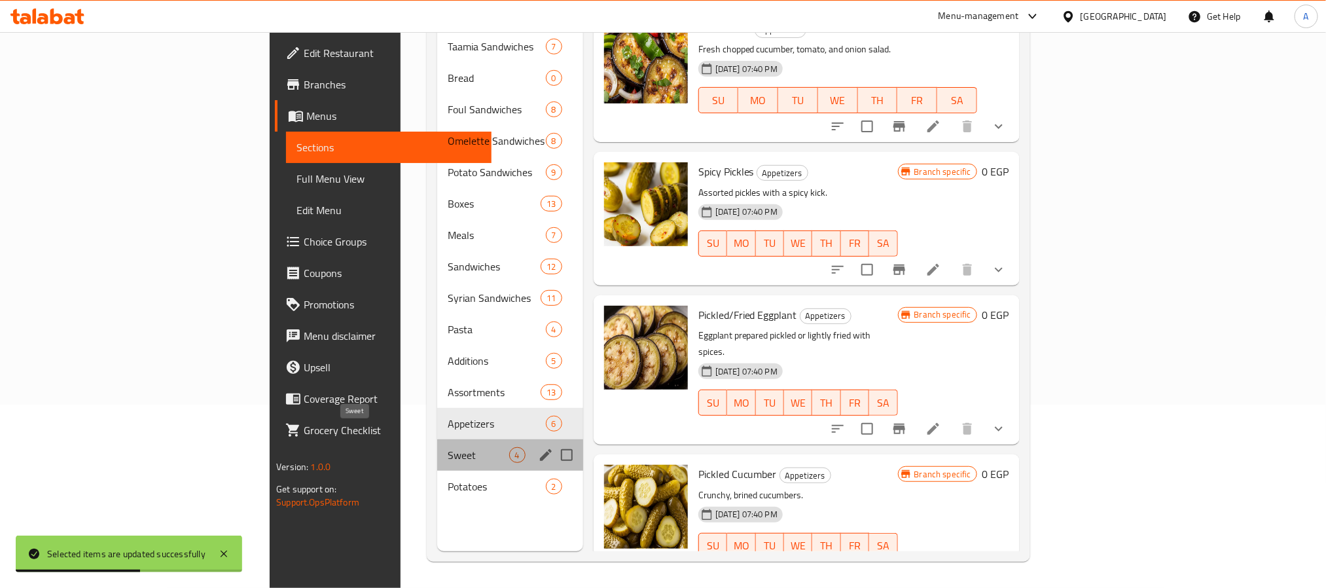
click at [448, 447] on span "Sweet" at bounding box center [478, 455] width 61 height 16
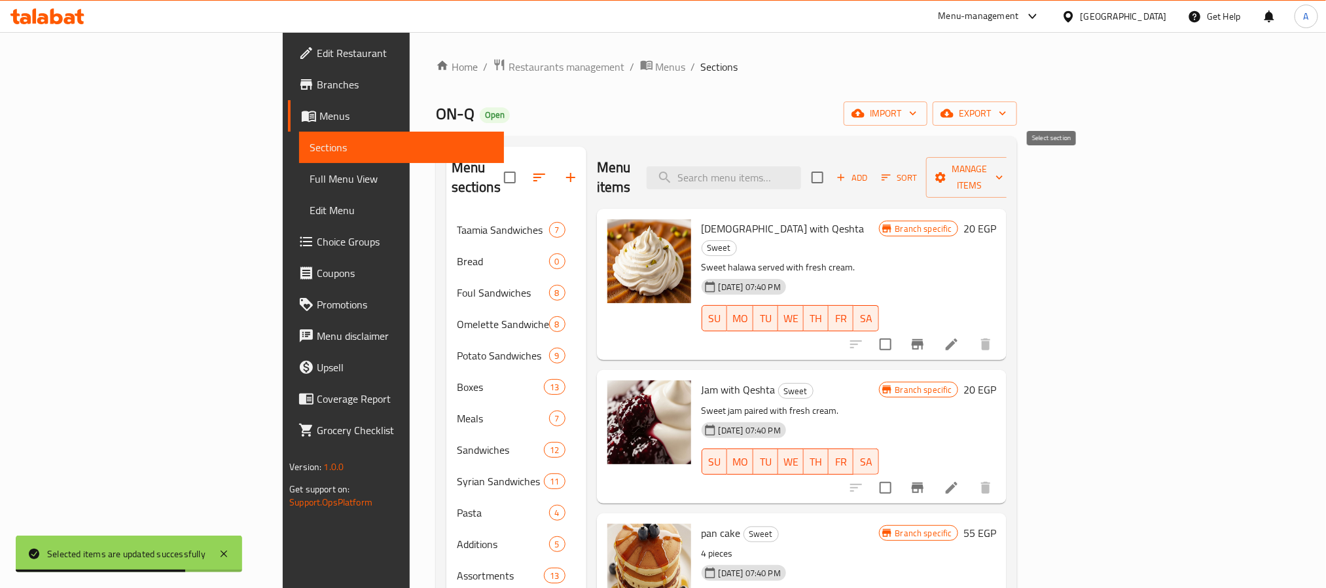
click at [831, 173] on input "checkbox" at bounding box center [817, 177] width 27 height 27
click at [1007, 185] on div "Menu items Add Sort Manage items" at bounding box center [802, 178] width 410 height 62
click at [1003, 166] on span "Manage items" at bounding box center [970, 177] width 67 height 33
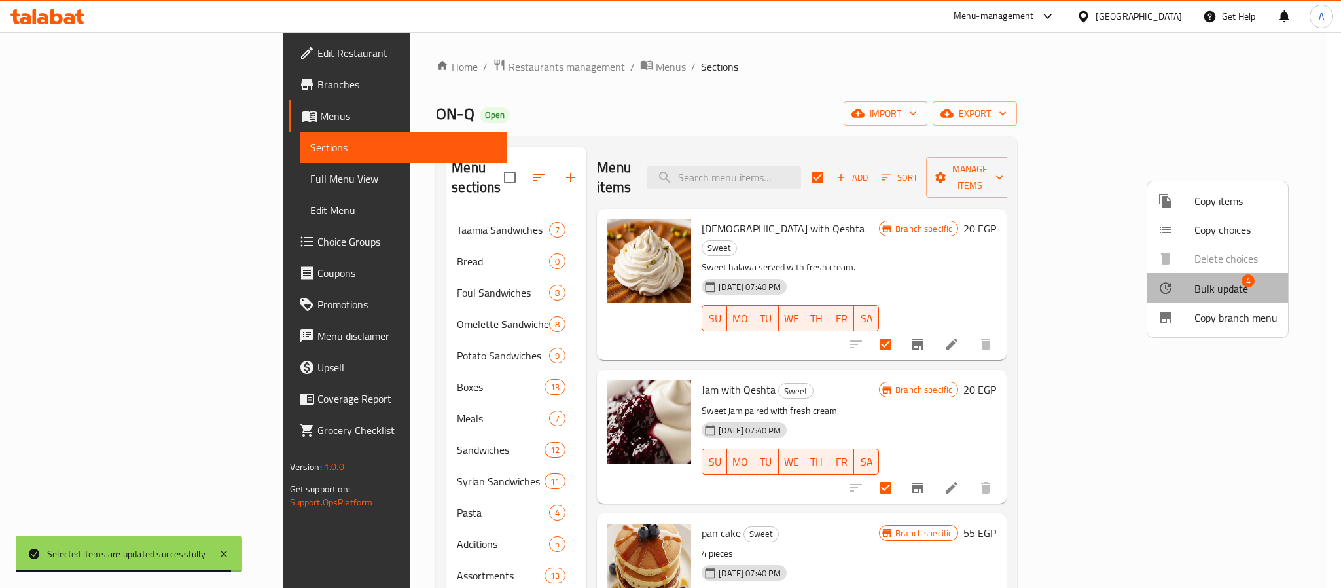
click at [1212, 287] on span "Bulk update" at bounding box center [1221, 289] width 54 height 16
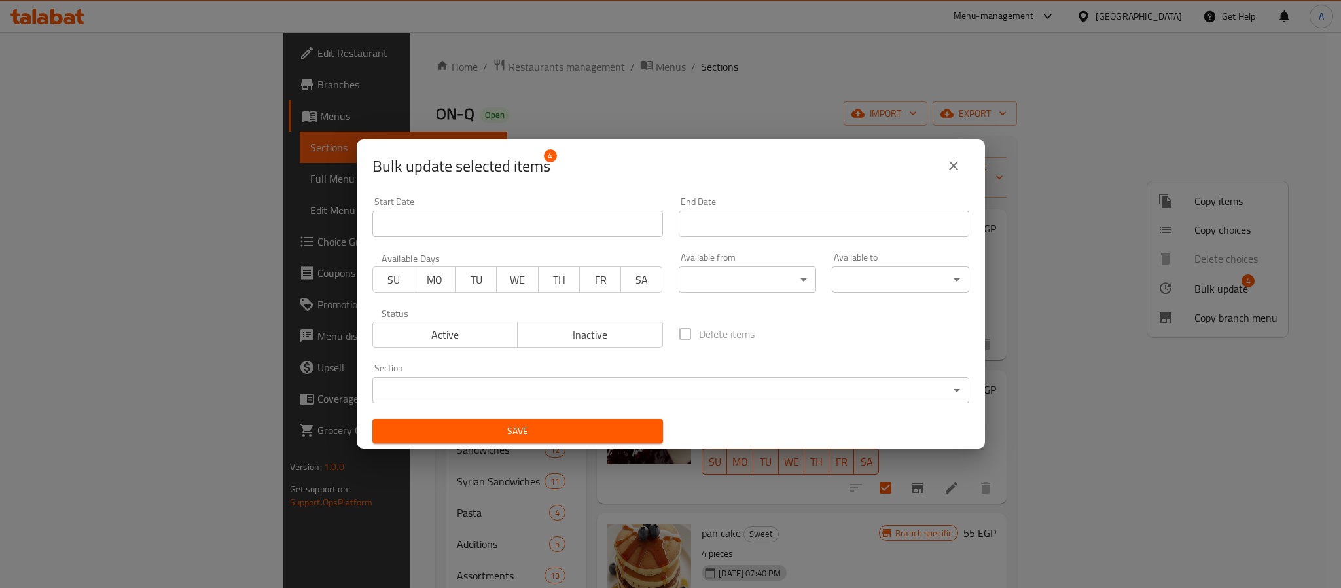
click at [730, 272] on body "​ Menu-management Egypt Get Help A Edit Restaurant Branches Menus Sections Full…" at bounding box center [670, 310] width 1341 height 556
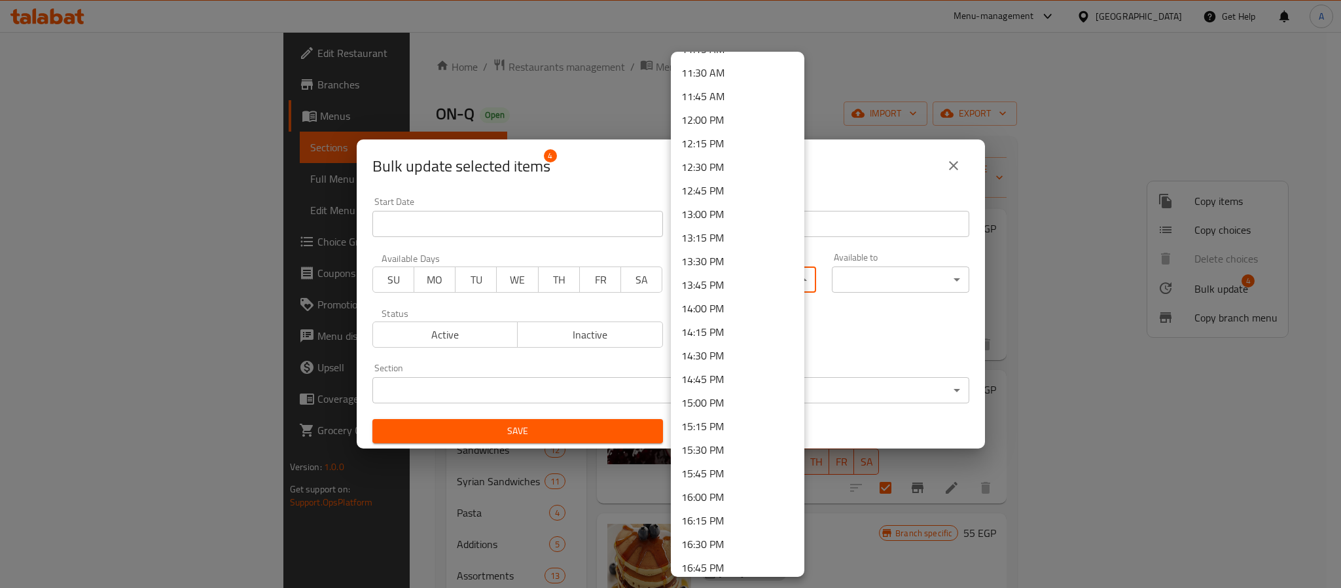
scroll to position [1178, 0]
click at [717, 397] on li "16:00 PM" at bounding box center [738, 399] width 134 height 24
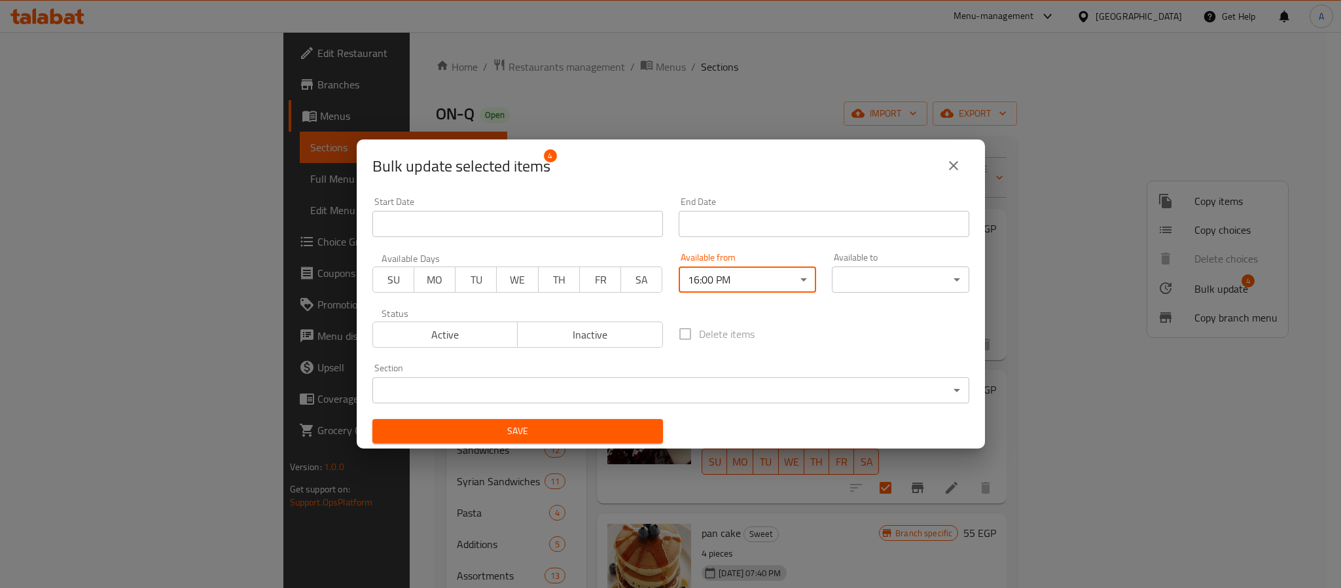
click at [863, 266] on body "​ Menu-management Egypt Get Help A Edit Restaurant Branches Menus Sections Full…" at bounding box center [670, 310] width 1341 height 556
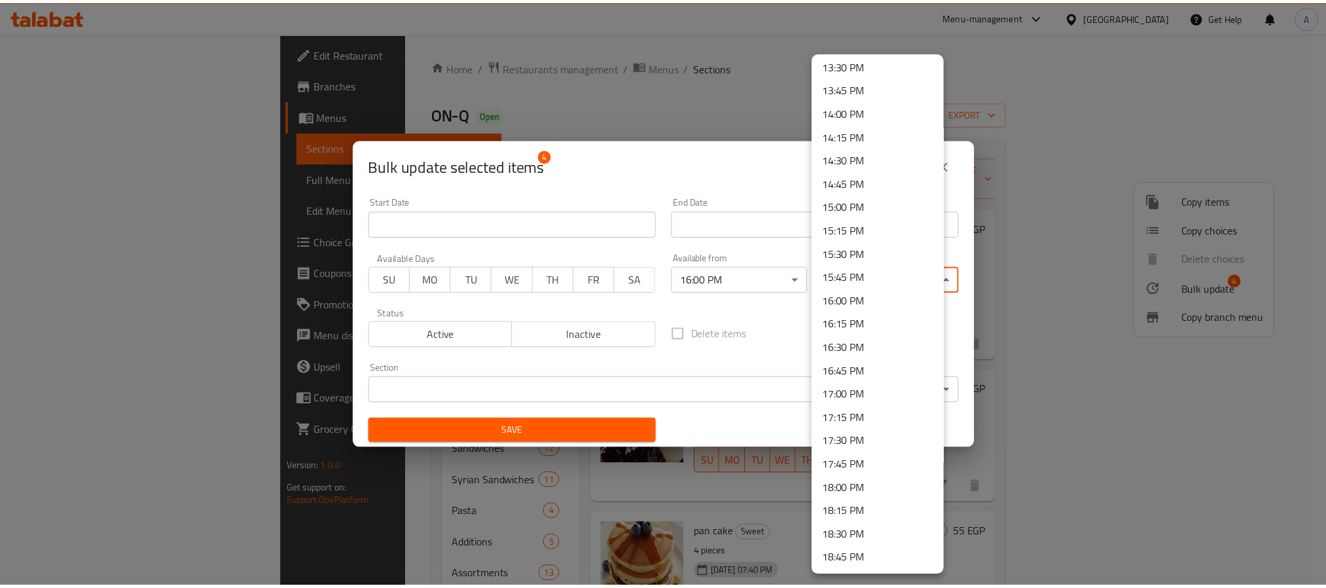
scroll to position [1770, 0]
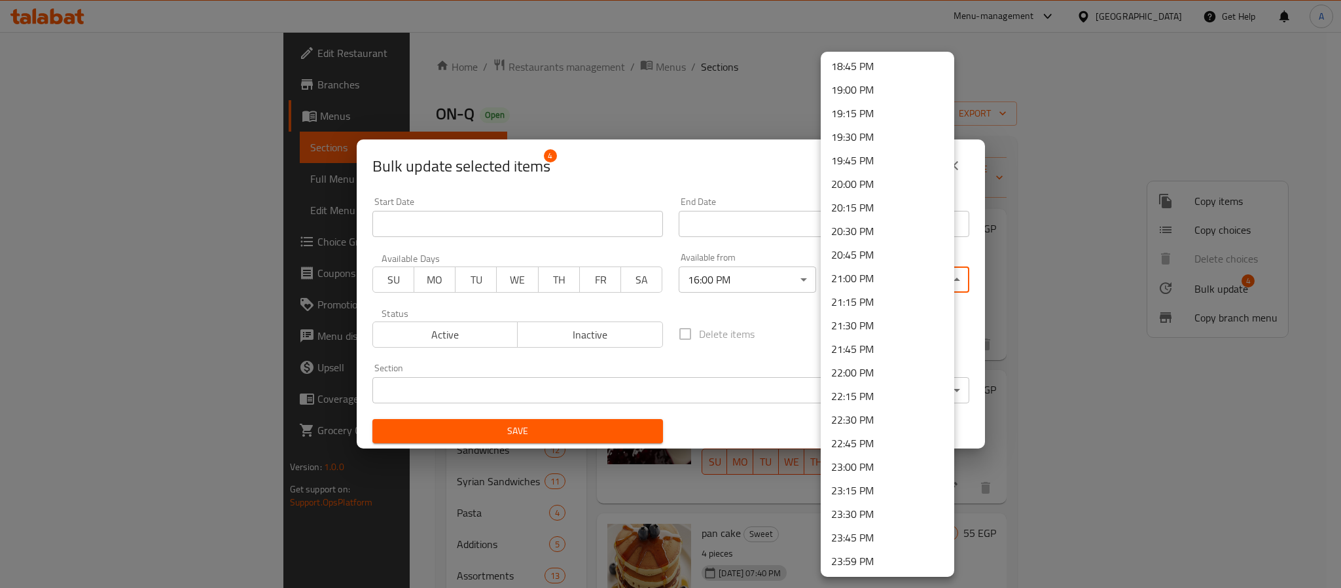
click at [858, 558] on li "23:59 PM" at bounding box center [888, 561] width 134 height 24
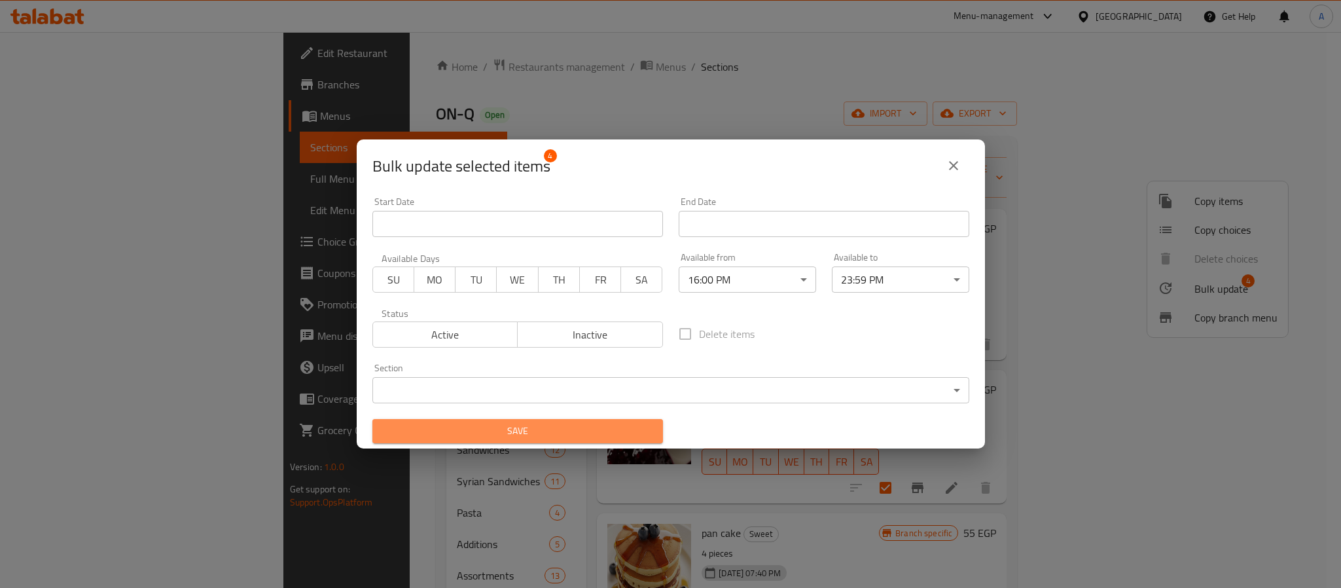
click at [589, 427] on span "Save" at bounding box center [518, 431] width 270 height 16
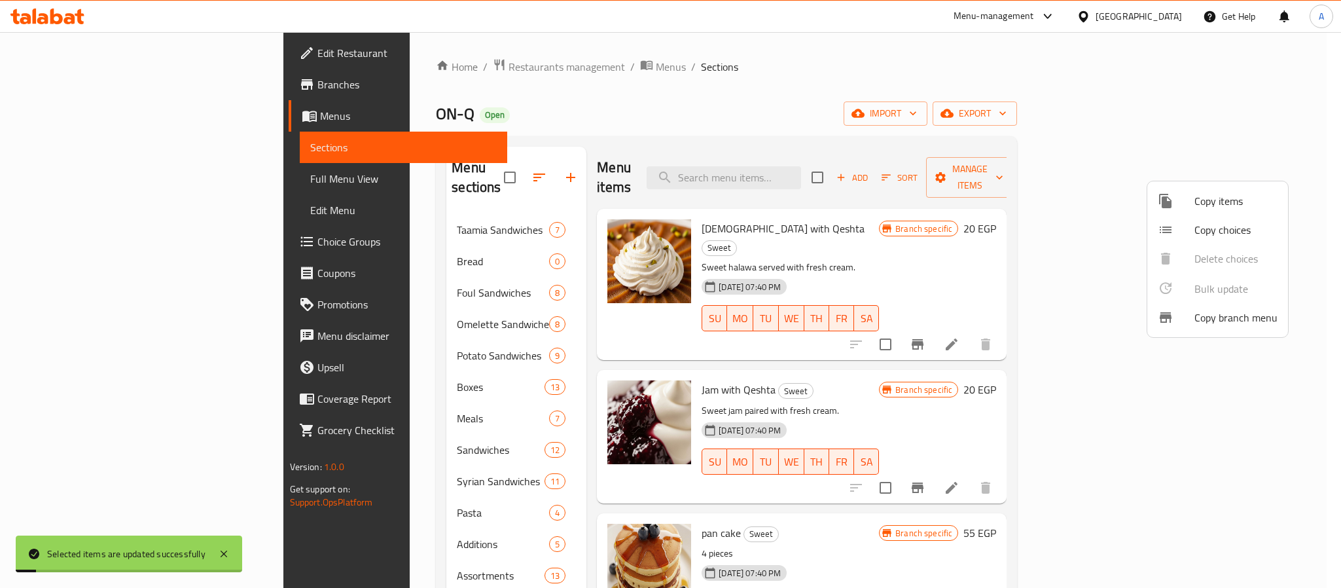
click at [850, 370] on div at bounding box center [670, 294] width 1341 height 588
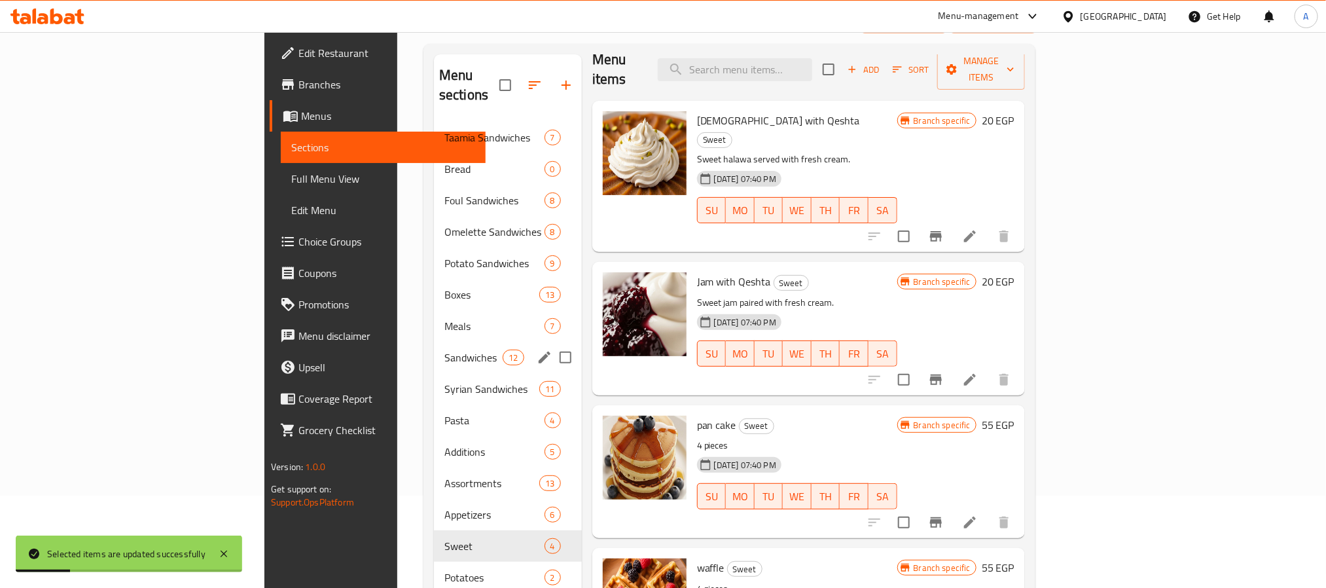
scroll to position [183, 0]
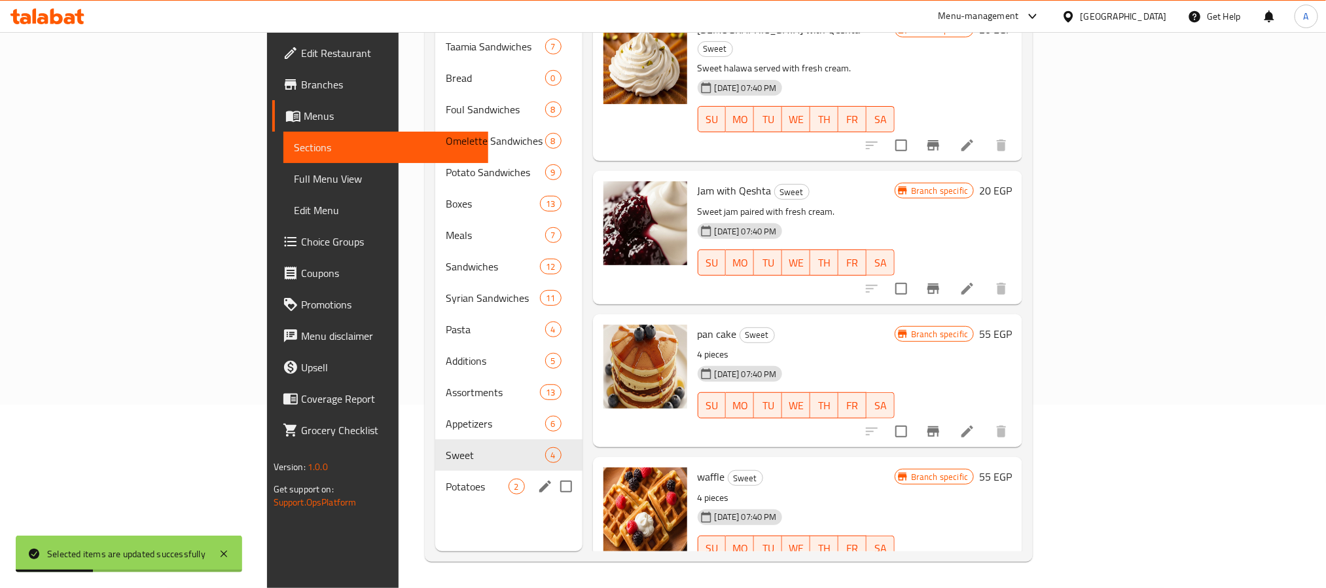
click at [435, 471] on div "Potatoes 2" at bounding box center [508, 486] width 147 height 31
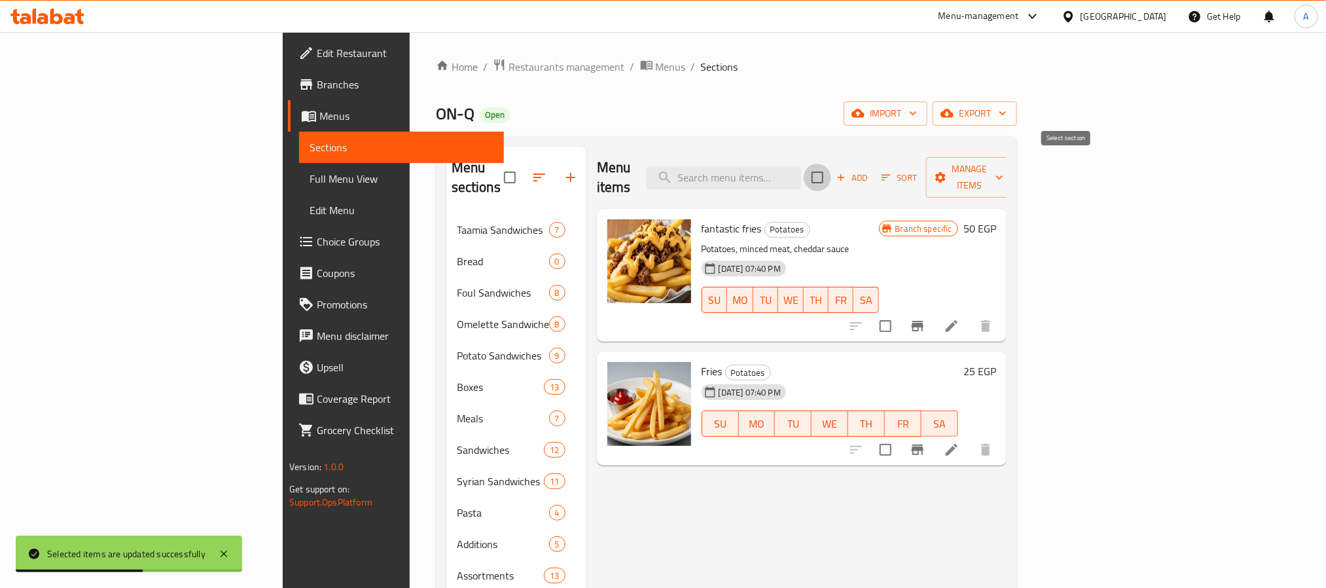
click at [831, 171] on input "checkbox" at bounding box center [817, 177] width 27 height 27
click at [1014, 166] on button "Manage items" at bounding box center [970, 177] width 88 height 41
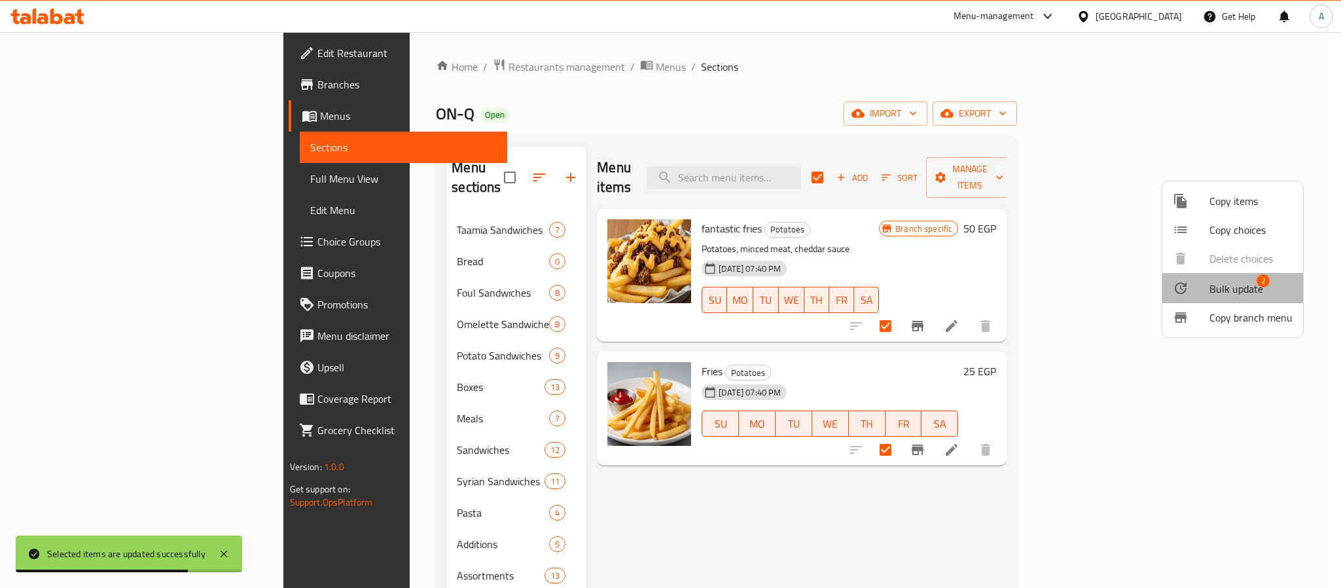
click at [1239, 291] on span "Bulk update" at bounding box center [1236, 289] width 54 height 16
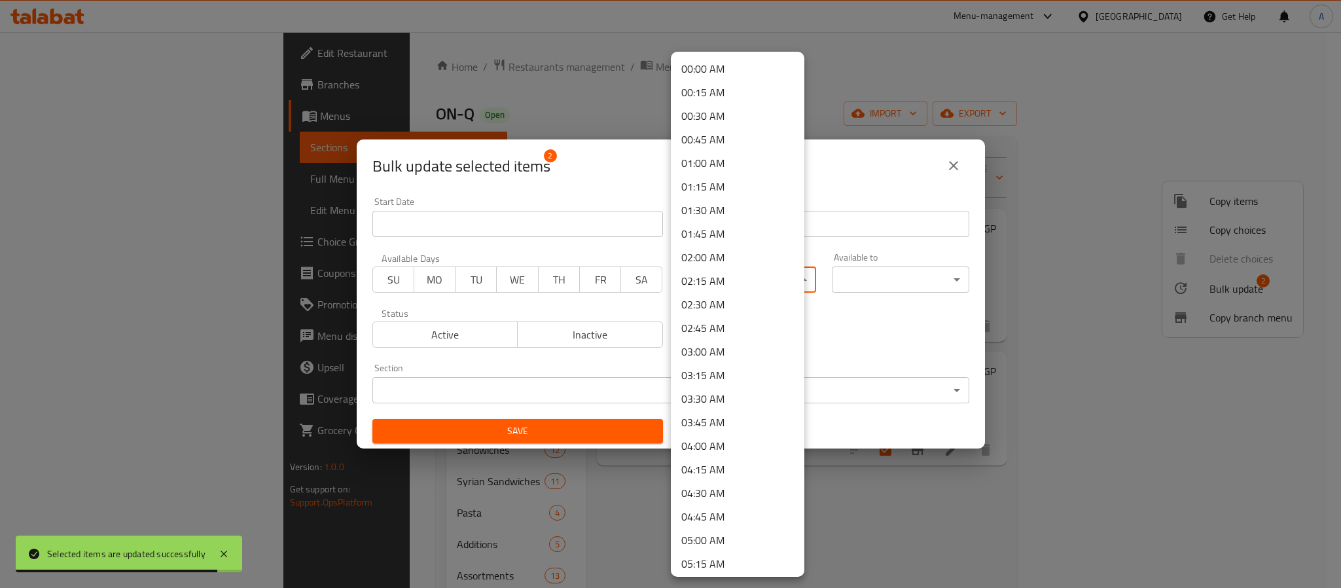
click at [744, 277] on body "Selected items are updated successfully ​ Menu-management Egypt Get Help A Edit…" at bounding box center [670, 310] width 1341 height 556
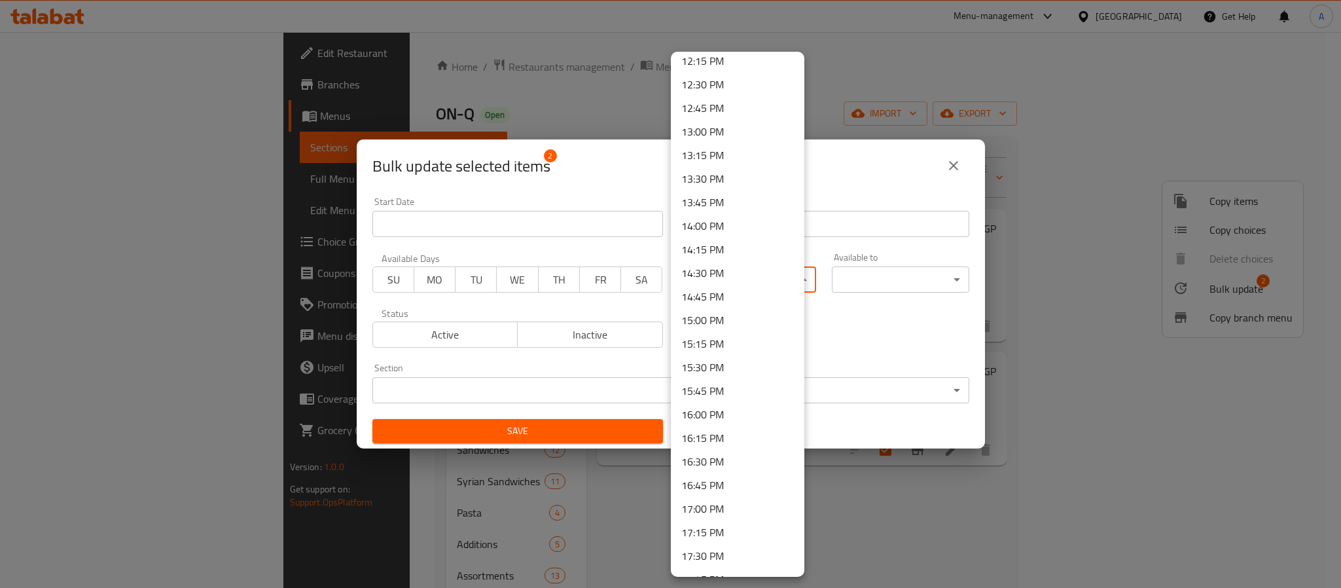
scroll to position [1276, 0]
click at [721, 297] on li "16:00 PM" at bounding box center [738, 301] width 134 height 24
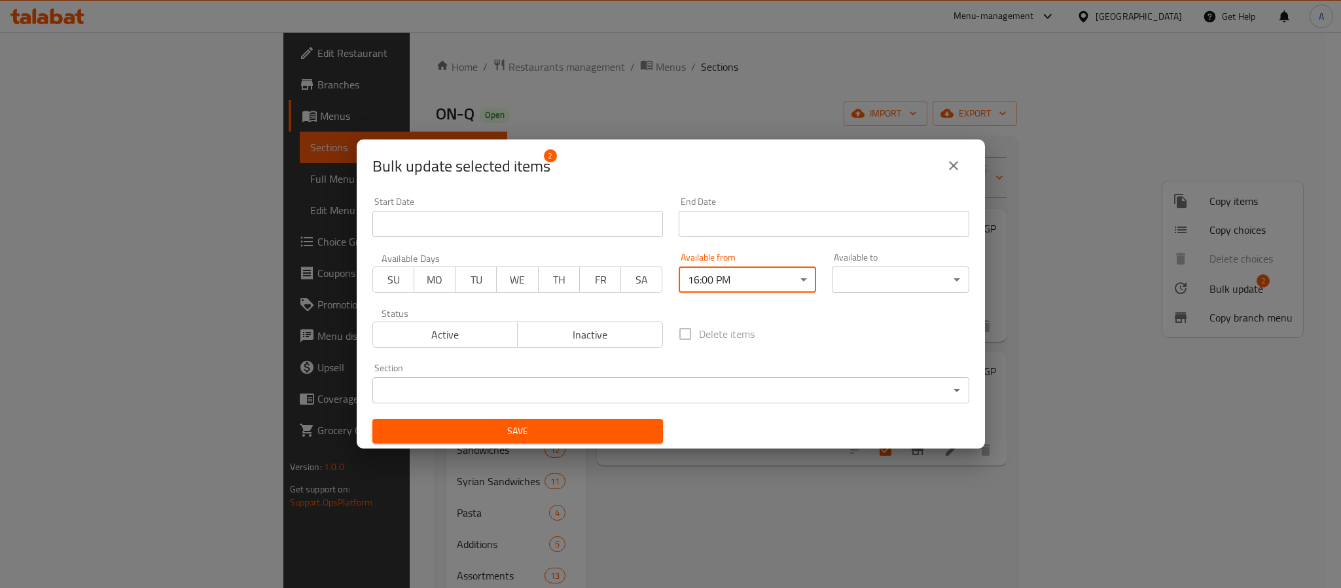
click at [833, 275] on body "​ Menu-management Egypt Get Help A Edit Restaurant Branches Menus Sections Full…" at bounding box center [670, 310] width 1341 height 556
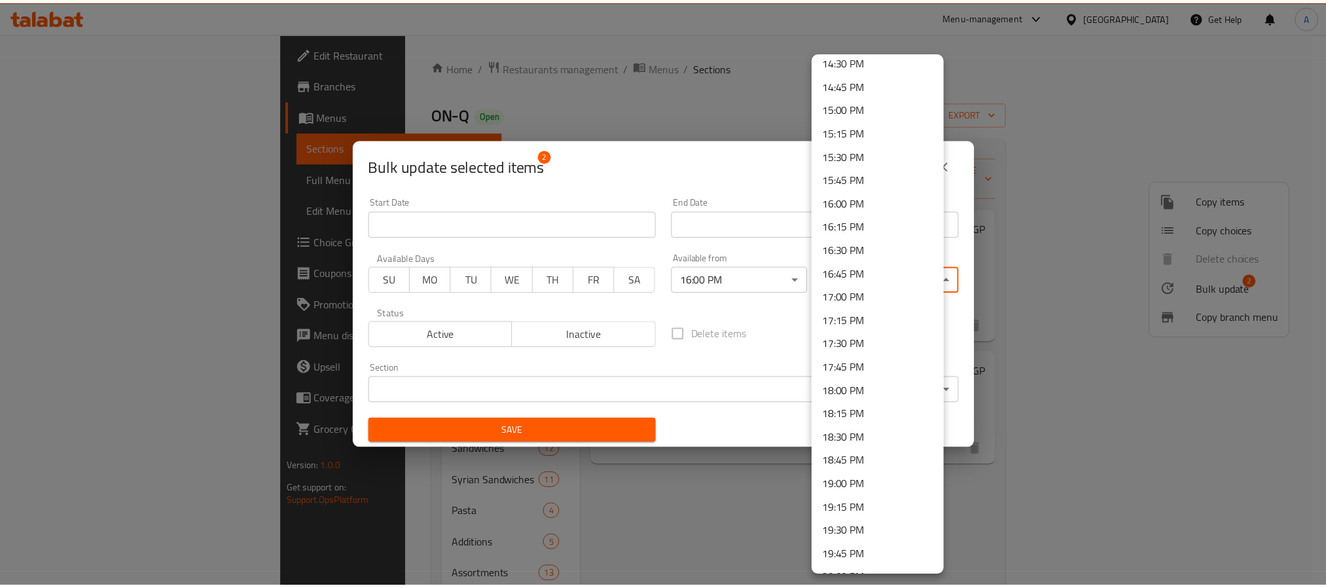
scroll to position [1770, 0]
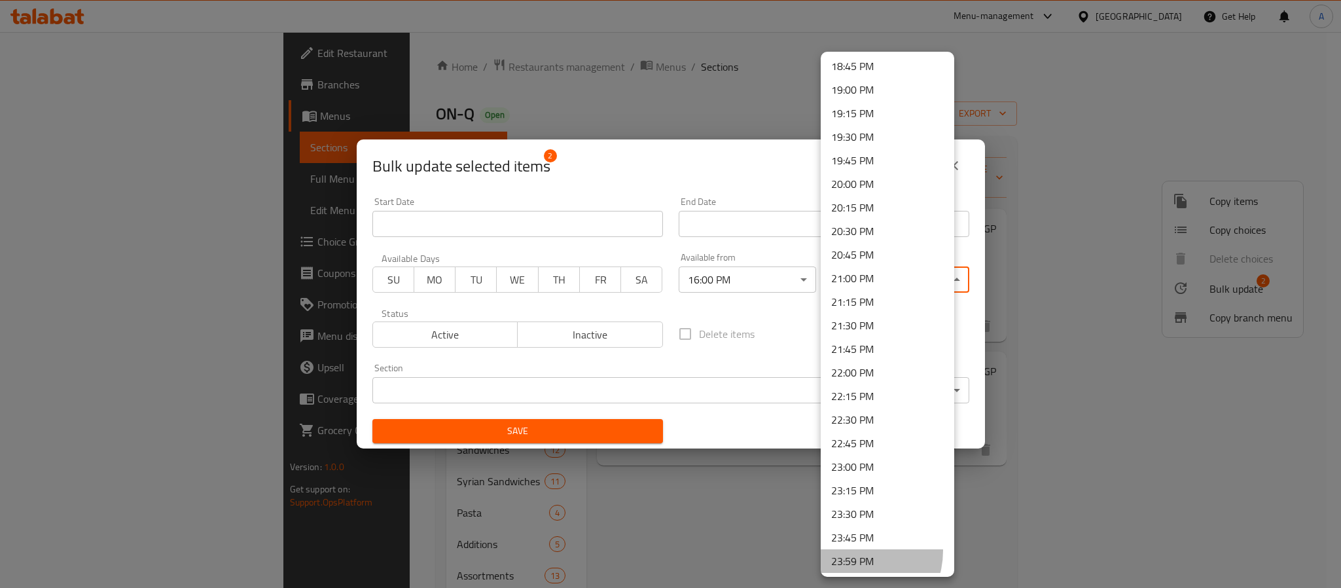
click at [851, 550] on li "23:59 PM" at bounding box center [888, 561] width 134 height 24
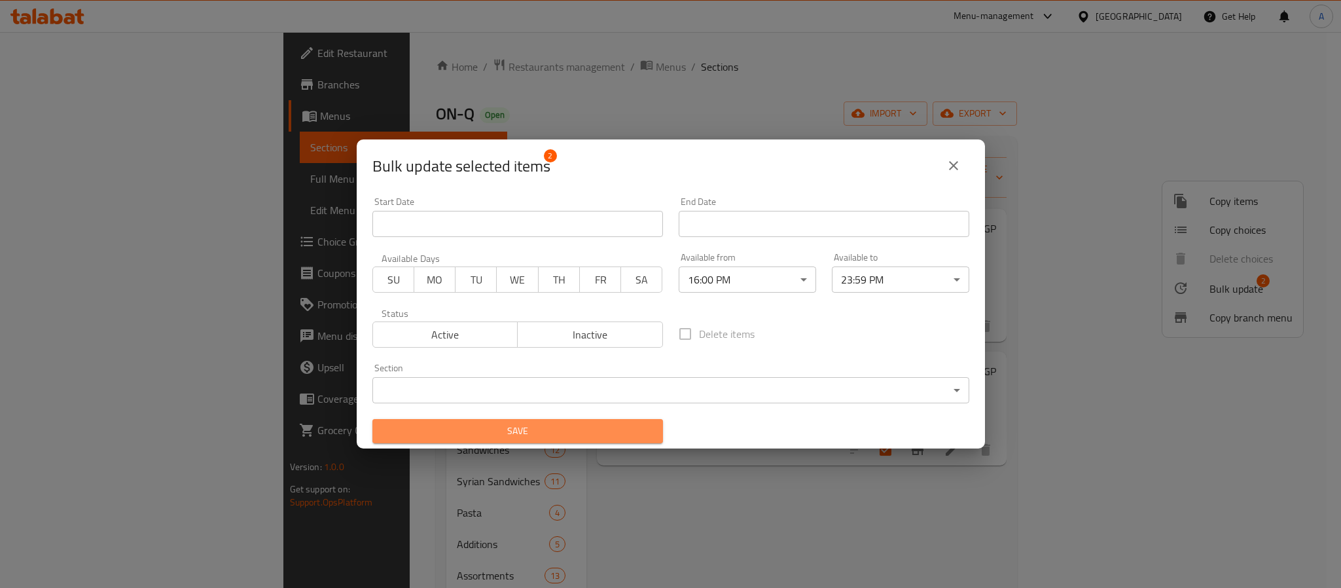
click at [629, 425] on span "Save" at bounding box center [518, 431] width 270 height 16
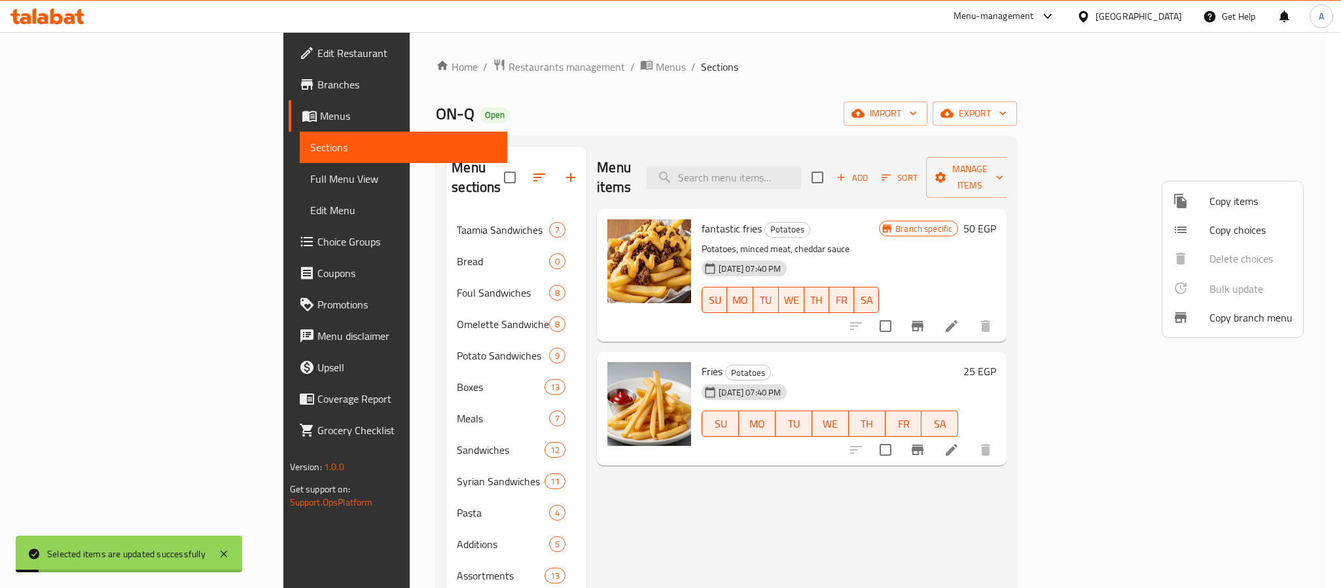
click at [643, 512] on div at bounding box center [670, 294] width 1341 height 588
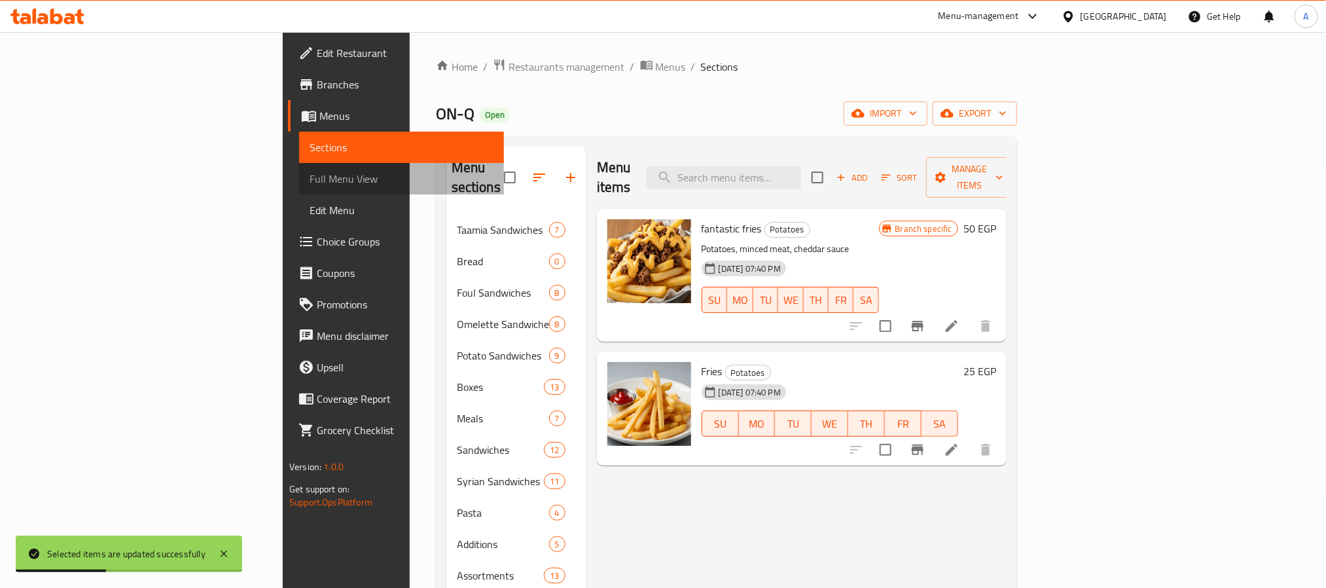
click at [310, 171] on span "Full Menu View" at bounding box center [402, 179] width 184 height 16
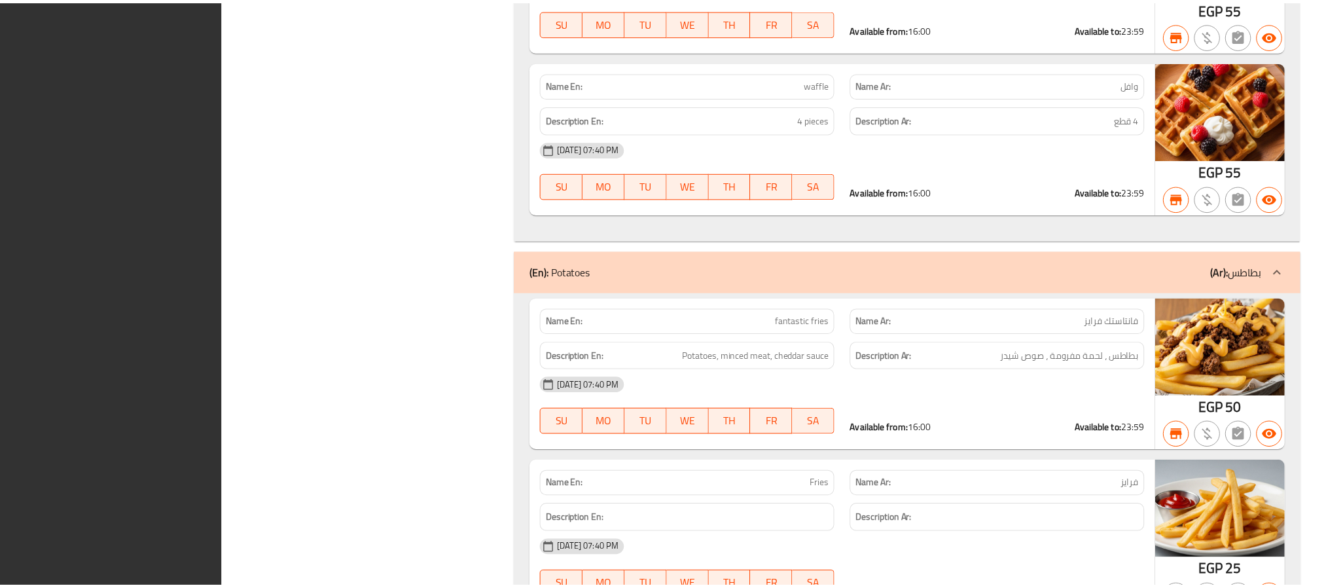
scroll to position [23784, 0]
